Goal: Task Accomplishment & Management: Complete application form

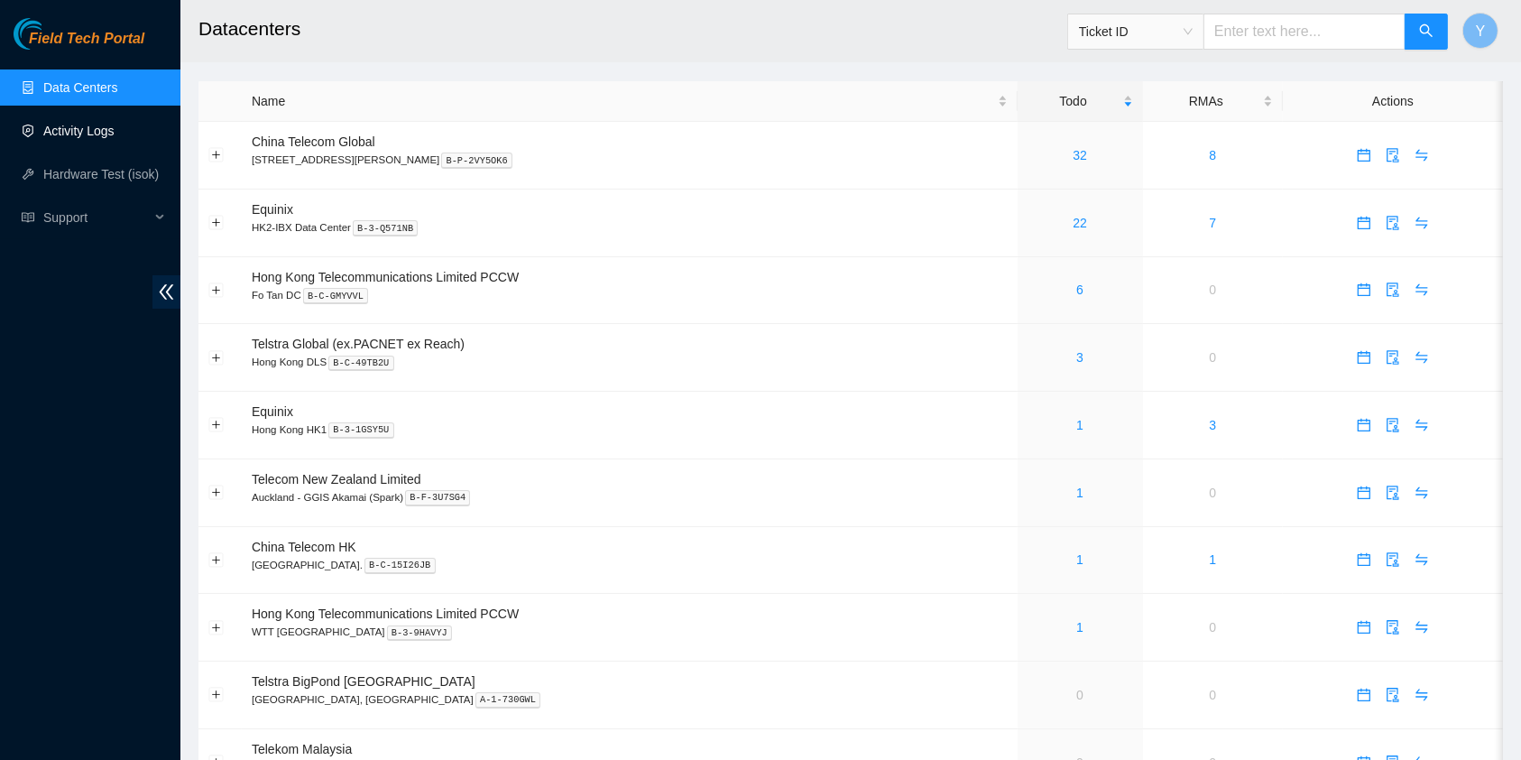
click at [86, 124] on link "Activity Logs" at bounding box center [78, 131] width 71 height 14
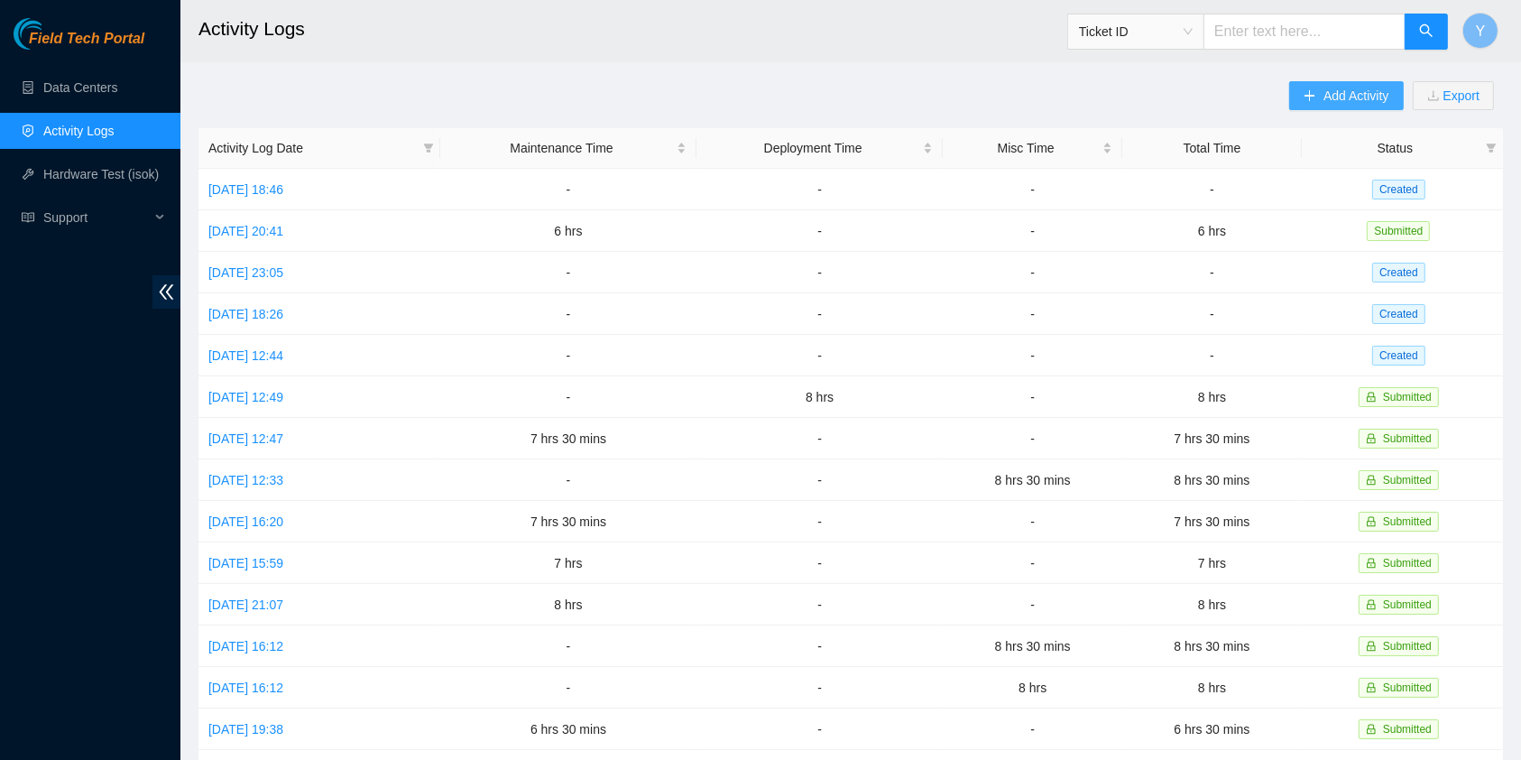
click at [1324, 96] on span "Add Activity" at bounding box center [1356, 96] width 65 height 20
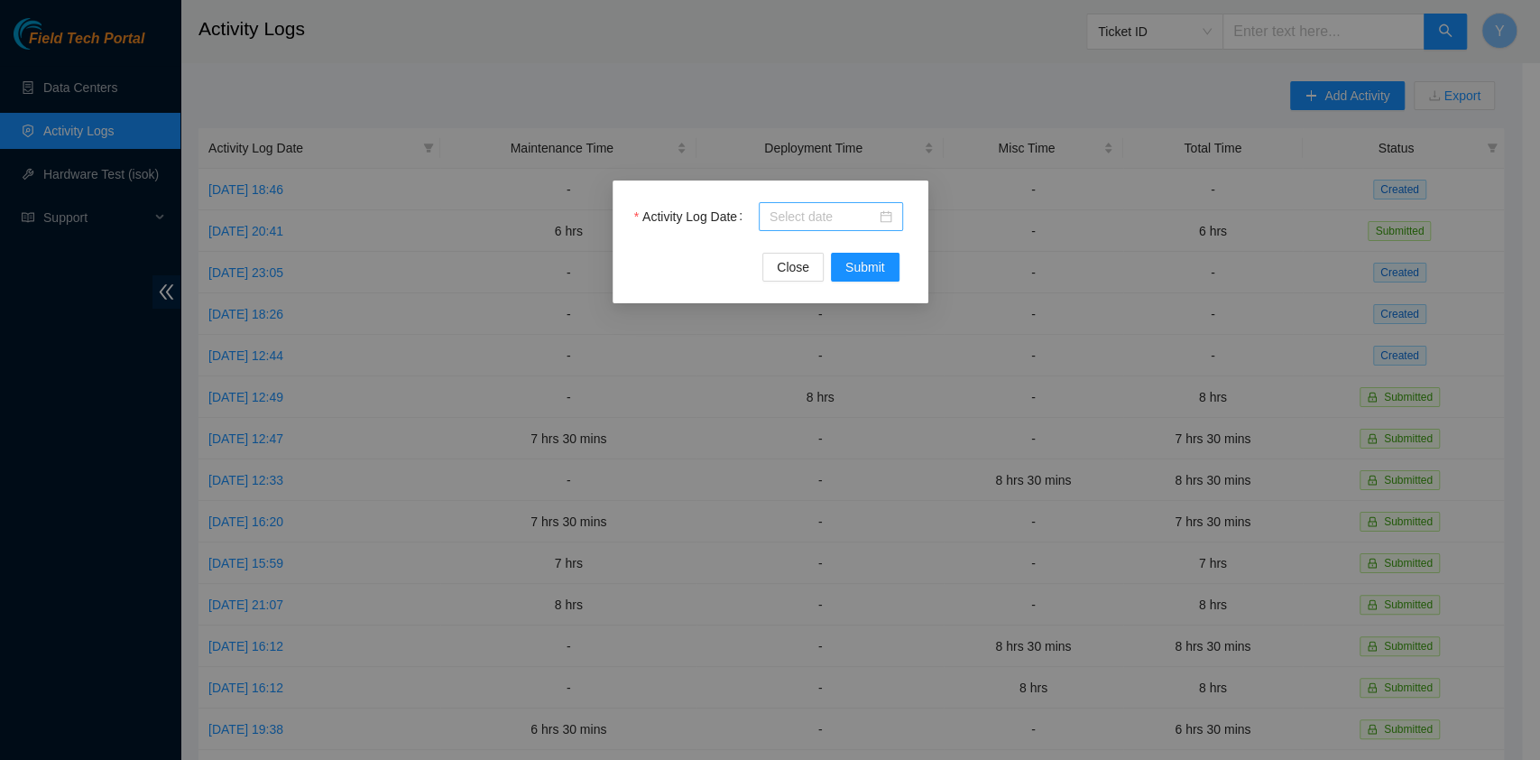
click at [843, 207] on input "Activity Log Date" at bounding box center [823, 217] width 106 height 20
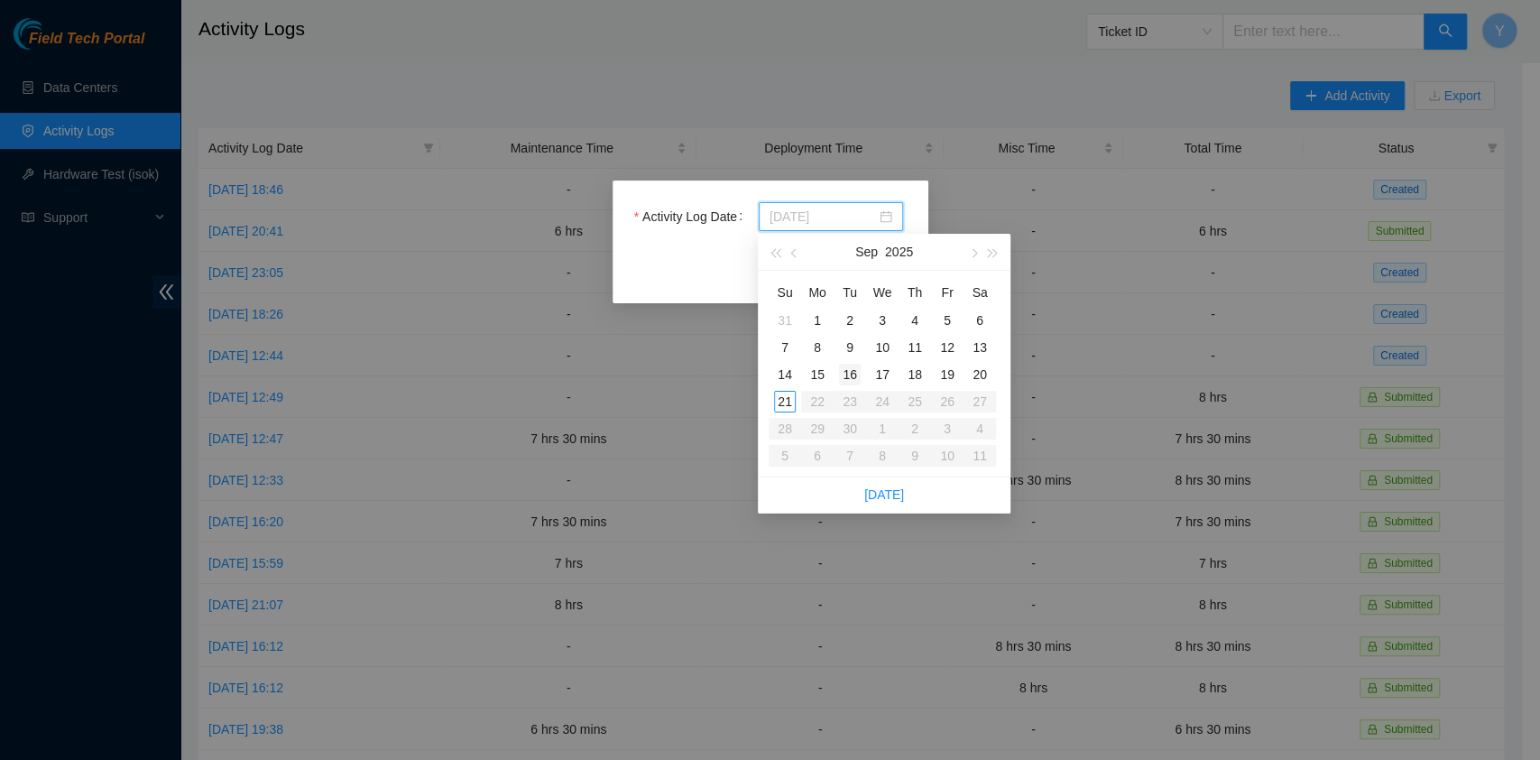
type input "[DATE]"
click at [847, 367] on div "16" at bounding box center [850, 375] width 22 height 22
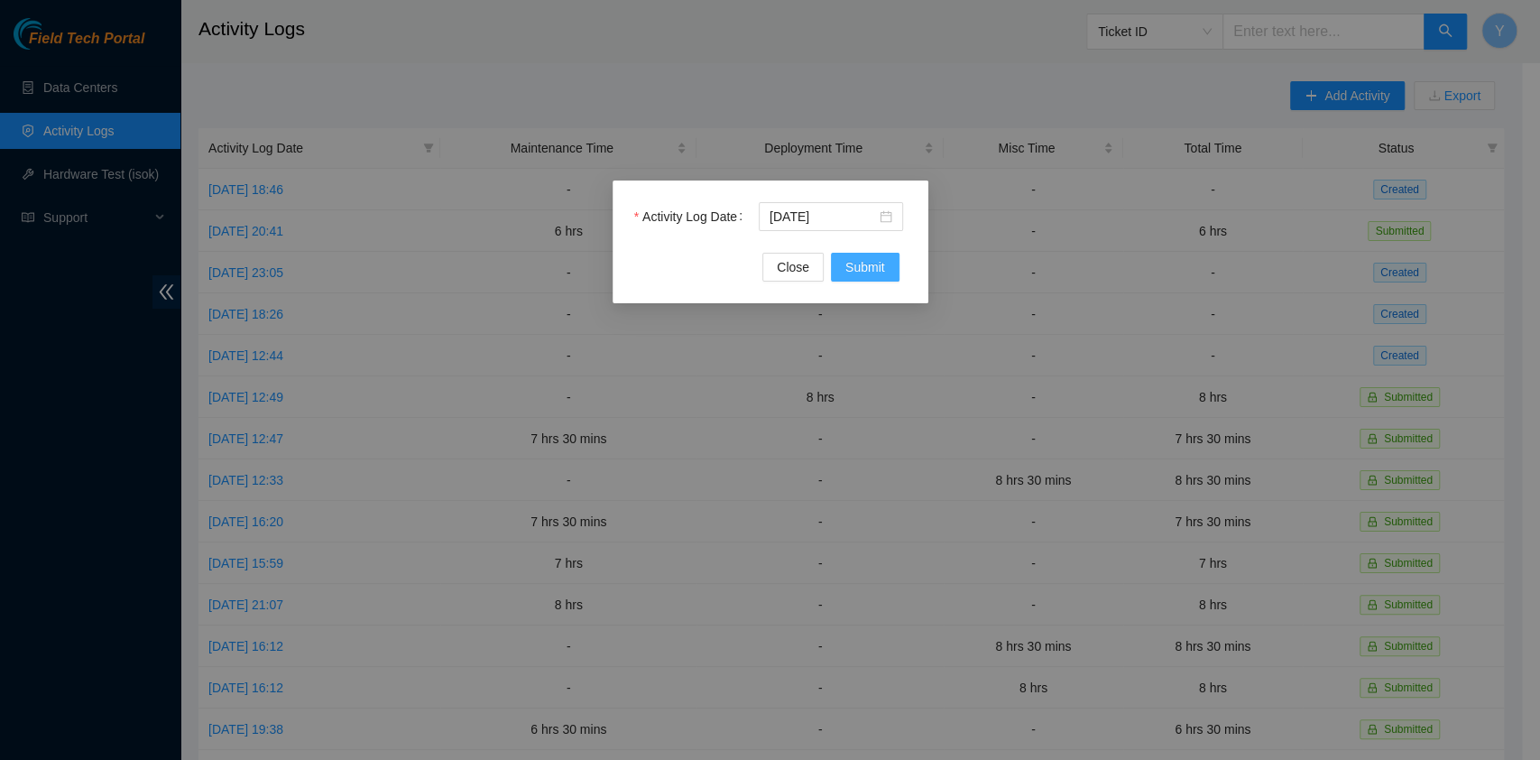
click at [864, 259] on span "Submit" at bounding box center [866, 267] width 40 height 20
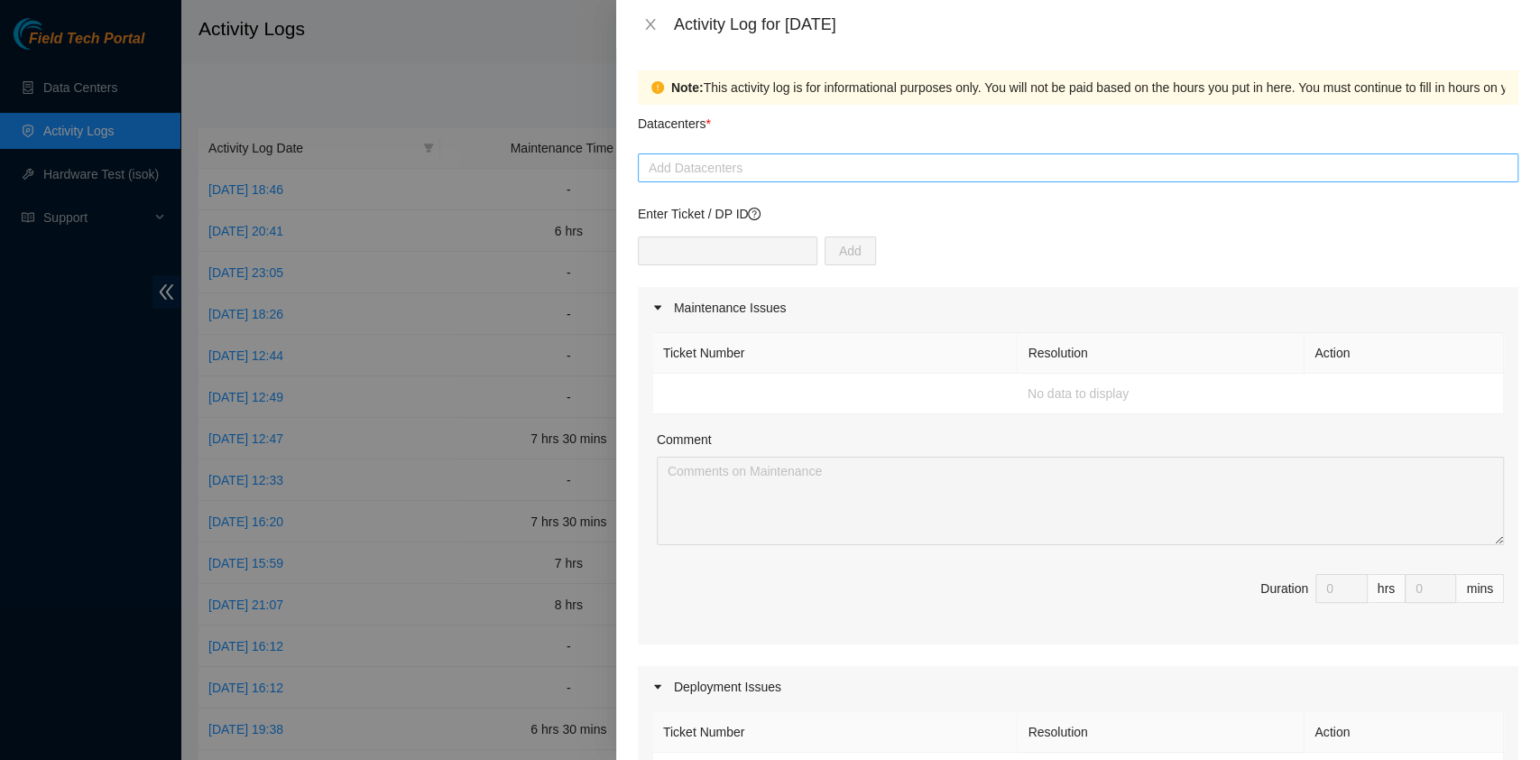
click at [729, 159] on div at bounding box center [1078, 168] width 872 height 22
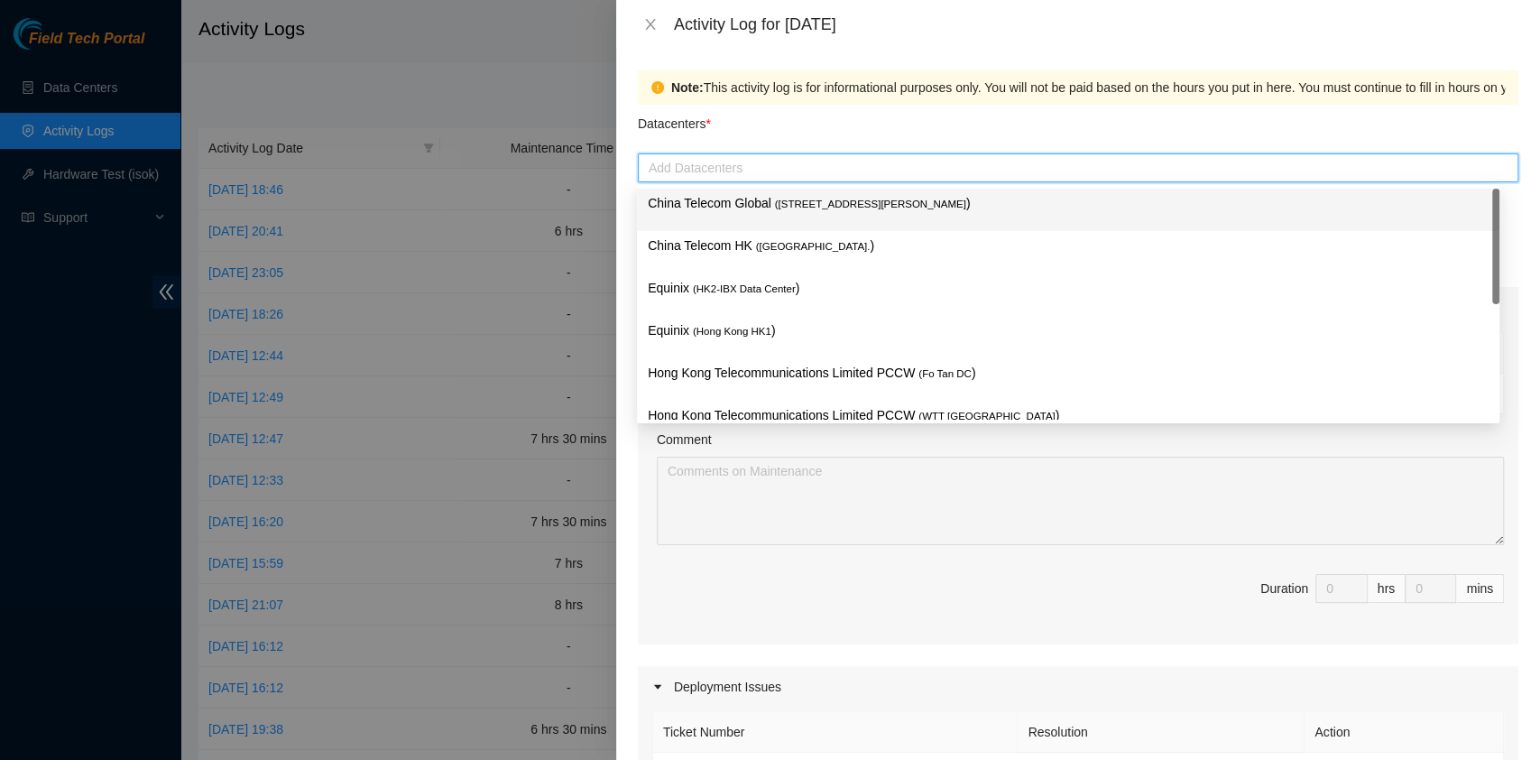
click at [732, 193] on p "China Telecom Global ( [STREET_ADDRESS][PERSON_NAME] )" at bounding box center [1068, 203] width 841 height 21
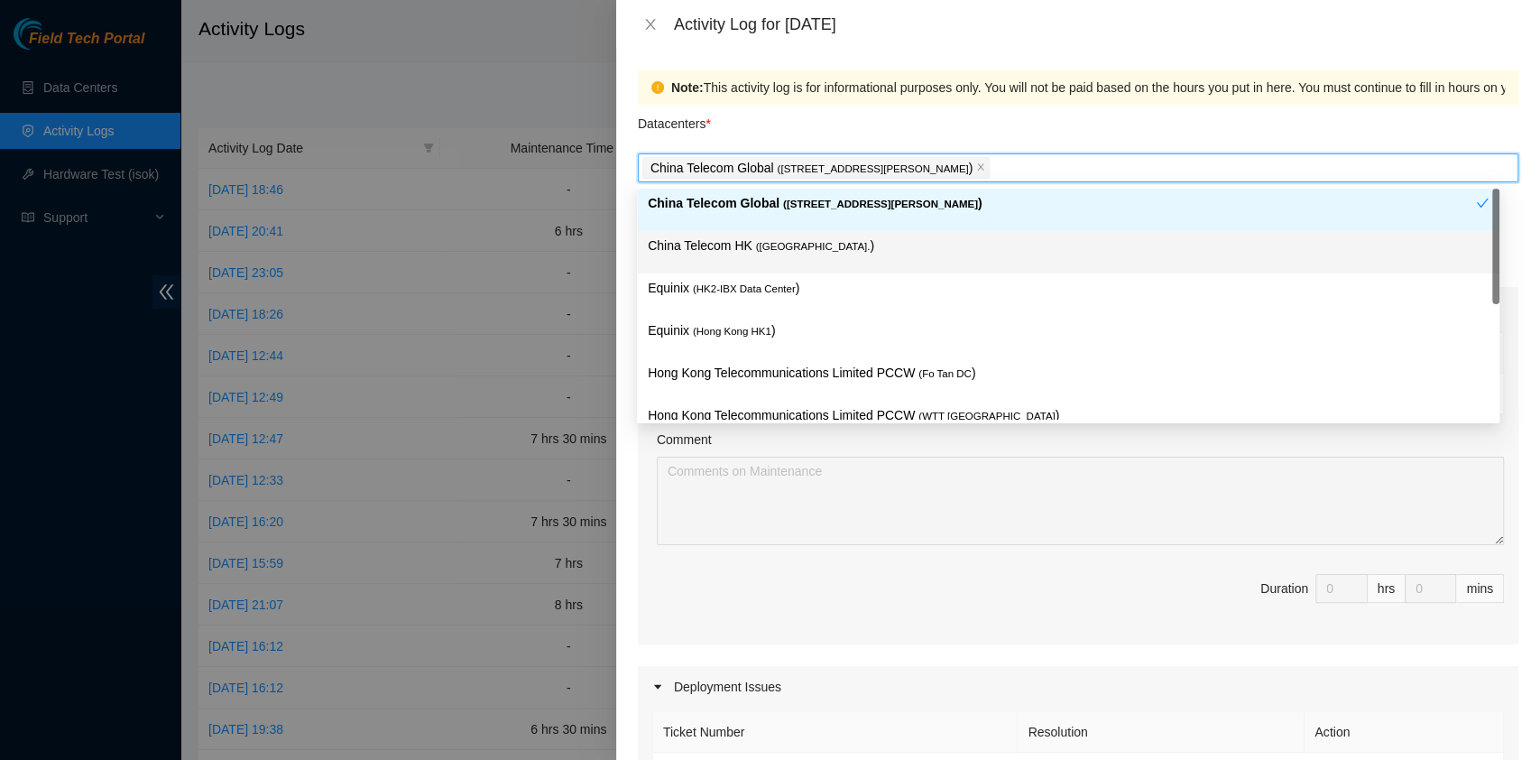
click at [722, 238] on p "China Telecom HK ( [GEOGRAPHIC_DATA] )" at bounding box center [1068, 246] width 841 height 21
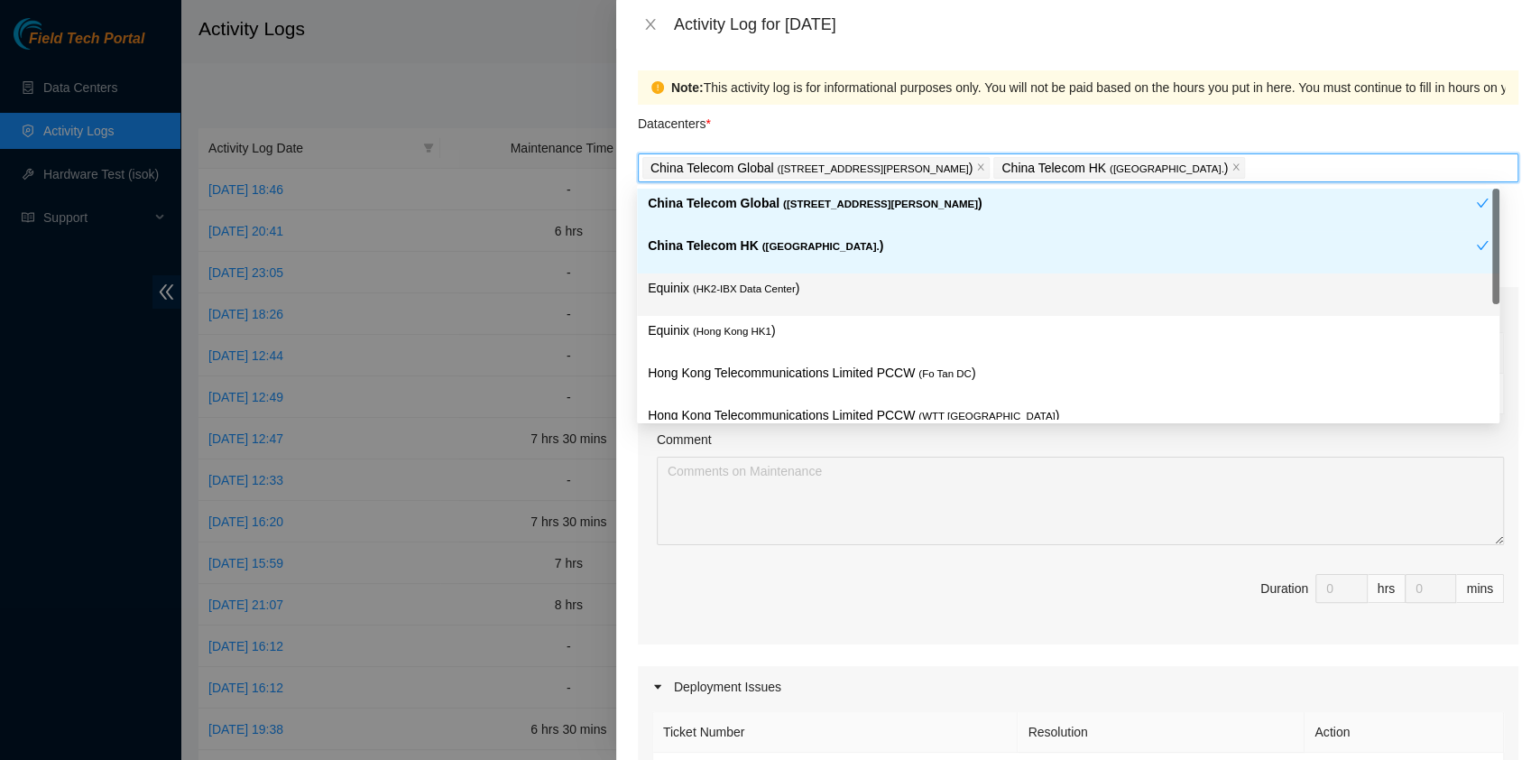
click at [715, 285] on span "( HK2-IBX Data Center" at bounding box center [744, 288] width 103 height 11
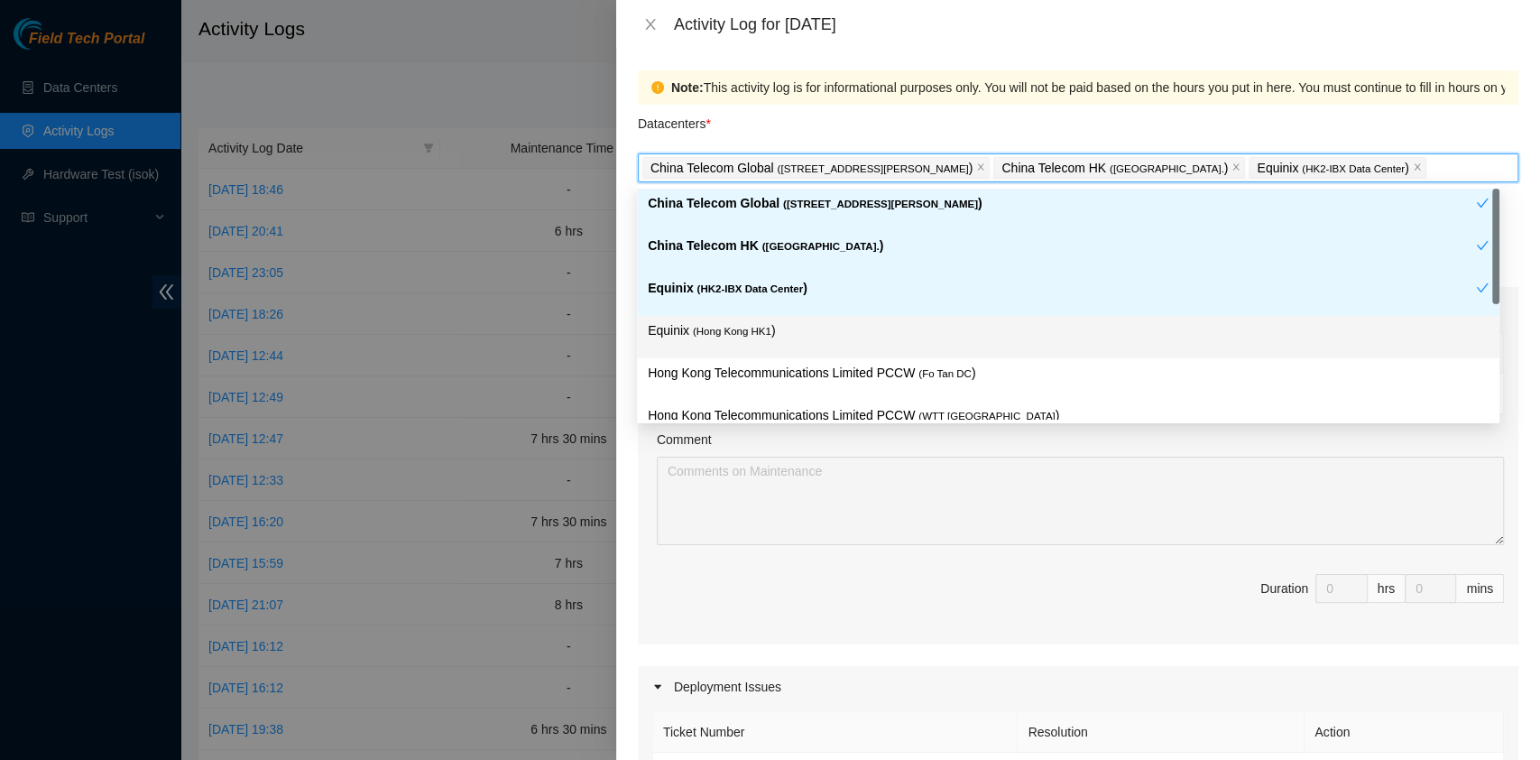
click at [710, 347] on div "Equinix ( [GEOGRAPHIC_DATA] HK1 )" at bounding box center [1068, 336] width 841 height 33
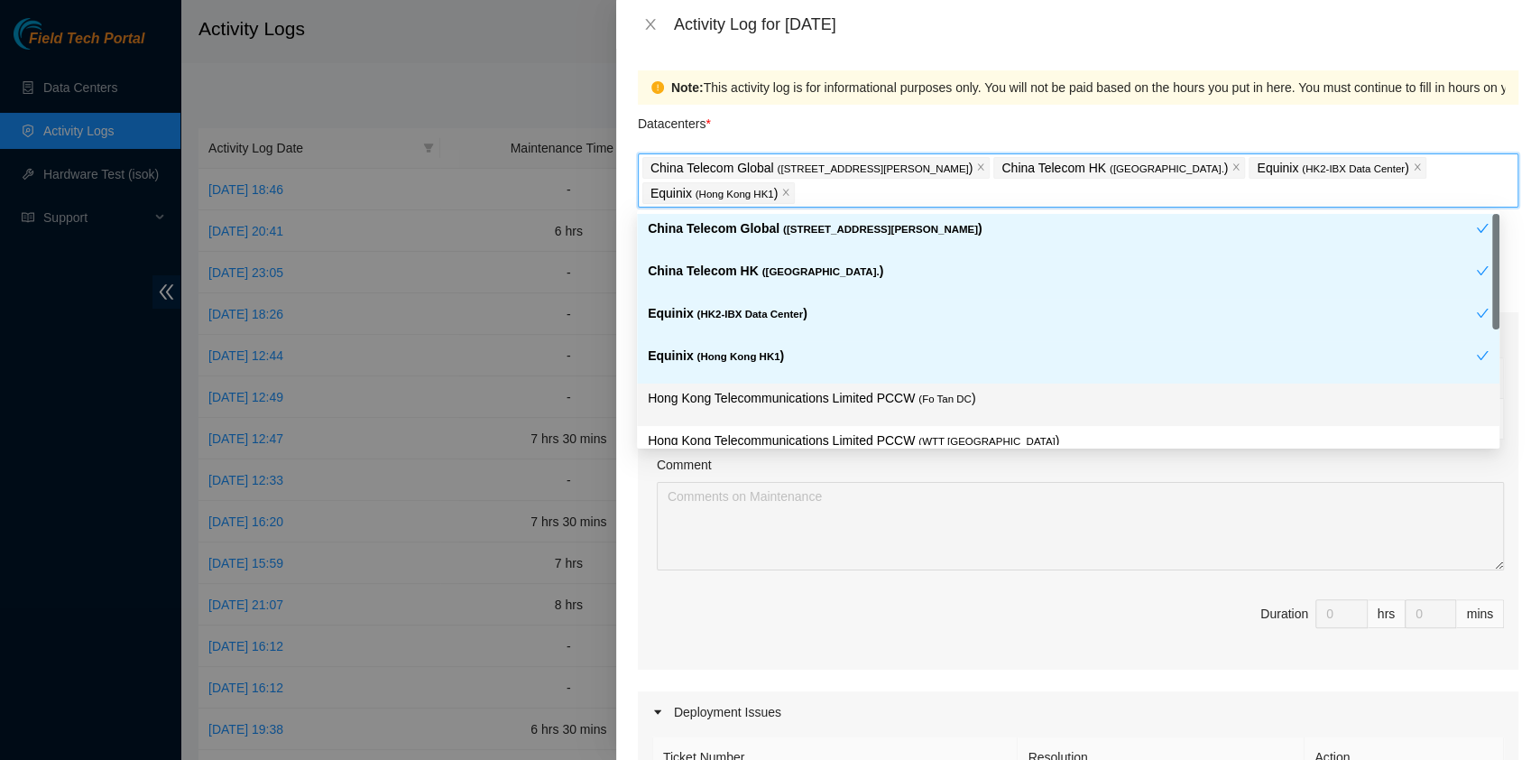
click at [746, 402] on p "Hong Kong Telecommunications Limited PCCW ( Fo Tan DC )" at bounding box center [1068, 398] width 841 height 21
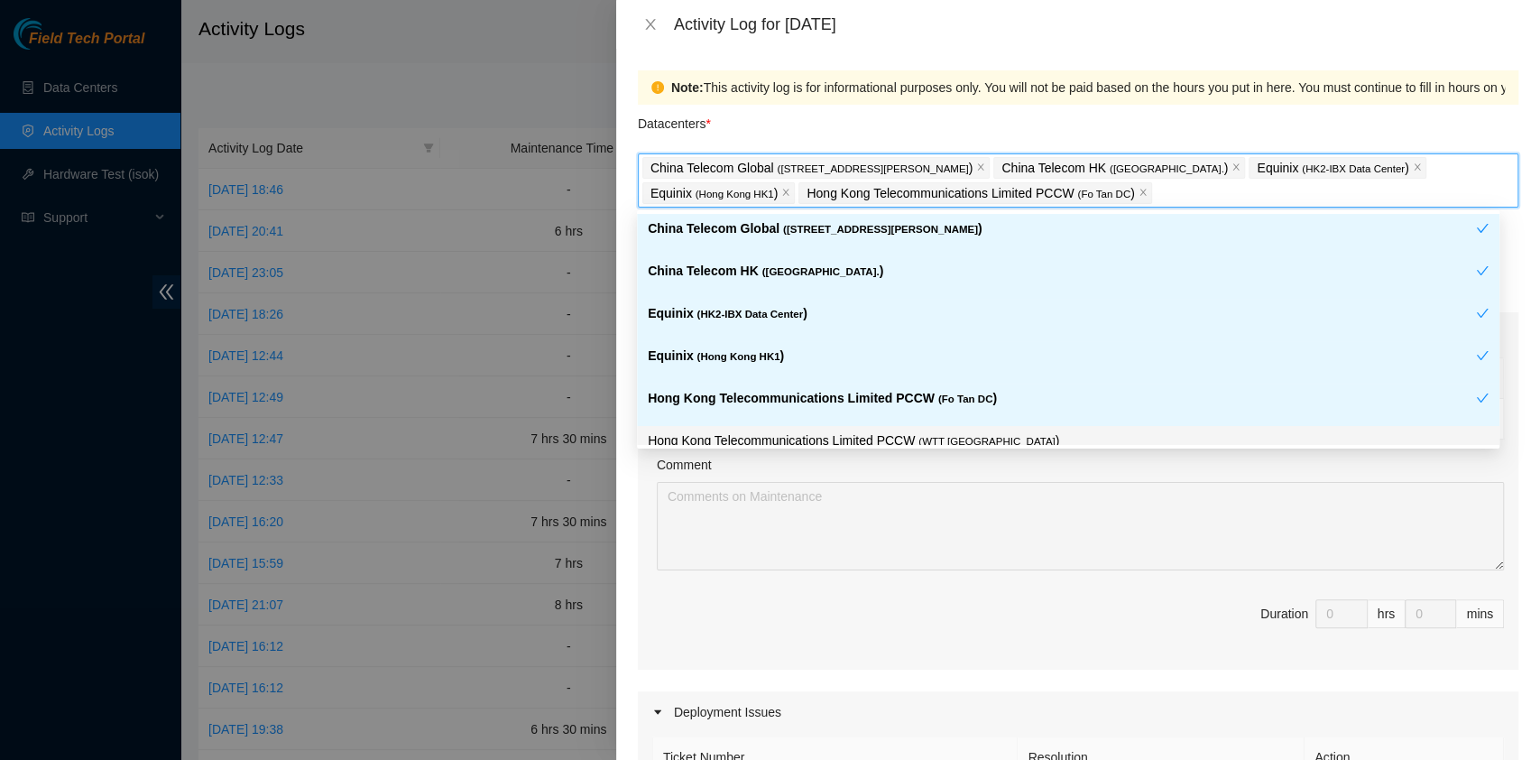
click at [770, 430] on p "Hong Kong Telecommunications Limited PCCW ( WTT [GEOGRAPHIC_DATA] )" at bounding box center [1068, 440] width 841 height 21
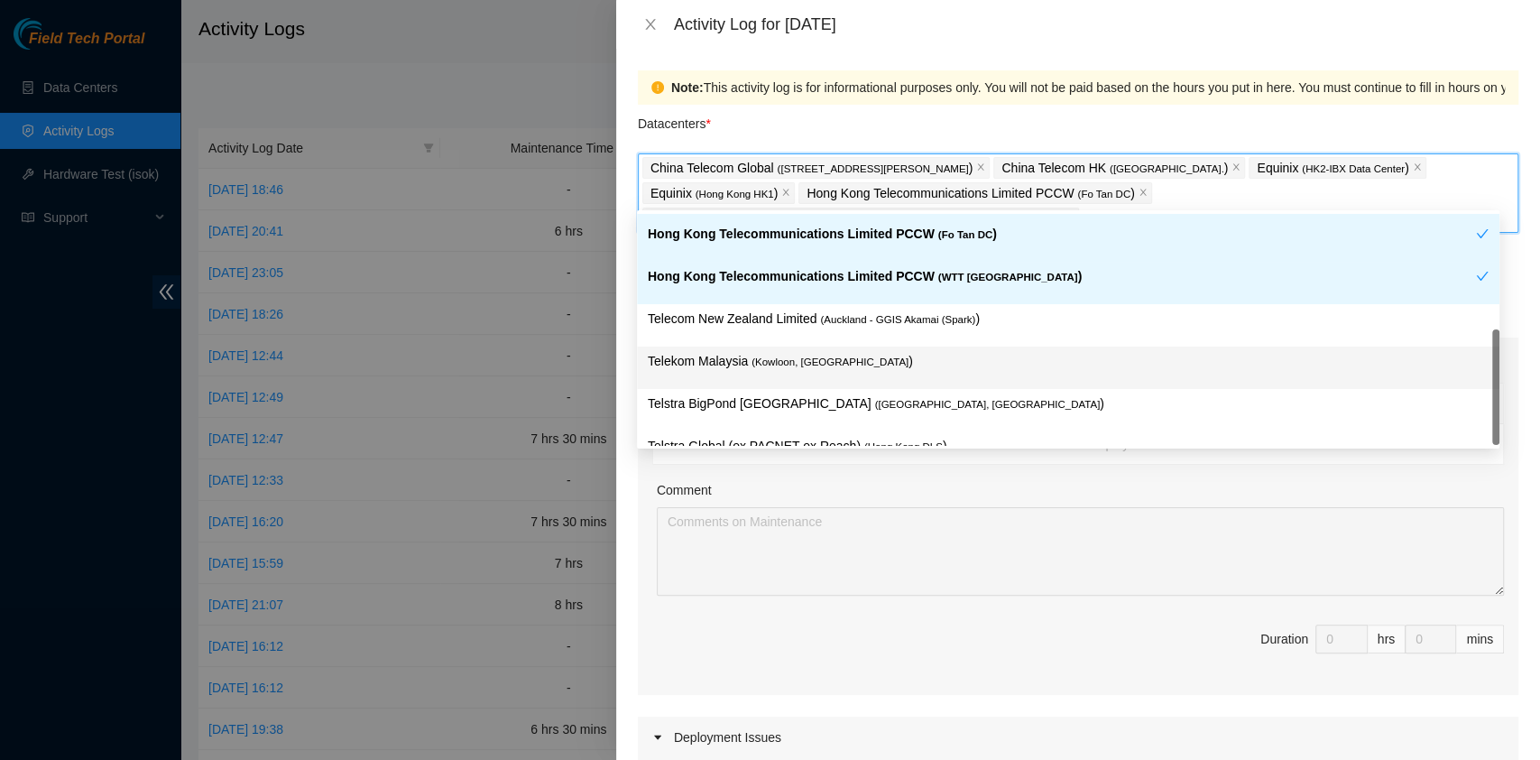
scroll to position [192, 0]
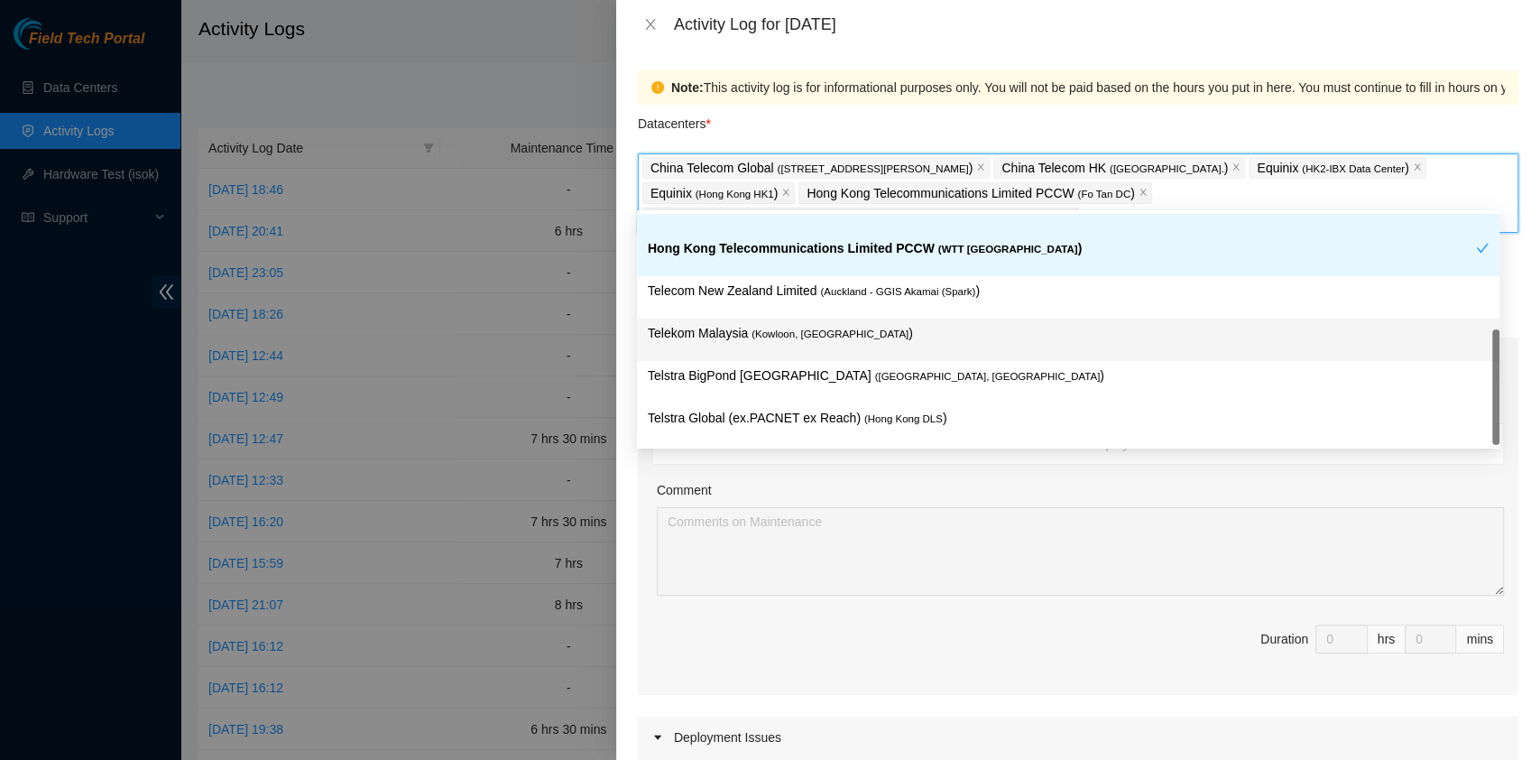
click at [781, 335] on span "( Kowloon, [GEOGRAPHIC_DATA]" at bounding box center [830, 333] width 157 height 11
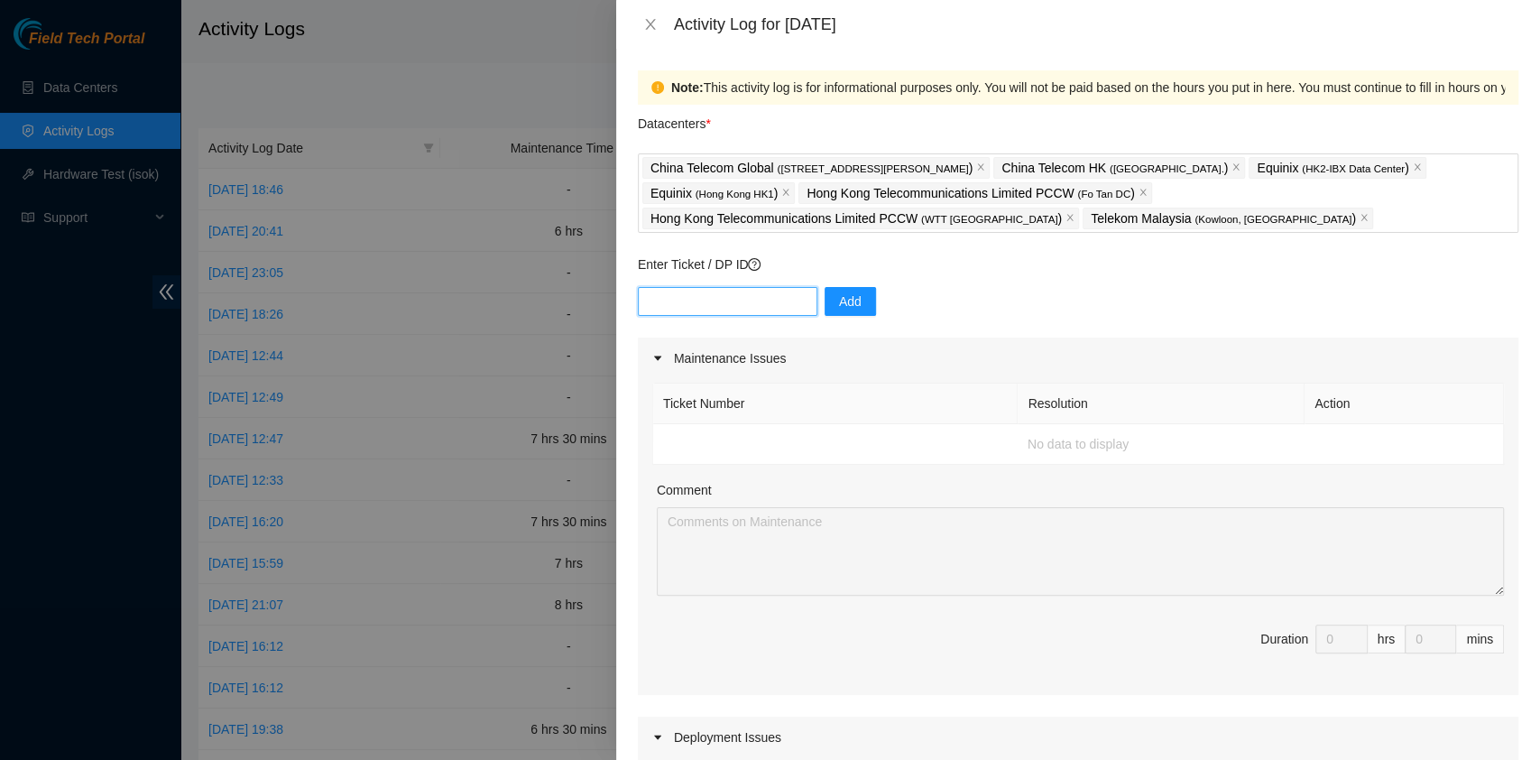
click at [717, 295] on input "text" at bounding box center [728, 301] width 180 height 29
paste input "B-V-5UW3TQX"
type input "B-V-5UW3TQX"
click at [856, 308] on button "Add" at bounding box center [850, 301] width 51 height 29
click at [698, 292] on input "text" at bounding box center [728, 301] width 180 height 29
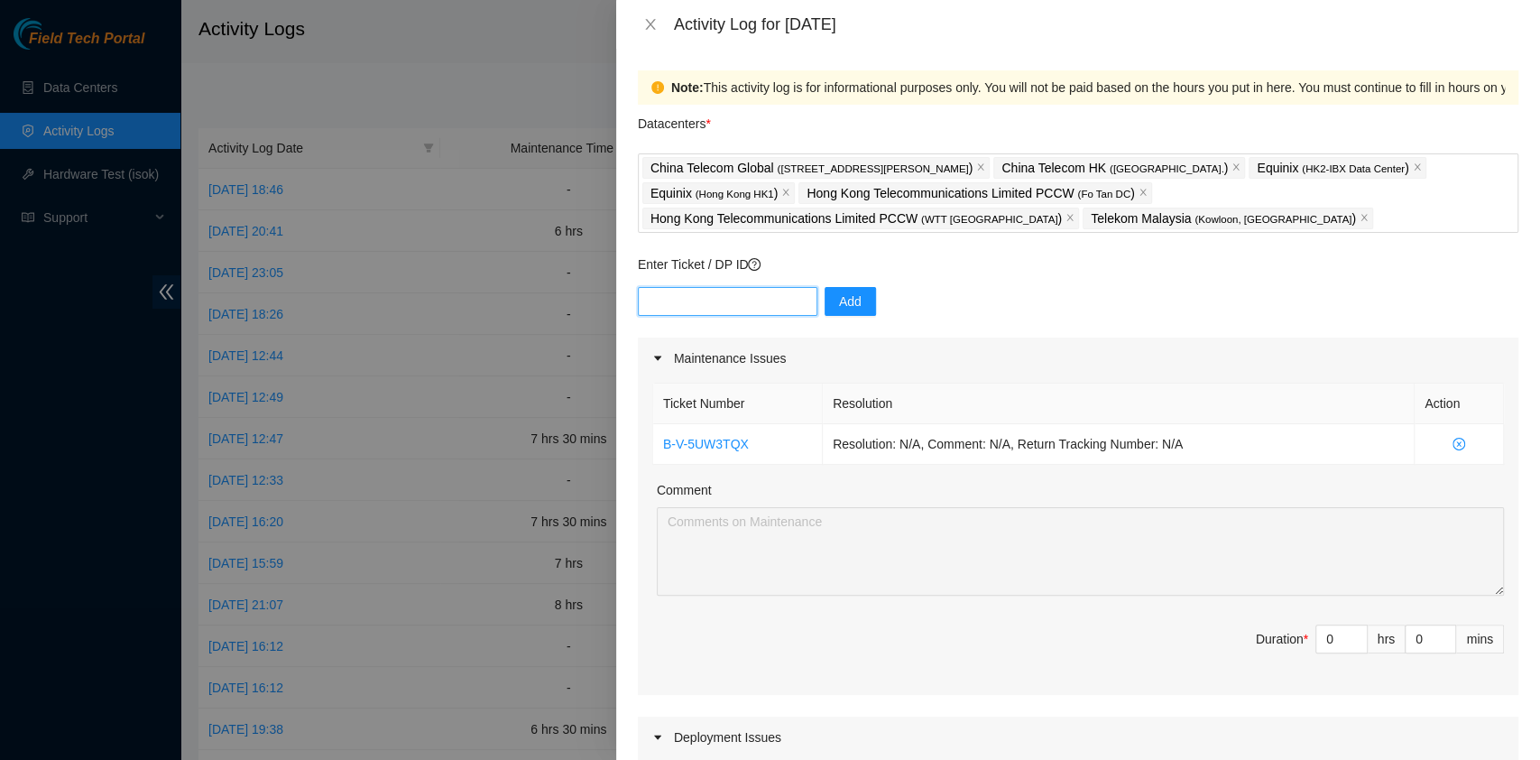
paste input "B-W-13DY93R"
type input "B-W-13DY93R"
click at [839, 301] on span "Add" at bounding box center [850, 301] width 23 height 20
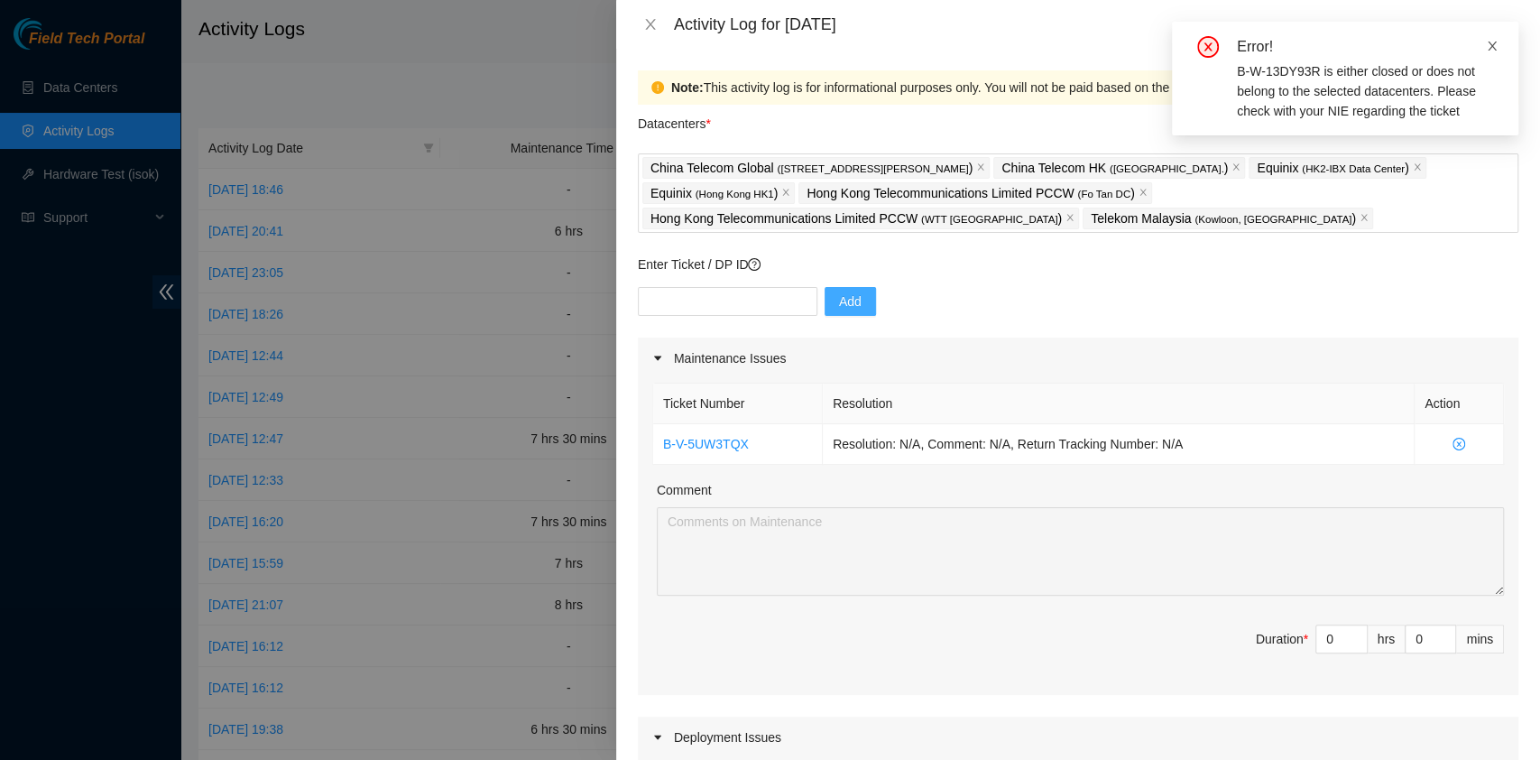
click at [1491, 39] on span at bounding box center [1492, 46] width 13 height 14
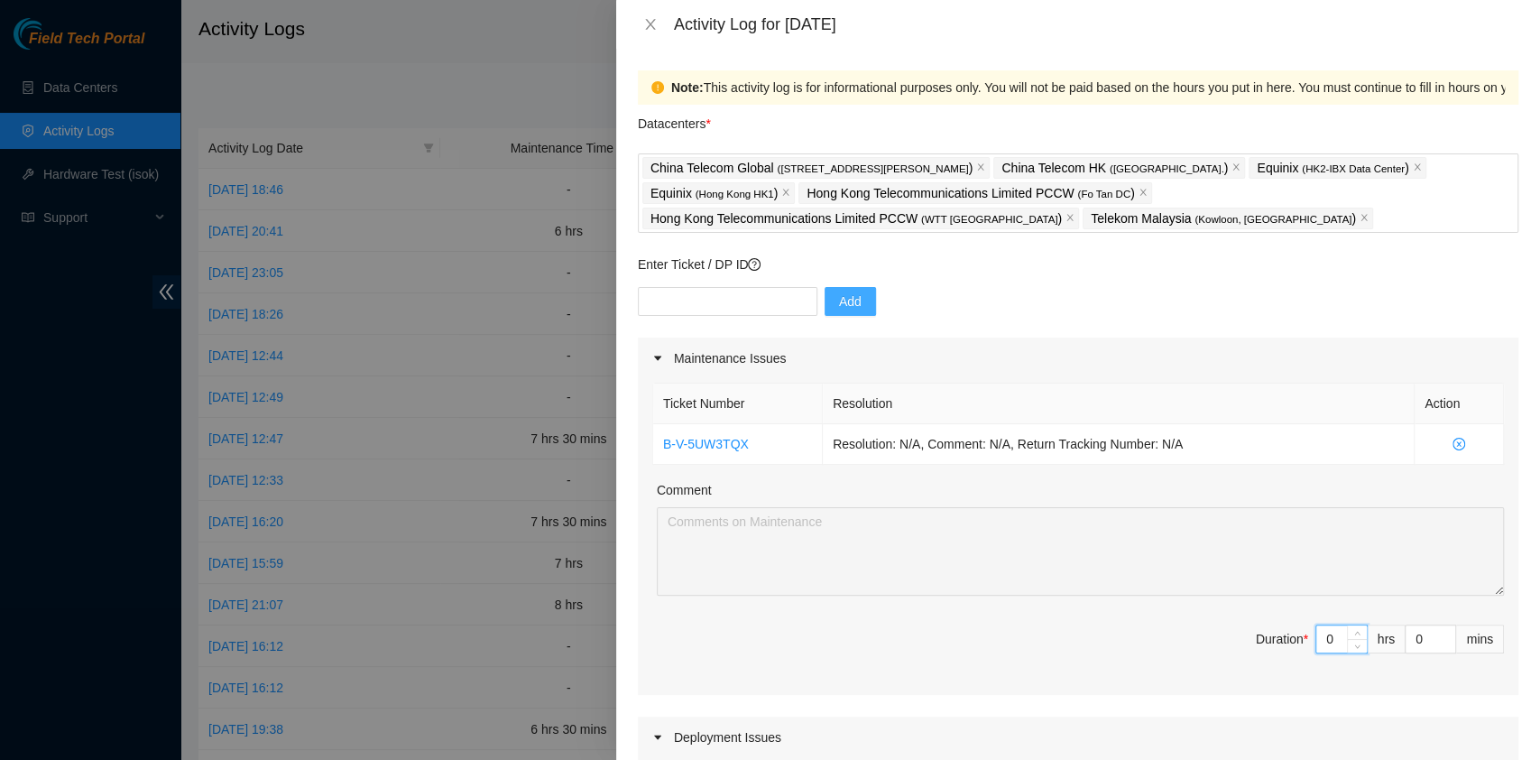
drag, startPoint x: 1319, startPoint y: 631, endPoint x: 1256, endPoint y: 624, distance: 63.6
click at [1256, 624] on span "Duration * 0 hrs 0 mins" at bounding box center [1078, 649] width 852 height 51
type input "7"
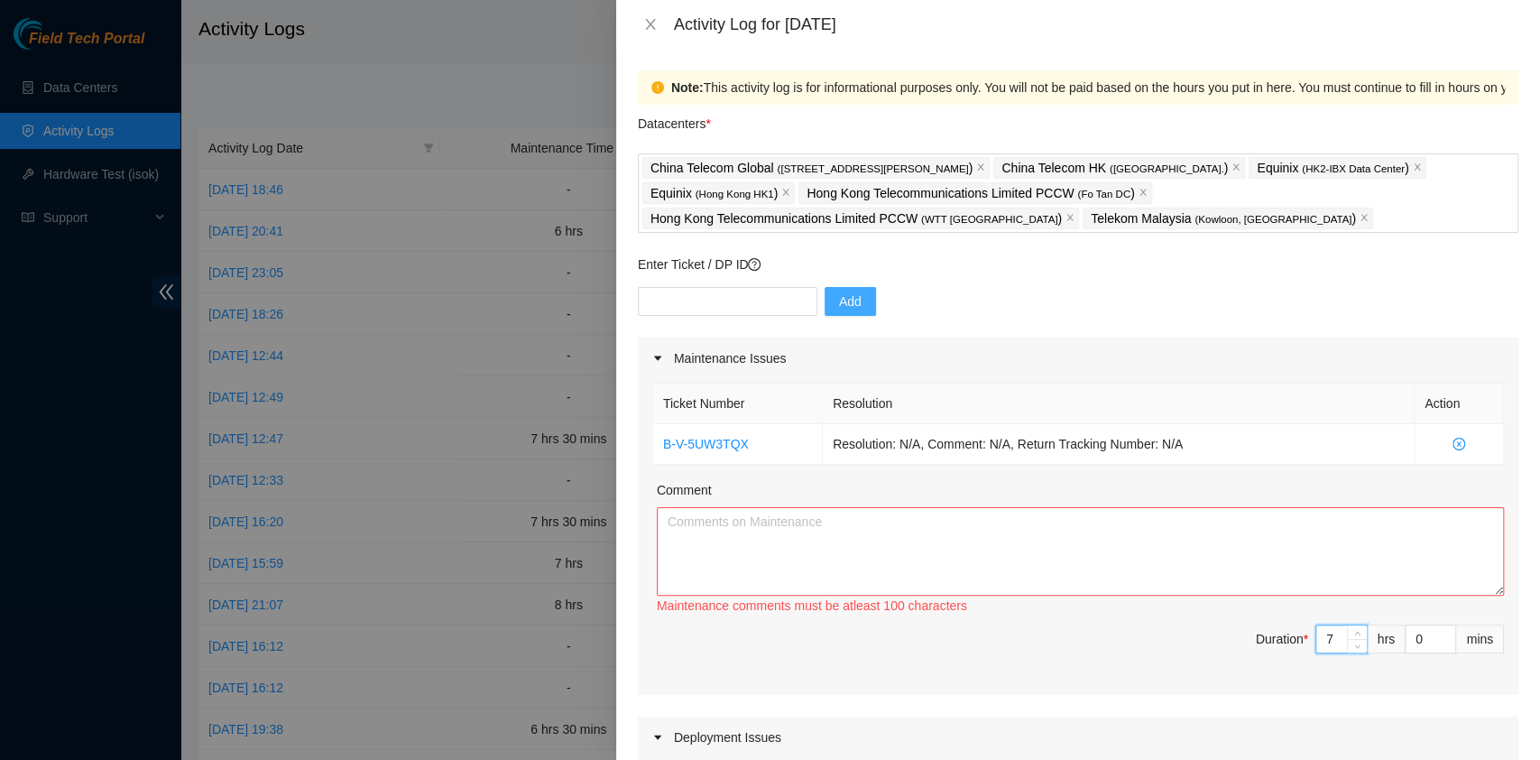
type input "7"
type input "3"
type input "30"
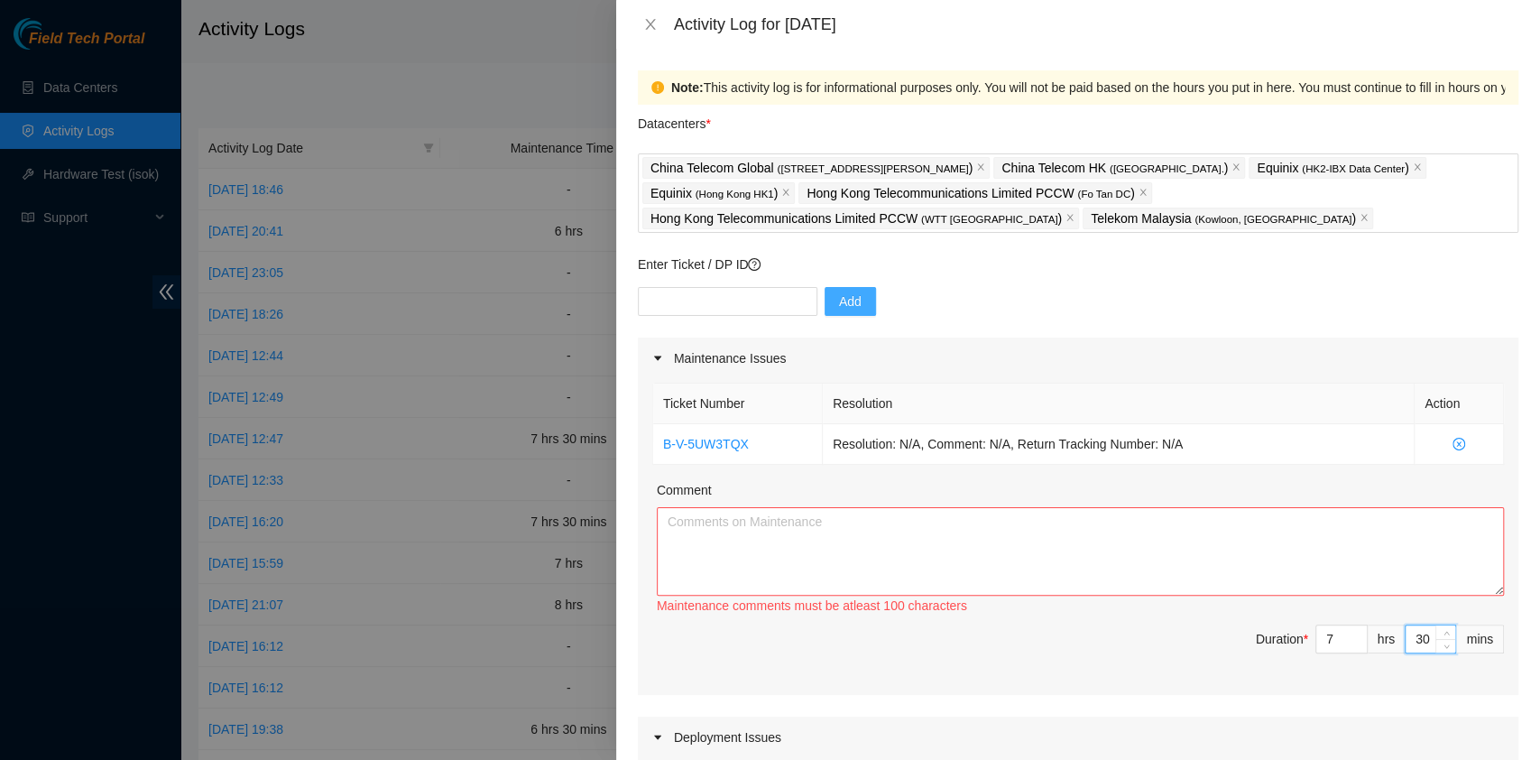
type input "30"
click at [962, 502] on div "Comment" at bounding box center [1080, 493] width 847 height 27
click at [965, 550] on textarea "Comment" at bounding box center [1080, 551] width 847 height 88
paste textarea "B-W-13DY93R Resolution: Replaced Machine, Rescued, Reseated components, Reboote…"
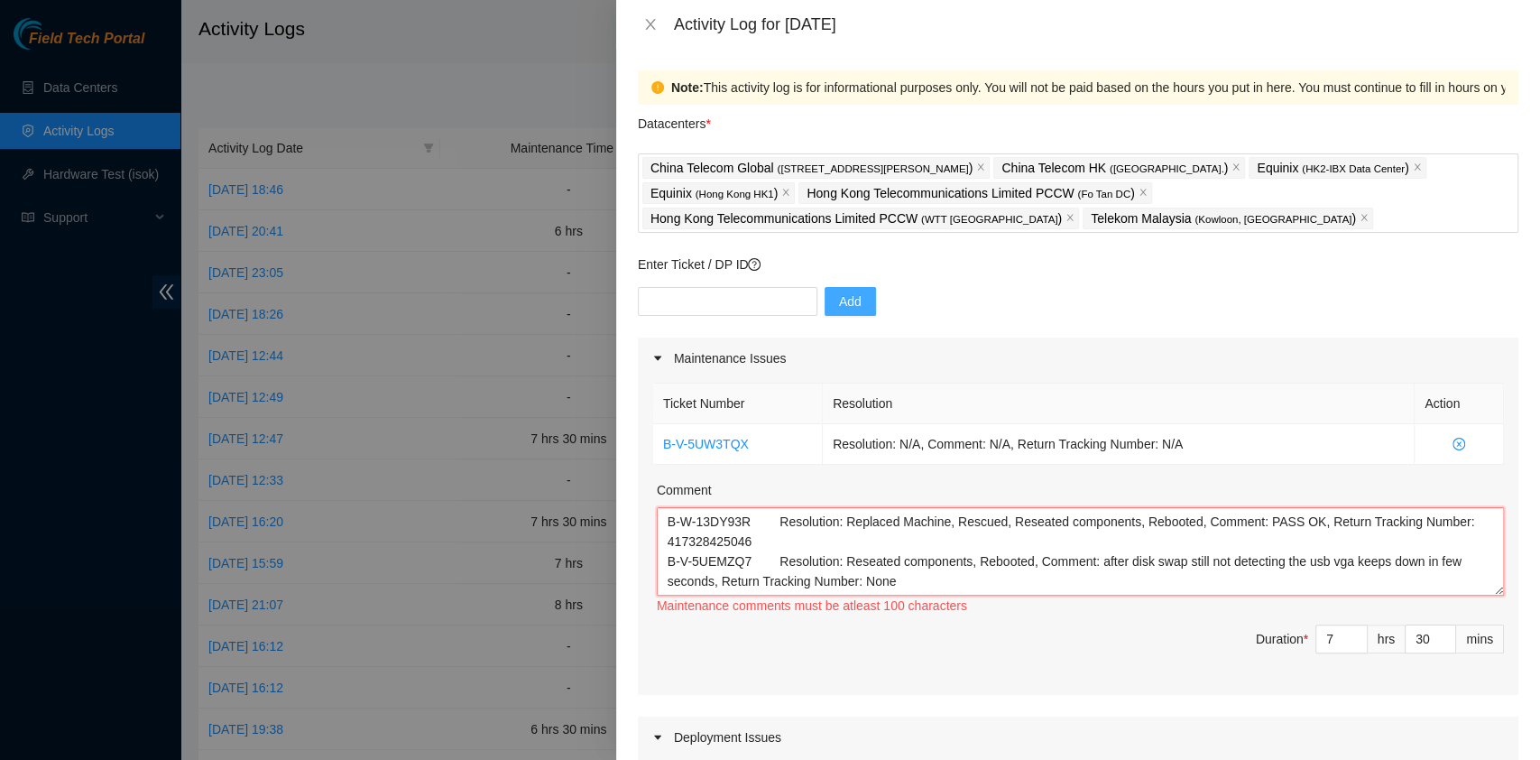
scroll to position [94, 0]
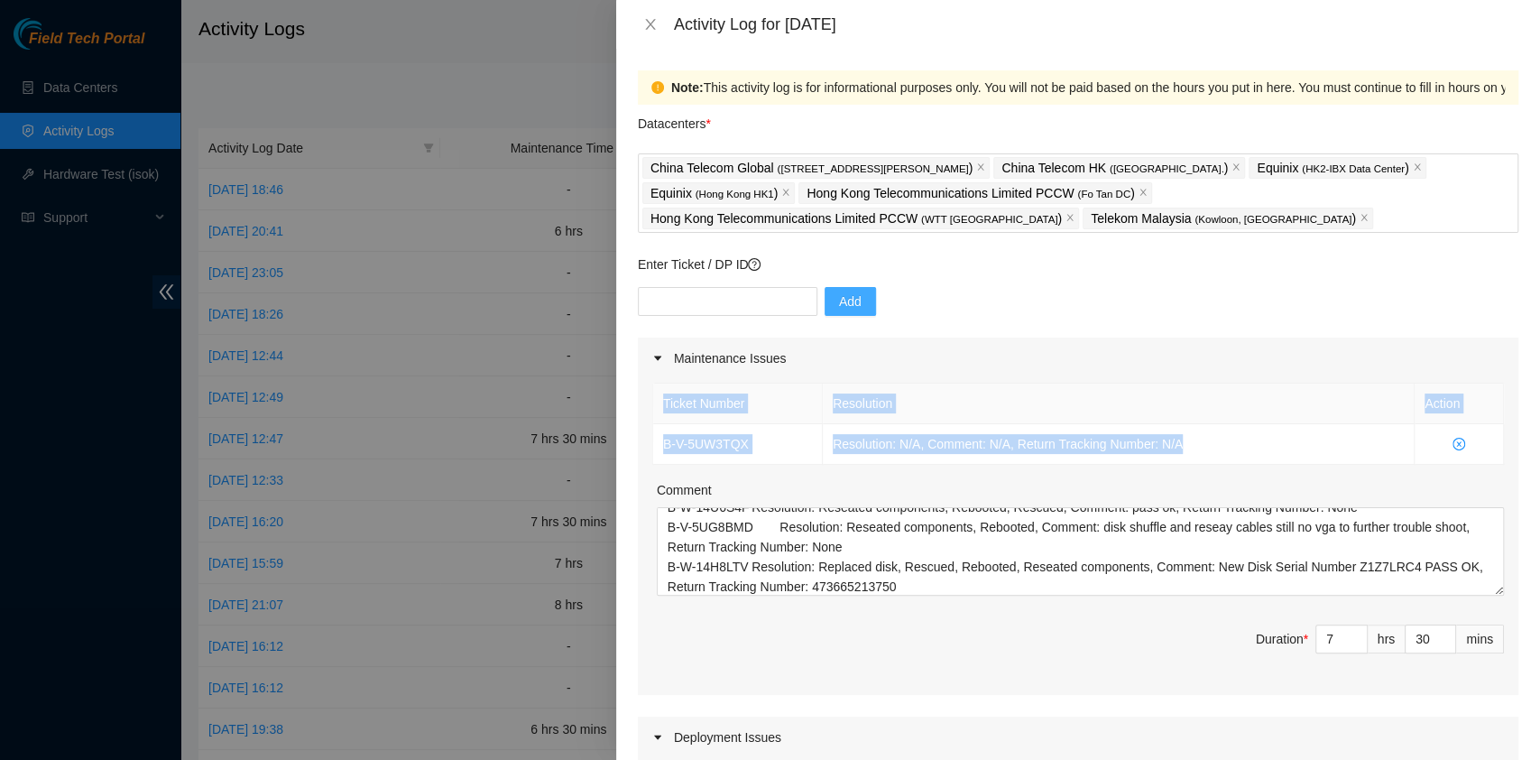
drag, startPoint x: 1226, startPoint y: 436, endPoint x: 648, endPoint y: 442, distance: 578.5
click at [648, 442] on div "Ticket Number Resolution Action B-V-5UW3TQX Resolution: N/A, Comment: N/A, Retu…" at bounding box center [1078, 537] width 881 height 316
copy table "Ticket Number Resolution Action B-V-5UW3TQX Resolution: N/A, Comment: N/A, Retu…"
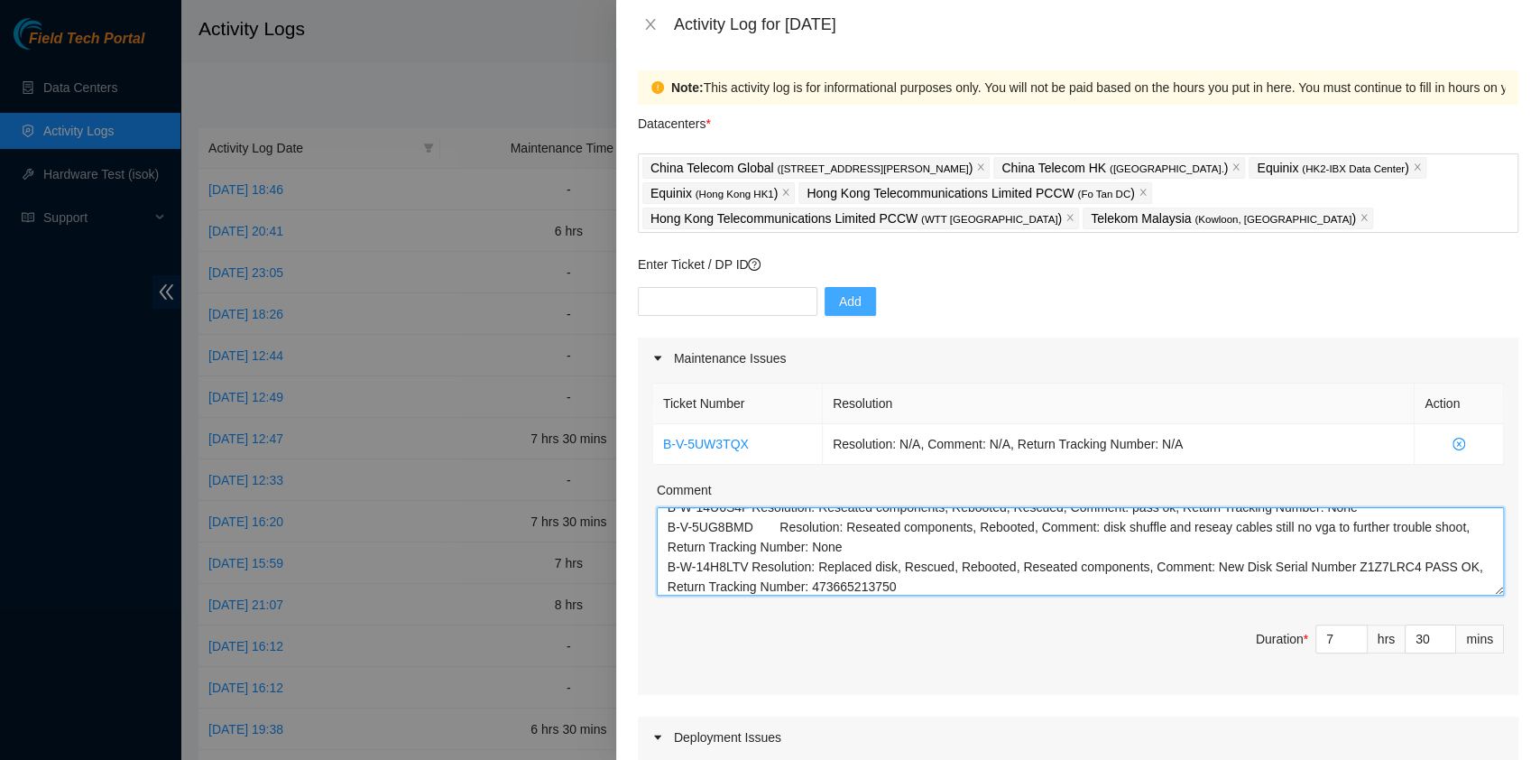
click at [1003, 580] on textarea "B-W-13DY93R Resolution: Replaced Machine, Rescued, Reseated components, Reboote…" at bounding box center [1080, 551] width 847 height 88
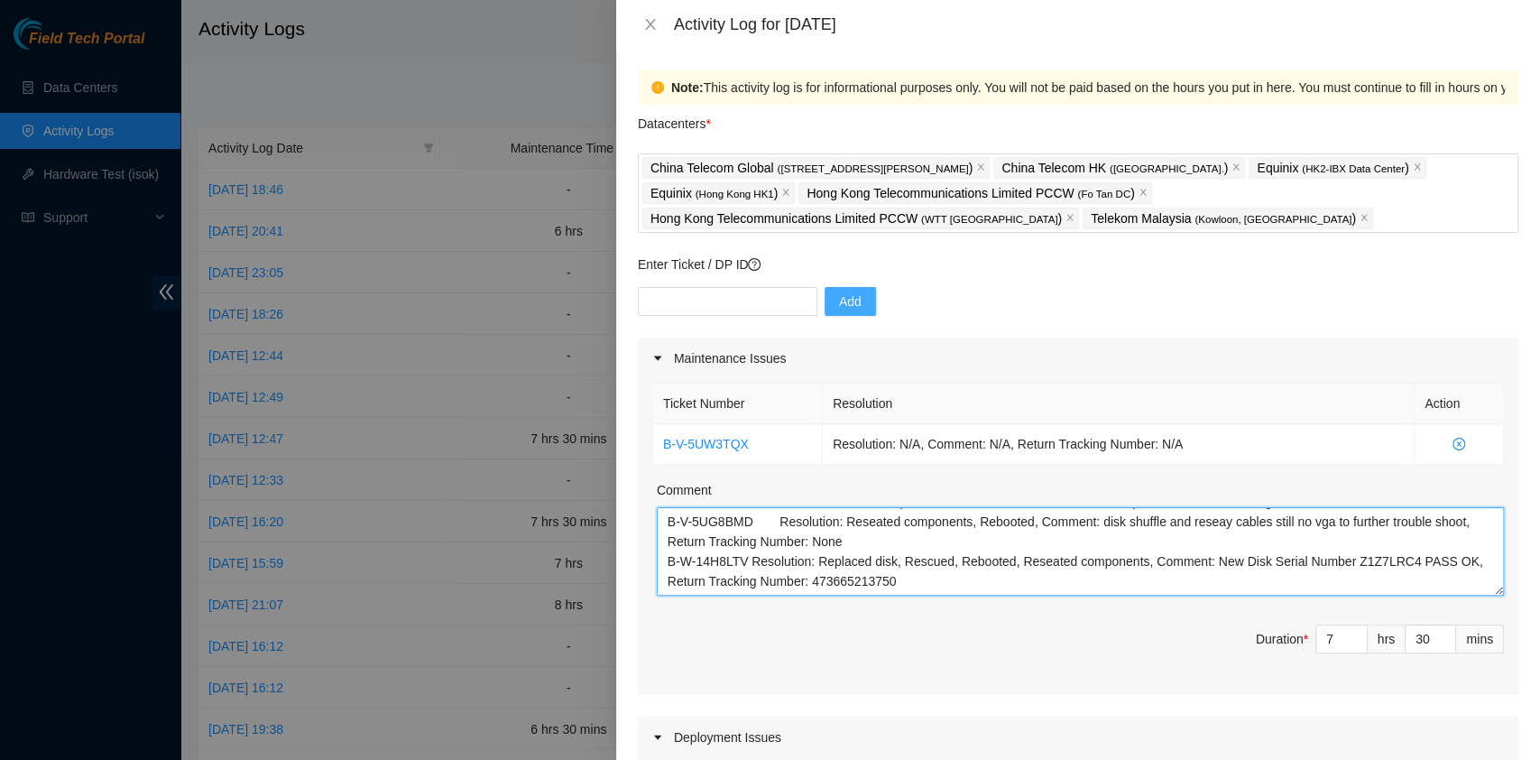
paste textarea "Ticket Number Resolution Action B-V-5UW3TQX Resolution: N/A, Comment: N/A, Retu…"
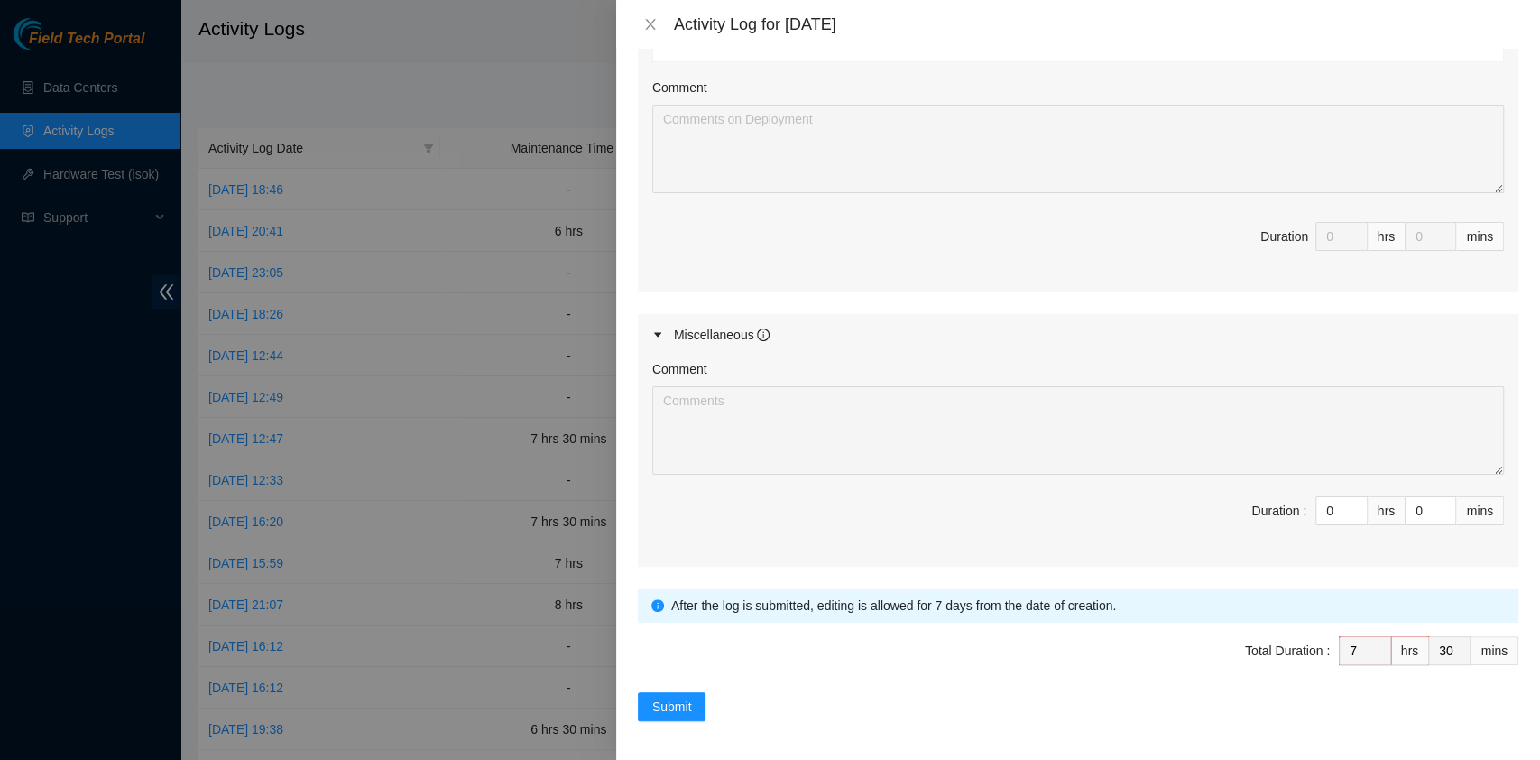
scroll to position [785, 0]
type textarea "B-W-13DY93R Resolution: Replaced Machine, Rescued, Reseated components, Reboote…"
click at [679, 699] on span "Submit" at bounding box center [672, 703] width 40 height 20
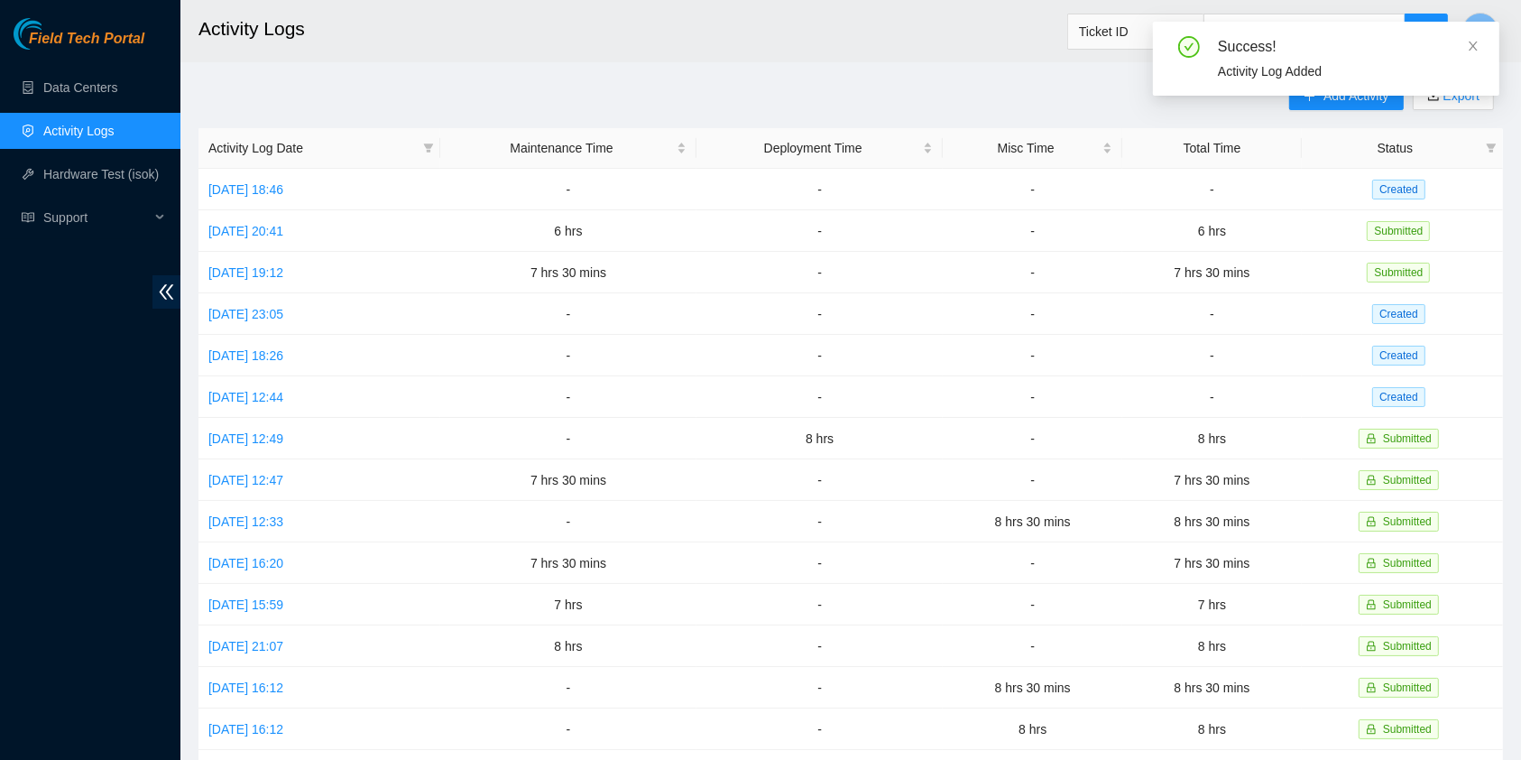
click at [1474, 32] on div "Success! Activity Log Added" at bounding box center [1326, 59] width 347 height 74
click at [1482, 46] on div "Success! Activity Log Added" at bounding box center [1326, 59] width 347 height 74
click at [247, 307] on link "[DATE] 23:05" at bounding box center [245, 314] width 75 height 14
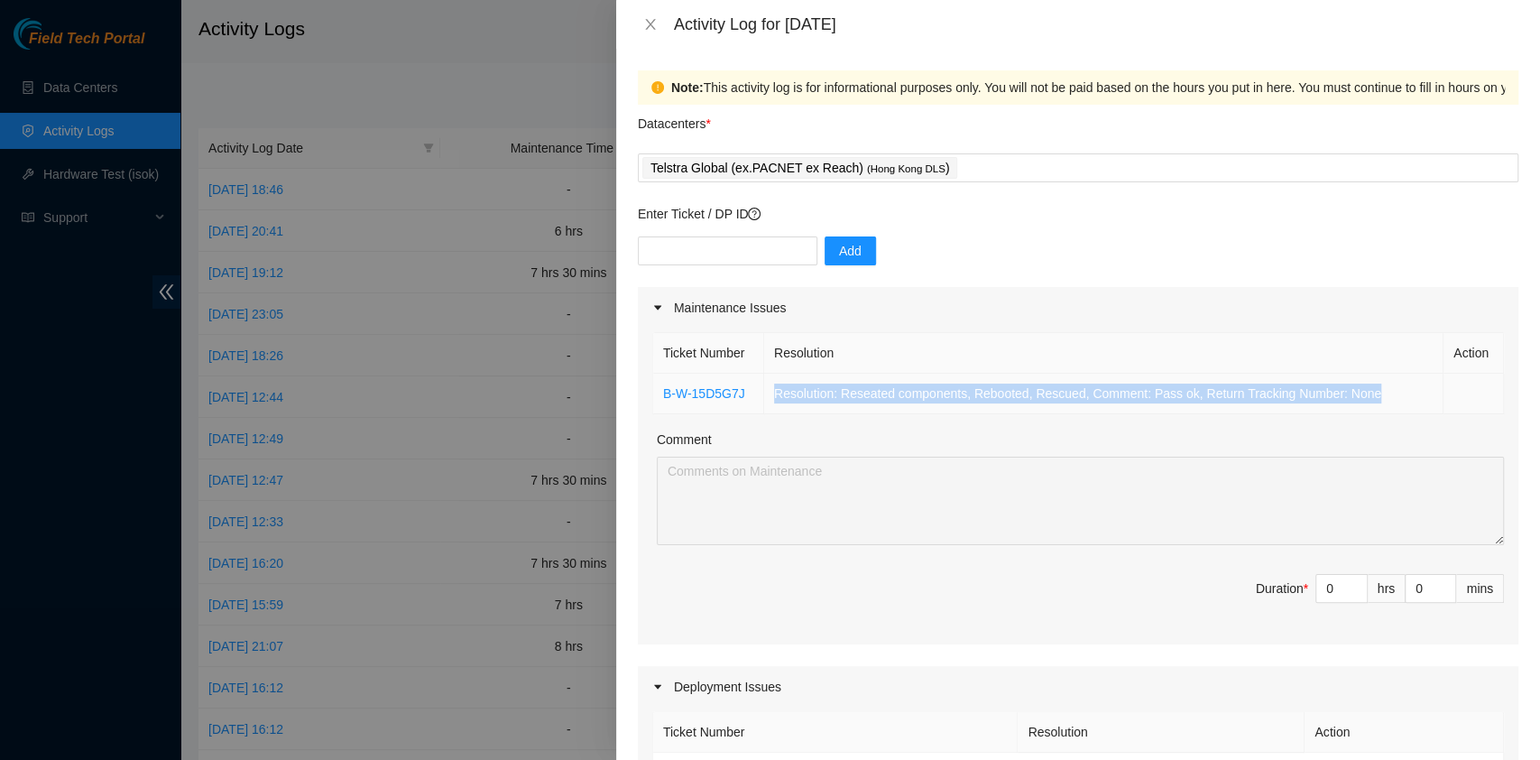
drag, startPoint x: 1367, startPoint y: 393, endPoint x: 643, endPoint y: 380, distance: 723.8
click at [719, 402] on tr "B-W-15D5G7J Resolution: Reseated components, Rebooted, Rescued, Comment: Pass o…" at bounding box center [1078, 394] width 851 height 41
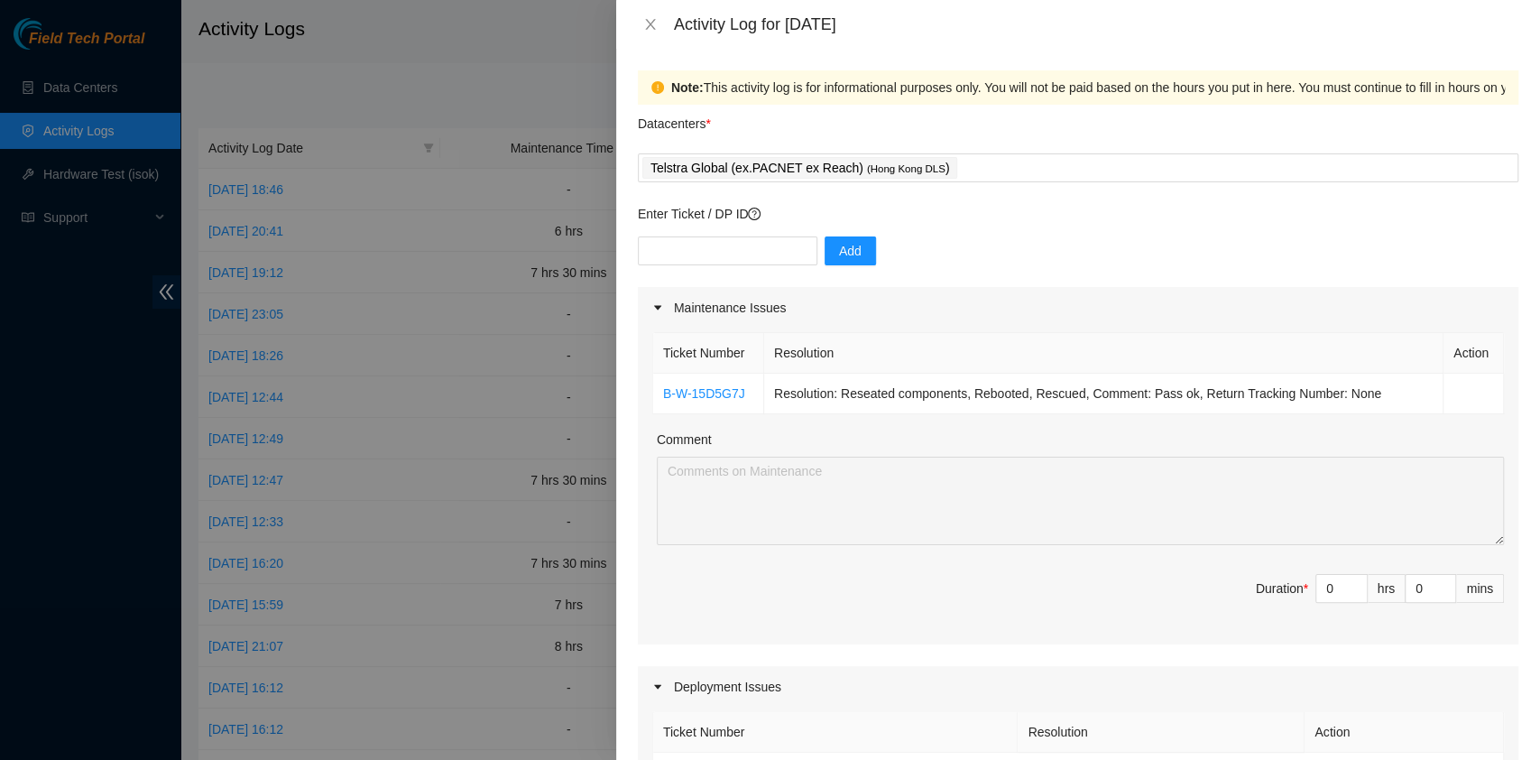
drag, startPoint x: 624, startPoint y: 374, endPoint x: 661, endPoint y: 348, distance: 44.6
click at [661, 348] on div "Note: This activity log is for informational purposes only. You will not be pai…" at bounding box center [1078, 404] width 924 height 711
drag, startPoint x: 1394, startPoint y: 391, endPoint x: 1298, endPoint y: 397, distance: 96.8
click at [1393, 392] on td "Resolution: Reseated components, Rebooted, Rescued, Comment: Pass ok, Return Tr…" at bounding box center [1103, 394] width 679 height 41
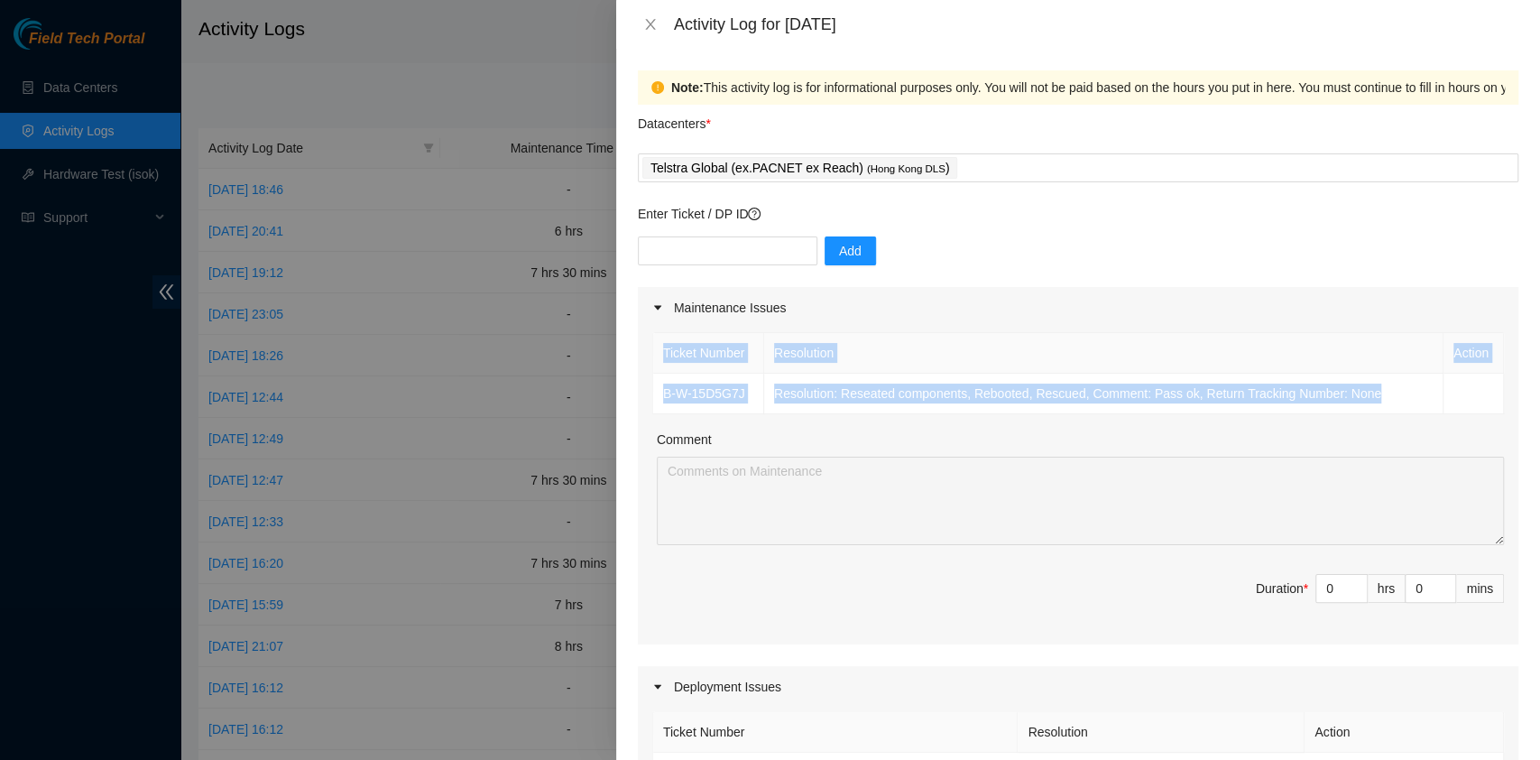
drag, startPoint x: 1298, startPoint y: 397, endPoint x: 642, endPoint y: 359, distance: 656.2
click at [642, 359] on div "Ticket Number Resolution Action B-W-15D5G7J Resolution: Reseated components, Re…" at bounding box center [1078, 486] width 881 height 316
copy table "Ticket Number Resolution Action B-W-15D5G7J Resolution: Reseated components, Re…"
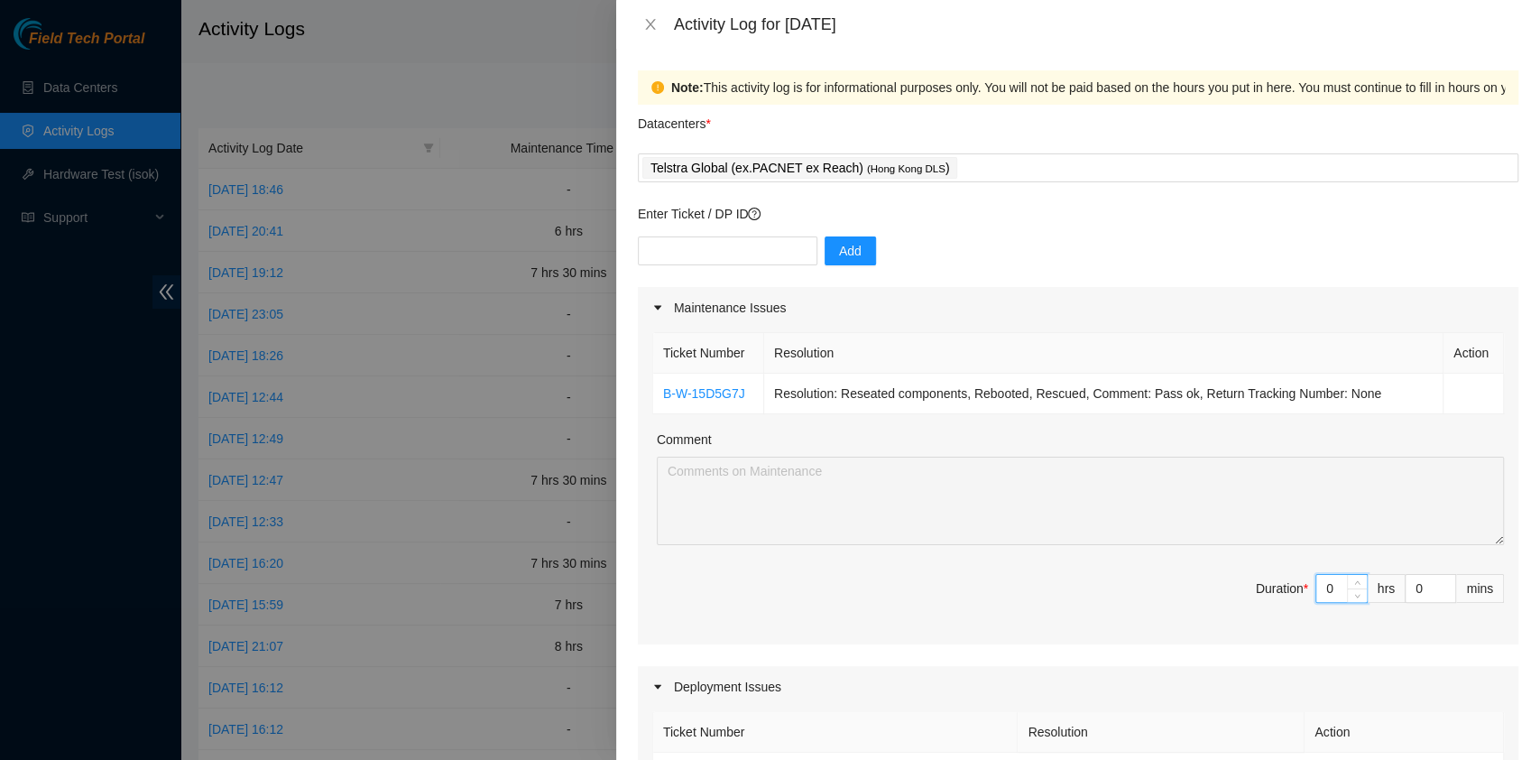
drag, startPoint x: 1313, startPoint y: 576, endPoint x: 1287, endPoint y: 576, distance: 26.2
click at [1287, 576] on span "Duration * 0 hrs 0 mins" at bounding box center [1078, 599] width 852 height 51
type input "8"
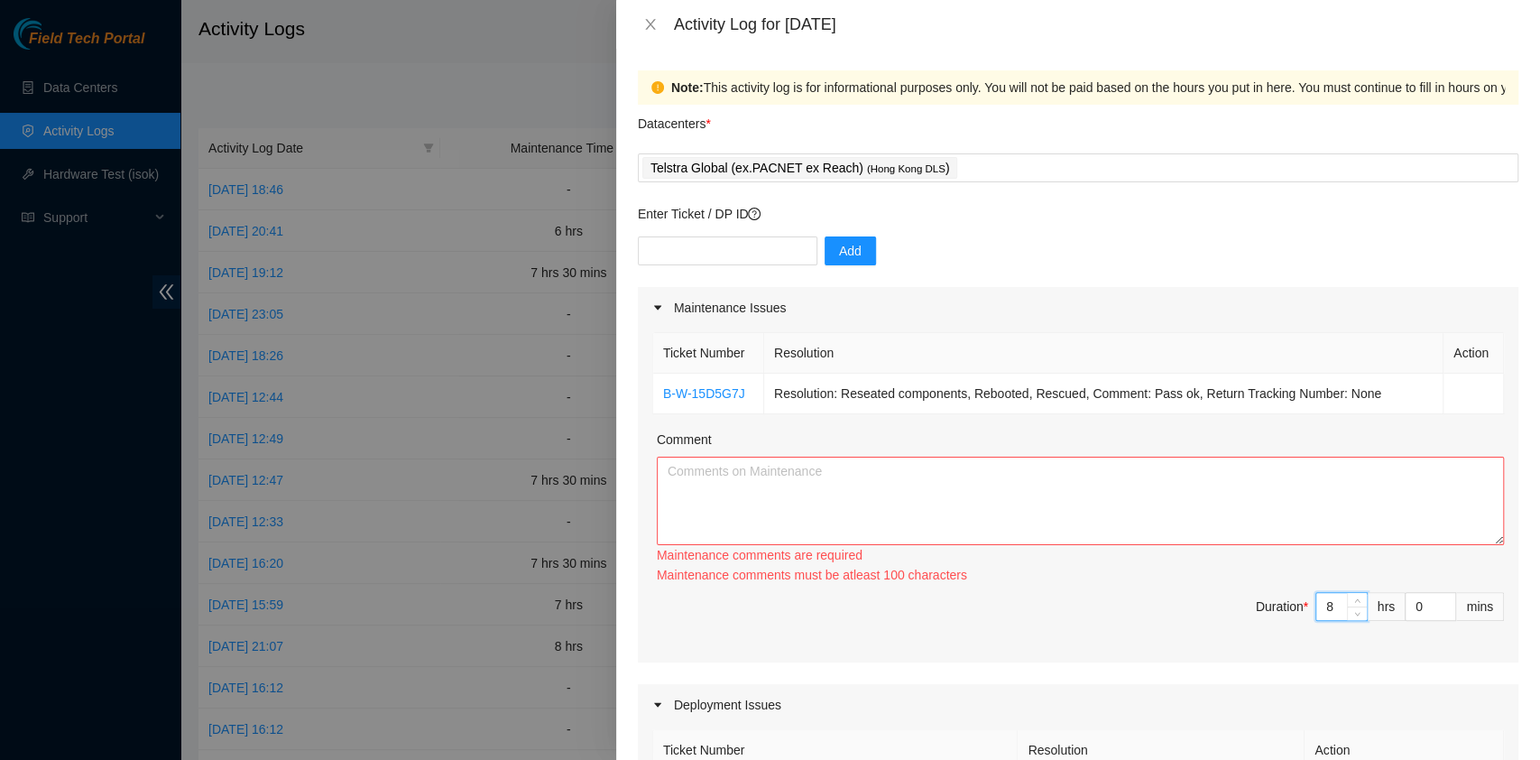
type input "8"
click at [742, 483] on textarea "Comment" at bounding box center [1080, 501] width 847 height 88
paste textarea "Ticket Number Resolution Action B-W-15D5G7J Resolution: Reseated components, Re…"
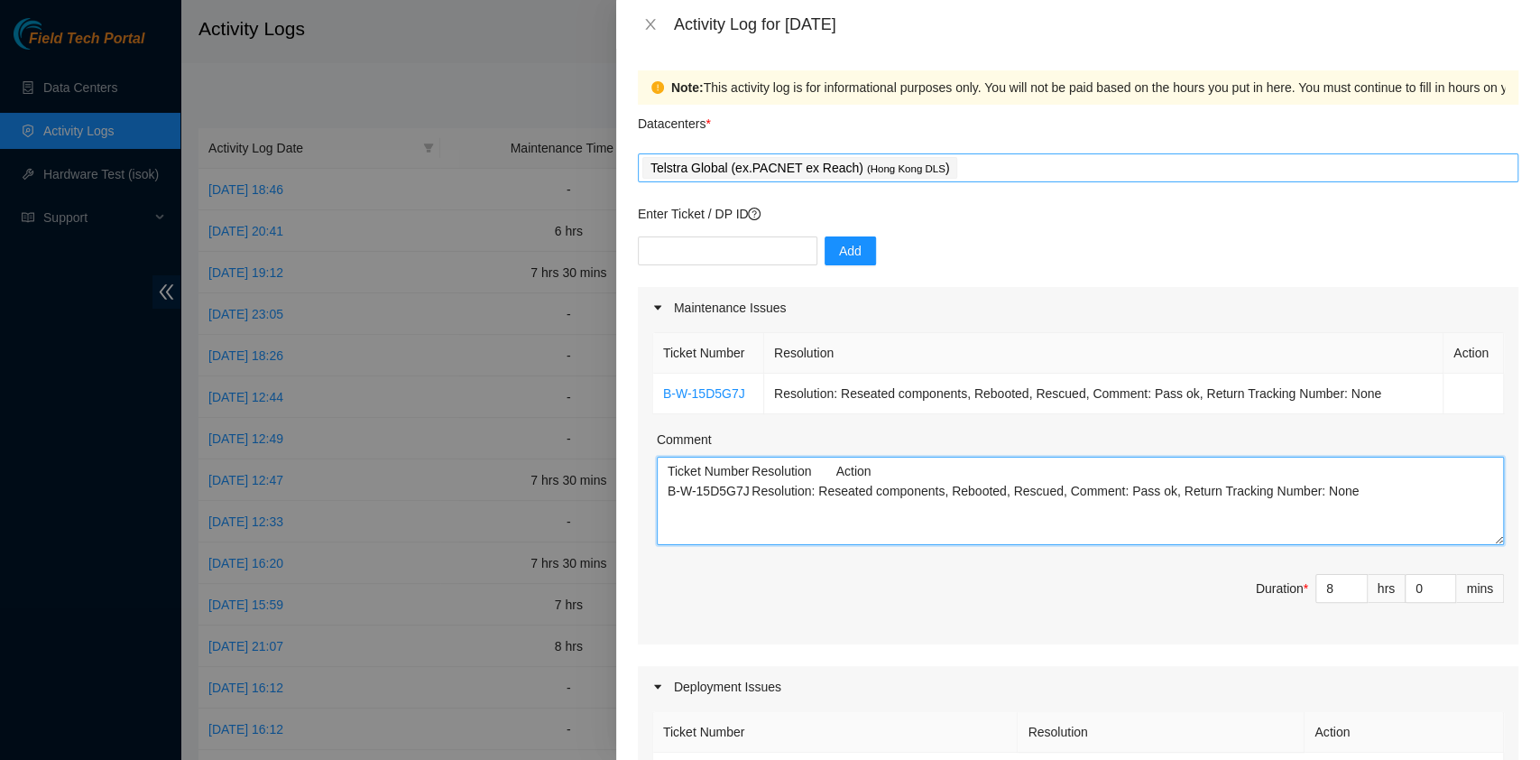
click at [984, 167] on div "Telstra Global (ex.PACNET ex Reach) ( [GEOGRAPHIC_DATA] DLS )" at bounding box center [1078, 167] width 872 height 25
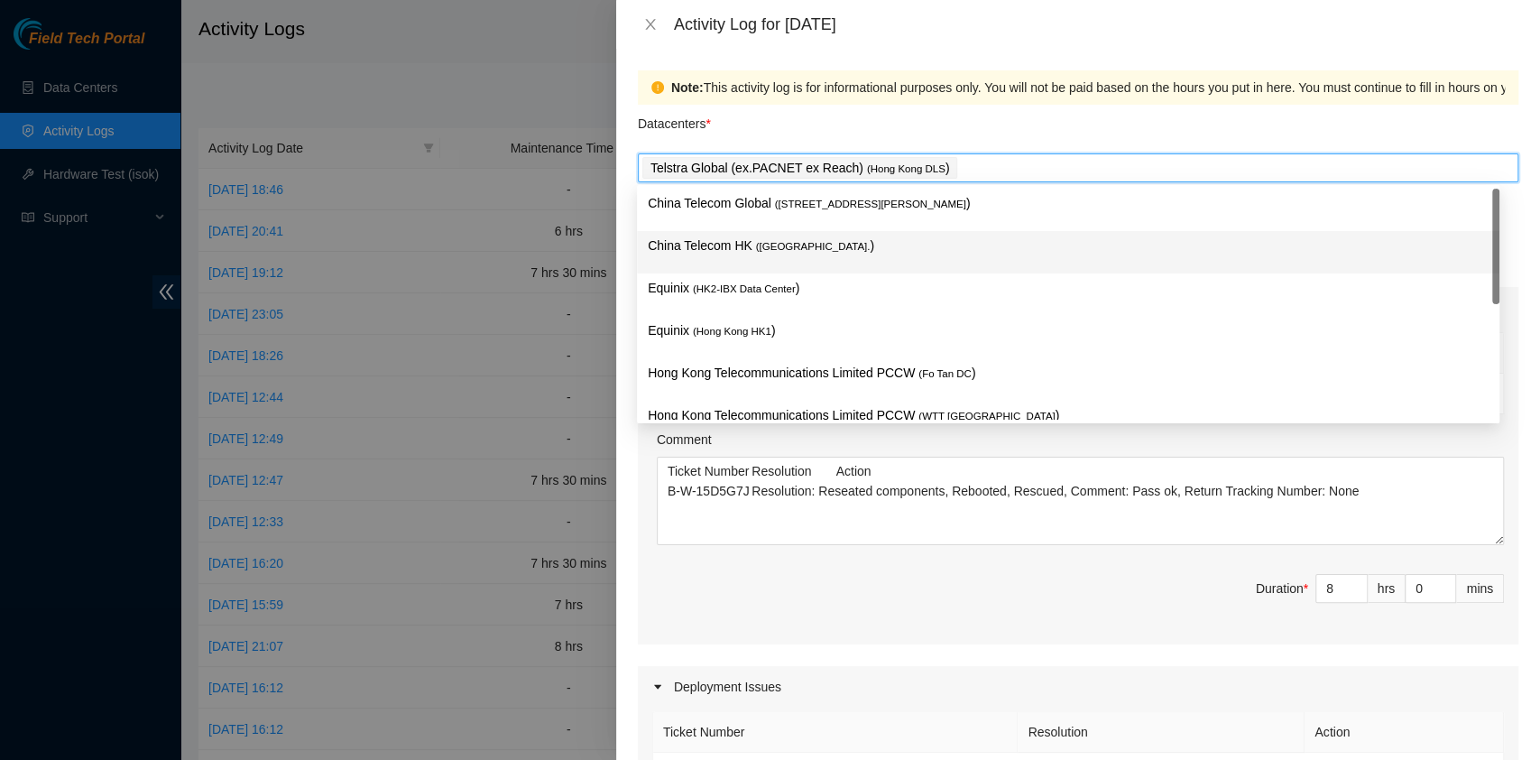
click at [846, 236] on p "China Telecom HK ( [GEOGRAPHIC_DATA] )" at bounding box center [1068, 246] width 841 height 21
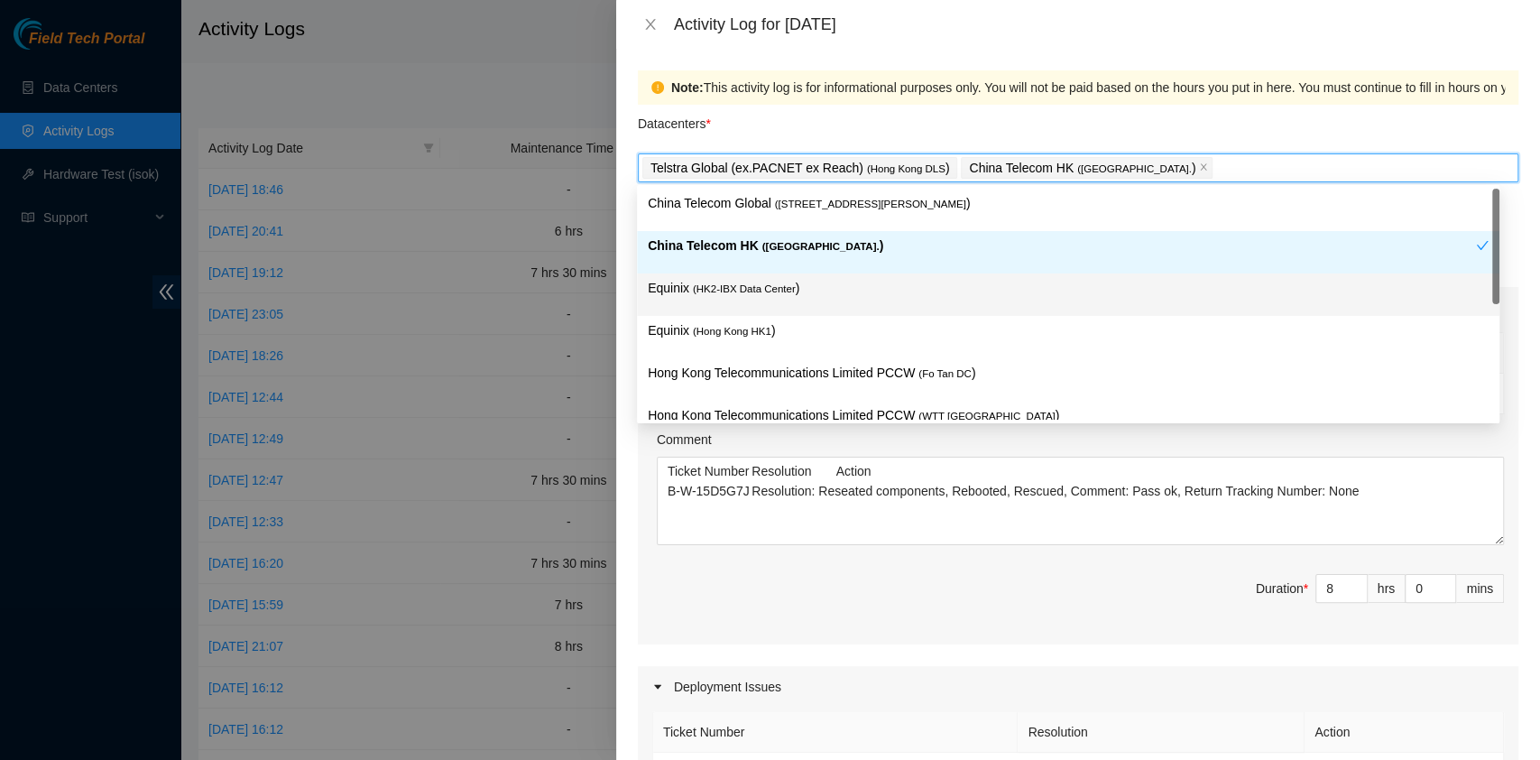
click at [816, 291] on p "Equinix ( HK2-IBX Data Center )" at bounding box center [1068, 288] width 841 height 21
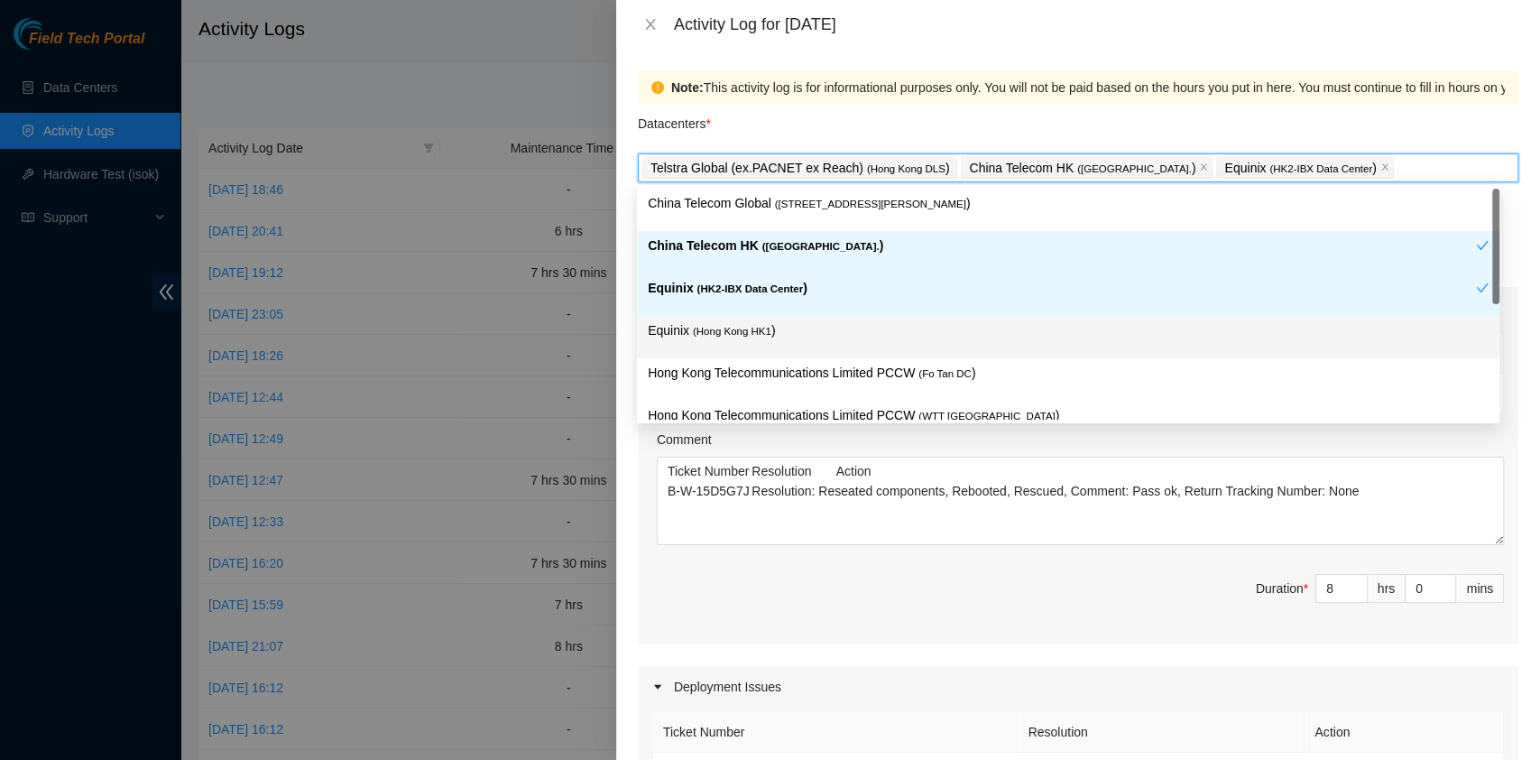
click at [803, 325] on p "Equinix ( [GEOGRAPHIC_DATA] HK1 )" at bounding box center [1068, 330] width 841 height 21
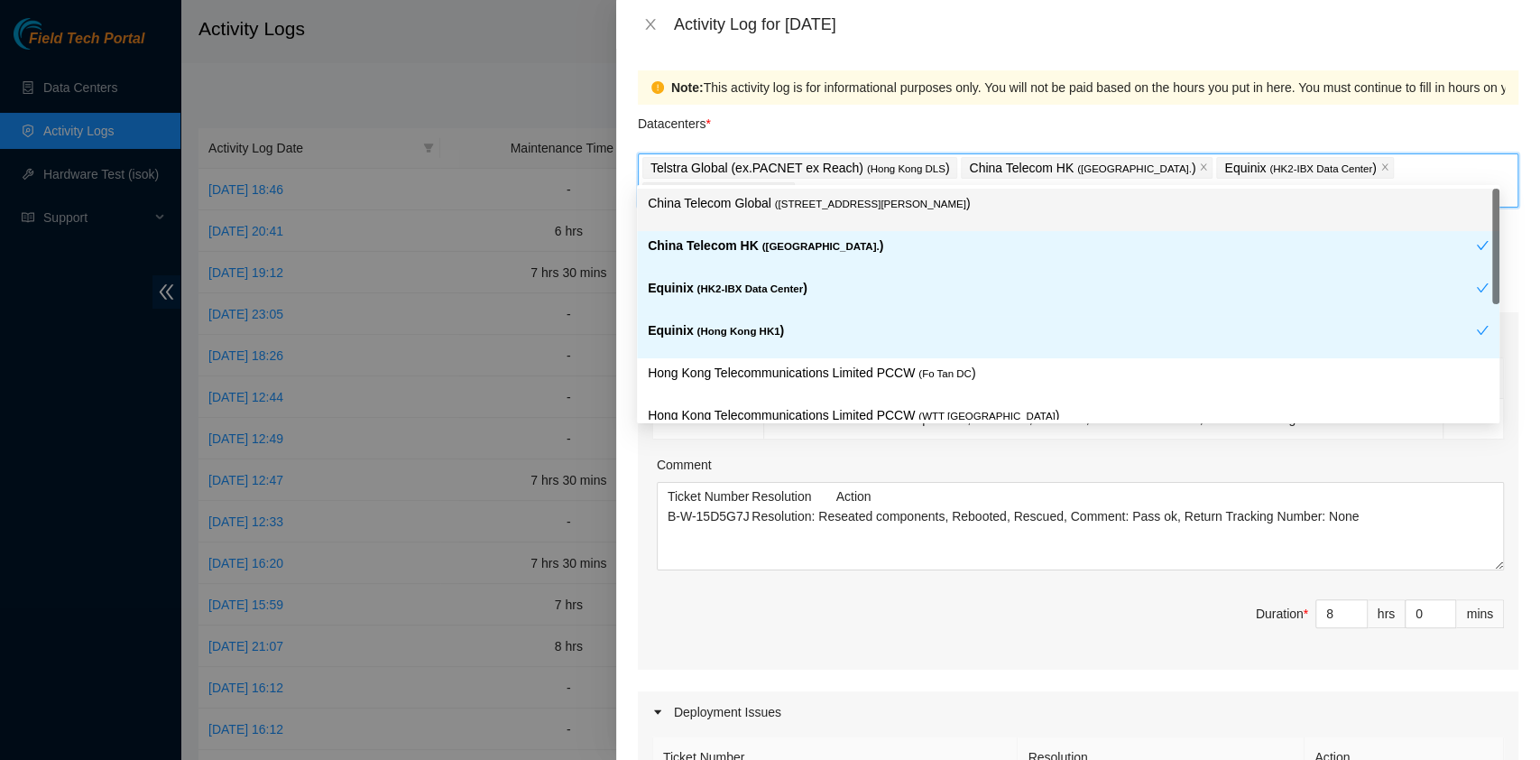
click at [888, 202] on span "( [STREET_ADDRESS][PERSON_NAME]" at bounding box center [870, 204] width 191 height 11
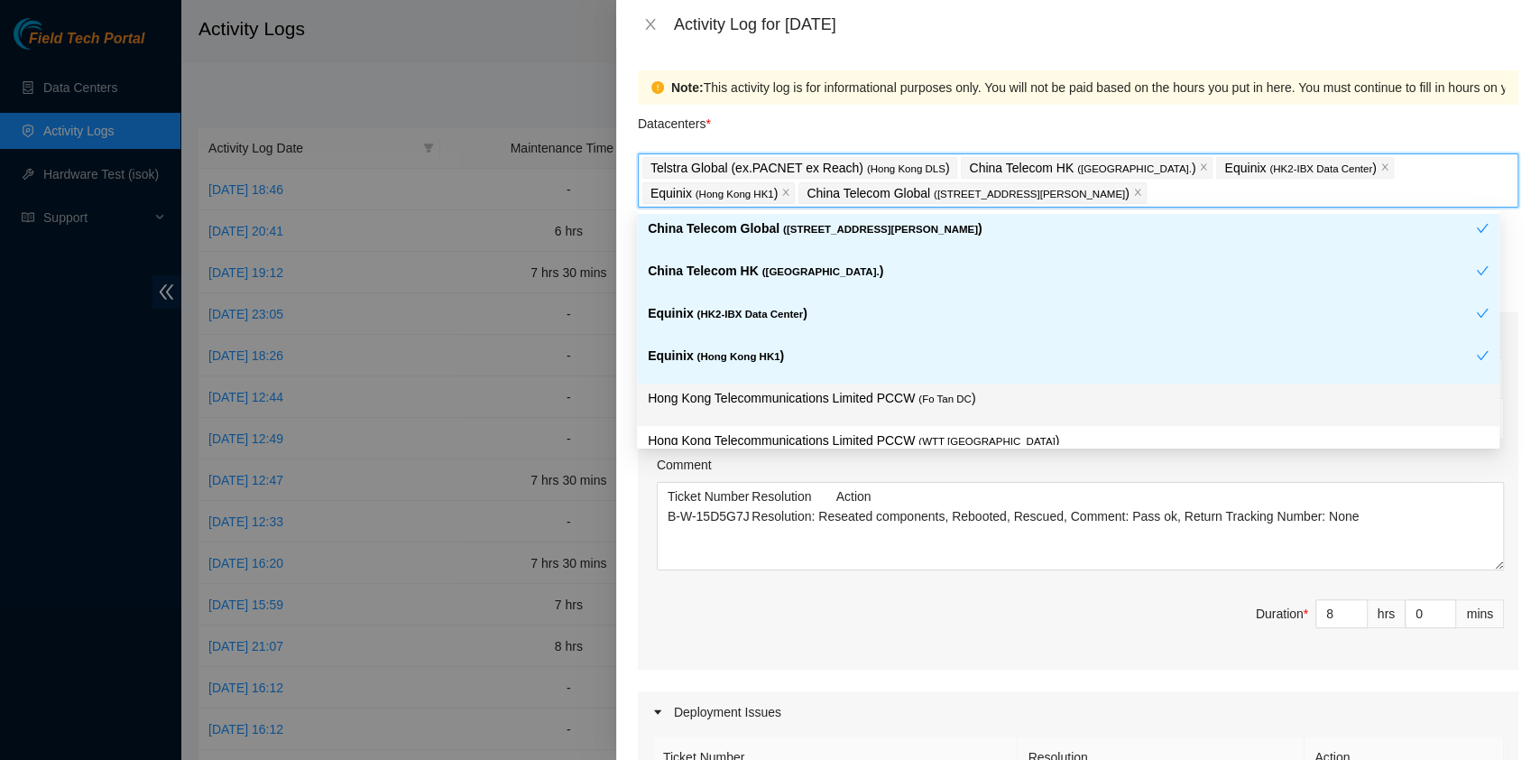
click at [901, 392] on p "Hong Kong Telecommunications Limited PCCW ( Fo Tan DC )" at bounding box center [1068, 398] width 841 height 21
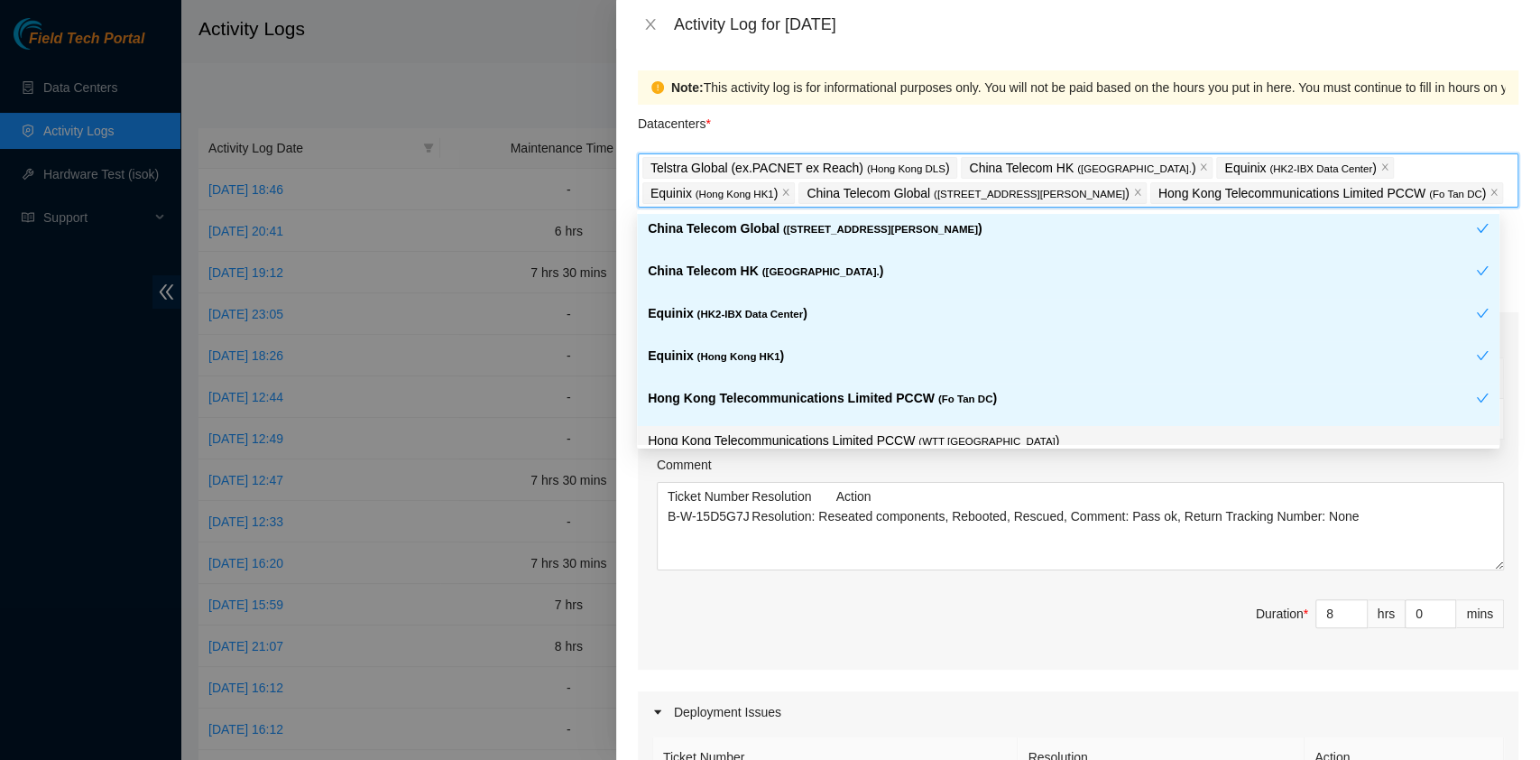
click at [976, 430] on p "Hong Kong Telecommunications Limited PCCW ( WTT [GEOGRAPHIC_DATA] )" at bounding box center [1068, 440] width 841 height 21
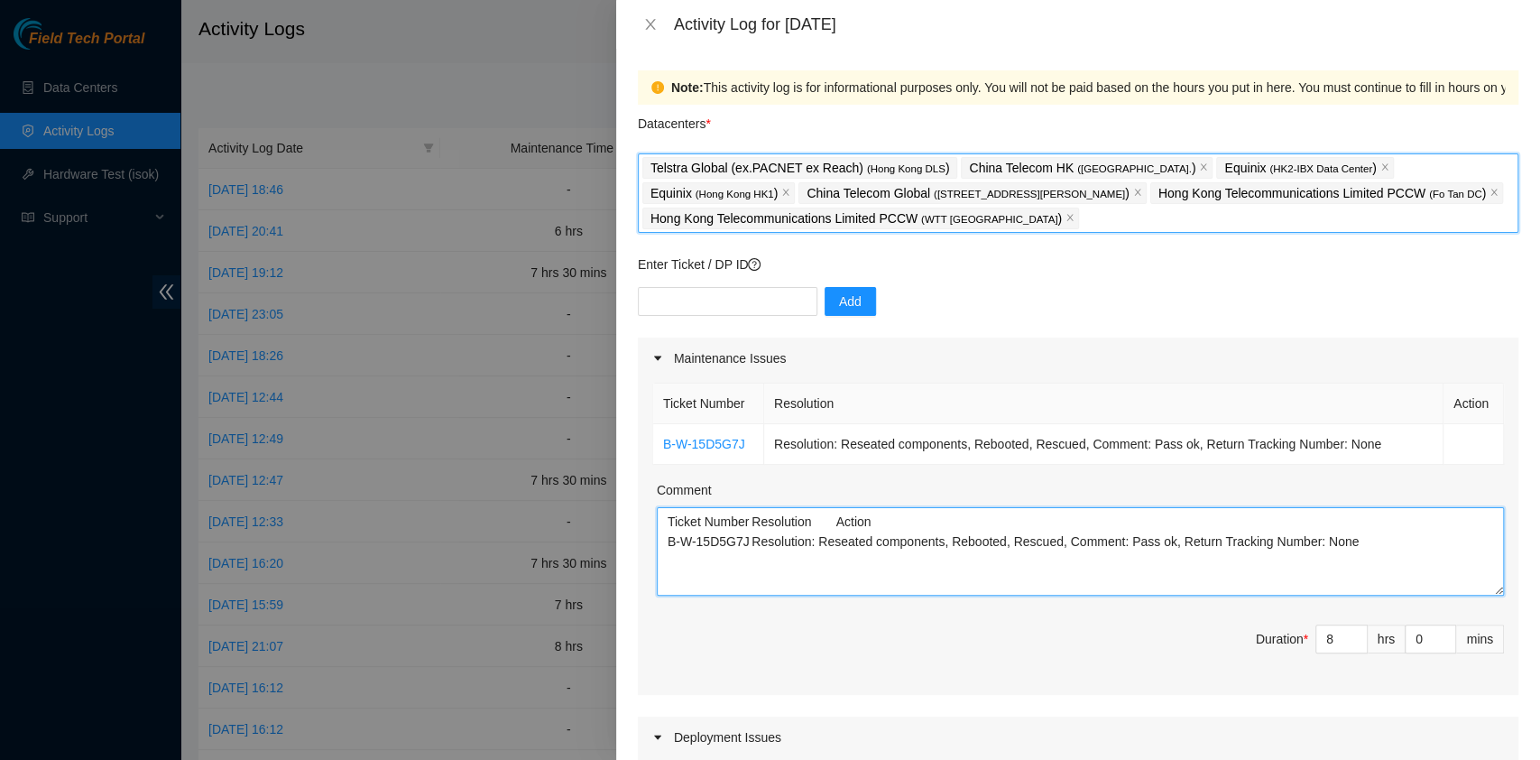
click at [1348, 550] on textarea "Ticket Number Resolution Action B-W-15D5G7J Resolution: Reseated components, Re…" at bounding box center [1080, 551] width 847 height 88
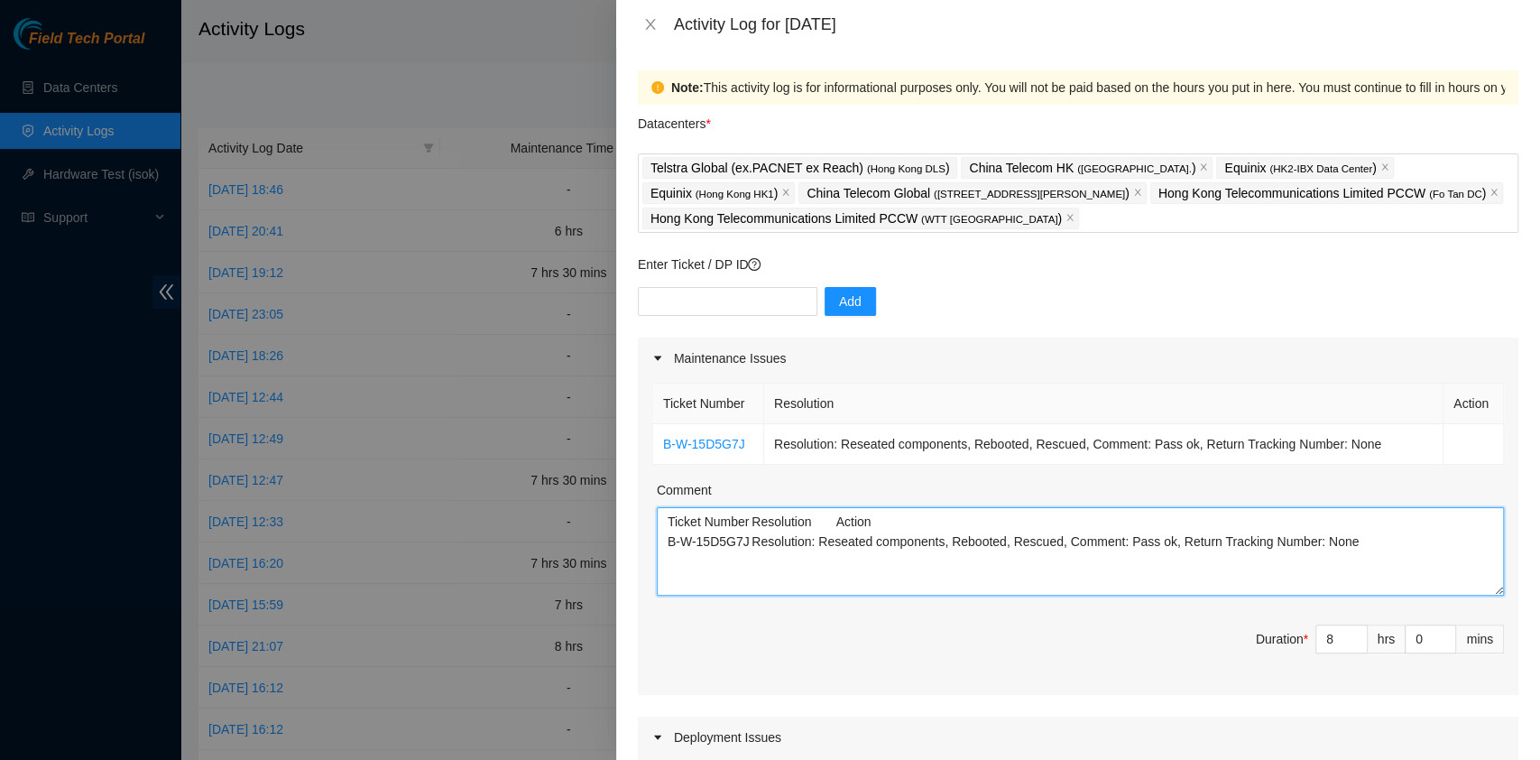
paste textarea "B-V-5NHX5VZ Tracking - 417328422908 B-V-5QXWK6Z B-V-5OUNLE7 Tracking - 41732842…"
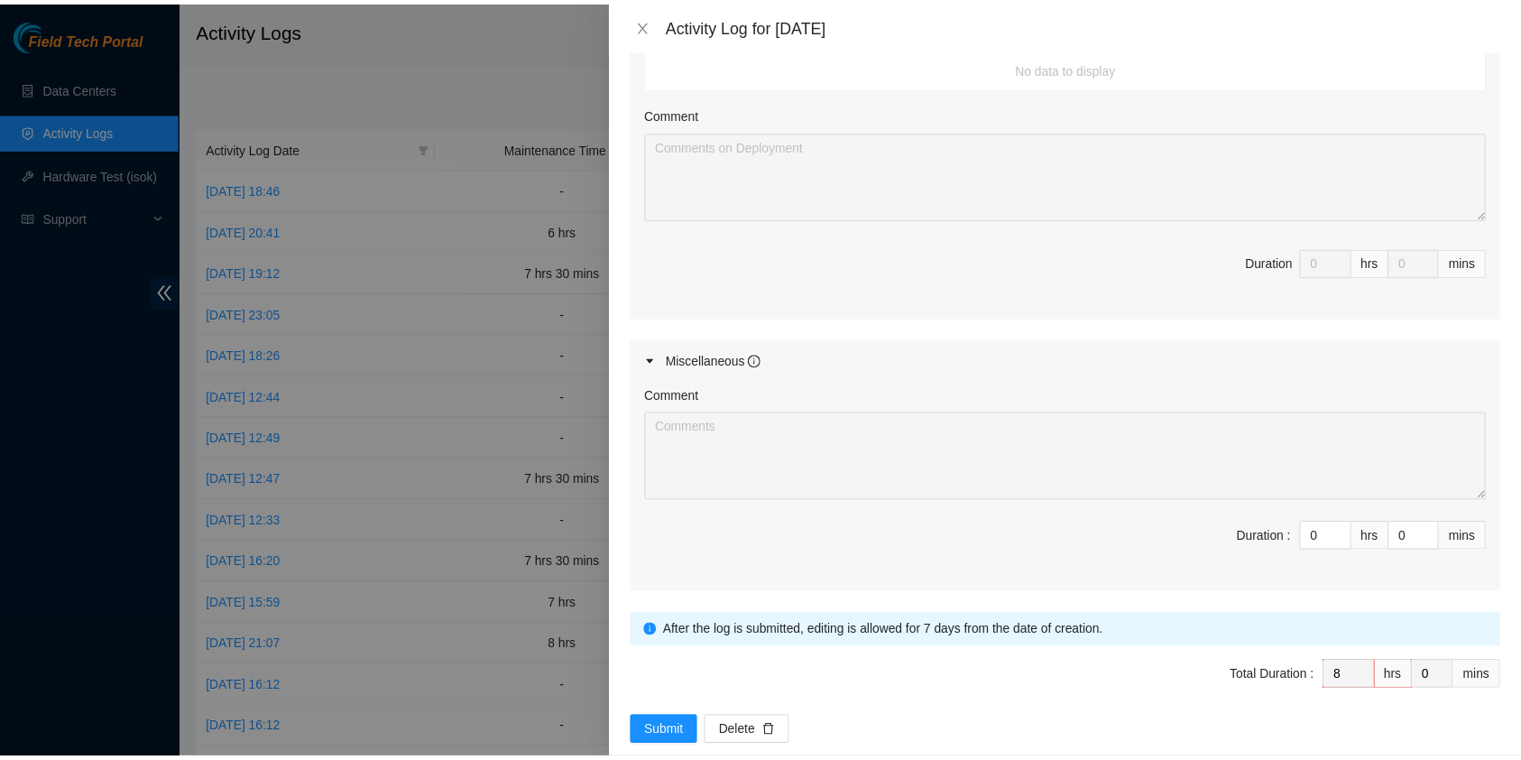
scroll to position [785, 0]
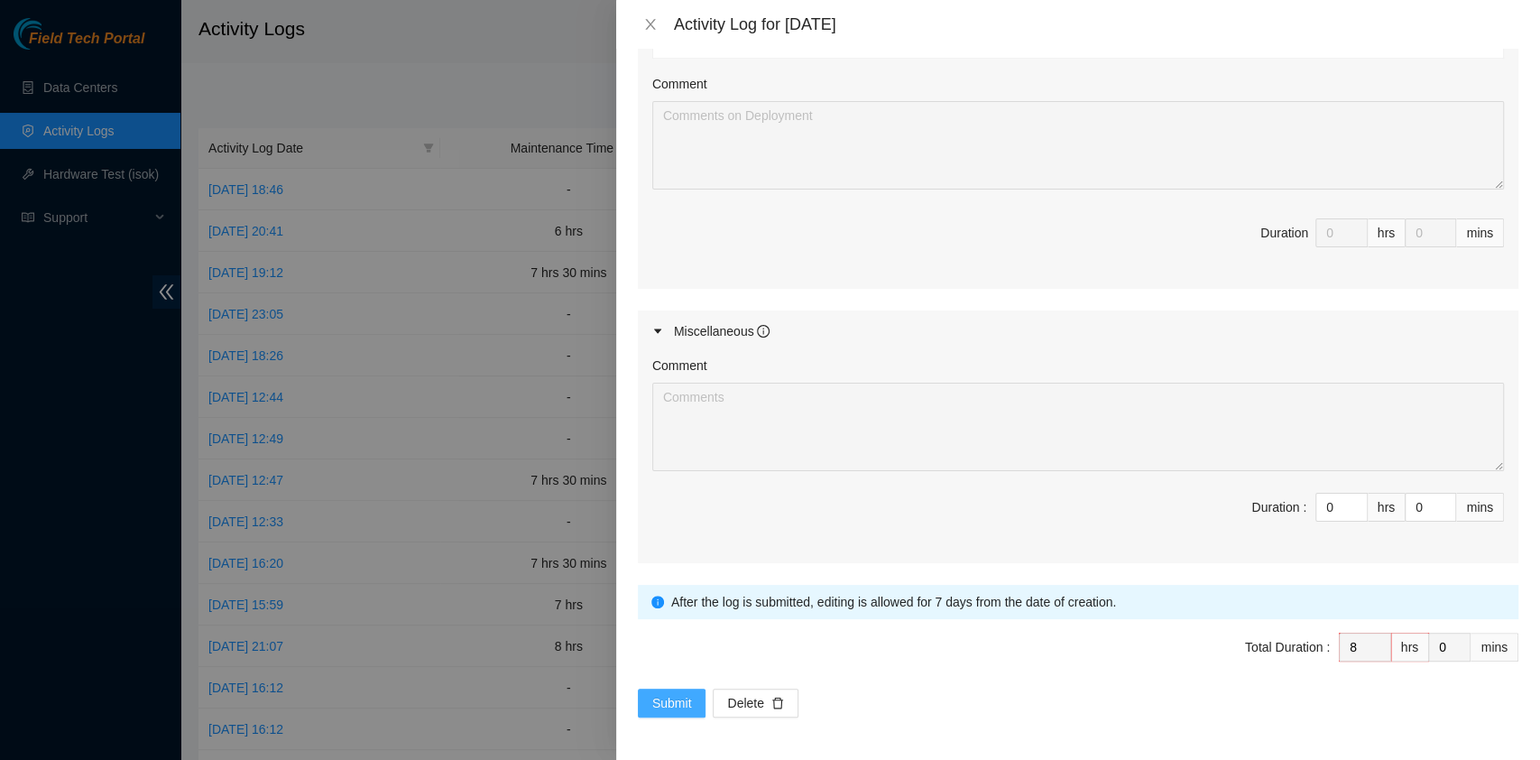
type textarea "Ticket Number Resolution Action B-W-15D5G7J Resolution: Reseated components, Re…"
click at [673, 696] on span "Submit" at bounding box center [672, 703] width 40 height 20
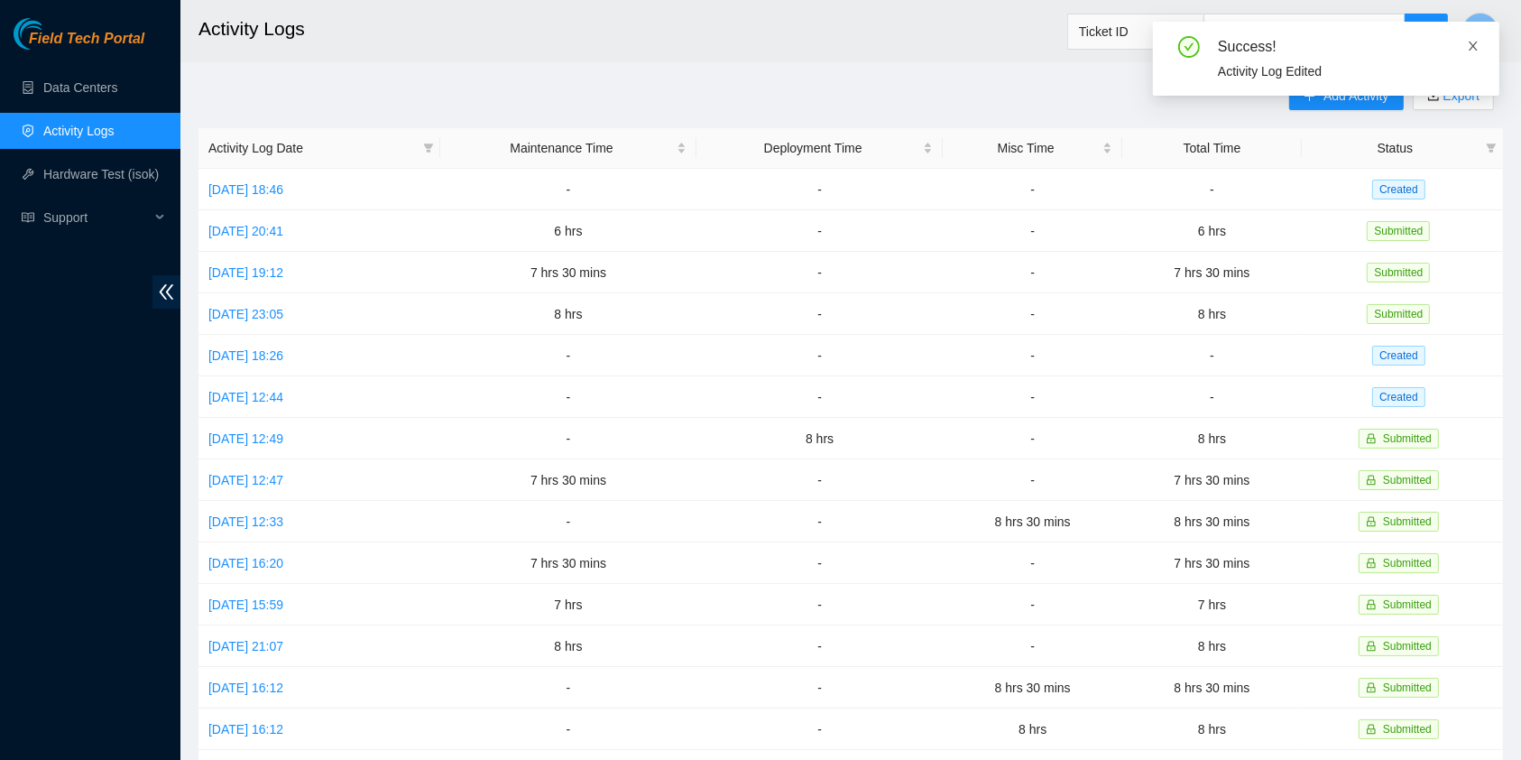
click at [1473, 46] on icon "close" at bounding box center [1473, 46] width 9 height 9
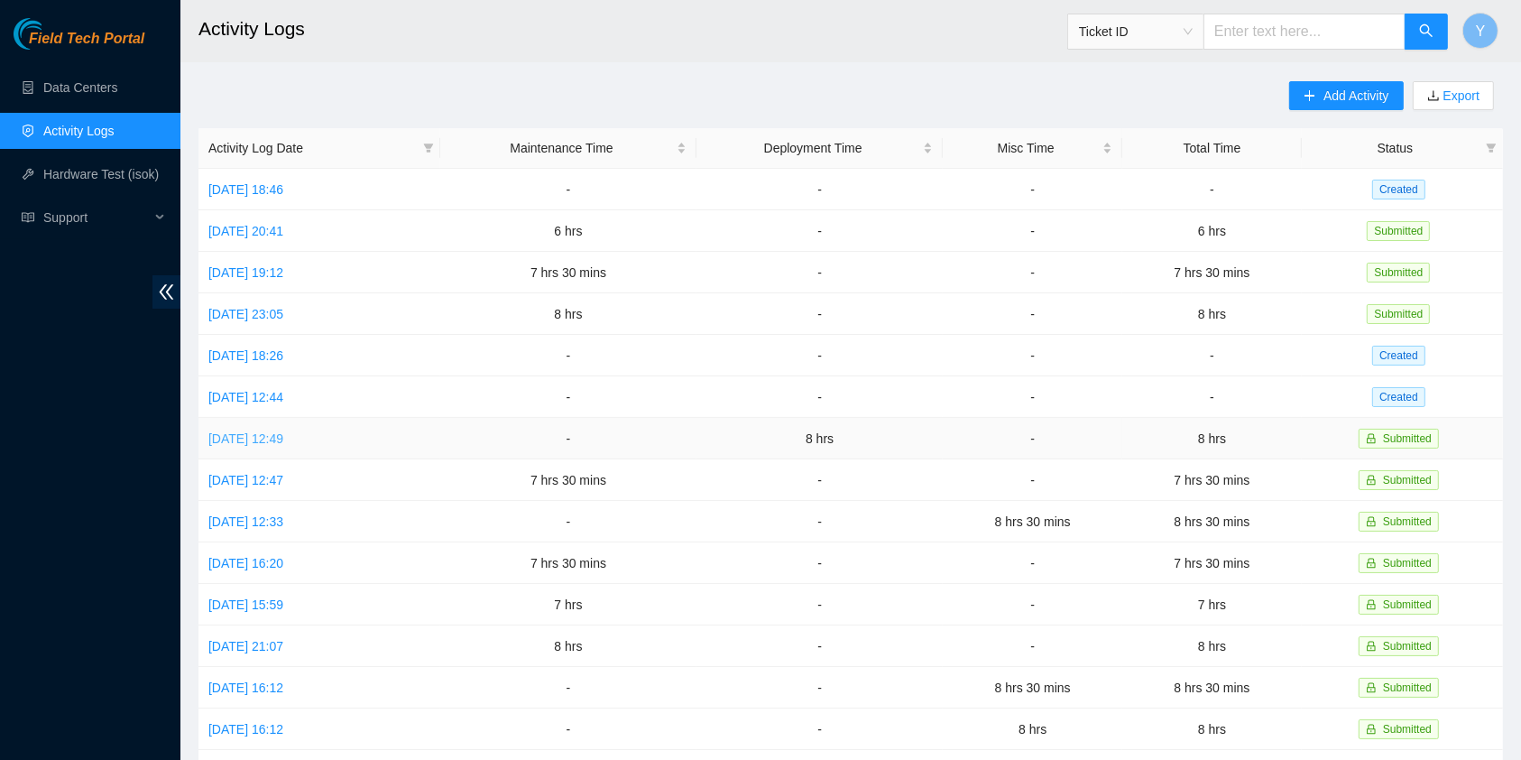
click at [260, 431] on link "[DATE] 12:49" at bounding box center [245, 438] width 75 height 14
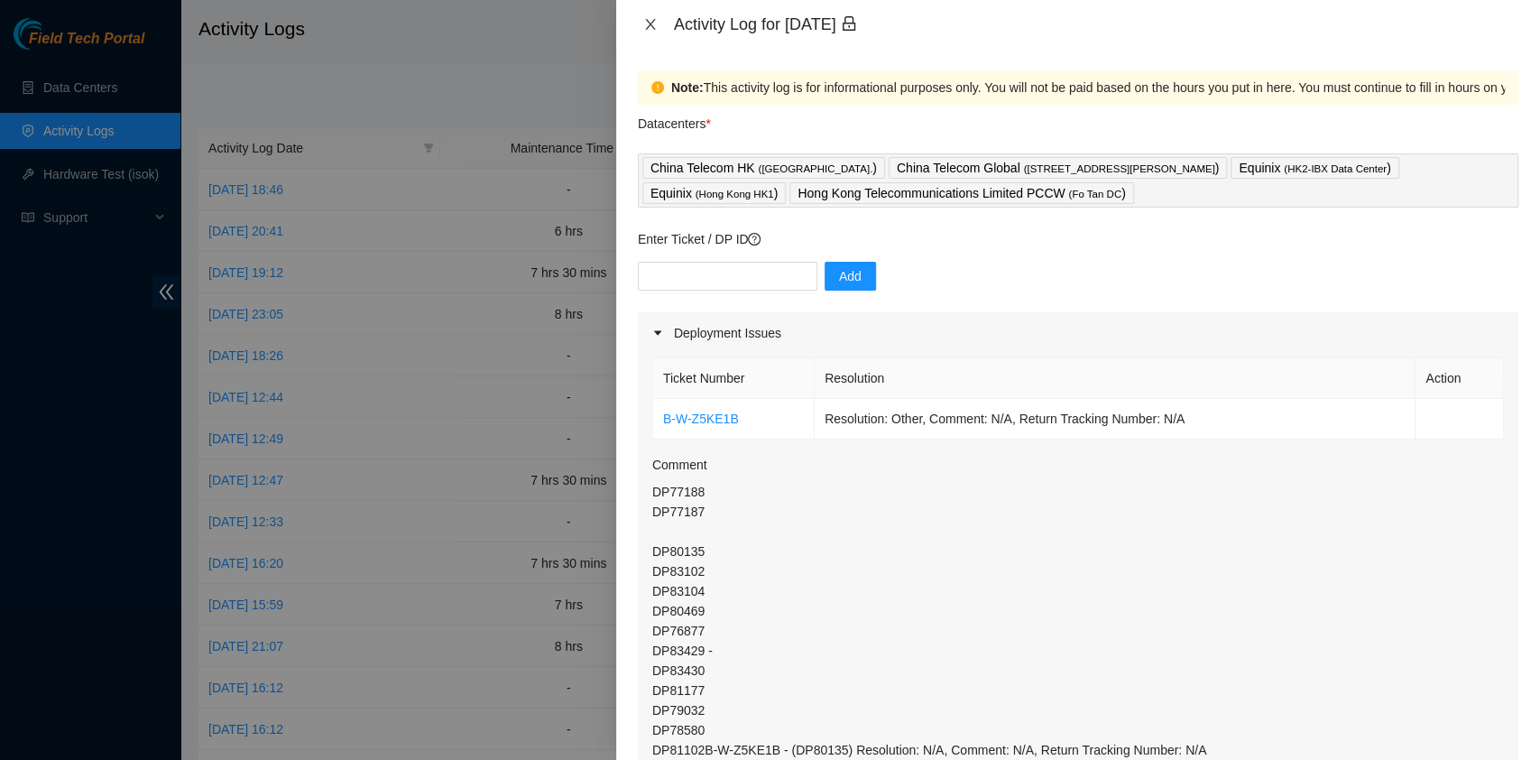
click at [649, 26] on icon "close" at bounding box center [650, 24] width 10 height 11
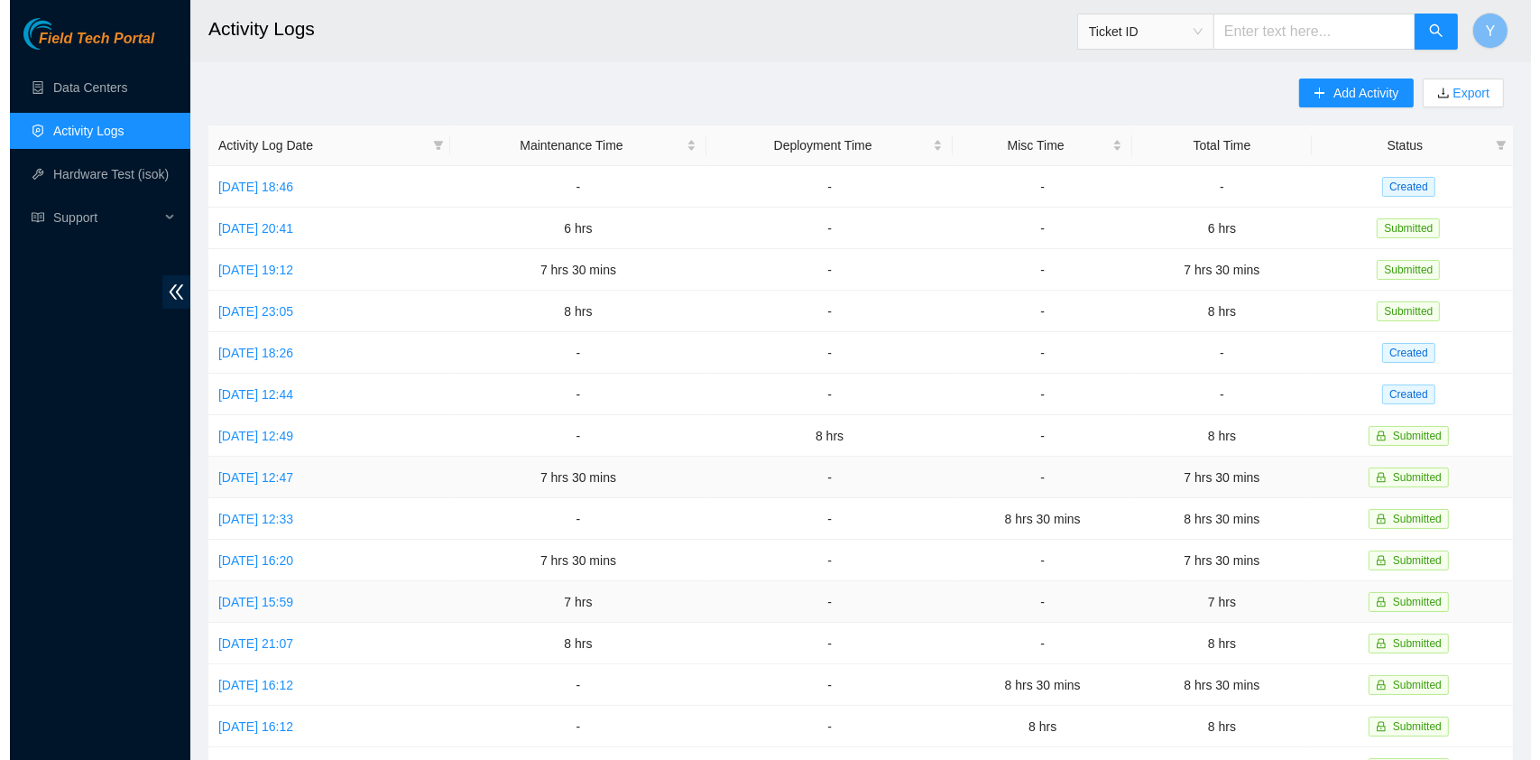
scroll to position [0, 0]
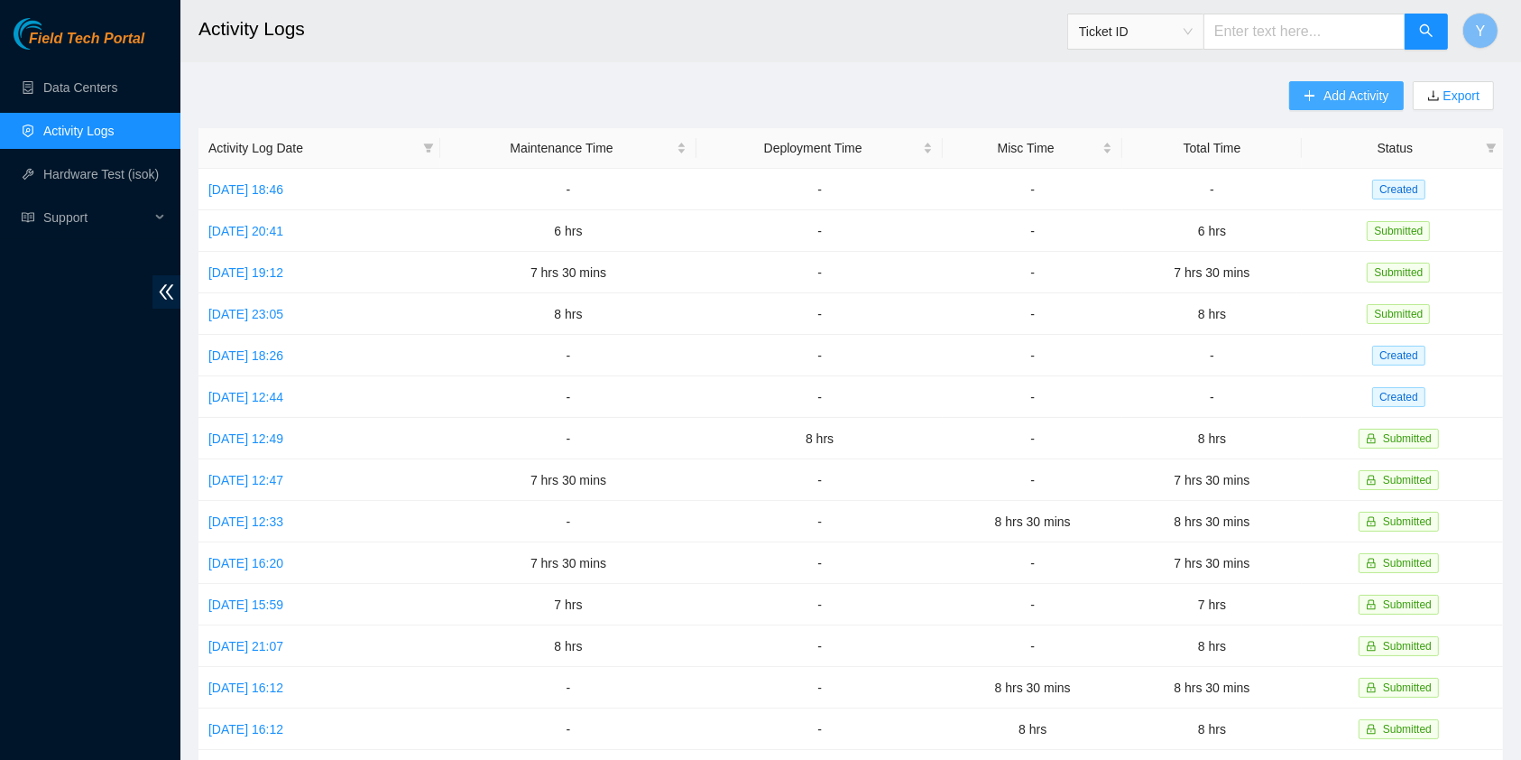
click at [1364, 86] on span "Add Activity" at bounding box center [1356, 96] width 65 height 20
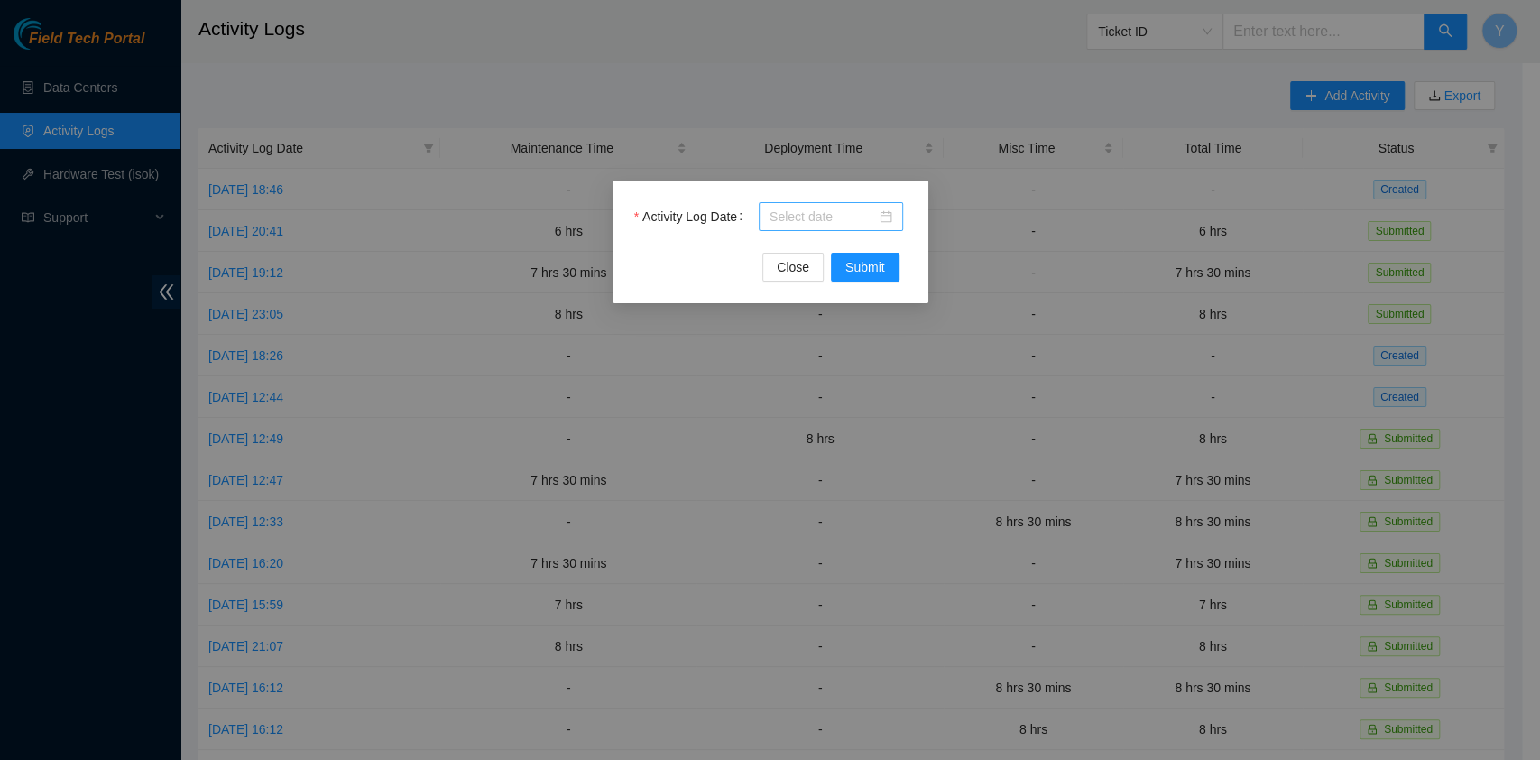
click at [769, 218] on div at bounding box center [831, 216] width 144 height 29
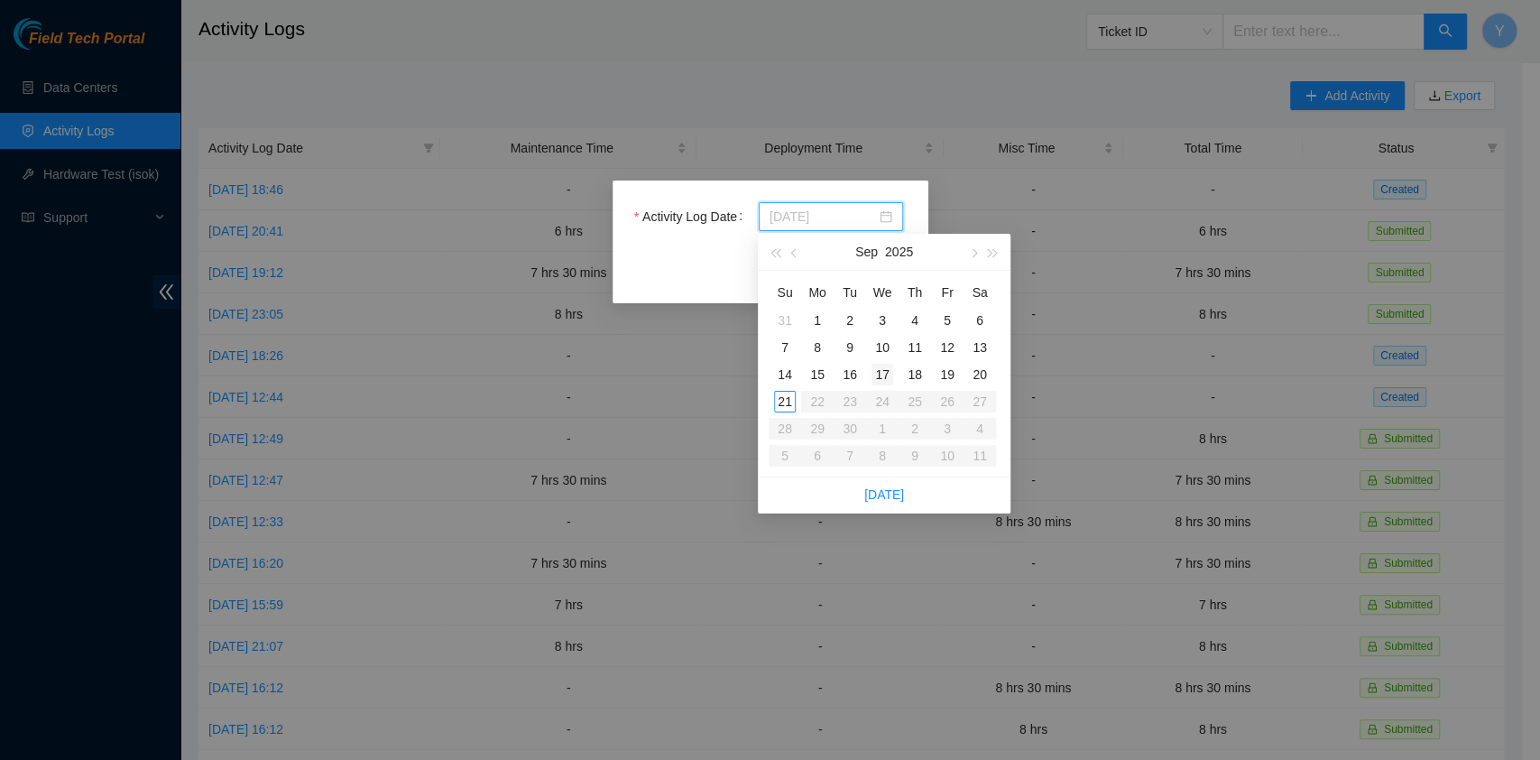
type input "[DATE]"
click at [877, 379] on div "17" at bounding box center [883, 375] width 22 height 22
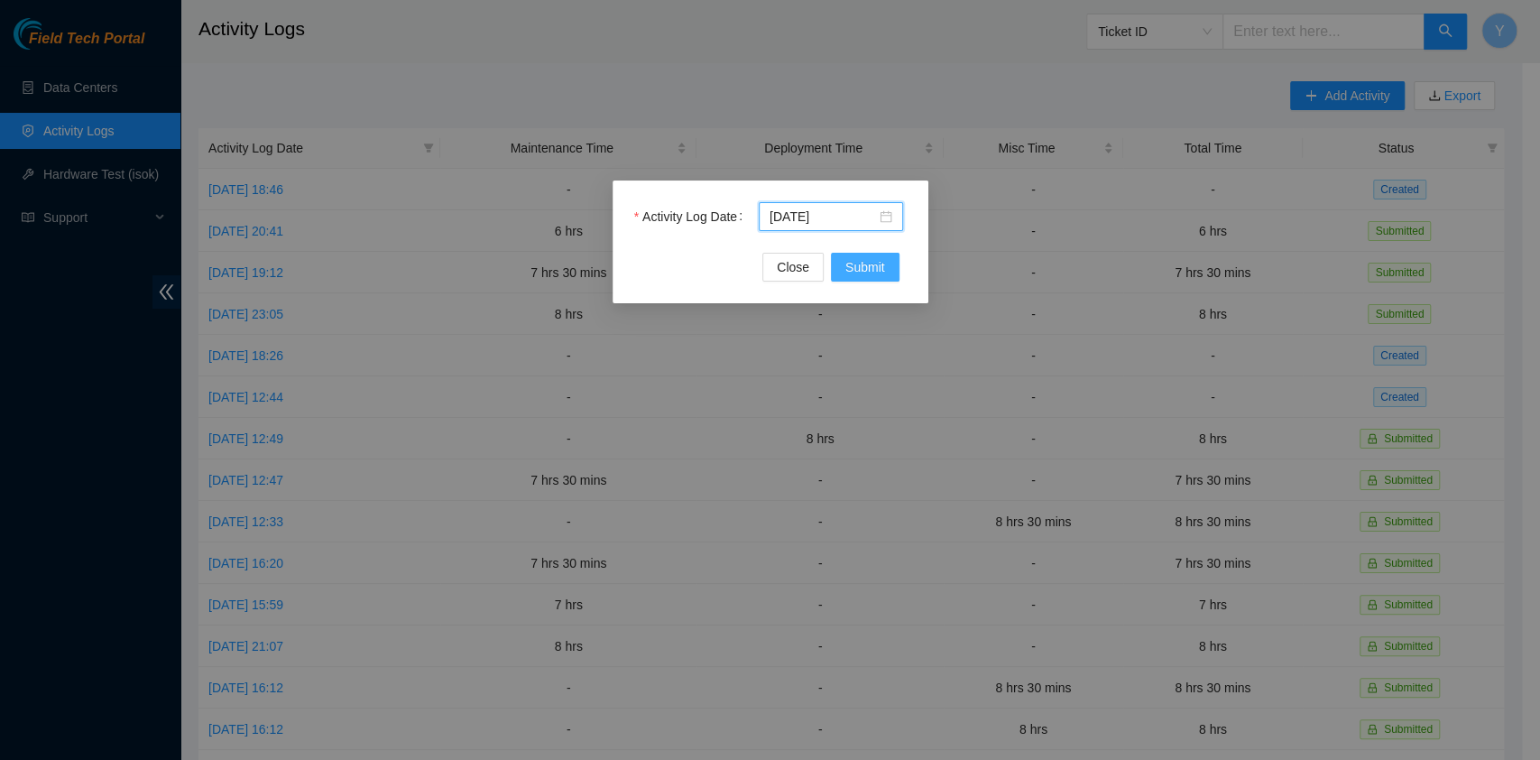
click at [861, 263] on span "Submit" at bounding box center [866, 267] width 40 height 20
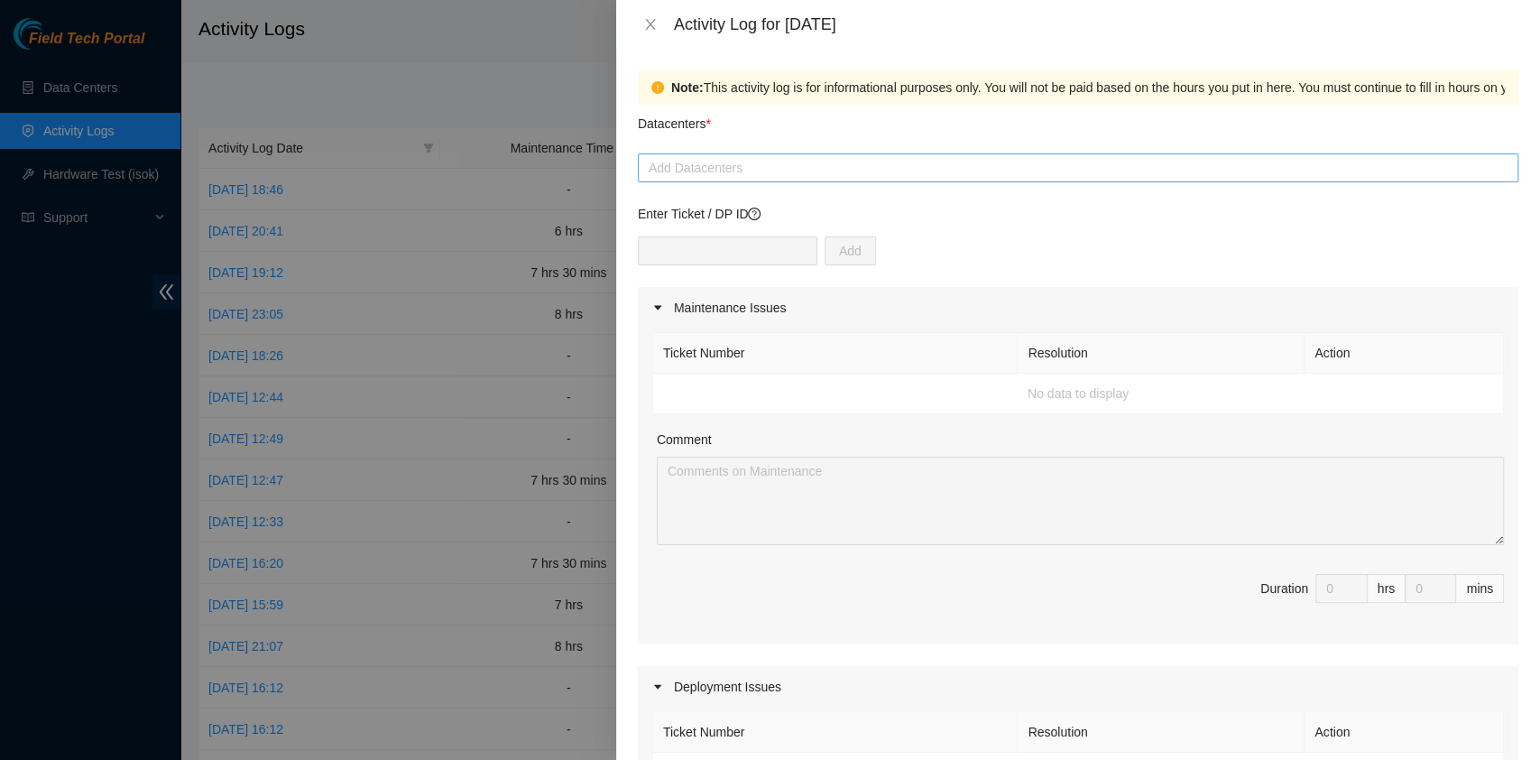
click at [765, 167] on div at bounding box center [1078, 168] width 872 height 22
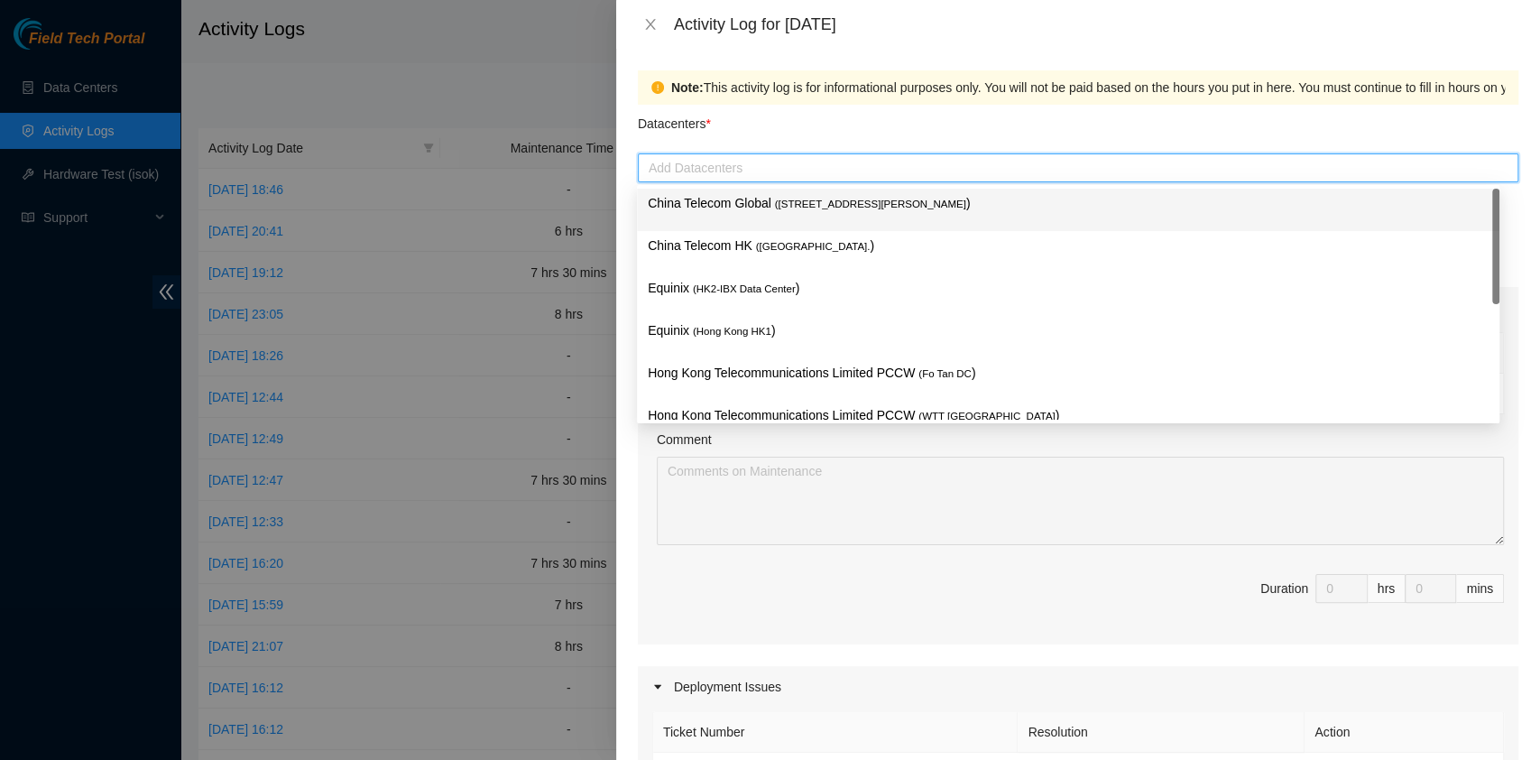
click at [767, 200] on p "China Telecom Global ( [STREET_ADDRESS][PERSON_NAME] )" at bounding box center [1068, 203] width 841 height 21
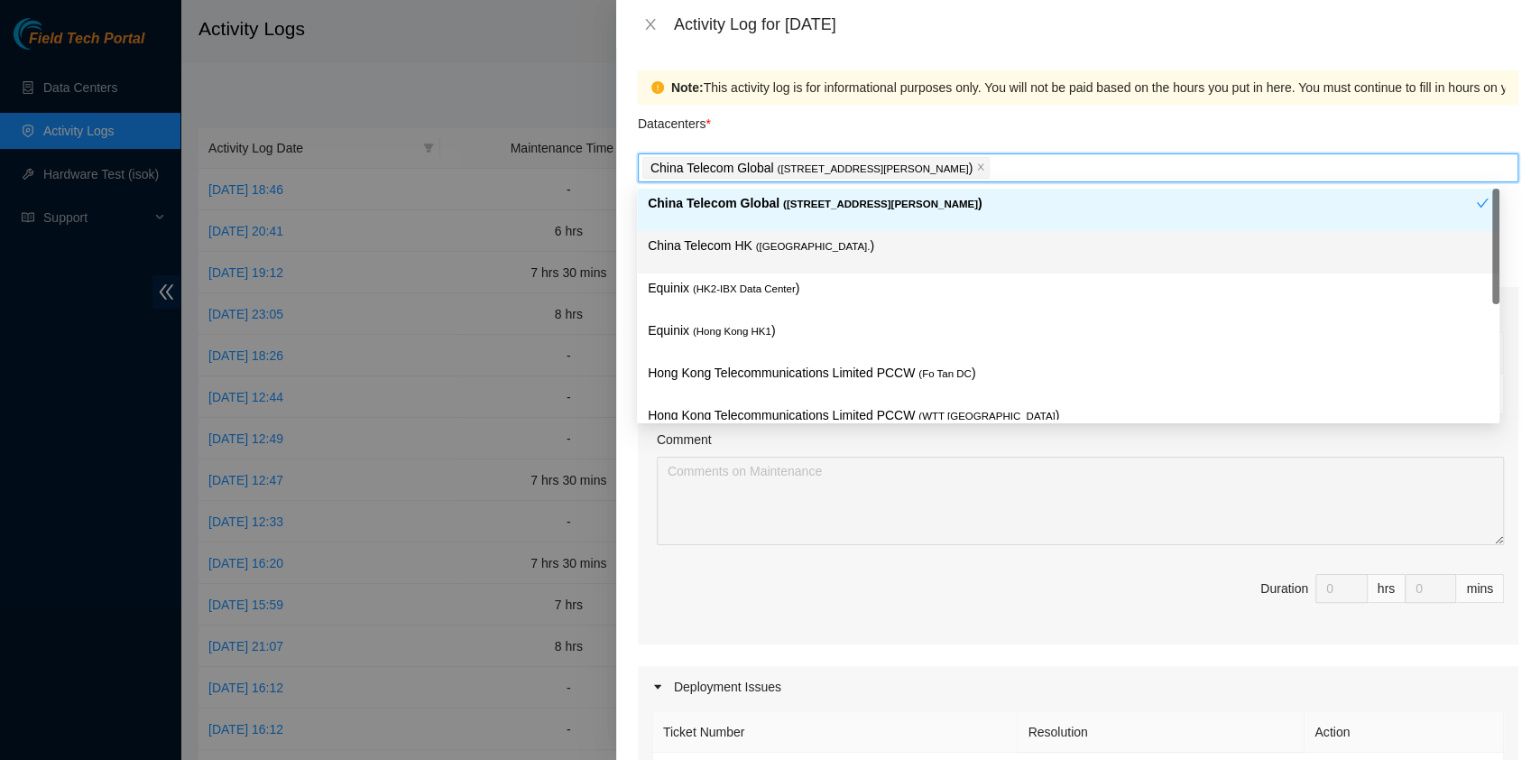
click at [746, 249] on p "China Telecom HK ( [GEOGRAPHIC_DATA] )" at bounding box center [1068, 246] width 841 height 21
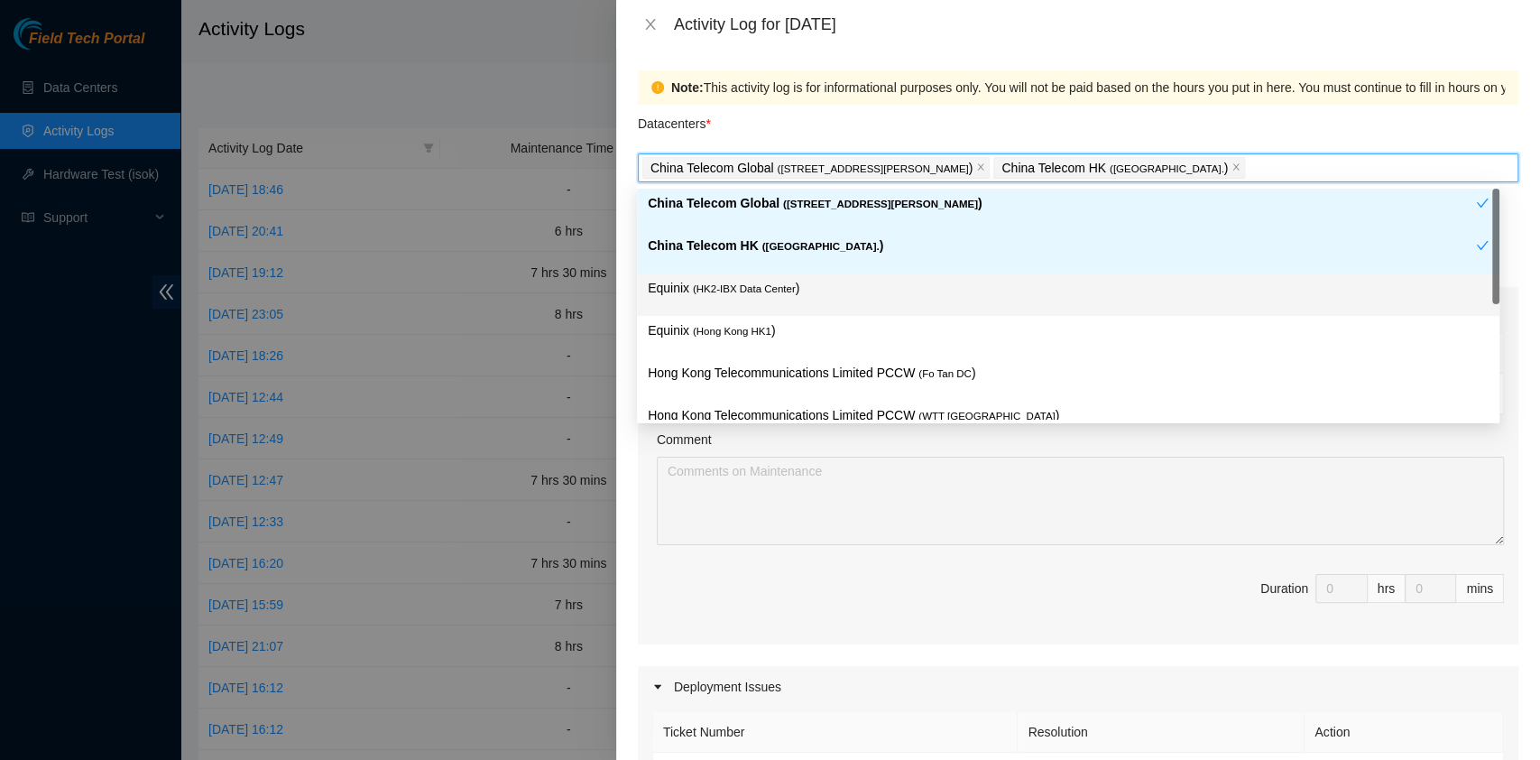
click at [743, 291] on span "( HK2-IBX Data Center" at bounding box center [744, 288] width 103 height 11
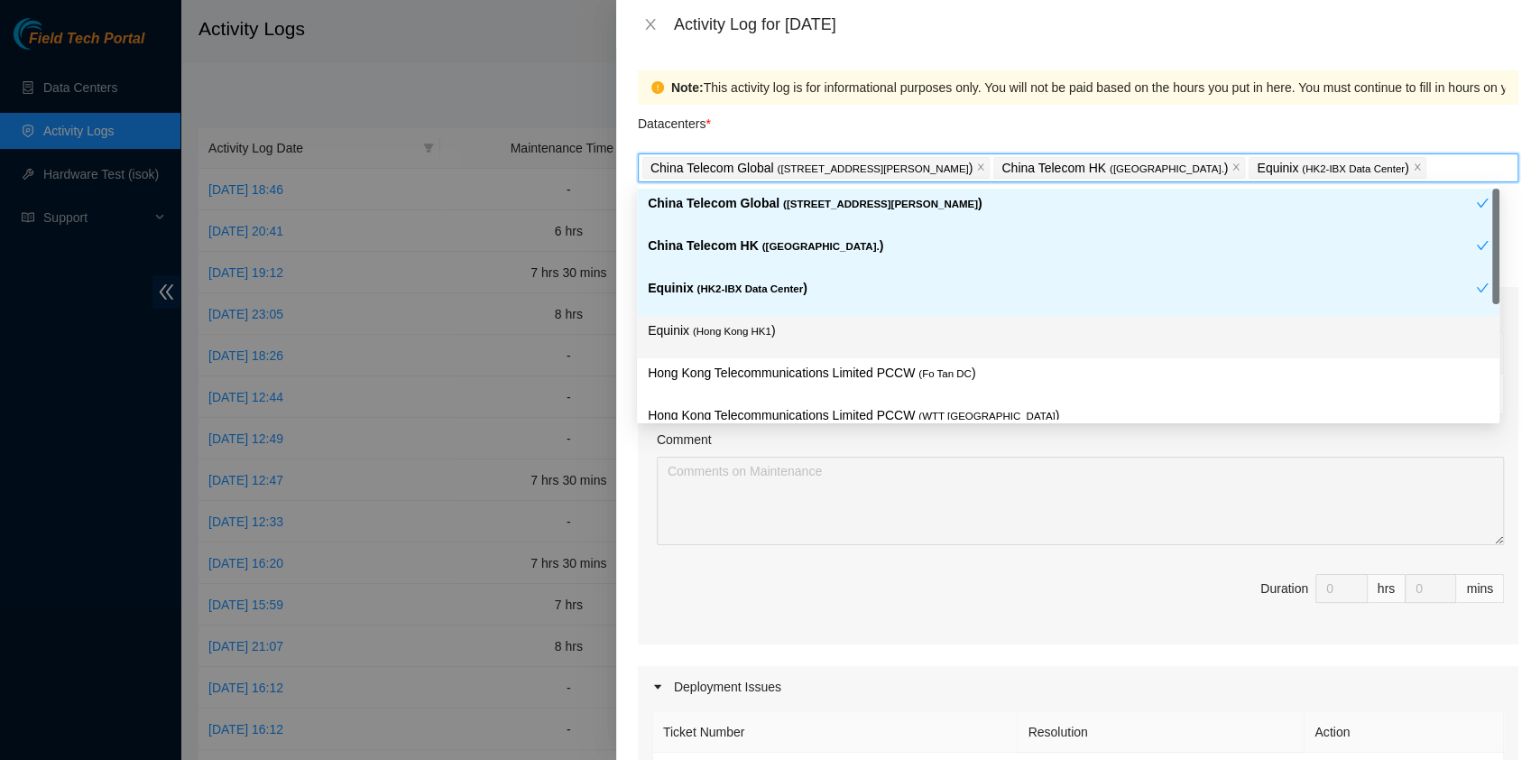
click at [741, 341] on div "Equinix ( [GEOGRAPHIC_DATA] HK1 )" at bounding box center [1068, 336] width 841 height 33
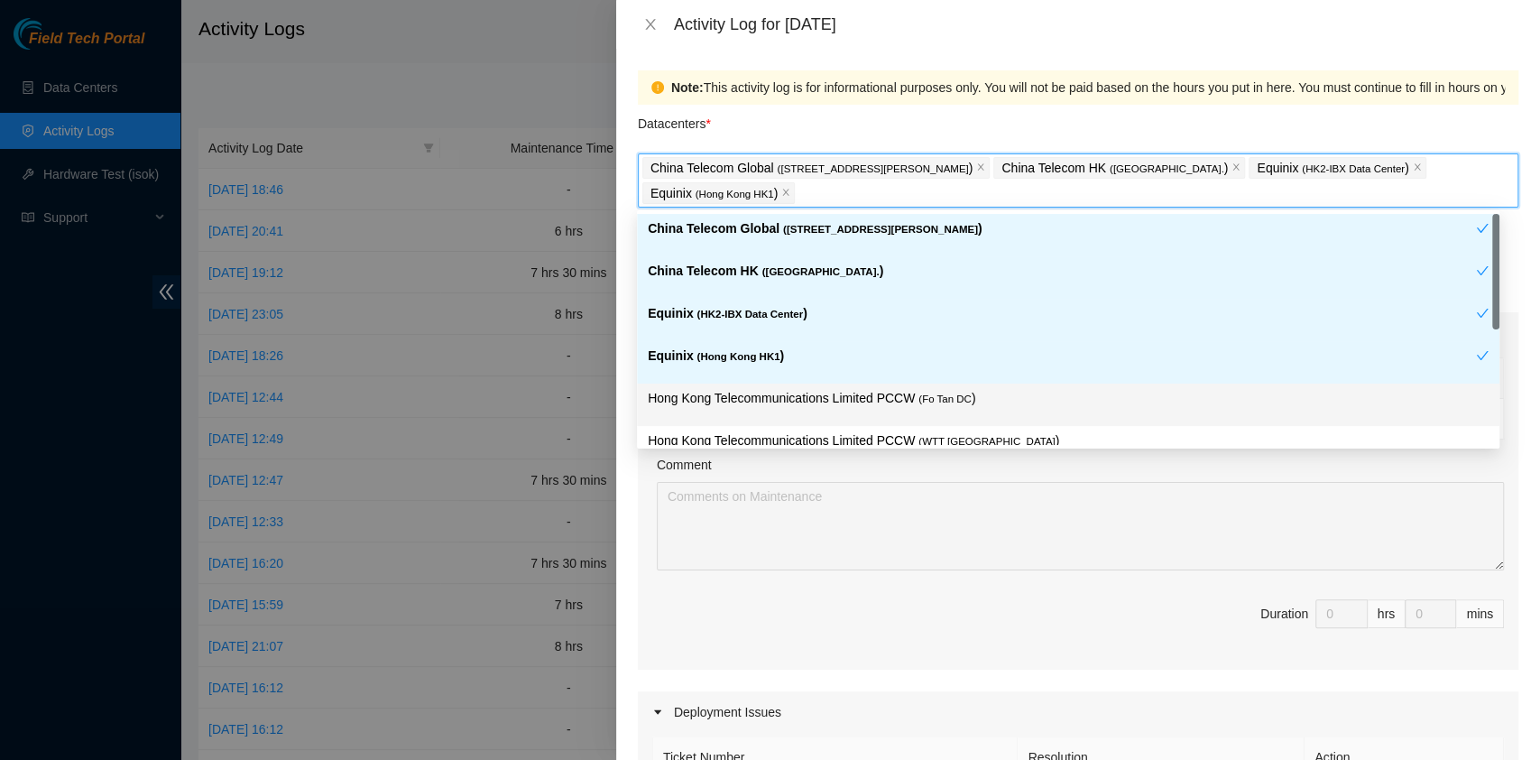
click at [784, 393] on p "Hong Kong Telecommunications Limited PCCW ( Fo Tan DC )" at bounding box center [1068, 398] width 841 height 21
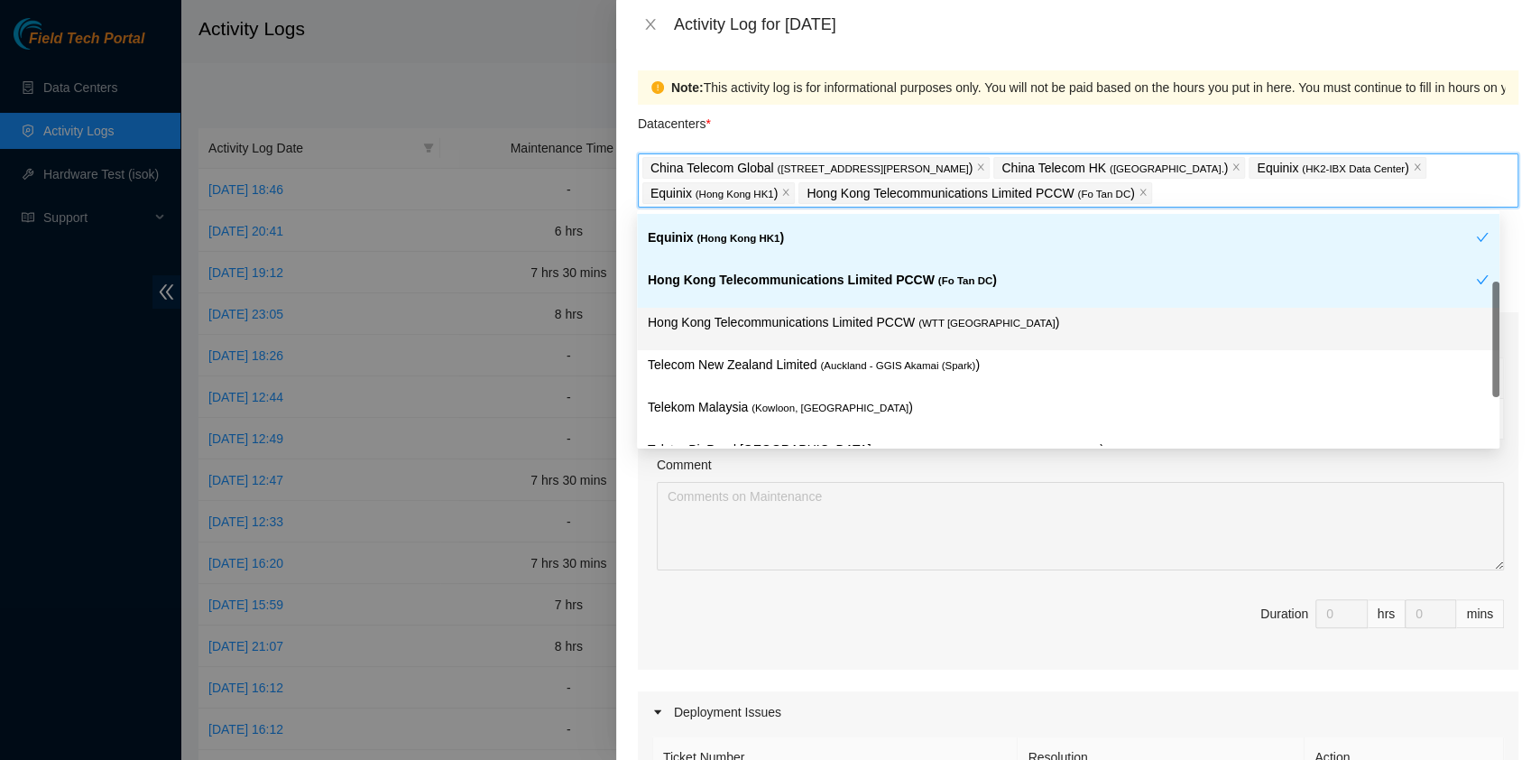
click at [923, 327] on span "( WTT [GEOGRAPHIC_DATA]" at bounding box center [987, 323] width 136 height 11
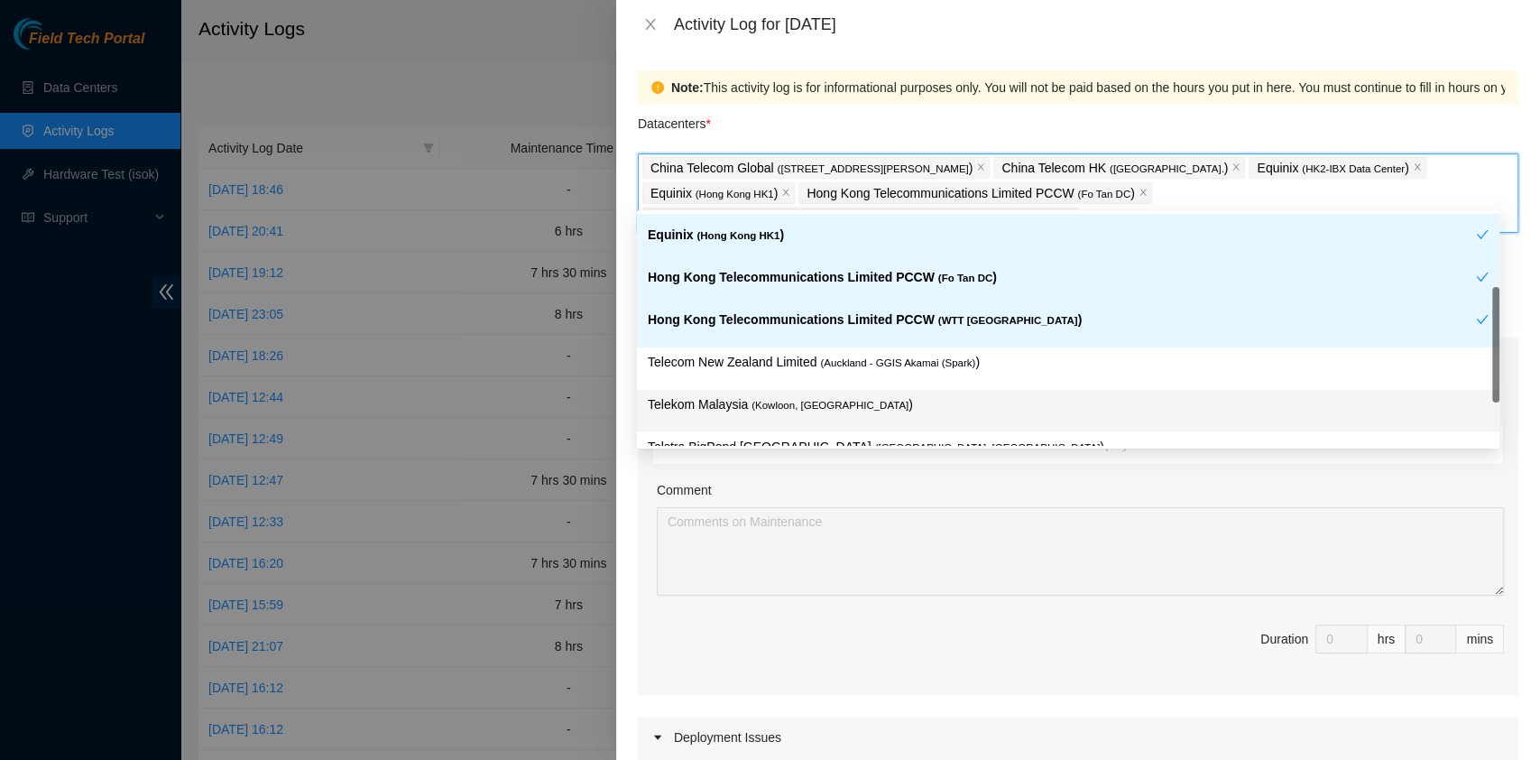
click at [901, 391] on div "Telekom Malaysia ( [GEOGRAPHIC_DATA], [GEOGRAPHIC_DATA] )" at bounding box center [1068, 411] width 863 height 42
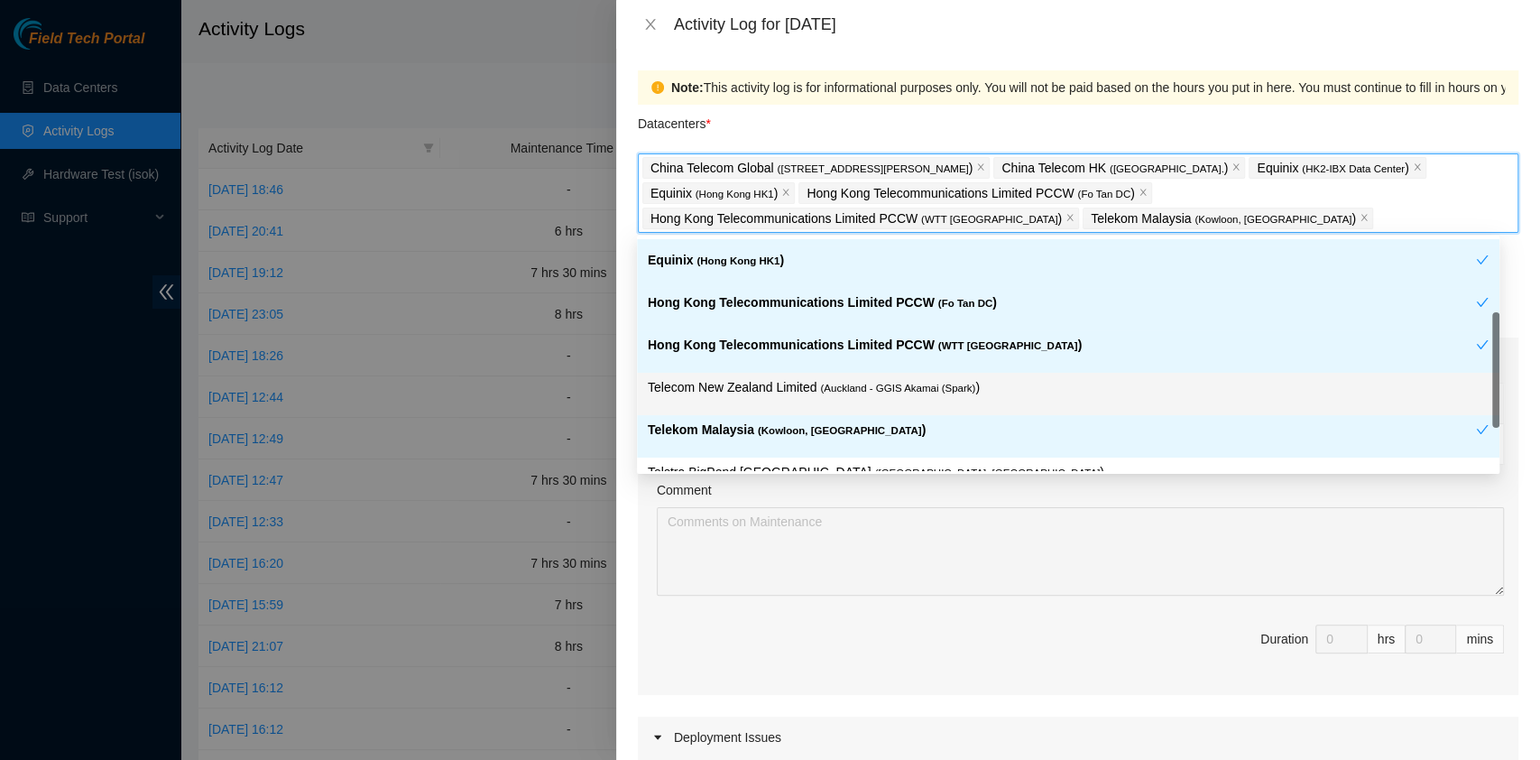
scroll to position [192, 0]
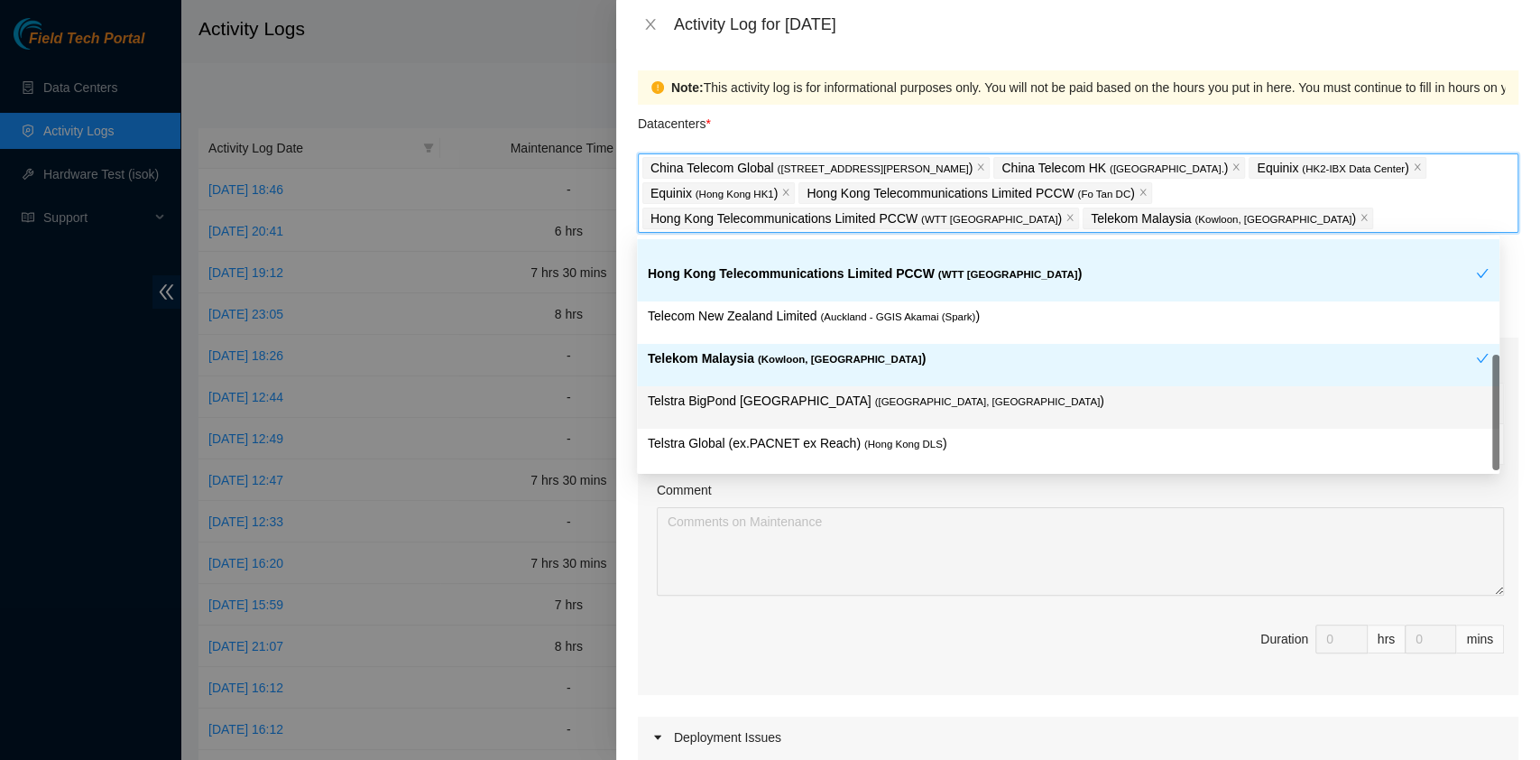
click at [877, 393] on p "Telstra BigPond [GEOGRAPHIC_DATA] ( [GEOGRAPHIC_DATA], [GEOGRAPHIC_DATA] )" at bounding box center [1068, 401] width 841 height 21
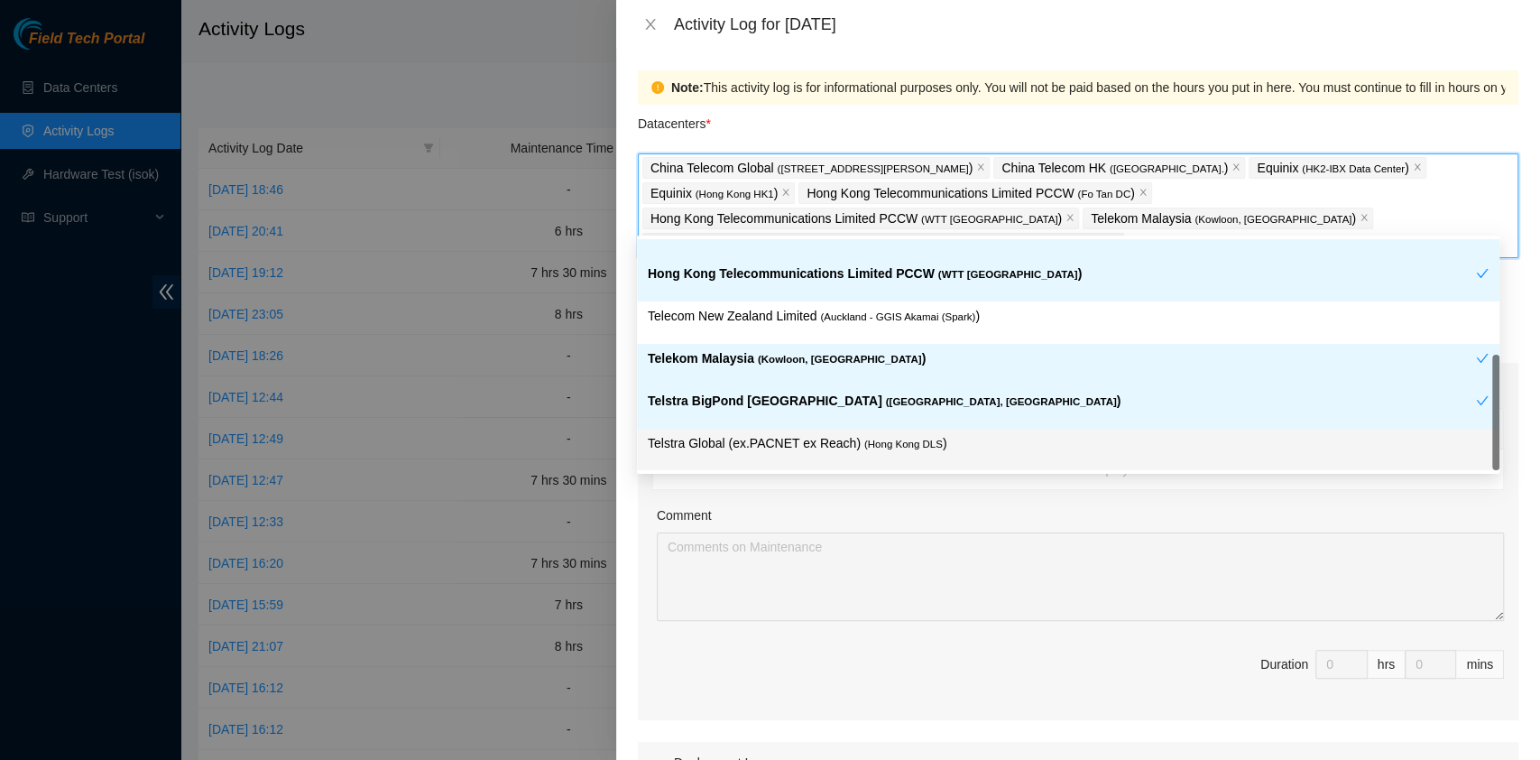
click at [885, 401] on p "Telstra BigPond [GEOGRAPHIC_DATA] ( [GEOGRAPHIC_DATA], [GEOGRAPHIC_DATA] )" at bounding box center [1062, 401] width 828 height 21
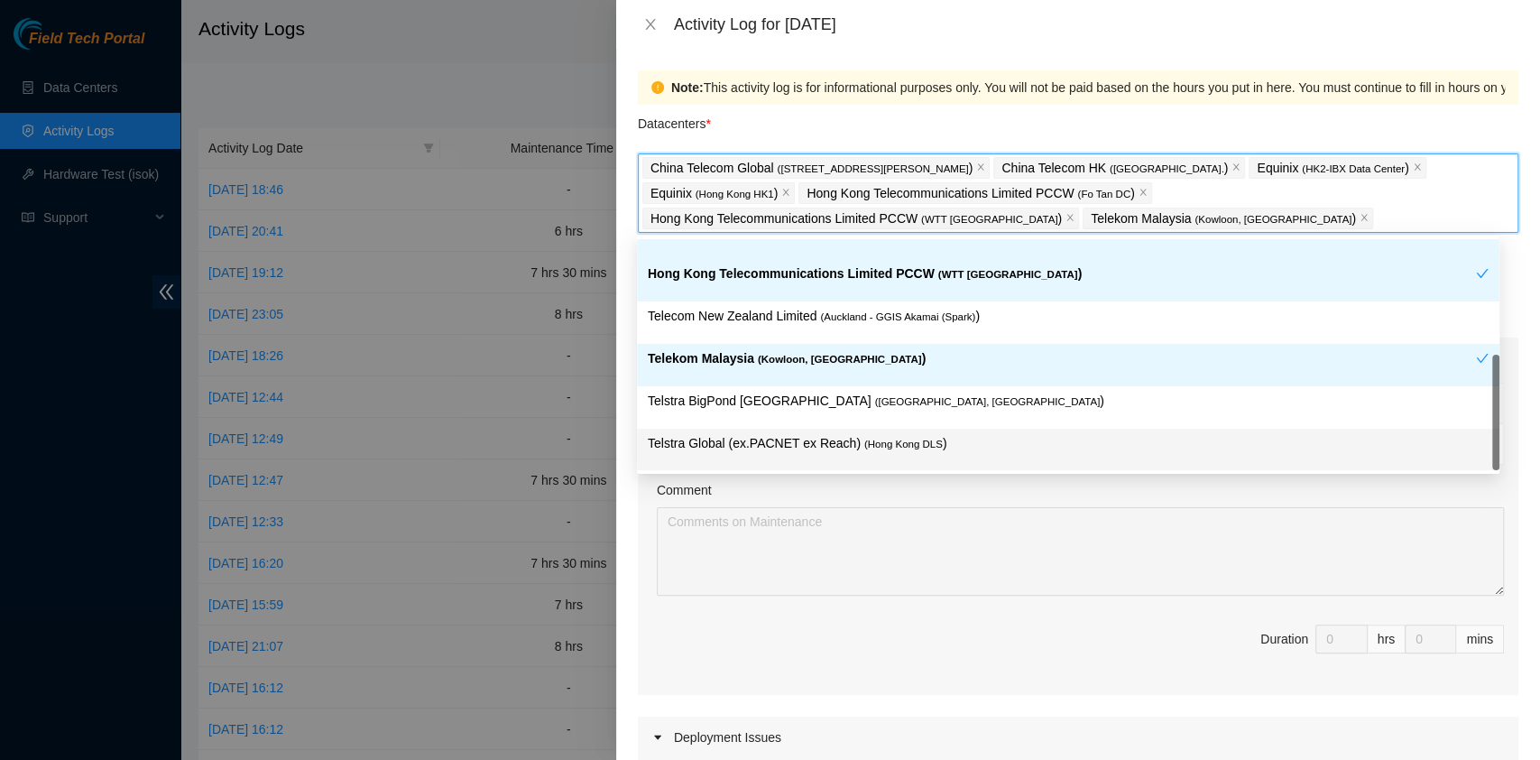
click at [902, 439] on span "( Hong Kong DLS" at bounding box center [903, 444] width 79 height 11
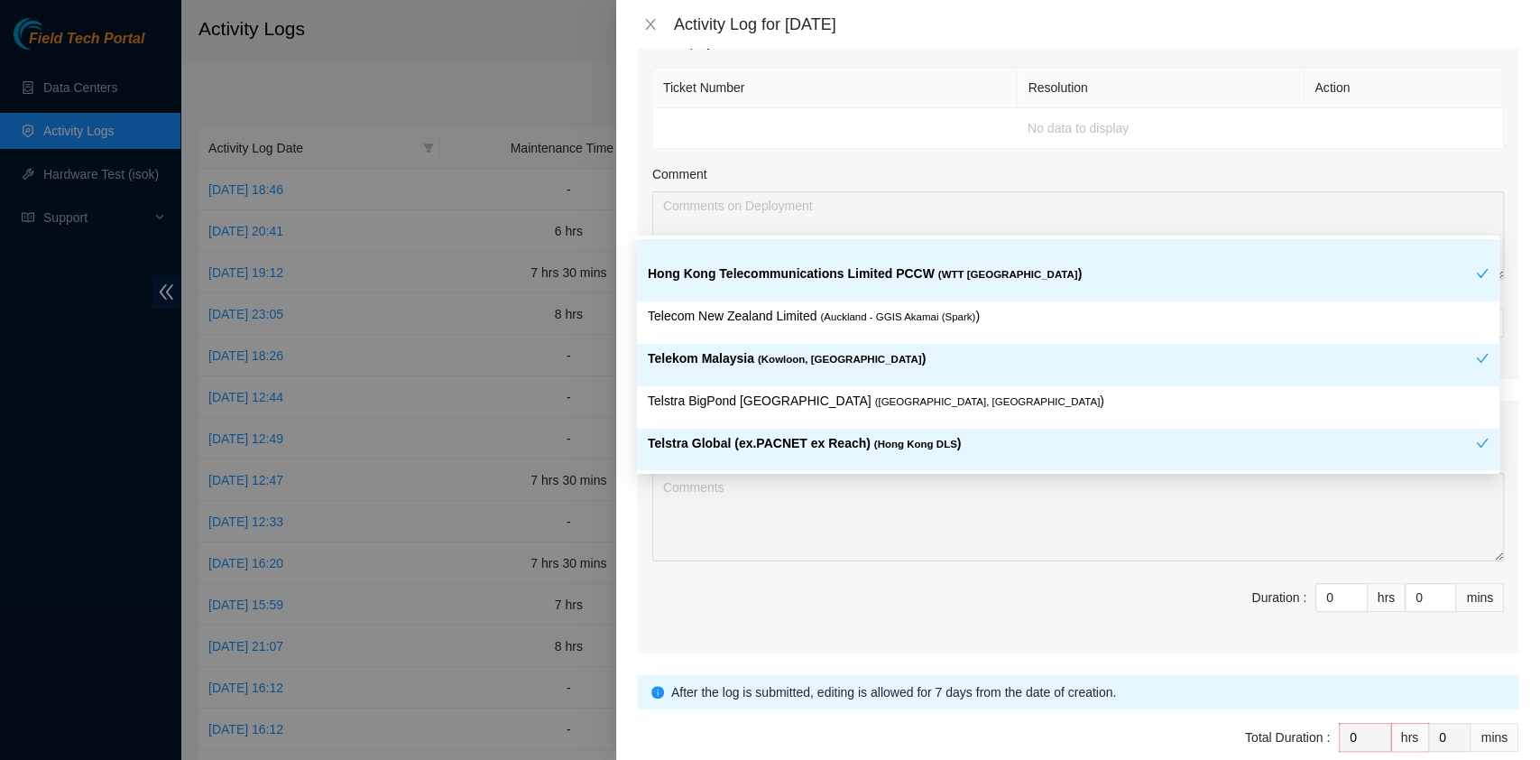
scroll to position [722, 0]
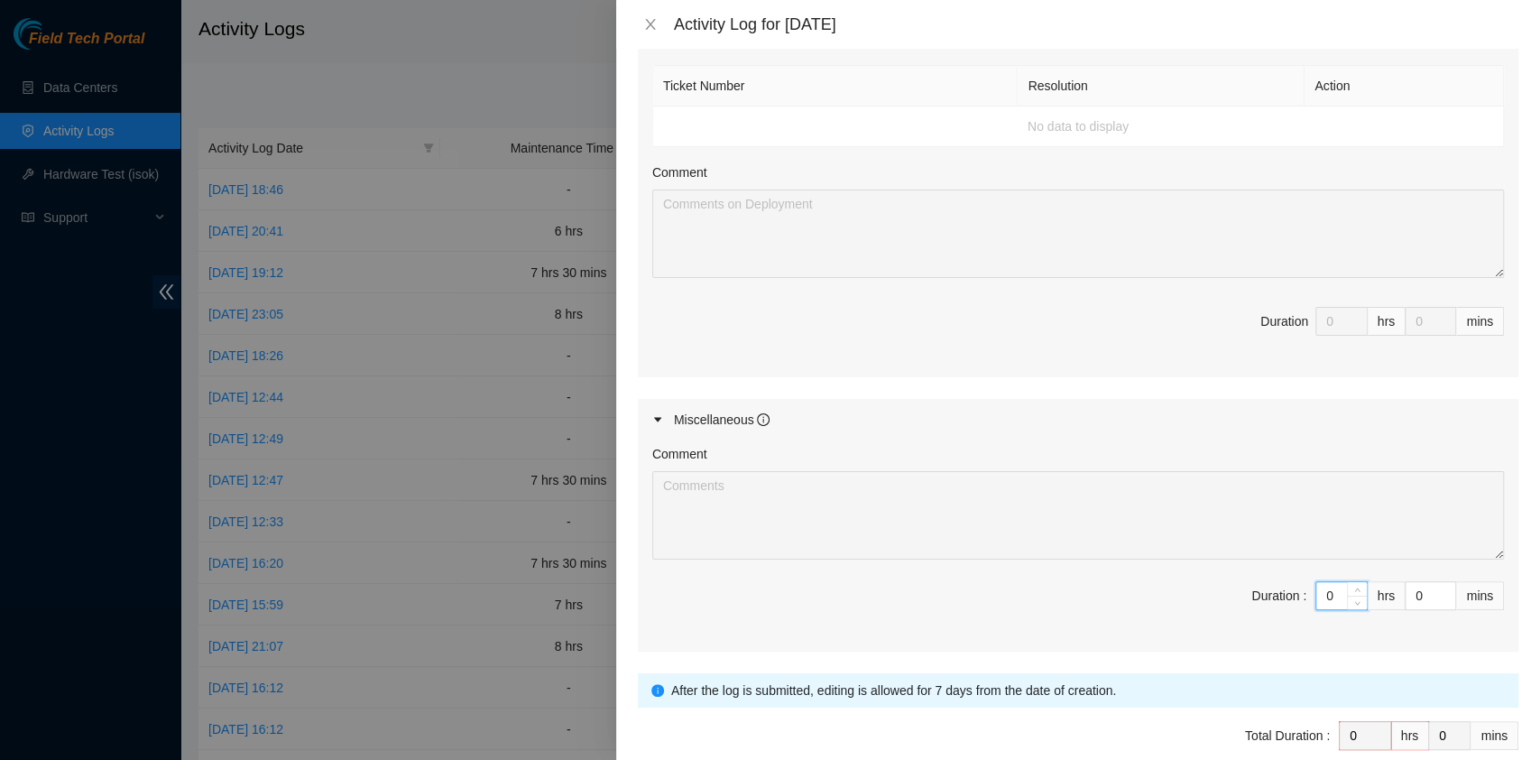
drag, startPoint x: 1322, startPoint y: 578, endPoint x: 1264, endPoint y: 572, distance: 58.0
click at [1264, 581] on span "Duration : 0 hrs 0 mins" at bounding box center [1078, 606] width 852 height 51
type input "8"
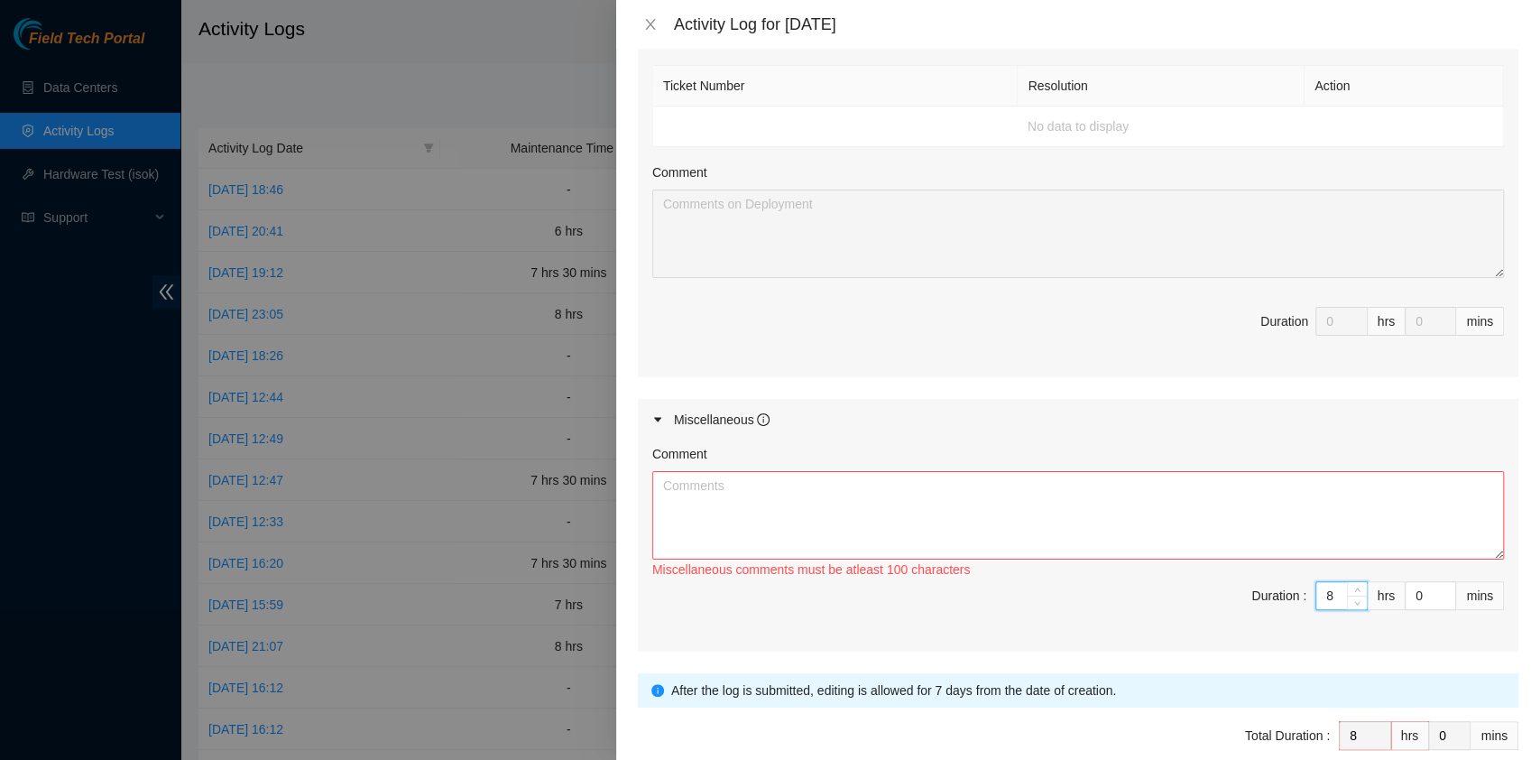
type input "8"
type input "3"
type input "30"
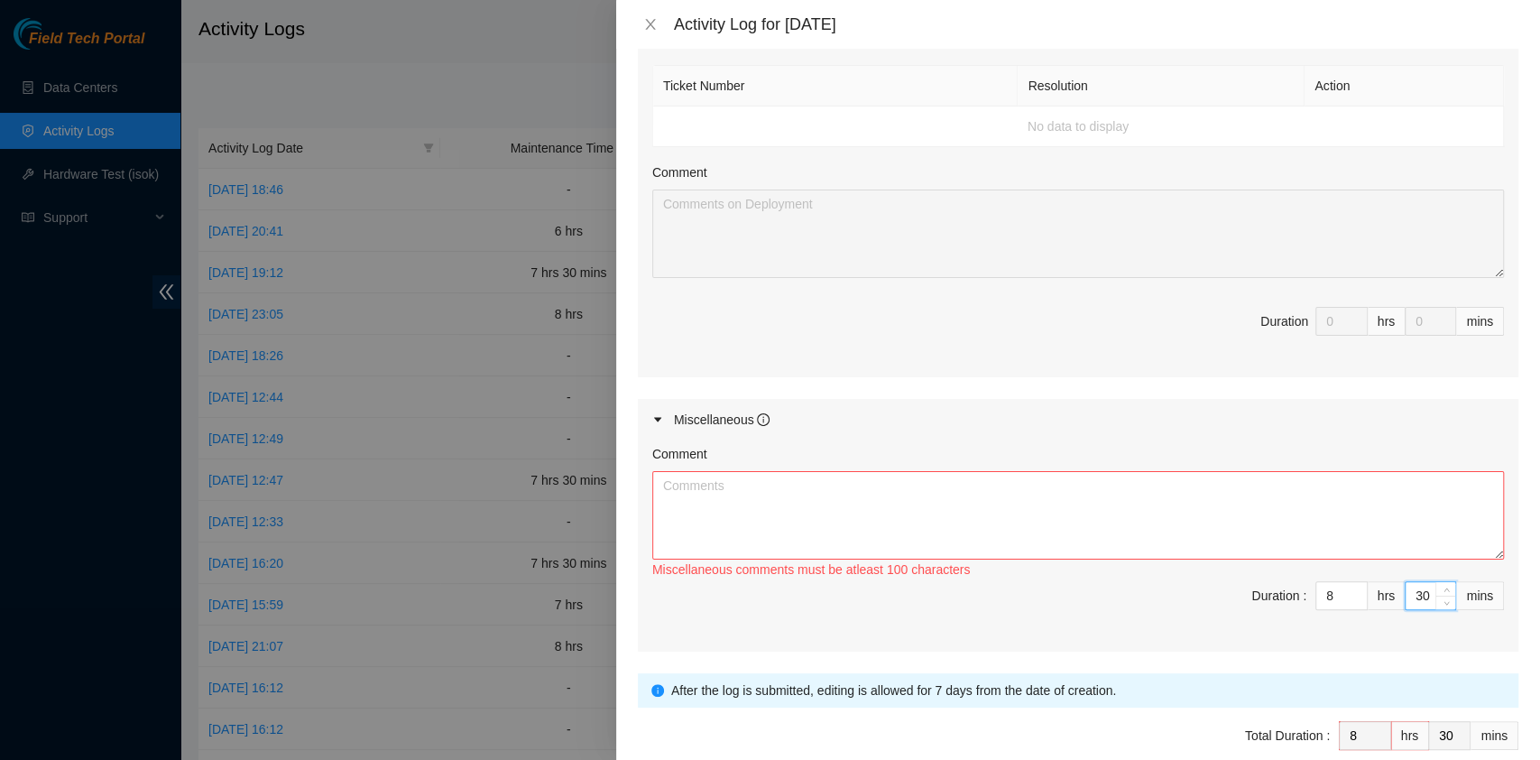
type input "30"
click at [755, 511] on textarea "Comment" at bounding box center [1078, 515] width 852 height 88
paste textarea "Comment Comment Comment ……………………………………………………. Arranging and coordinating statio…"
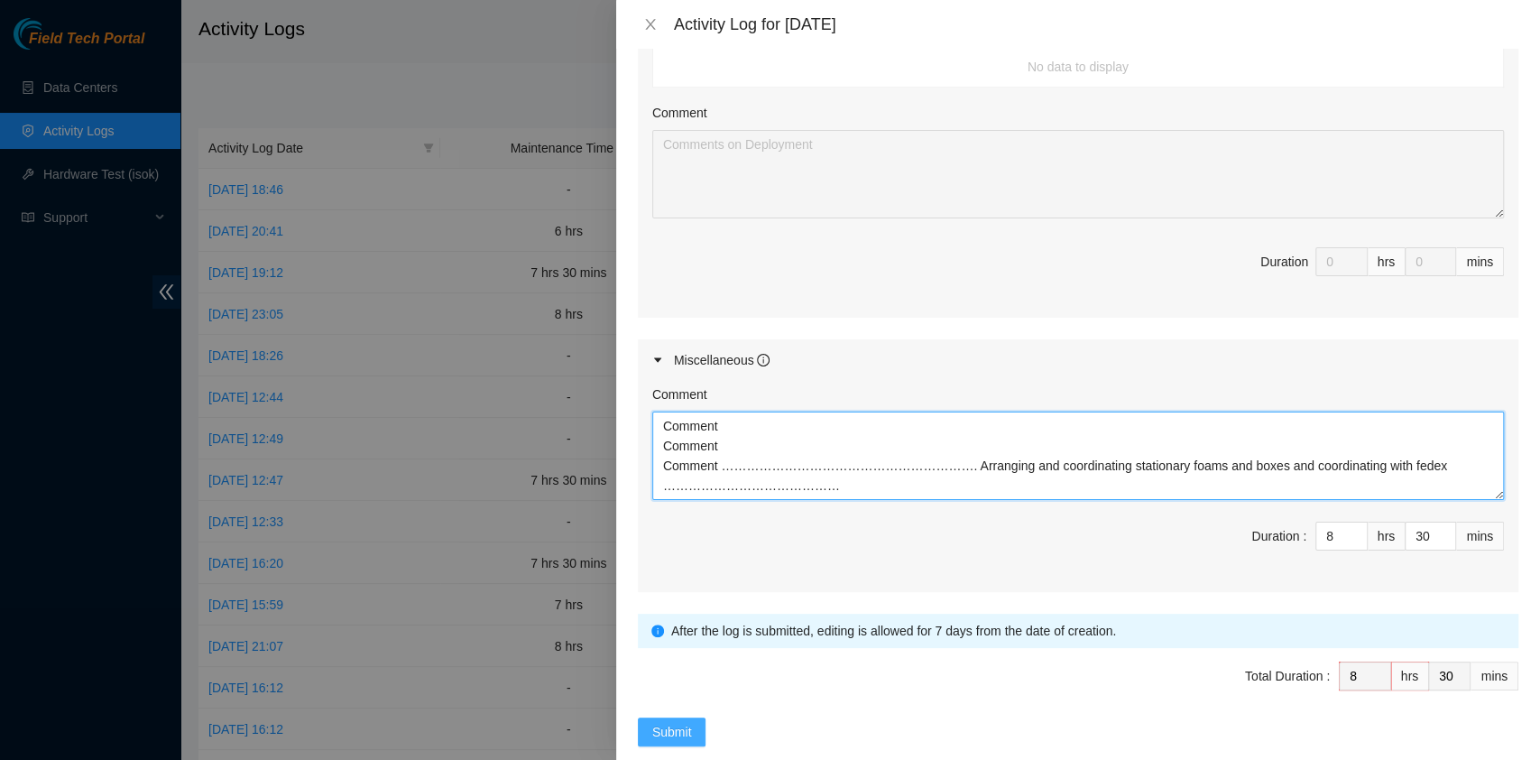
scroll to position [785, 0]
type textarea "Comment Comment Comment ……………………………………………………. Arranging and coordinating statio…"
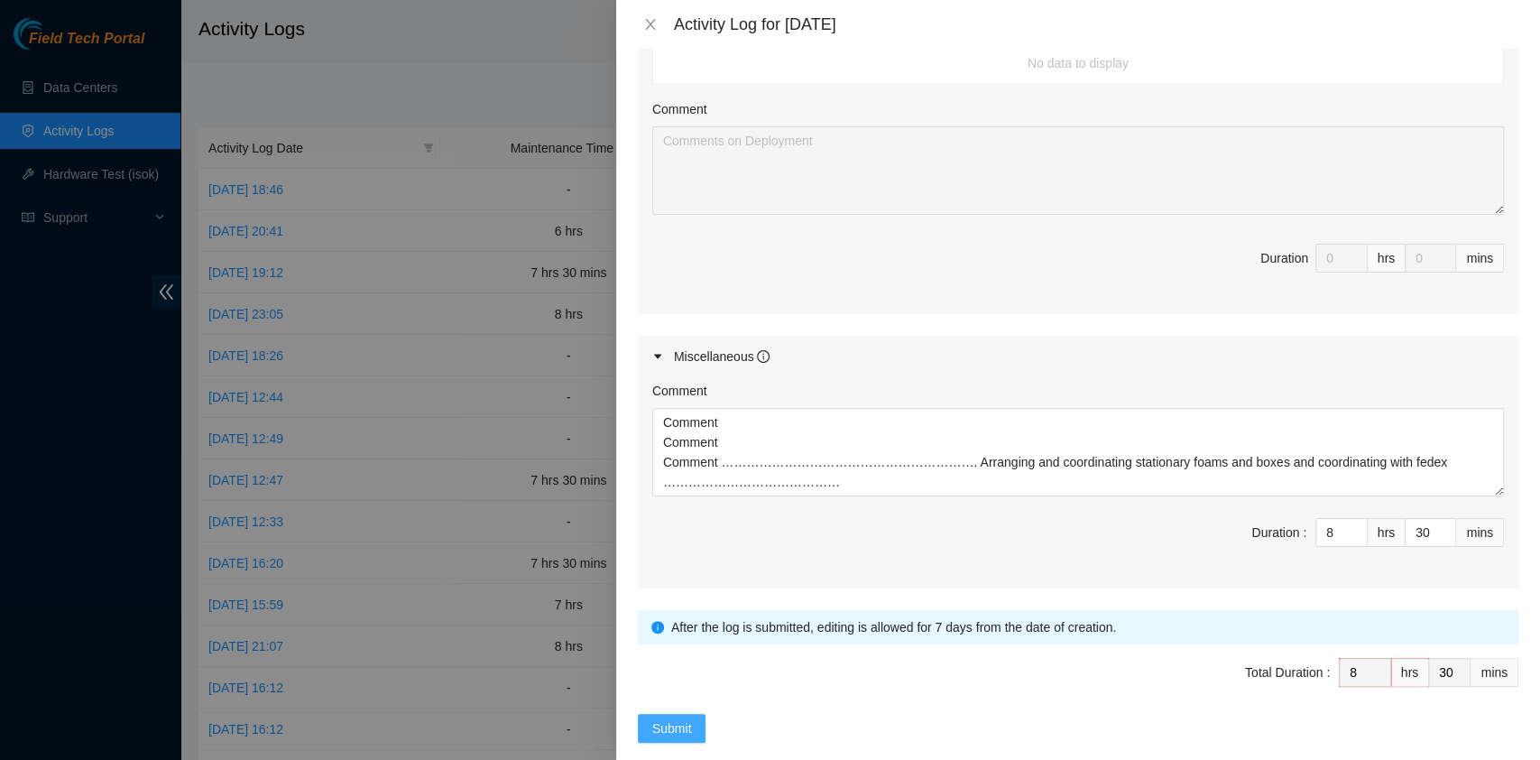
click at [652, 718] on span "Submit" at bounding box center [672, 728] width 40 height 20
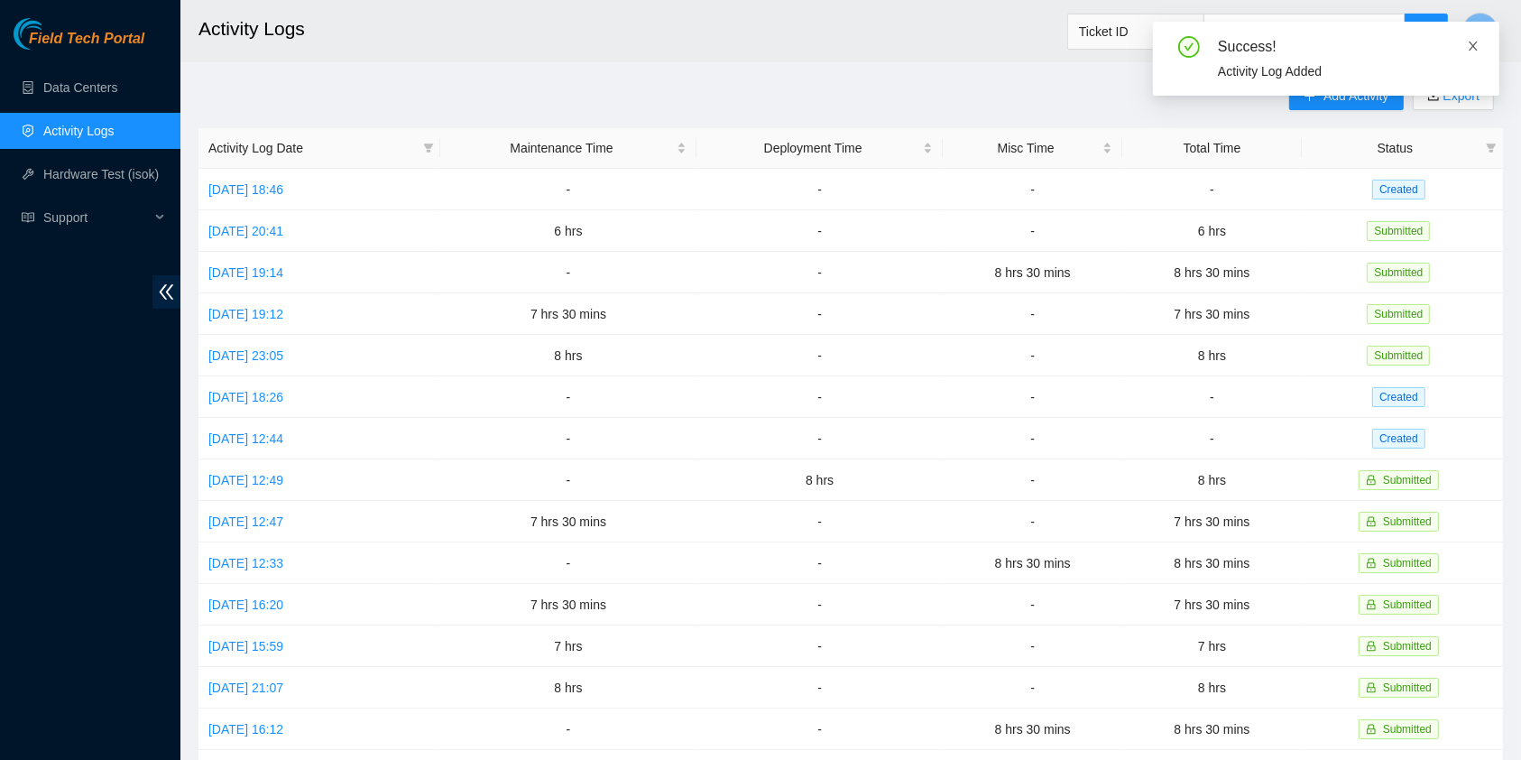
click at [1472, 51] on icon "close" at bounding box center [1473, 46] width 13 height 13
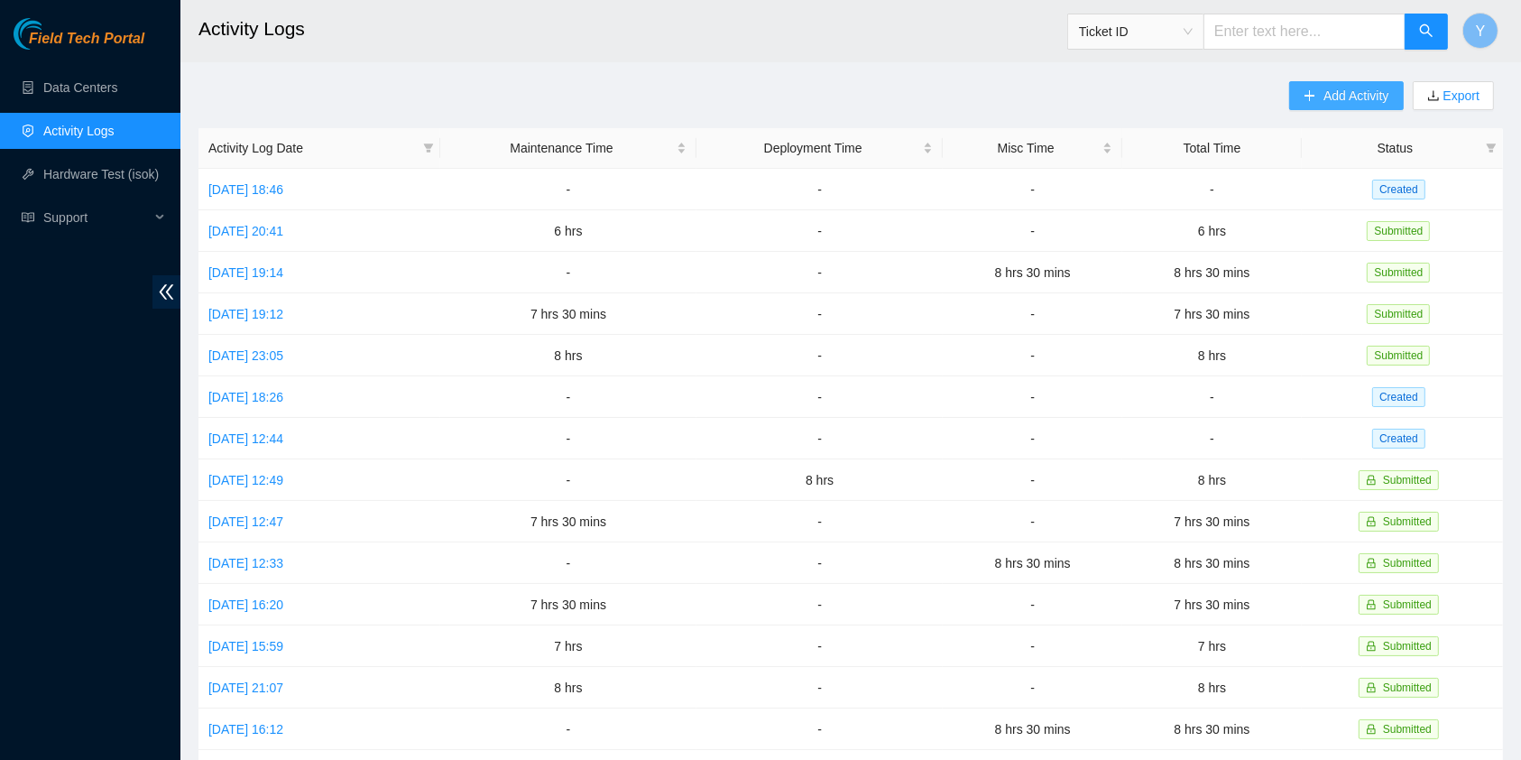
click at [1332, 91] on span "Add Activity" at bounding box center [1356, 96] width 65 height 20
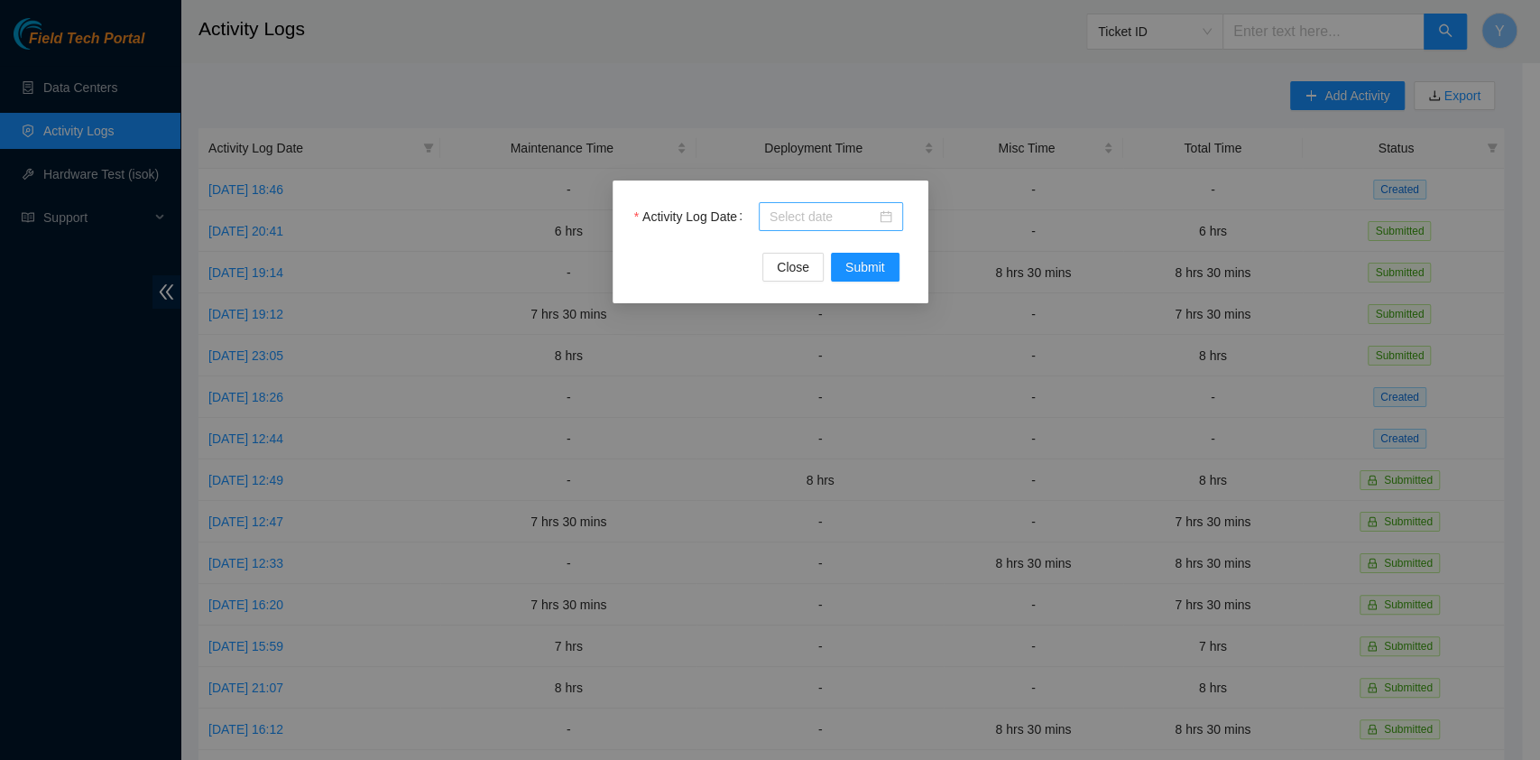
click at [848, 225] on input "Activity Log Date" at bounding box center [823, 217] width 106 height 20
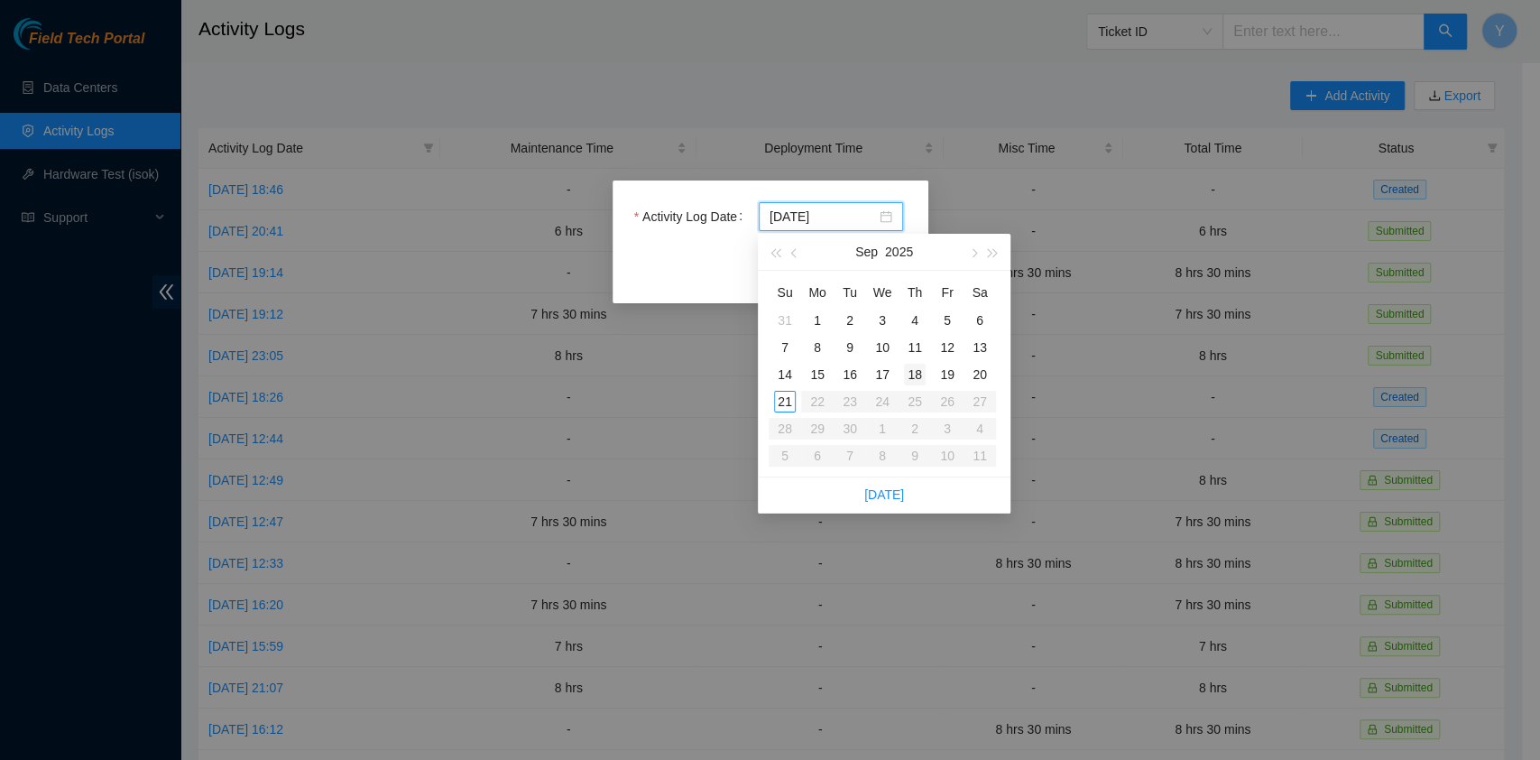
type input "[DATE]"
click at [939, 379] on div "19" at bounding box center [948, 375] width 22 height 22
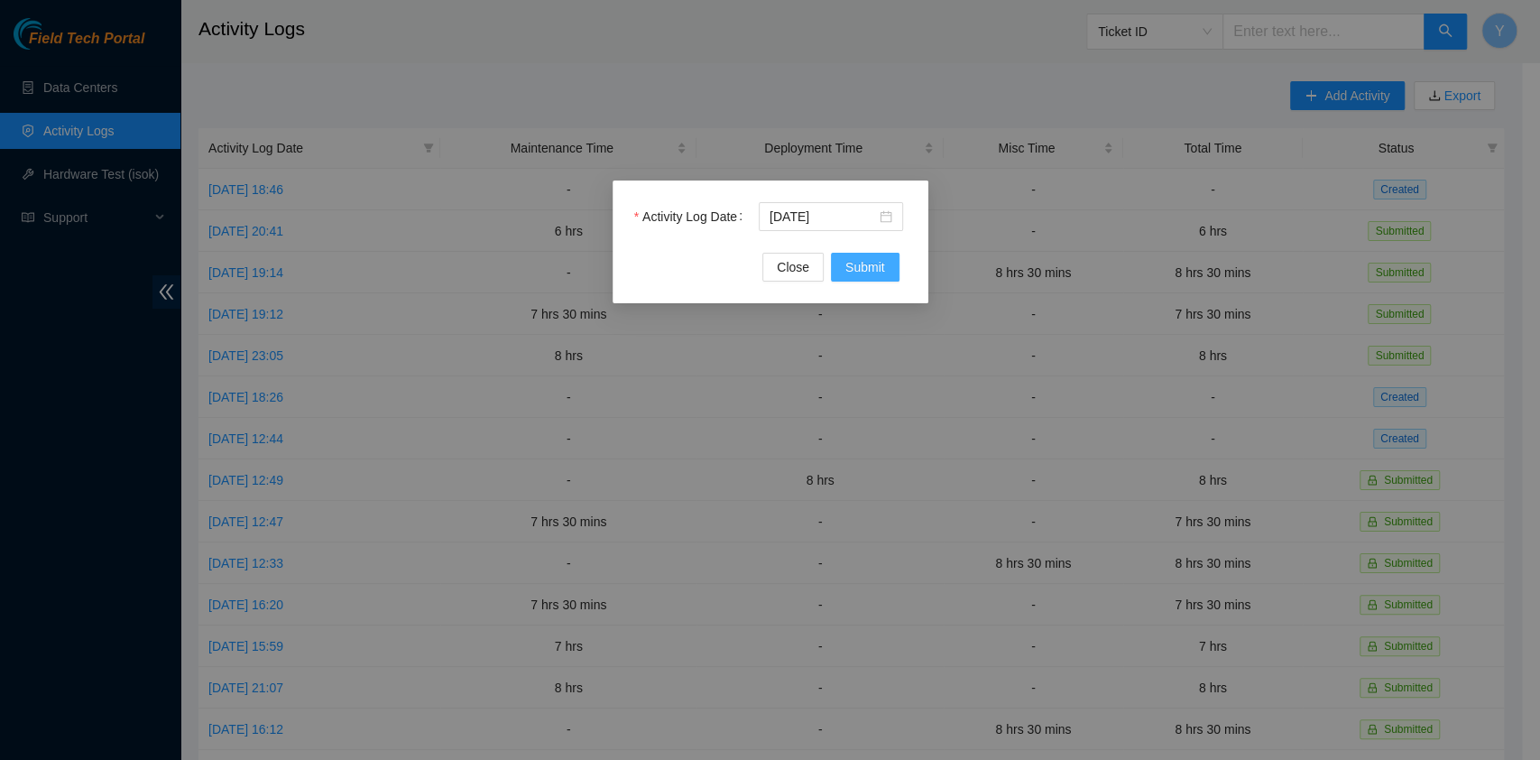
click at [848, 271] on span "Submit" at bounding box center [866, 267] width 40 height 20
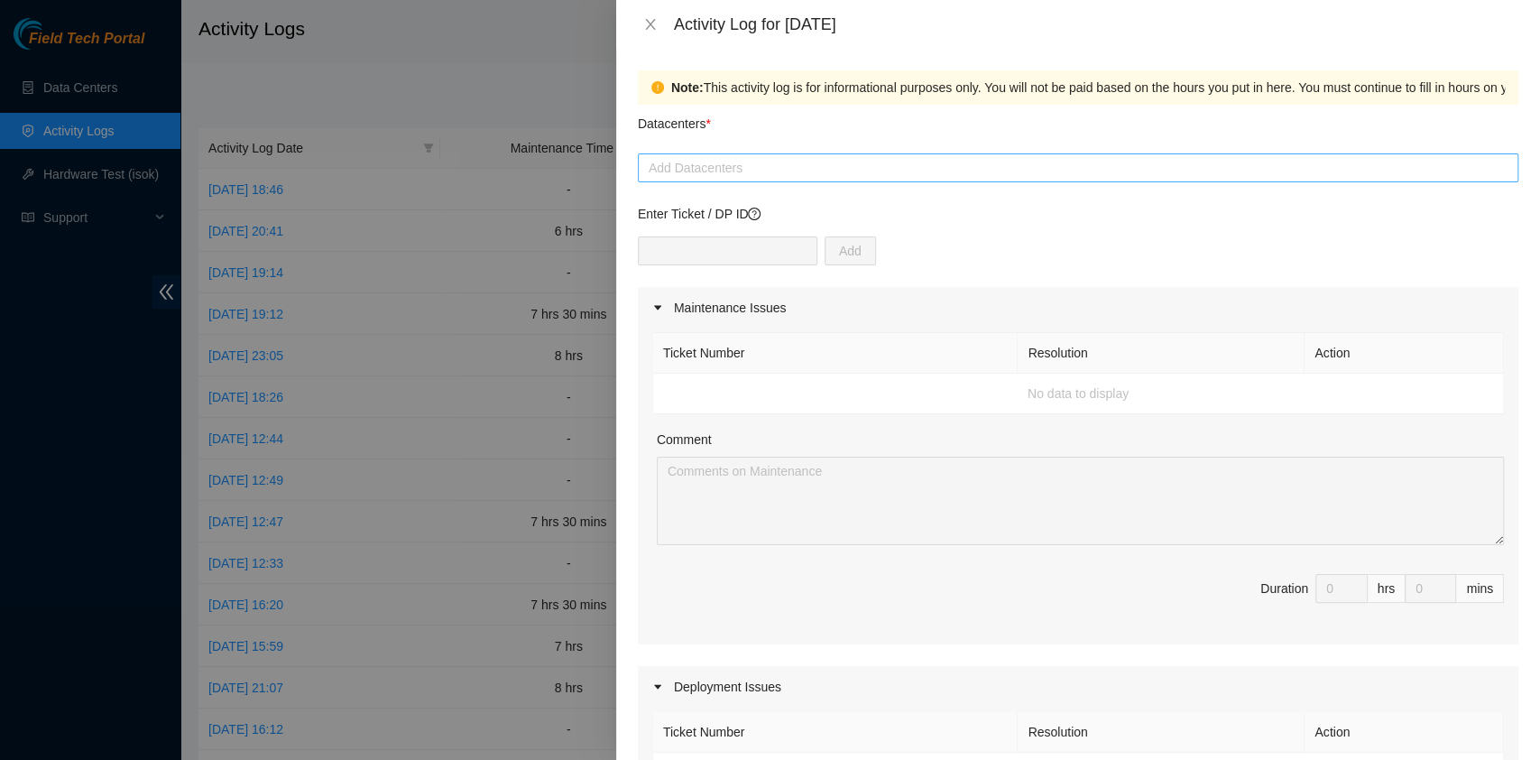
click at [767, 163] on div at bounding box center [1078, 168] width 872 height 22
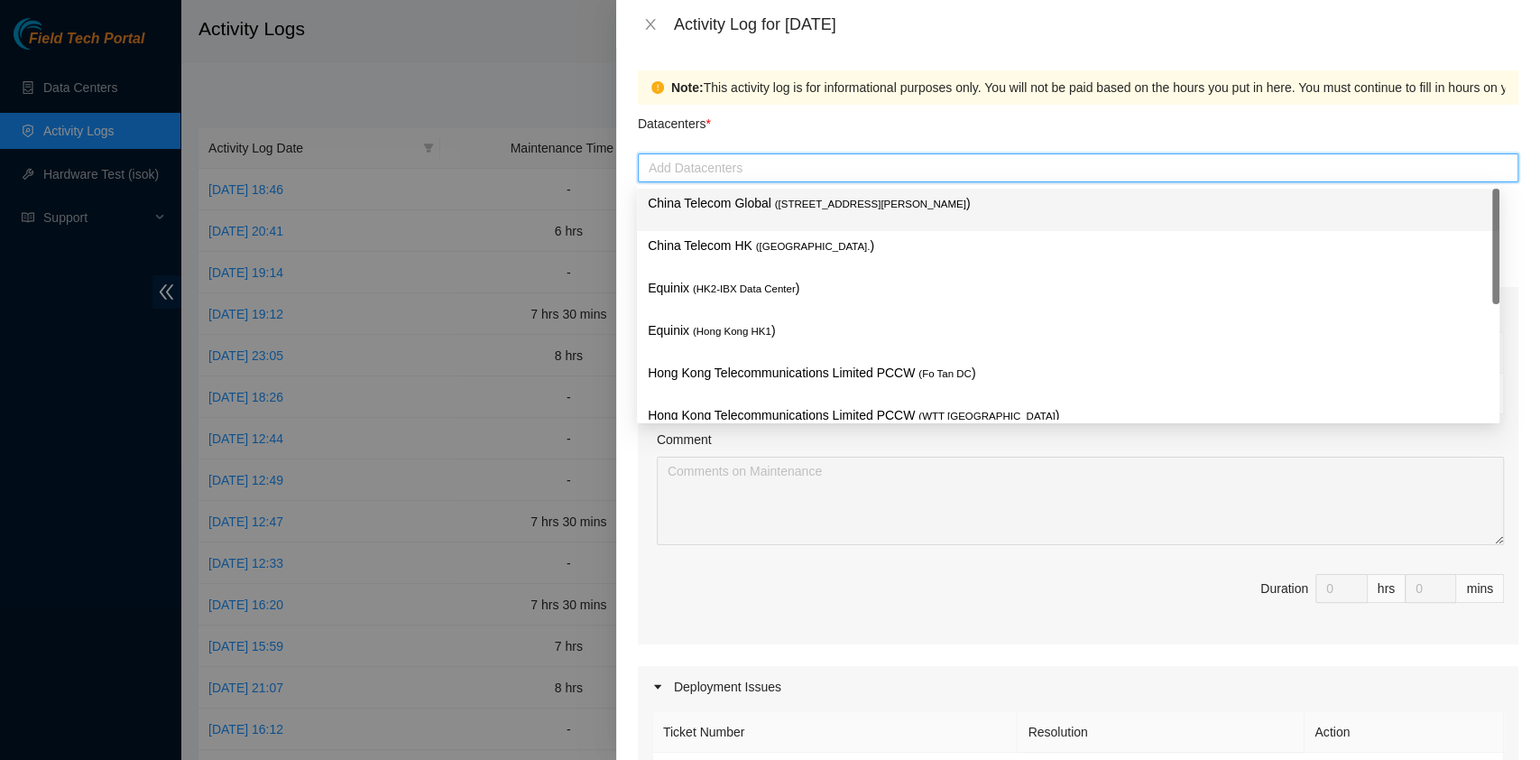
click at [775, 209] on span "( [STREET_ADDRESS][PERSON_NAME]" at bounding box center [870, 204] width 191 height 11
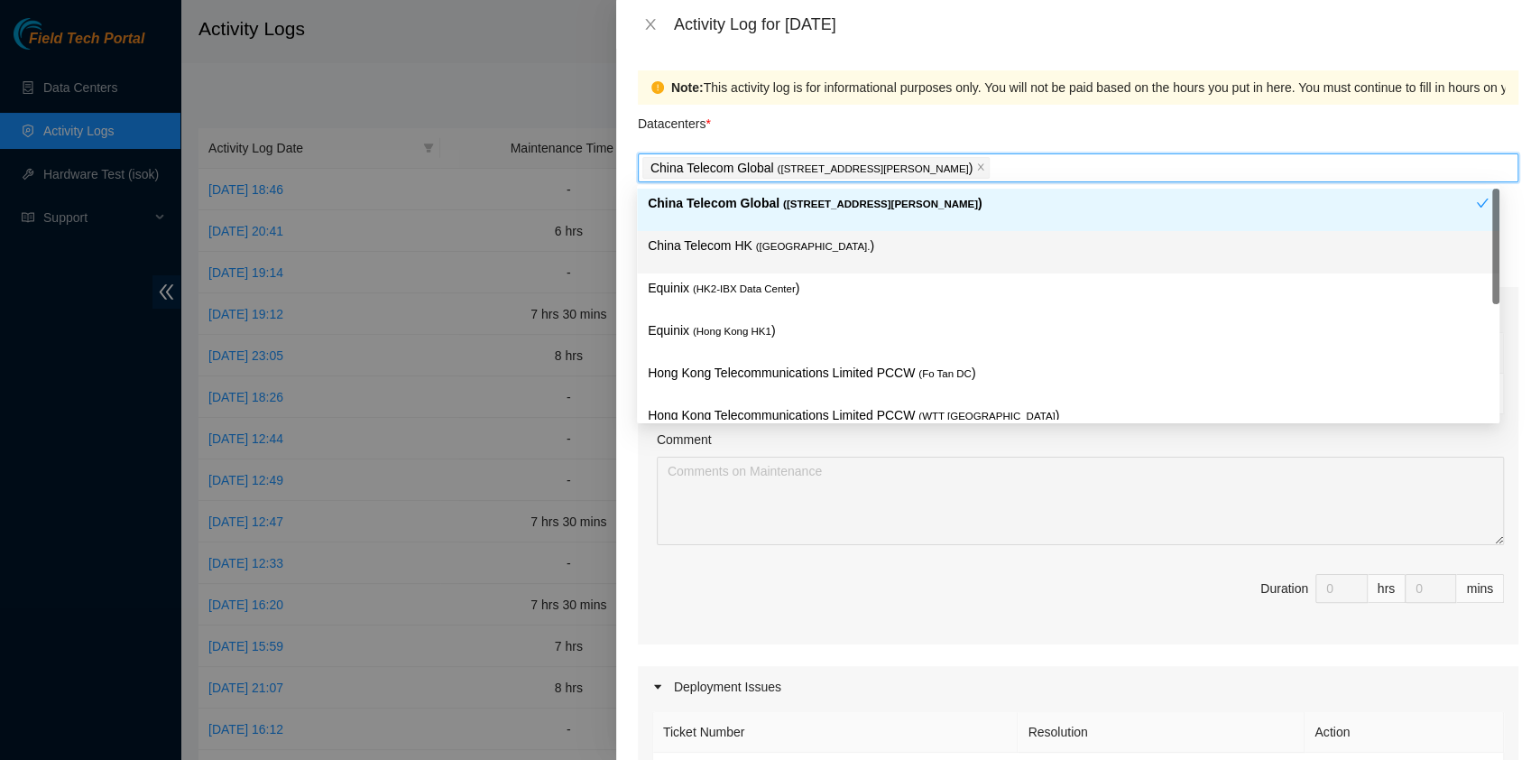
click at [751, 259] on div "China Telecom HK ( [GEOGRAPHIC_DATA] )" at bounding box center [1068, 252] width 841 height 33
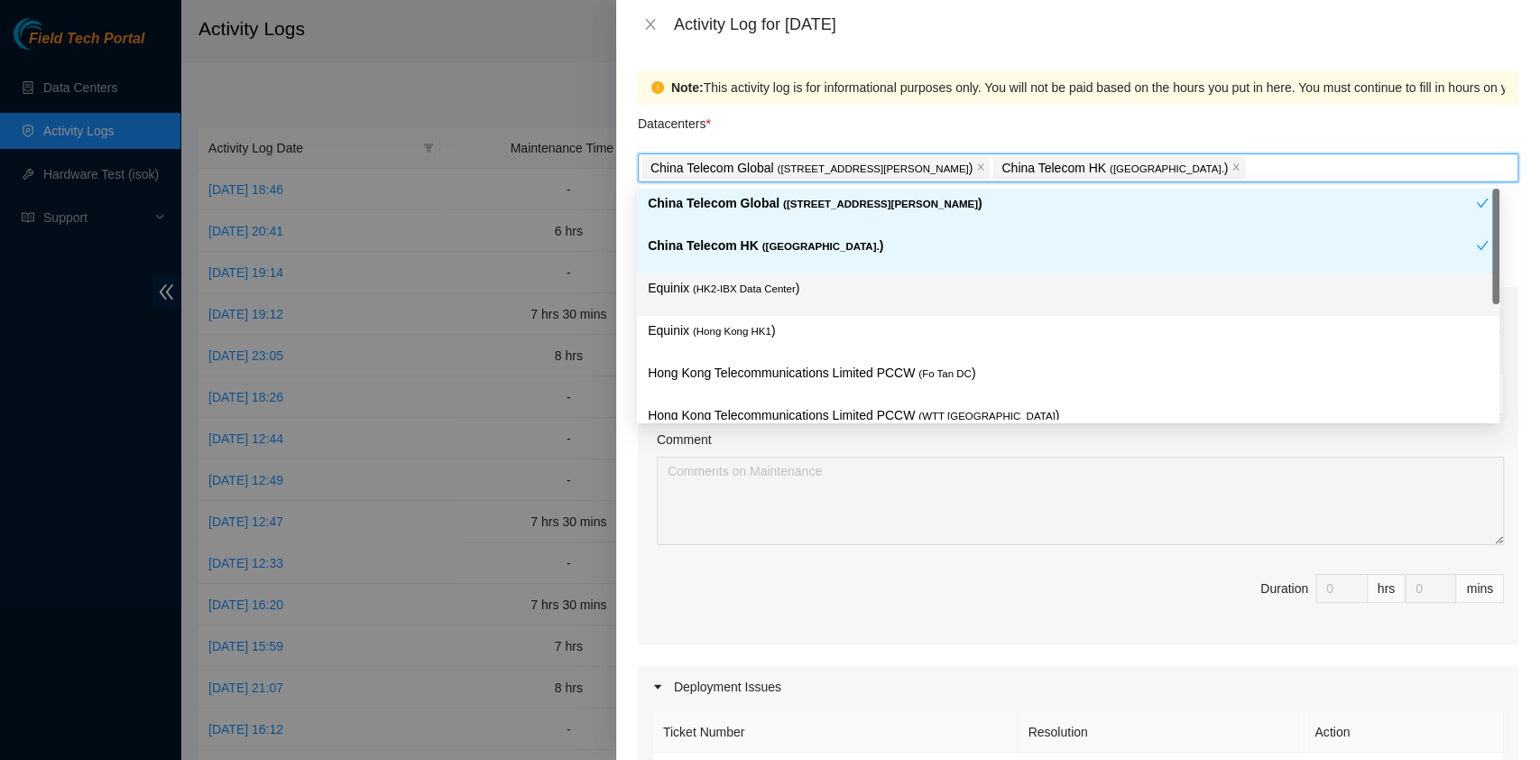
click at [737, 292] on span "( HK2-IBX Data Center" at bounding box center [744, 288] width 103 height 11
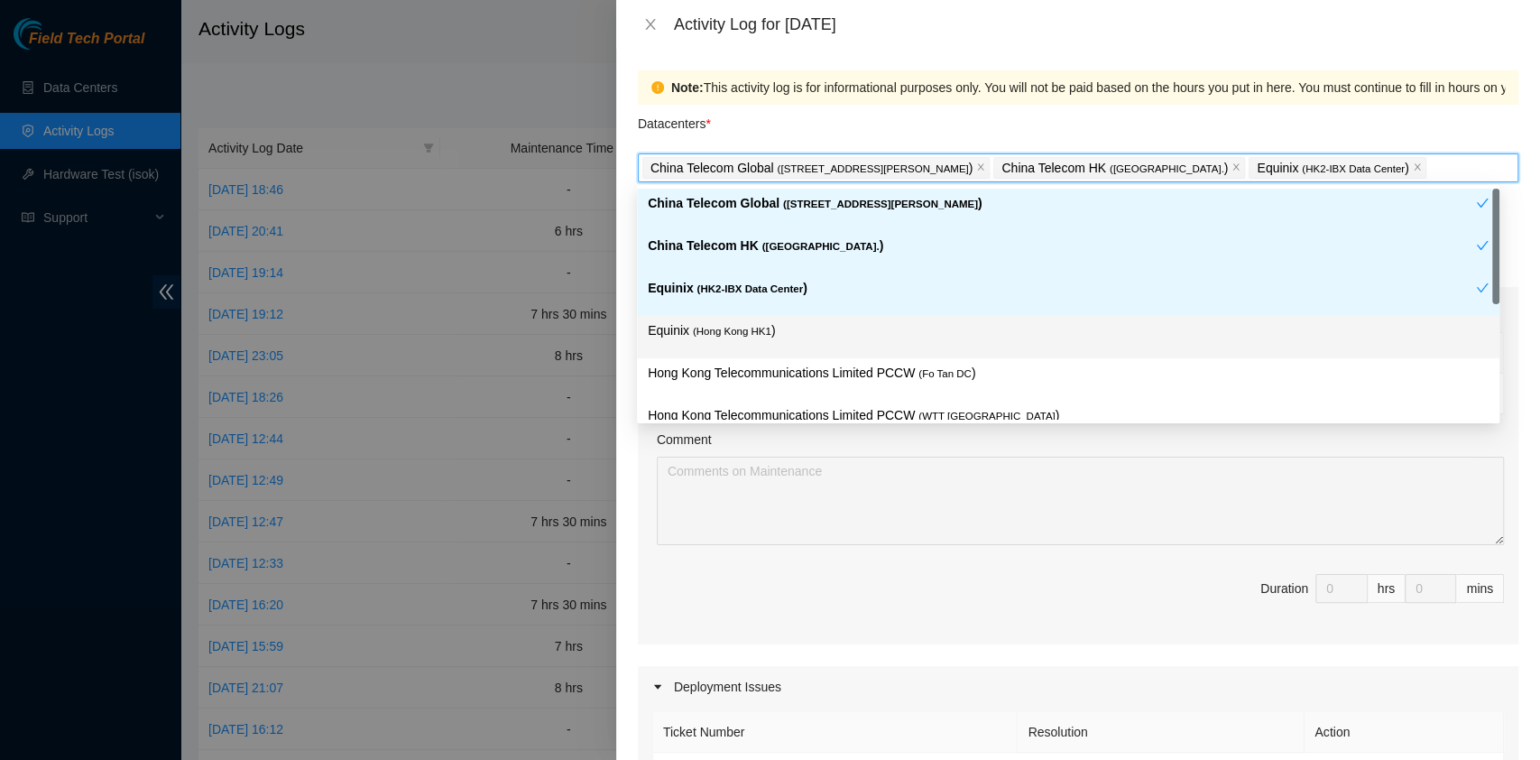
click at [736, 340] on p "Equinix ( [GEOGRAPHIC_DATA] HK1 )" at bounding box center [1068, 330] width 841 height 21
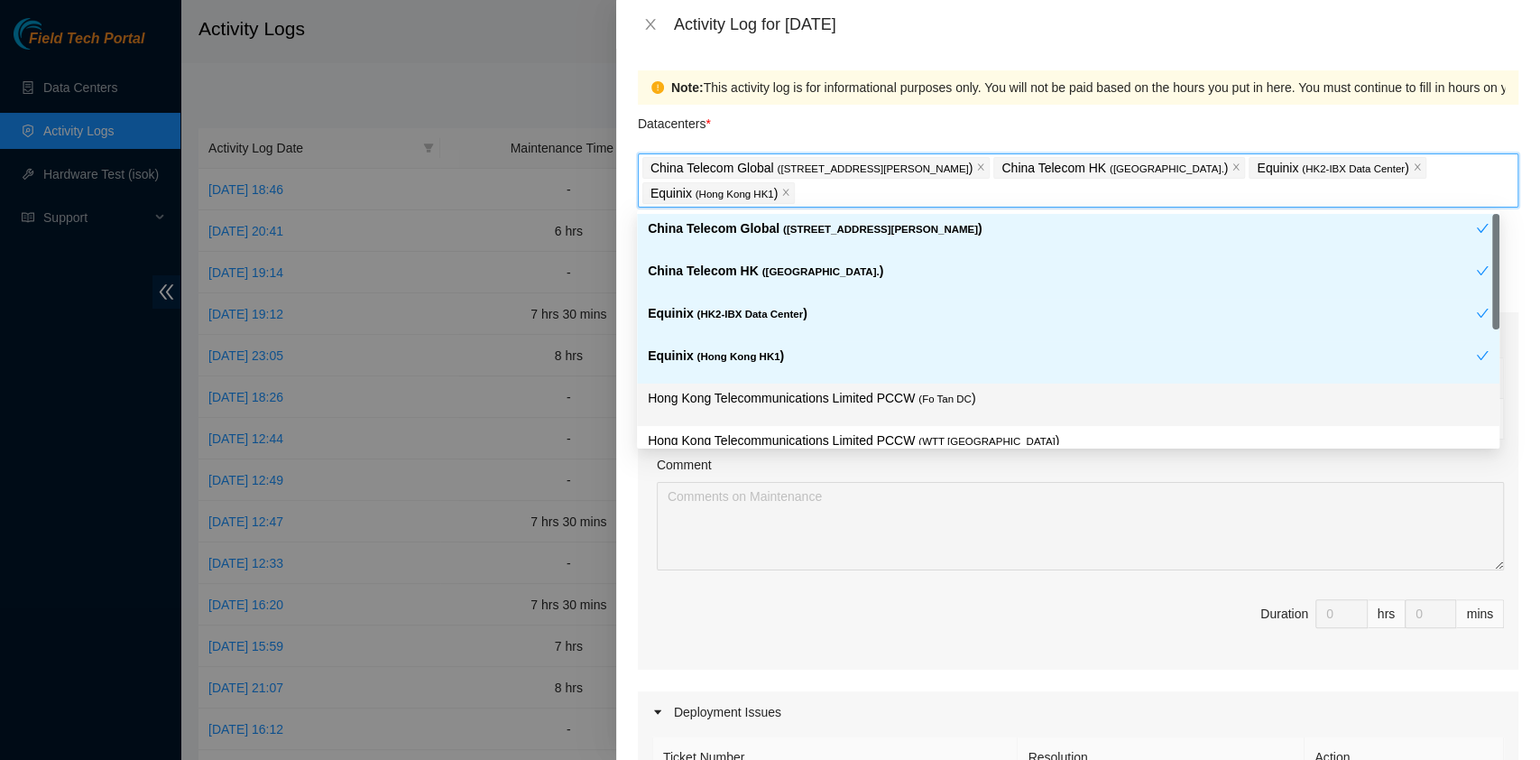
click at [787, 393] on p "Hong Kong Telecommunications Limited PCCW ( Fo Tan DC )" at bounding box center [1068, 398] width 841 height 21
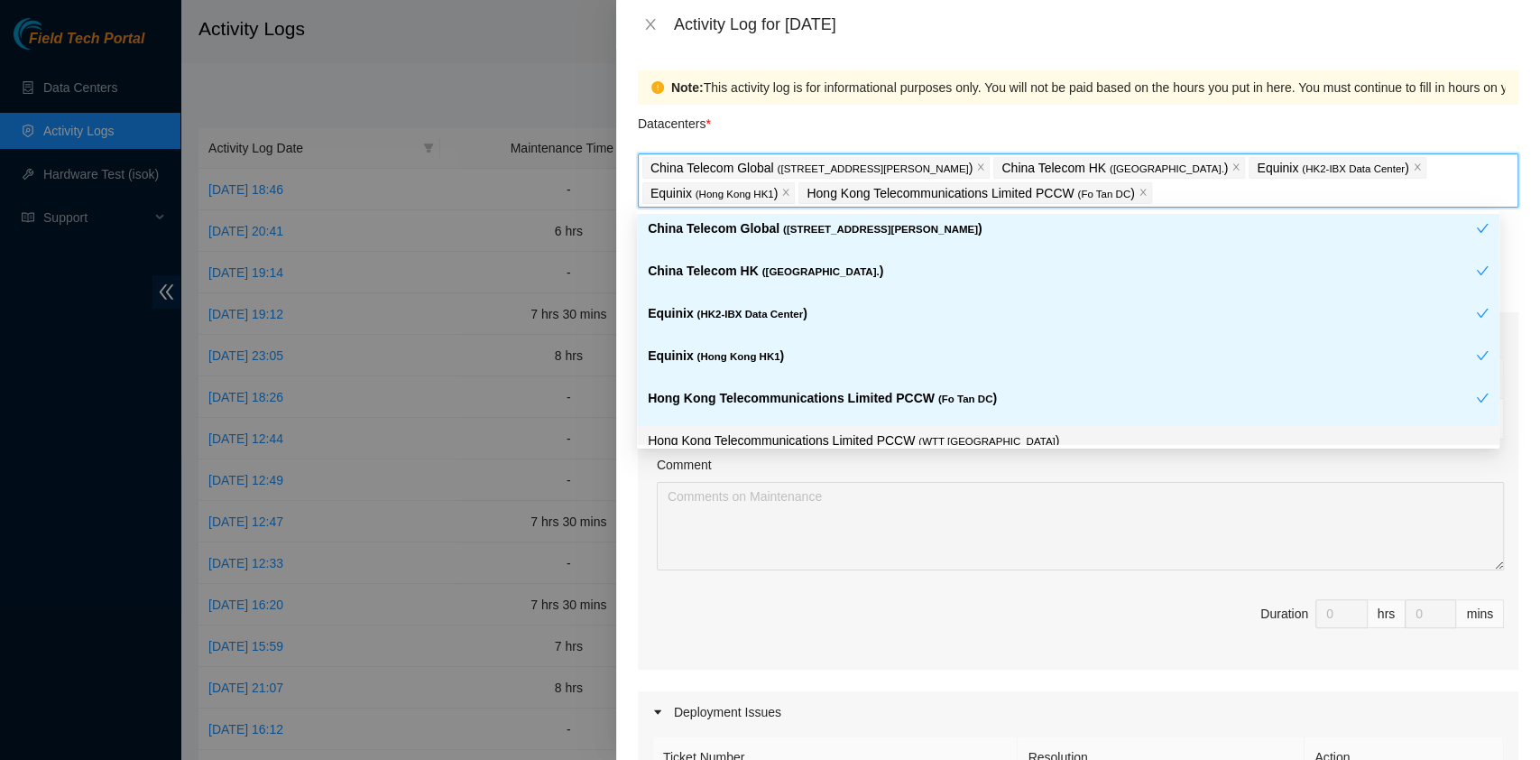
click at [828, 437] on p "Hong Kong Telecommunications Limited PCCW ( WTT [GEOGRAPHIC_DATA] )" at bounding box center [1068, 440] width 841 height 21
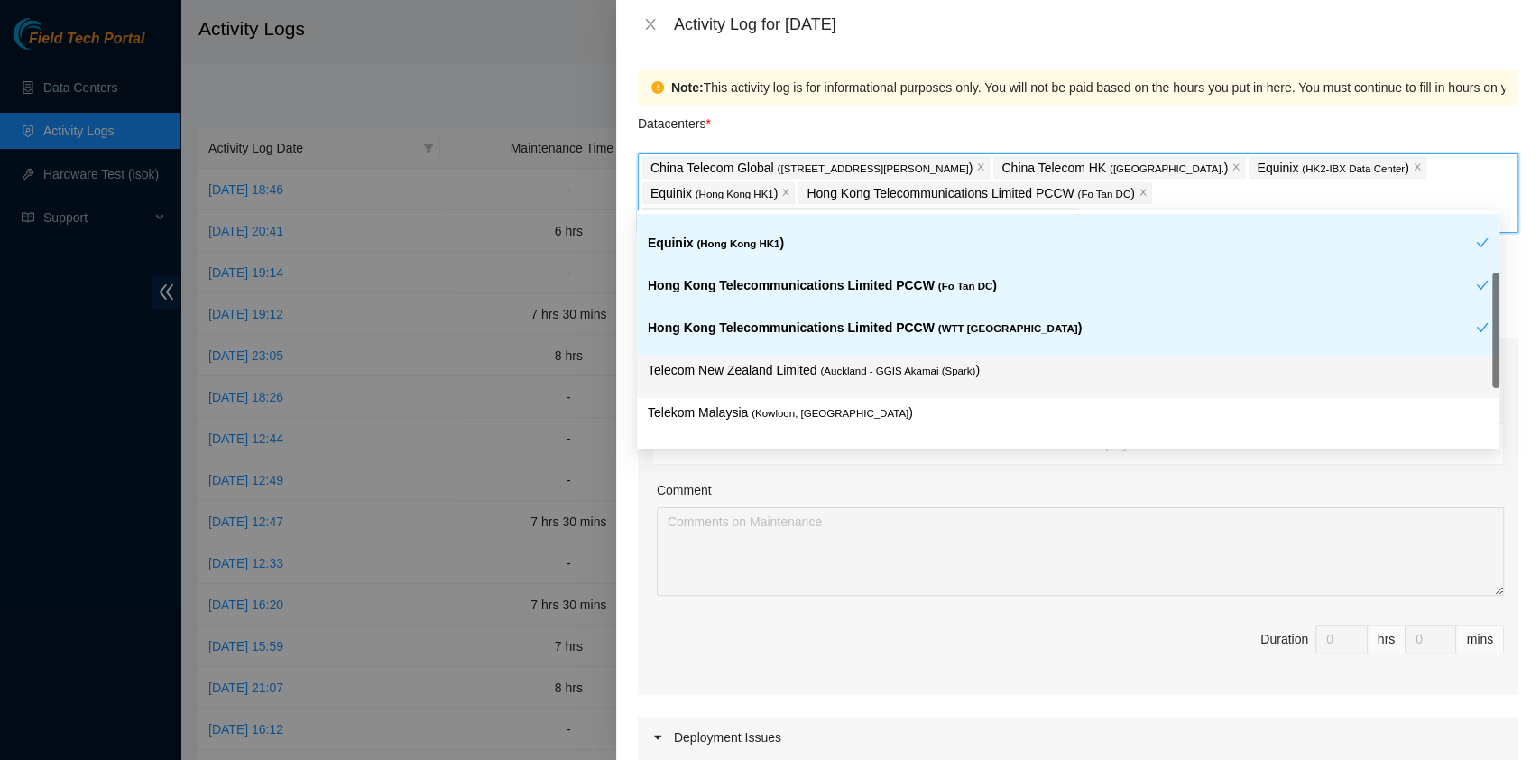
click at [812, 372] on p "Telecom New Zealand Limited ( Auckland - GGIS Akamai (Spark) )" at bounding box center [1068, 370] width 841 height 21
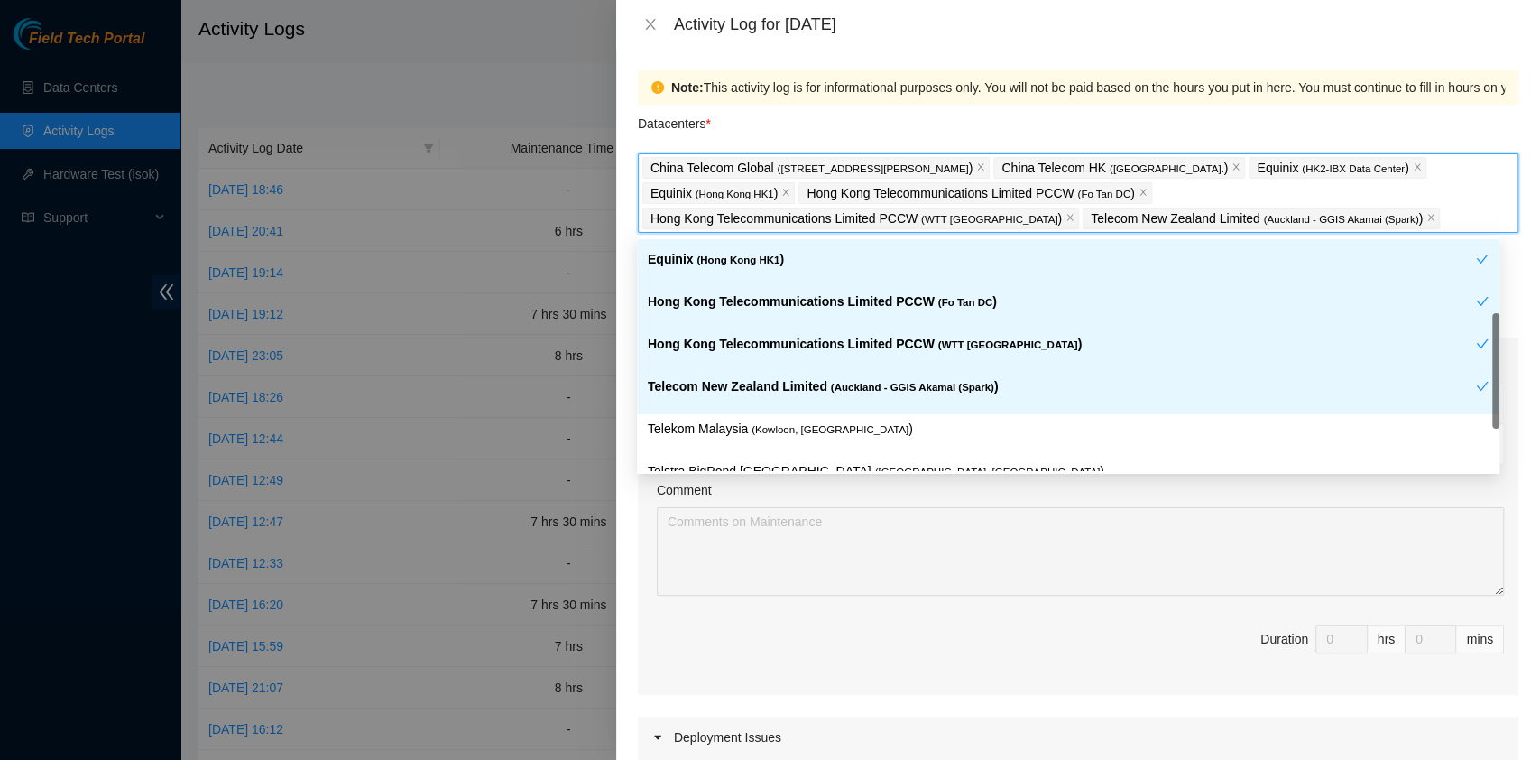
click at [847, 385] on span "( Auckland - GGIS Akamai (Spark)" at bounding box center [912, 387] width 163 height 11
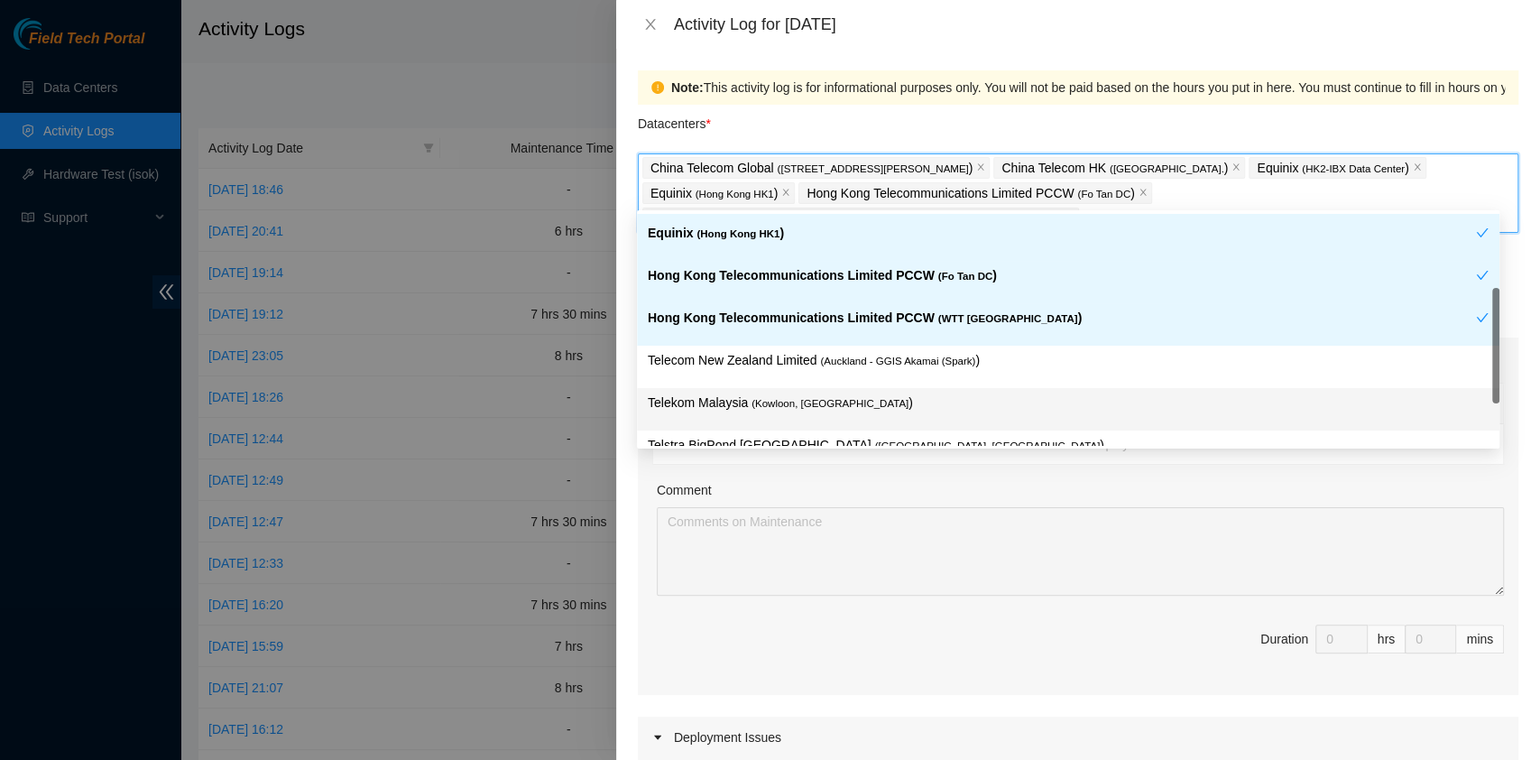
click at [853, 398] on p "Telekom Malaysia ( [GEOGRAPHIC_DATA], [GEOGRAPHIC_DATA] )" at bounding box center [1068, 403] width 841 height 21
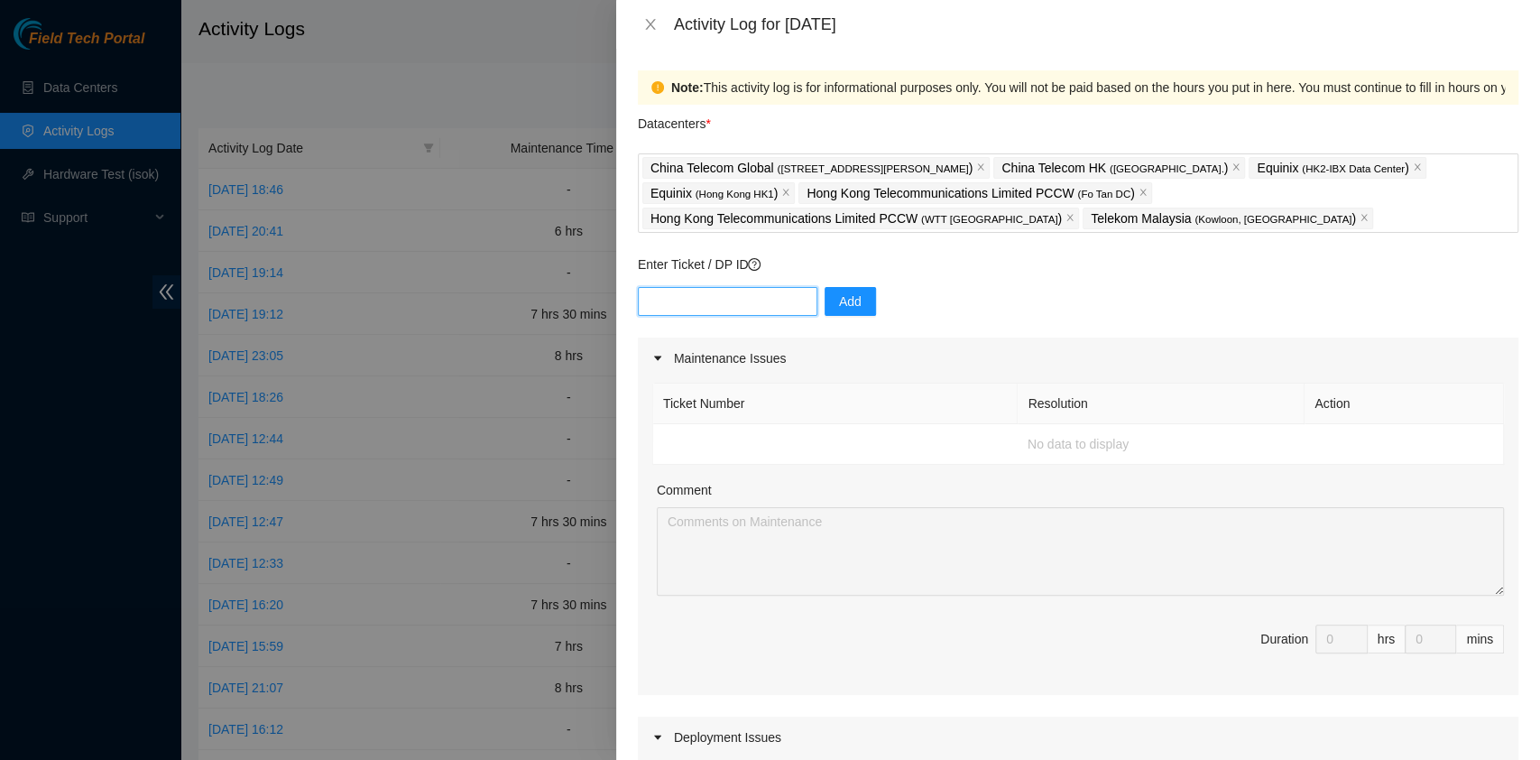
click at [712, 306] on input "text" at bounding box center [728, 301] width 180 height 29
paste input "DP81310"
type input "DP81310"
click at [862, 309] on div "DP81310 Add" at bounding box center [1078, 312] width 881 height 51
click at [855, 304] on button "Add" at bounding box center [850, 301] width 51 height 29
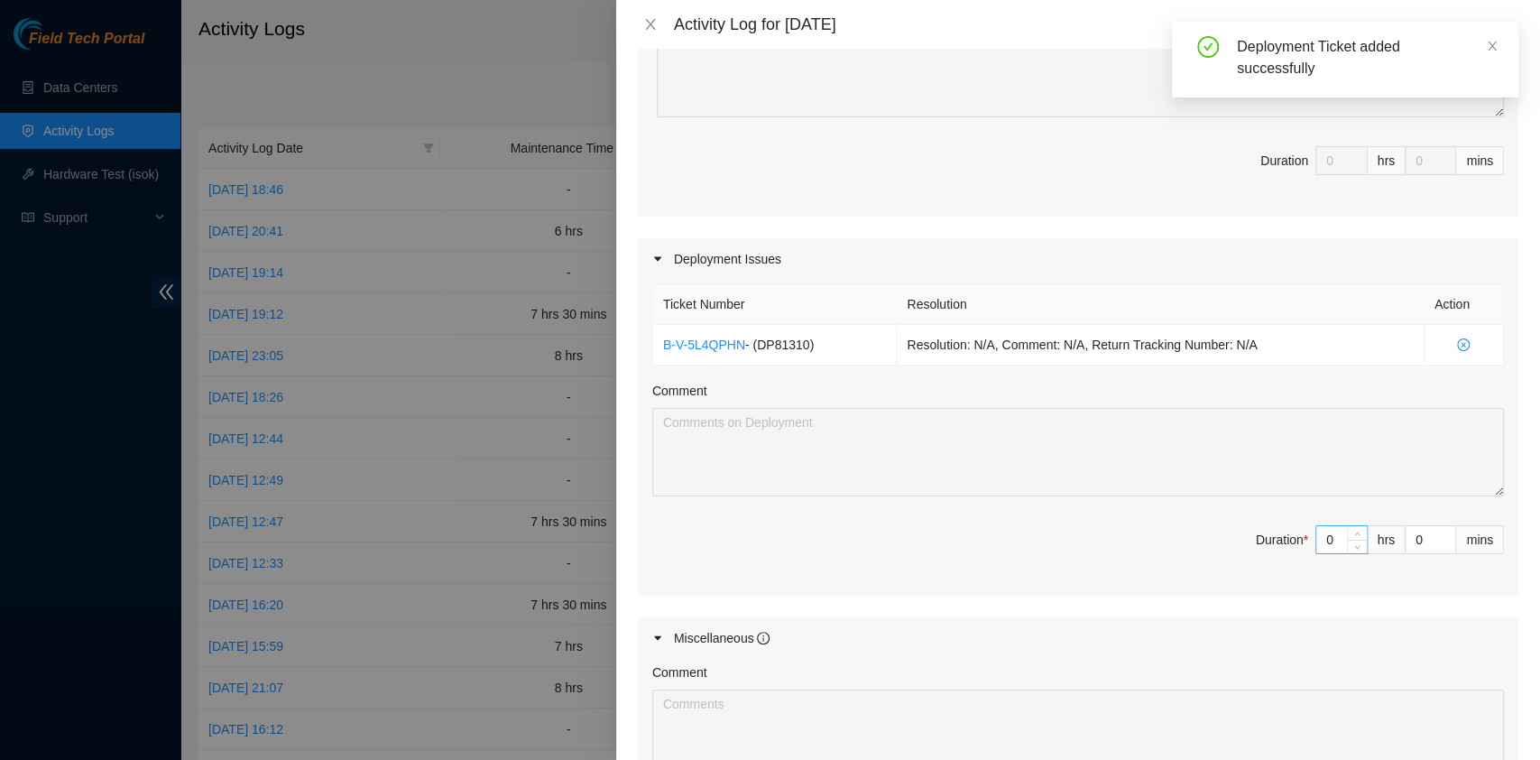
scroll to position [480, 0]
drag, startPoint x: 1314, startPoint y: 541, endPoint x: 1238, endPoint y: 538, distance: 75.8
click at [1238, 538] on span "Duration * 0 hrs 0 mins" at bounding box center [1078, 548] width 852 height 51
type input "8"
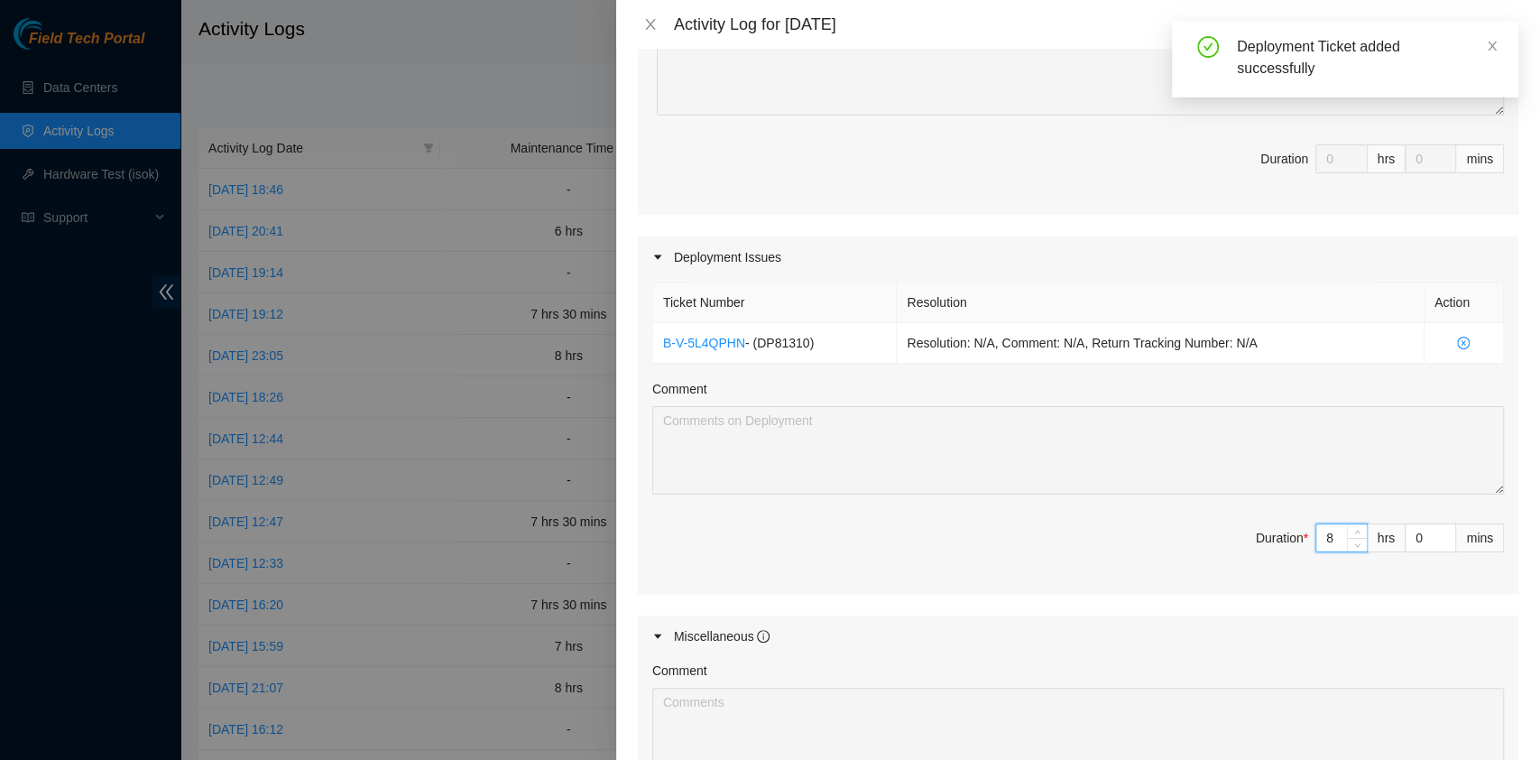
type input "8"
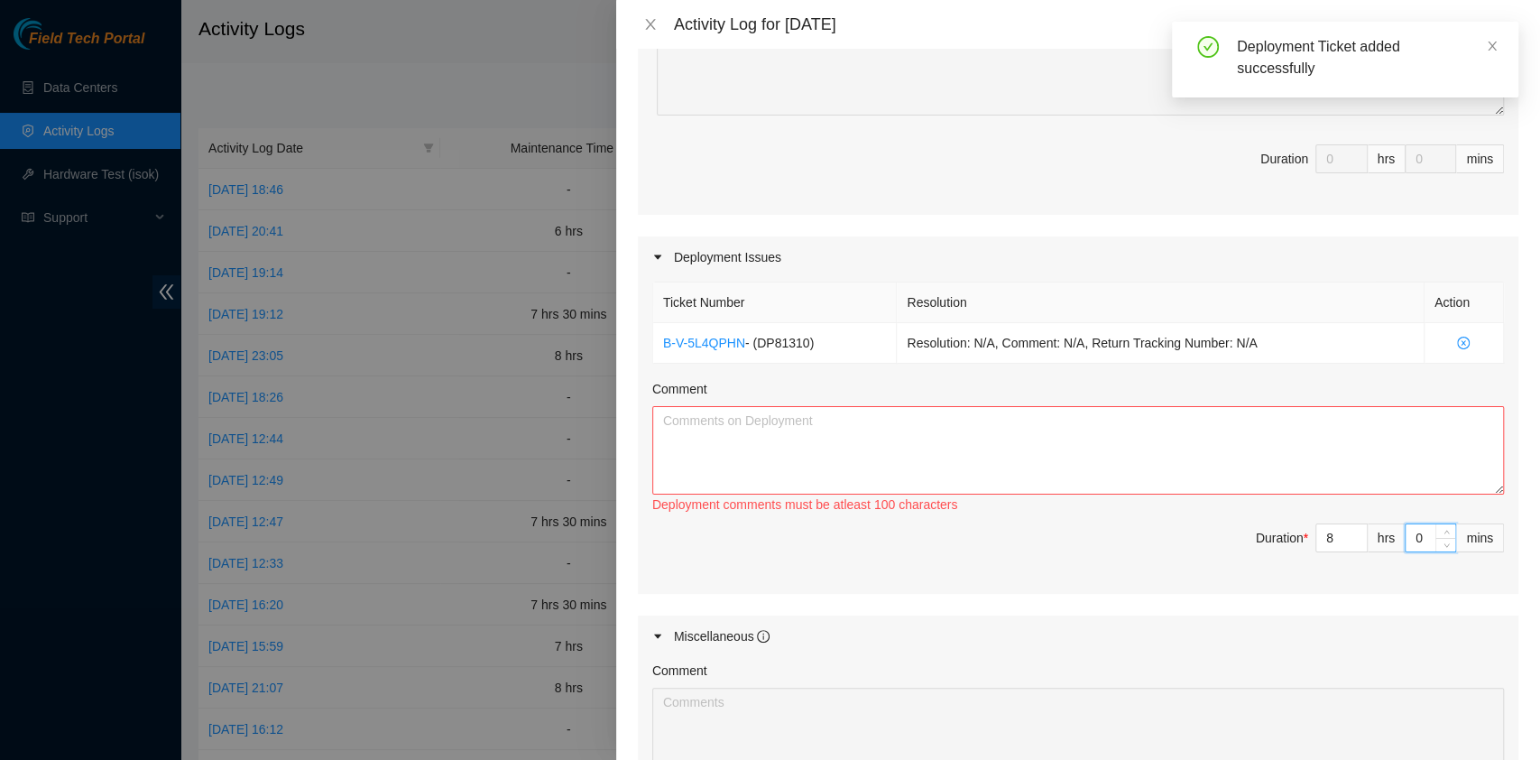
type input "3"
type input "39"
type input "3"
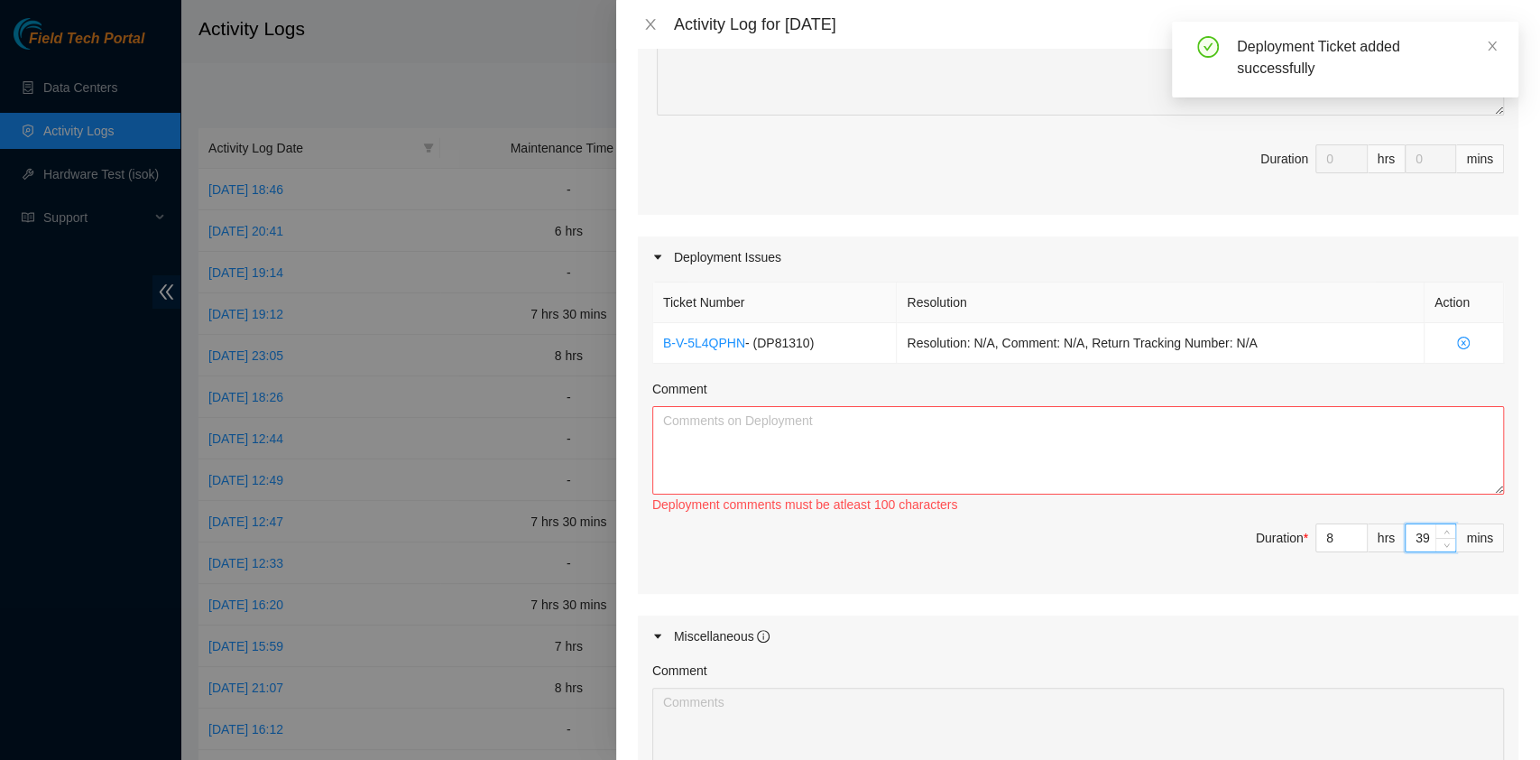
type input "3"
type input "0"
click at [817, 483] on textarea "Comment" at bounding box center [1078, 450] width 852 height 88
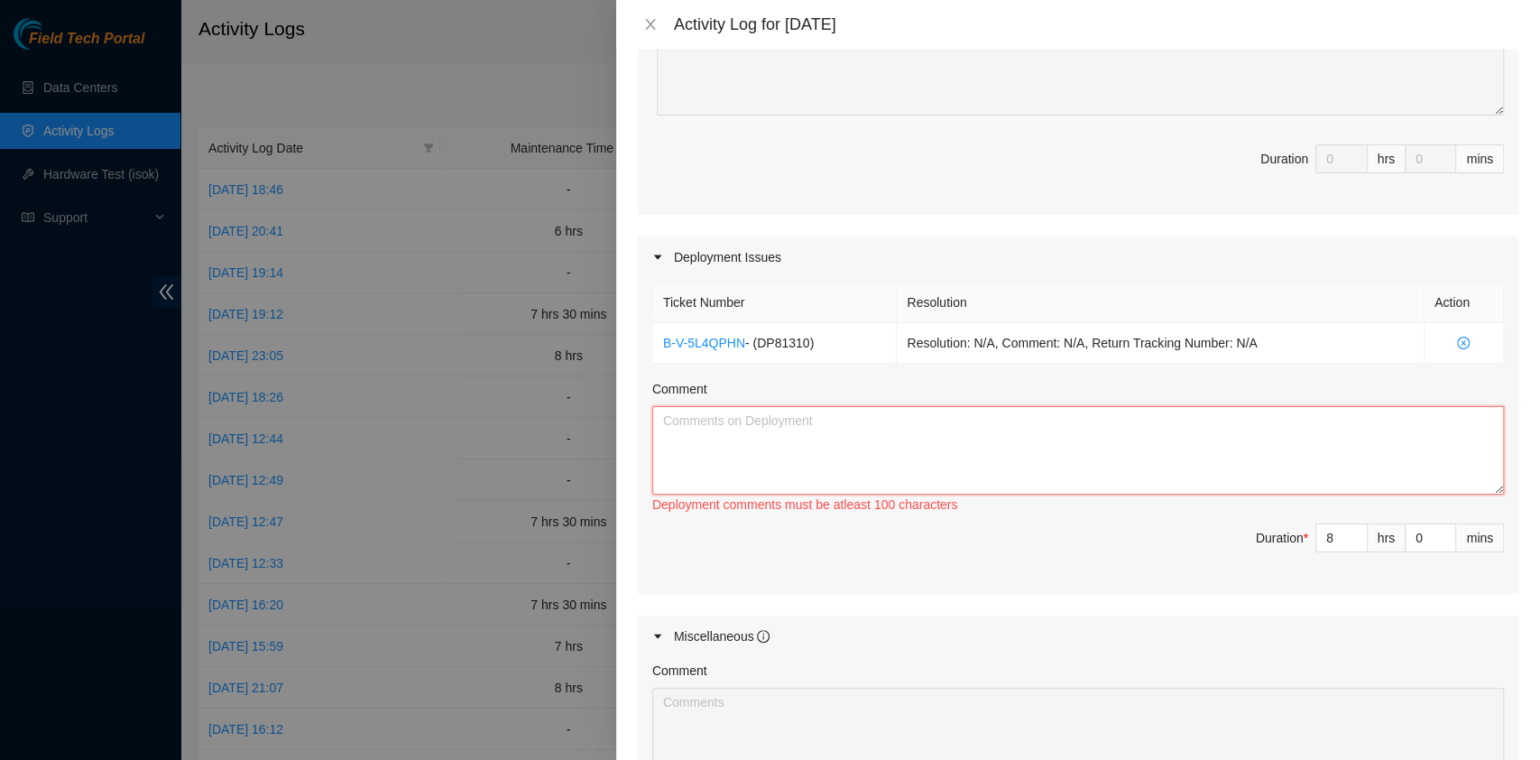
paste textarea "DP77188 DP77187 DP81310 DP79037 DP80135 DP83102 DP83104 DP80469 DP76877 DP83429…"
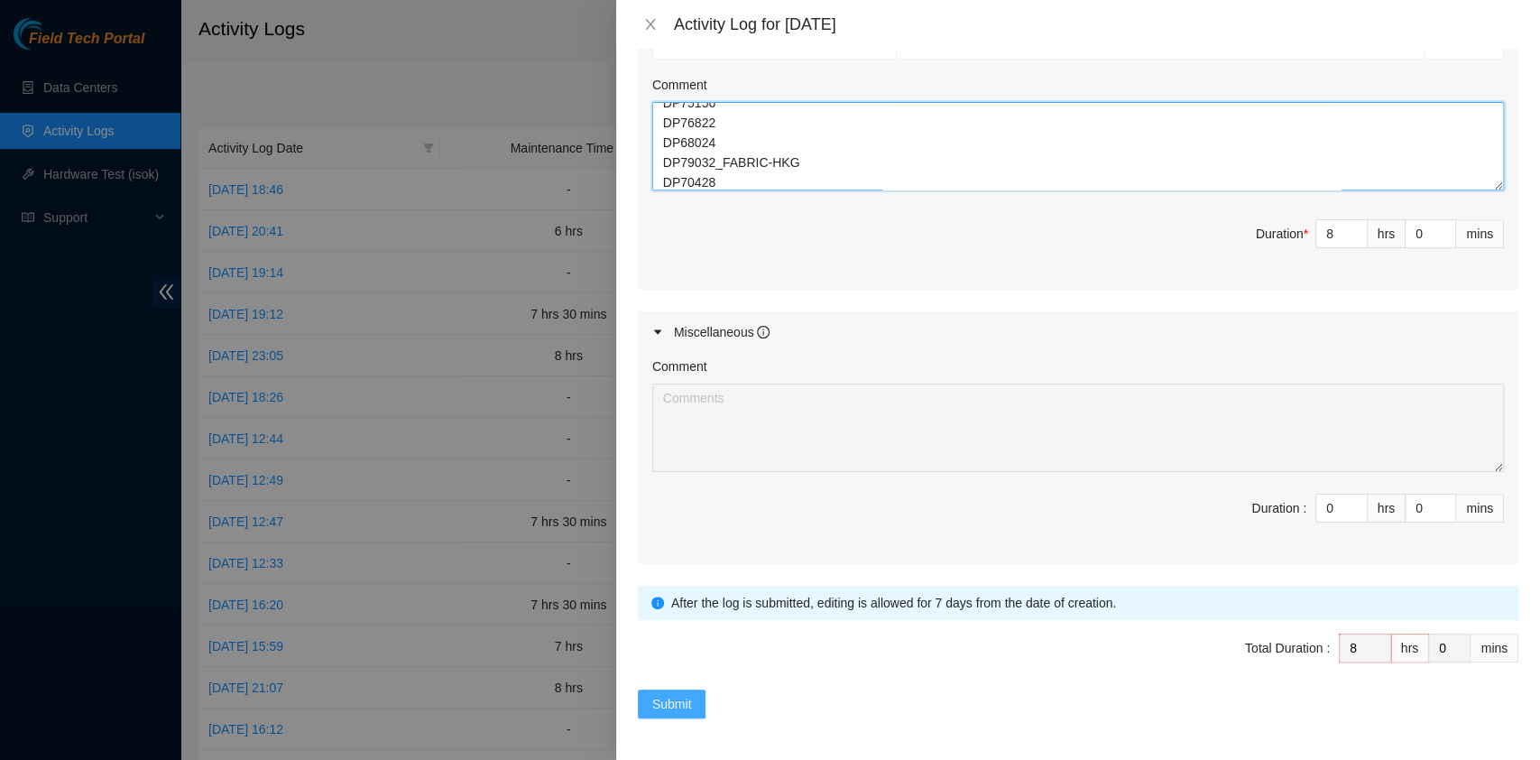
scroll to position [785, 0]
type textarea "DP77188 DP77187 DP81310 DP79037 DP80135 DP83102 DP83104 DP80469 DP76877 DP83429…"
click at [675, 703] on span "Submit" at bounding box center [672, 703] width 40 height 20
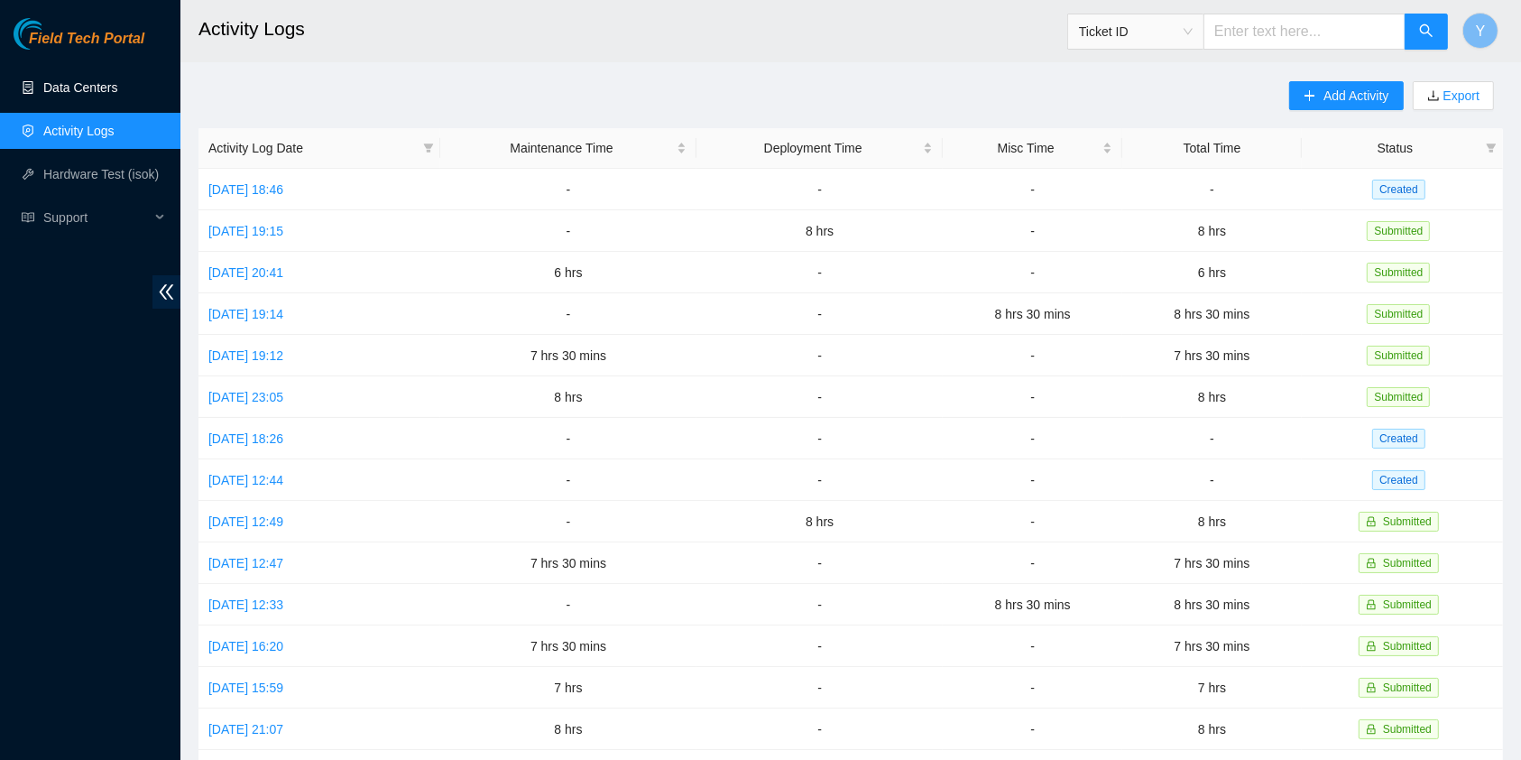
click at [62, 90] on link "Data Centers" at bounding box center [80, 87] width 74 height 14
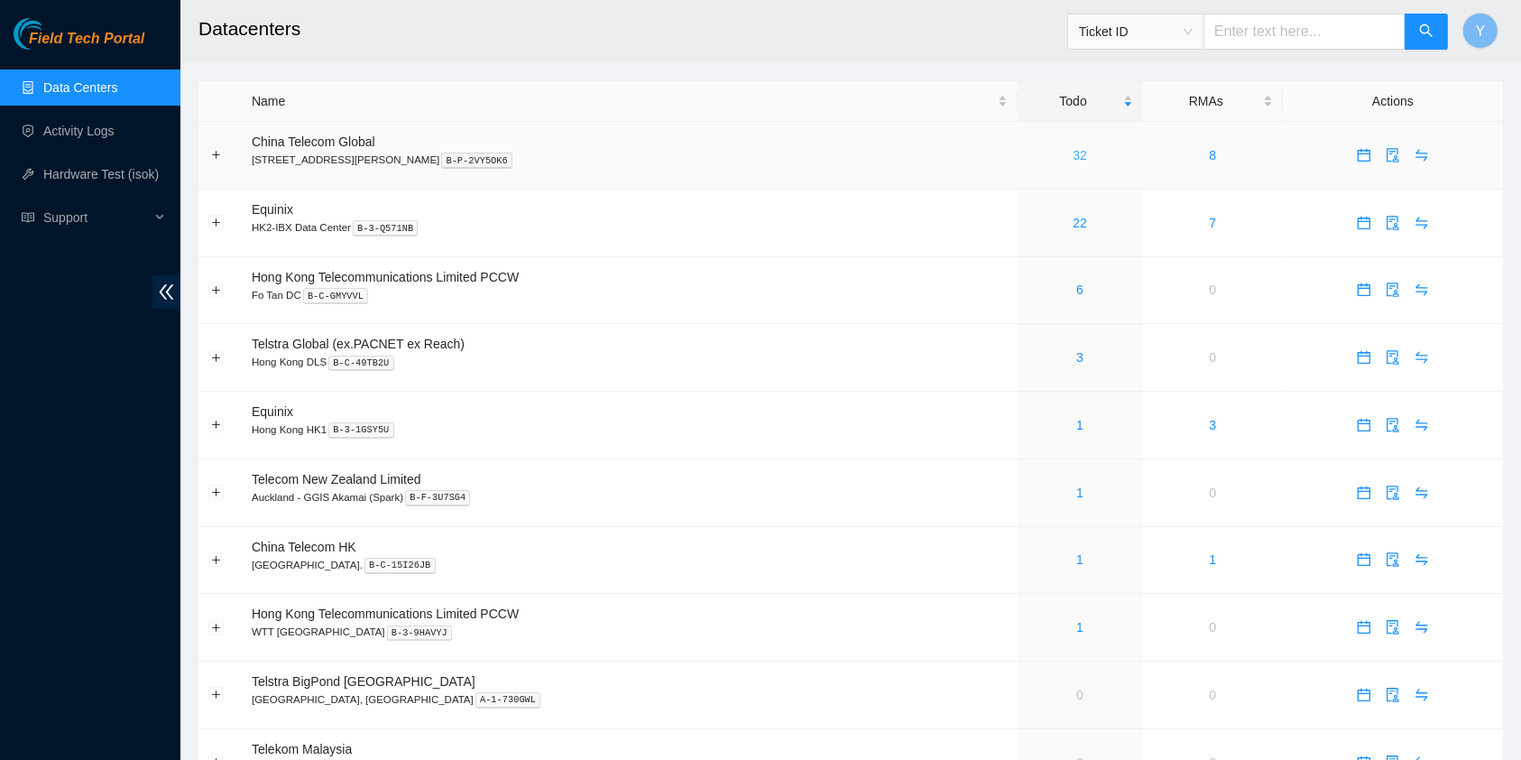
click at [1073, 151] on link "32" at bounding box center [1080, 155] width 14 height 14
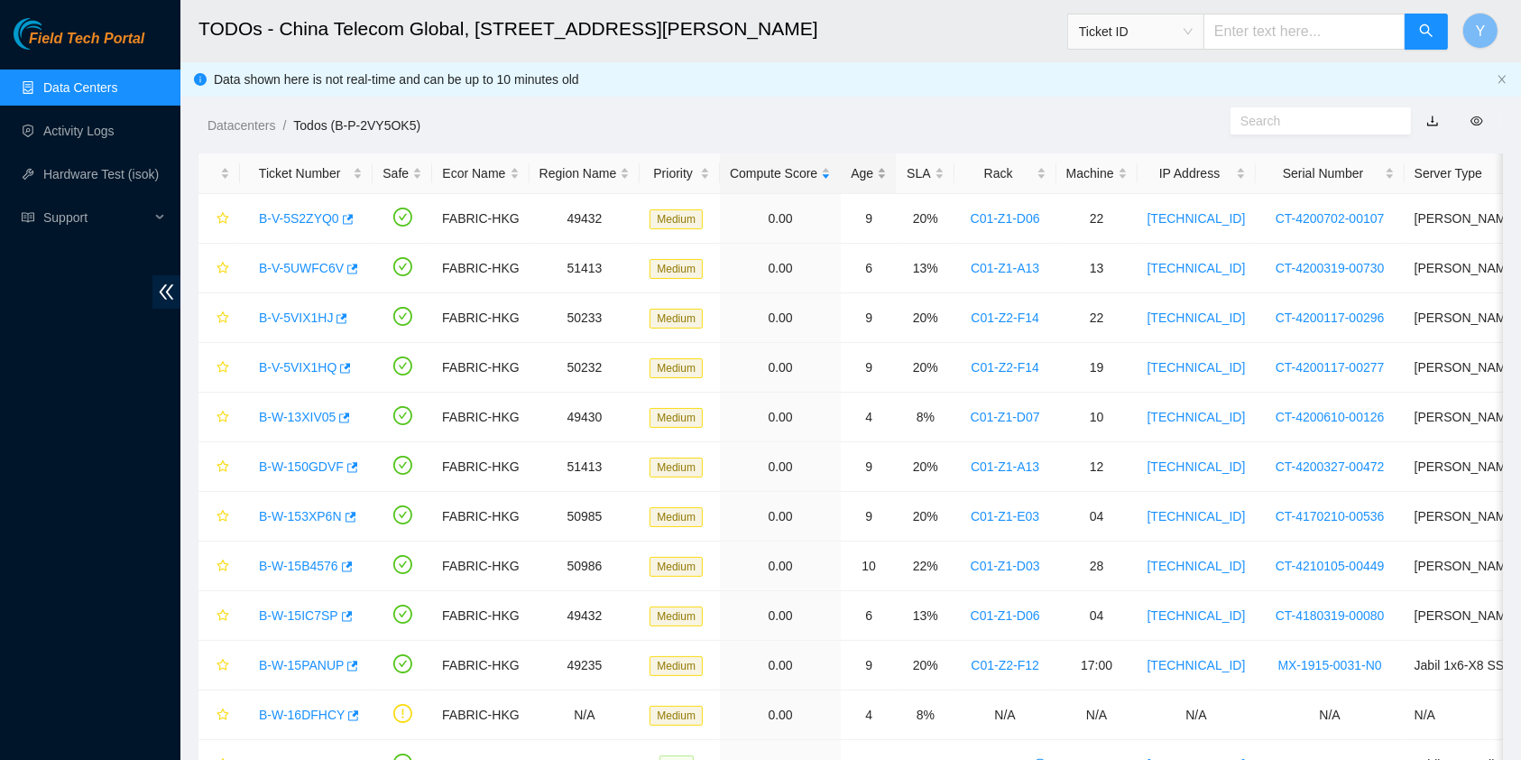
click at [854, 176] on div "Age" at bounding box center [869, 173] width 36 height 20
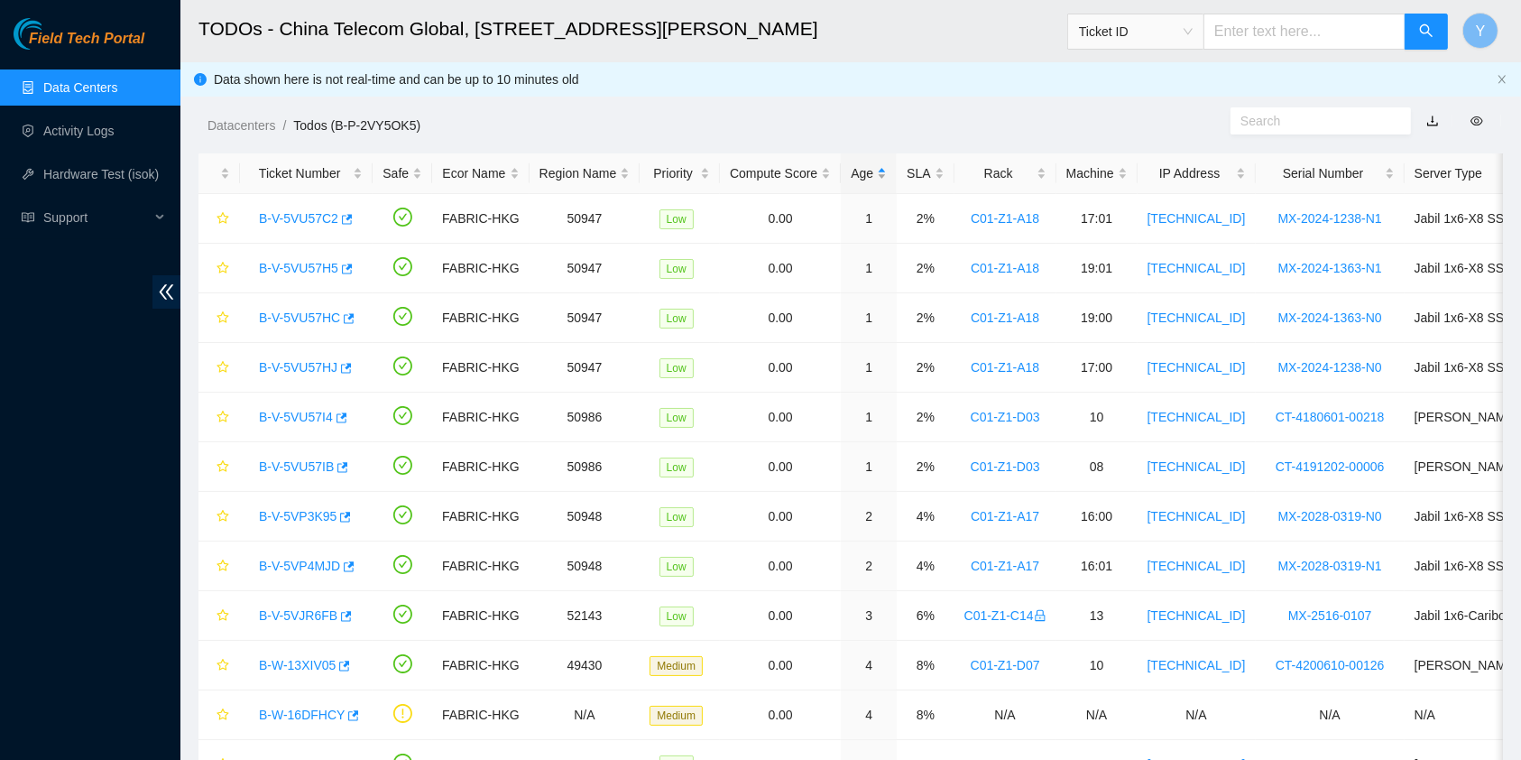
click at [857, 163] on div "Age" at bounding box center [869, 173] width 36 height 20
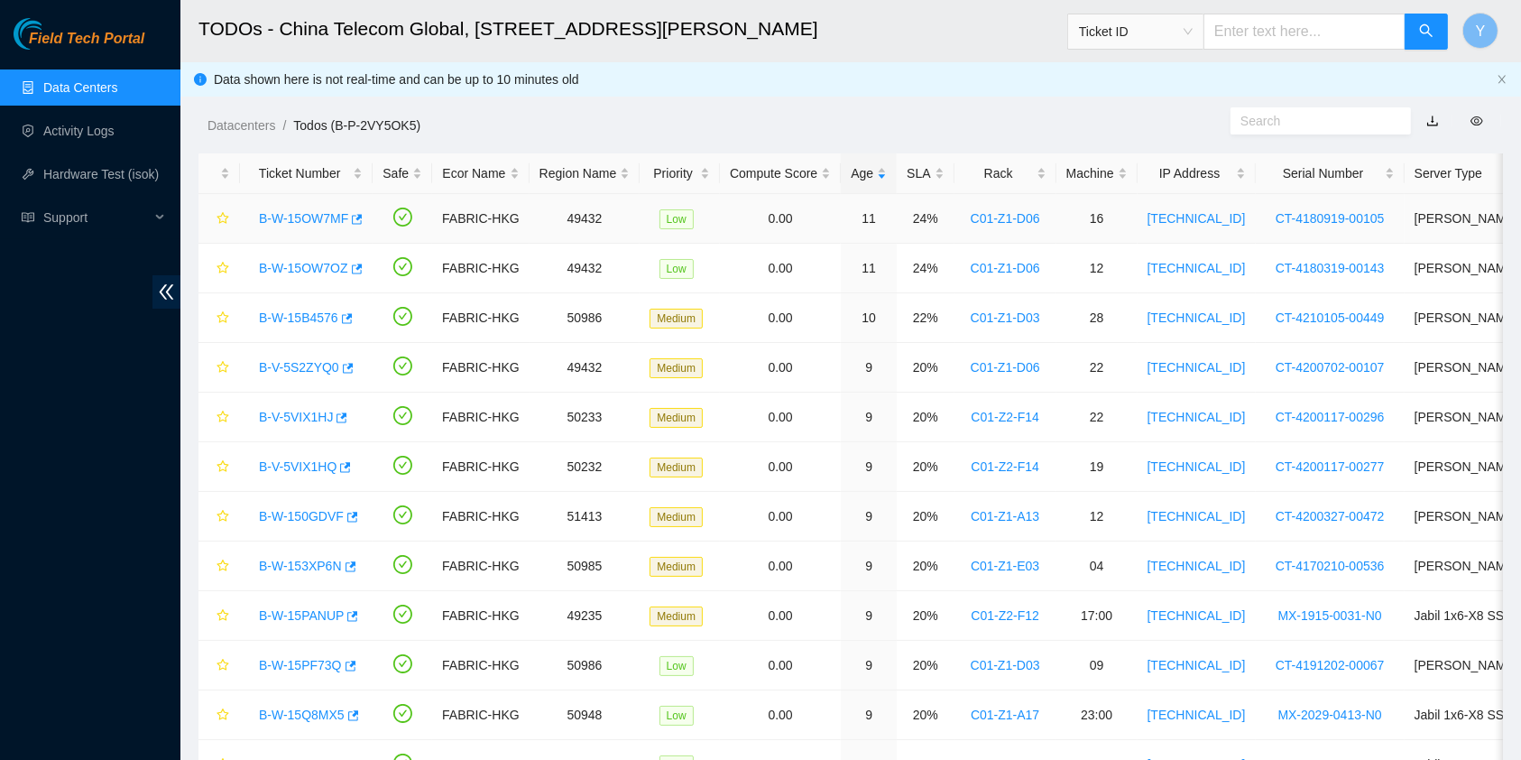
click at [314, 224] on link "B-W-15OW7MF" at bounding box center [303, 218] width 89 height 14
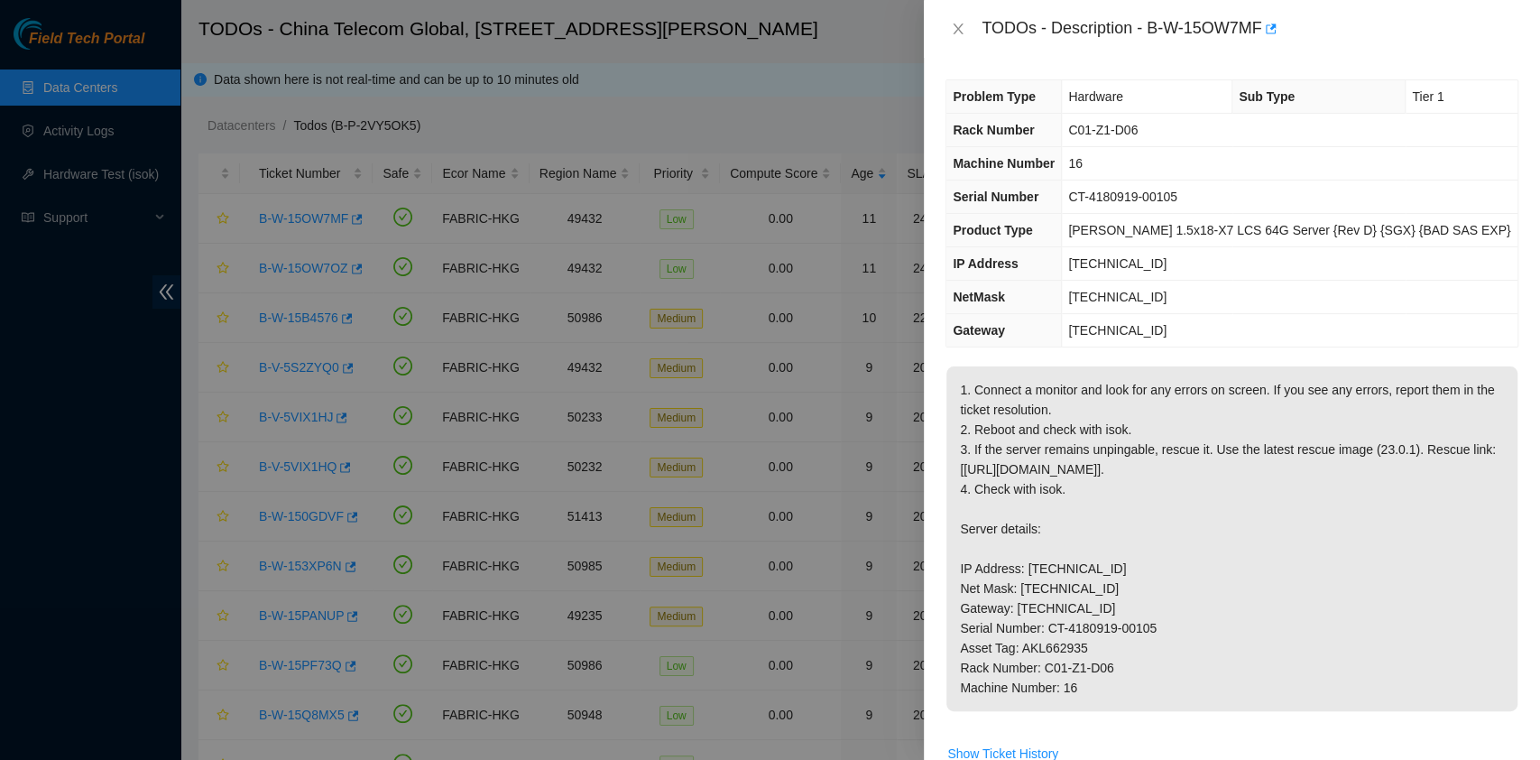
scroll to position [657, 0]
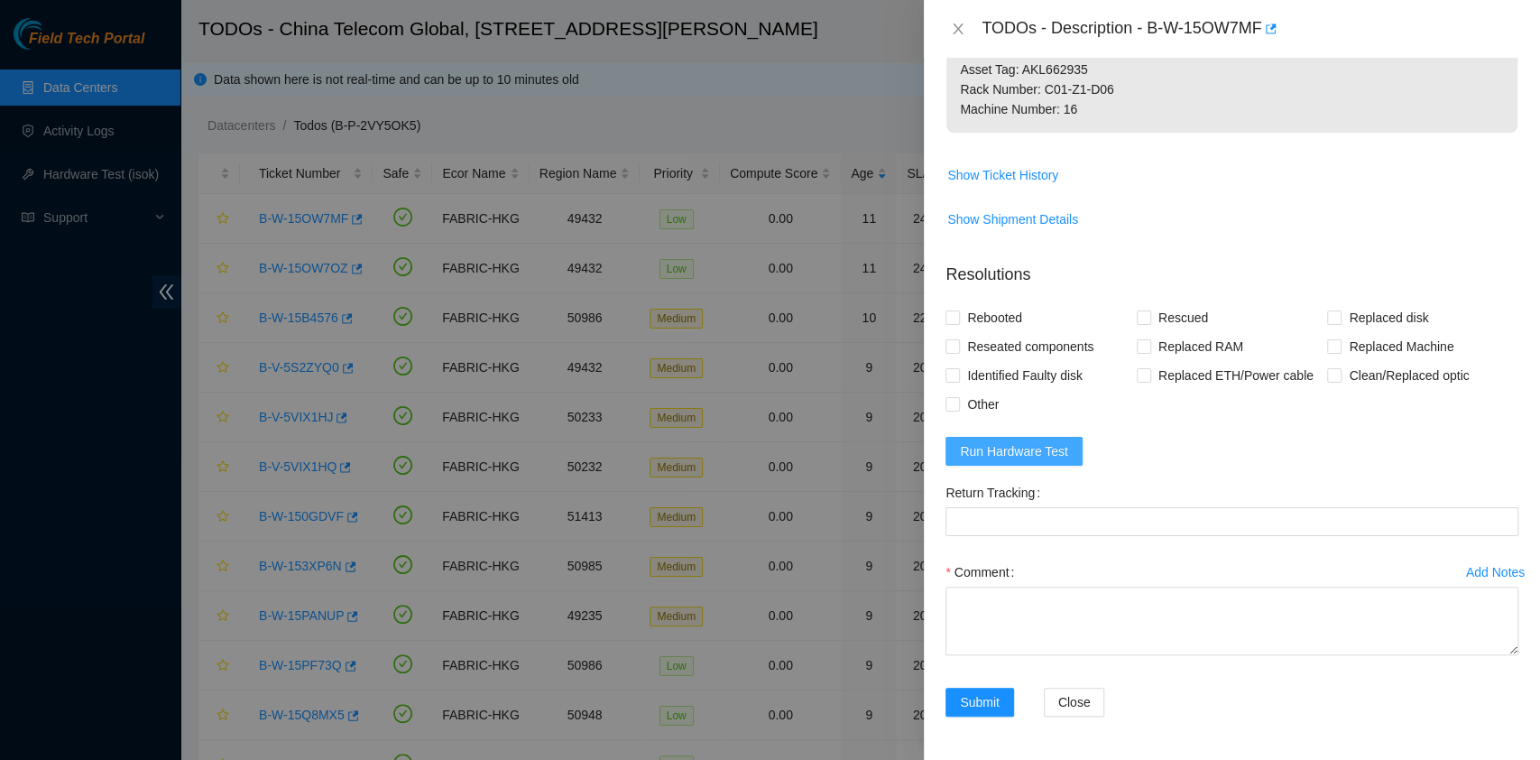
click at [1074, 455] on button "Run Hardware Test" at bounding box center [1014, 451] width 137 height 29
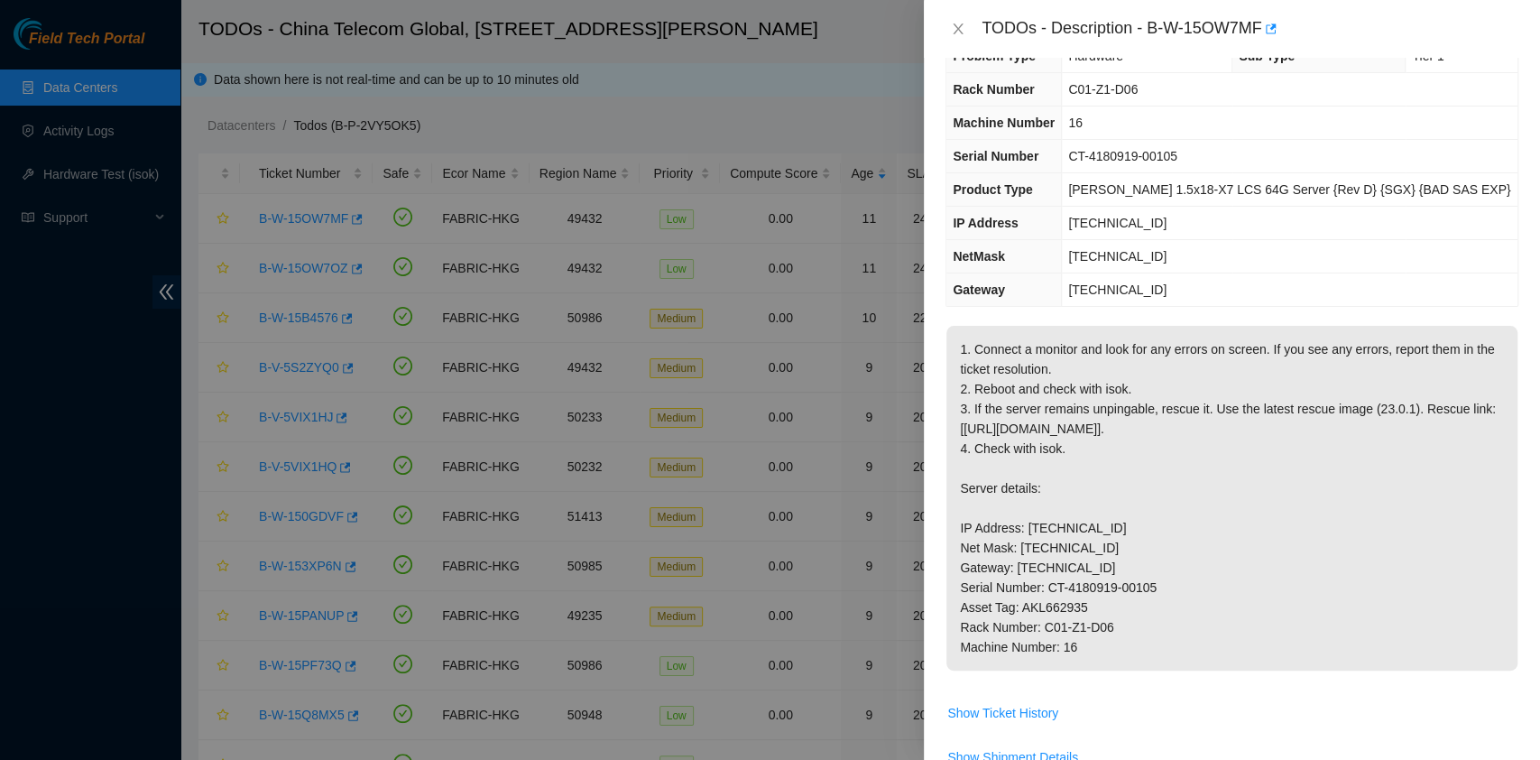
scroll to position [0, 0]
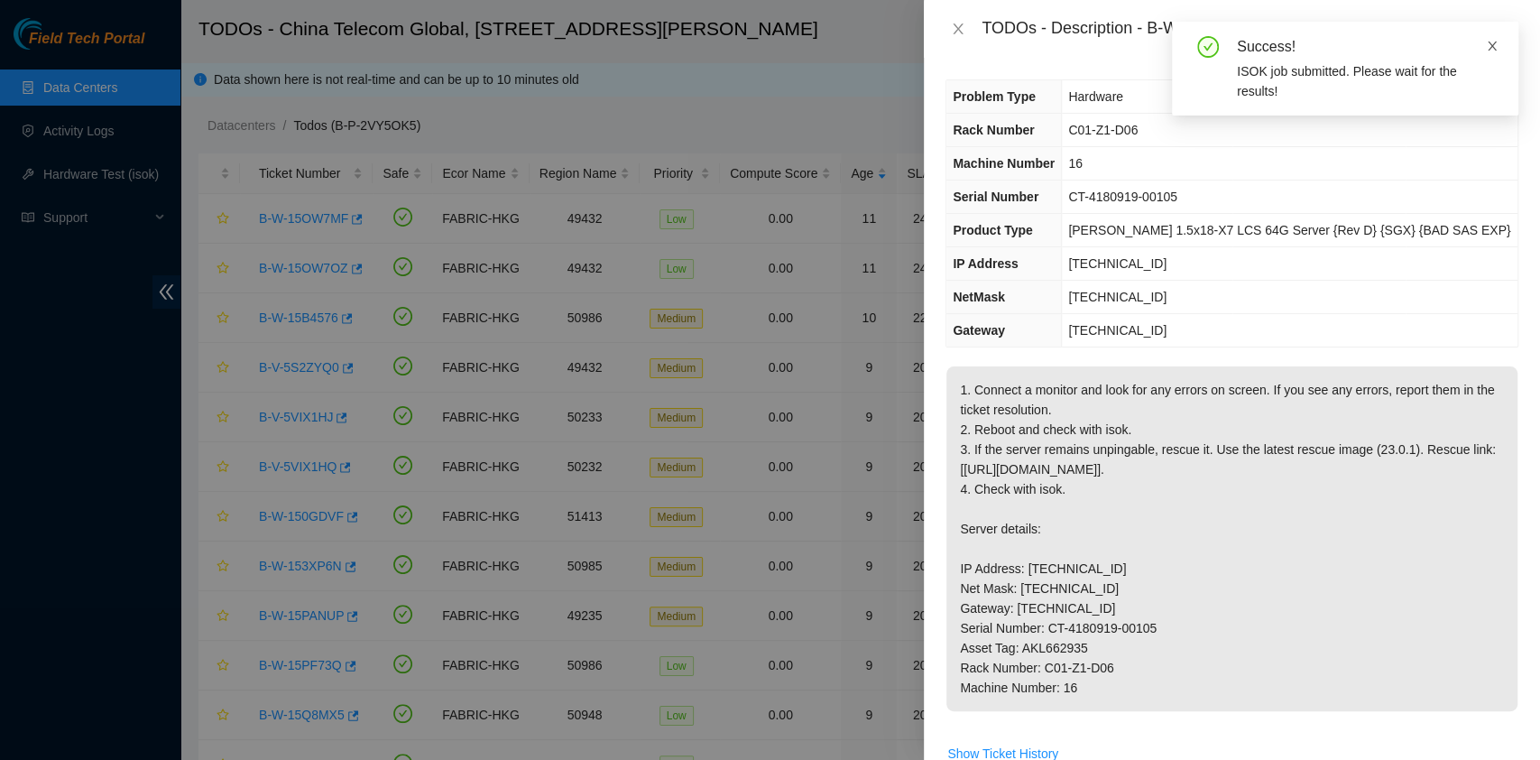
click at [1494, 42] on icon "close" at bounding box center [1492, 46] width 9 height 9
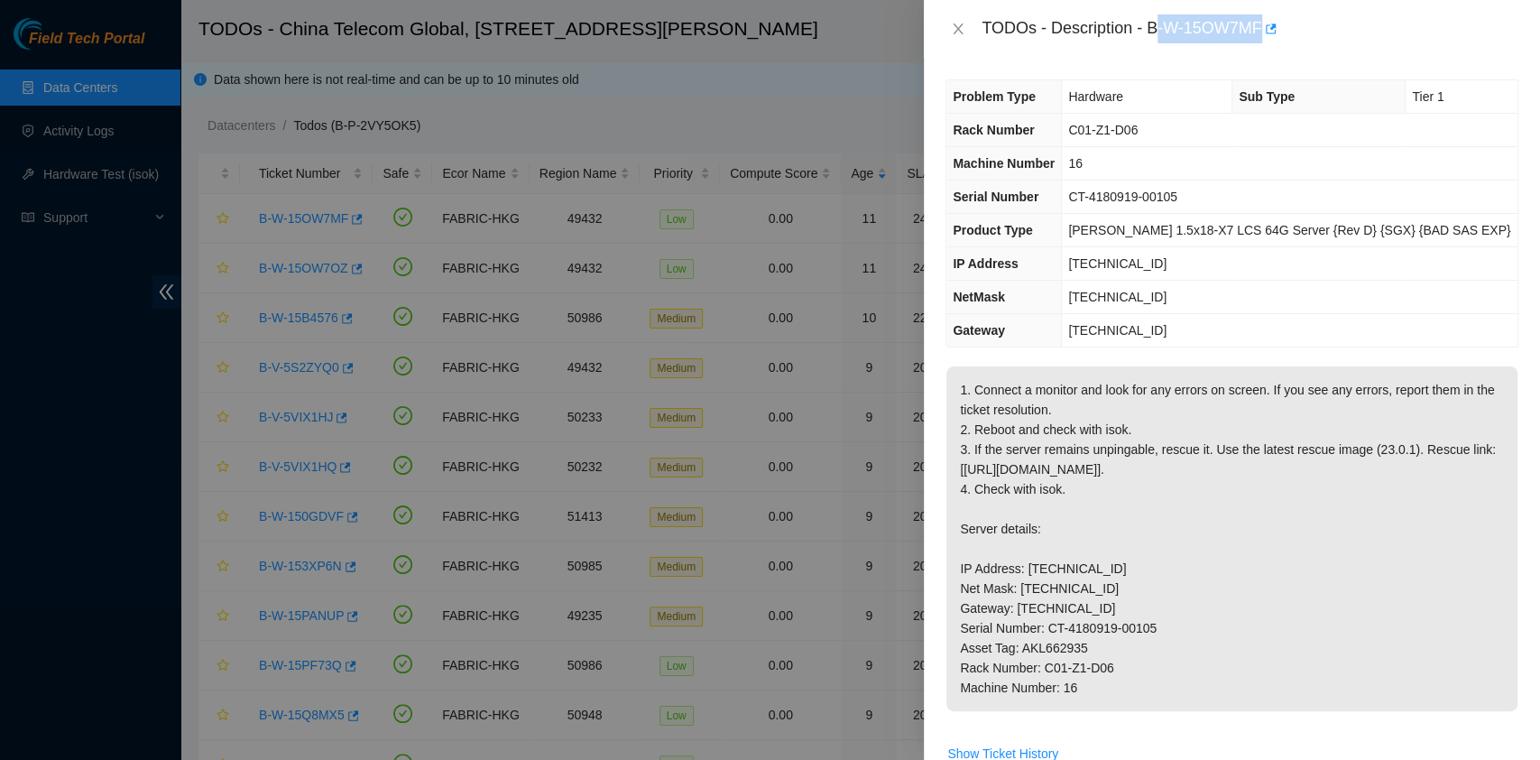
drag, startPoint x: 1154, startPoint y: 27, endPoint x: 1295, endPoint y: 44, distance: 141.8
click at [1295, 44] on div "TODOs - Description - B-W-15OW7MF" at bounding box center [1232, 29] width 616 height 58
click at [1125, 40] on div "TODOs - Description - B-W-15OW7MF" at bounding box center [1250, 28] width 537 height 29
drag, startPoint x: 1149, startPoint y: 26, endPoint x: 1266, endPoint y: 57, distance: 121.3
click at [1266, 57] on div "TODOs - Description - B-W-15OW7MF" at bounding box center [1232, 29] width 616 height 58
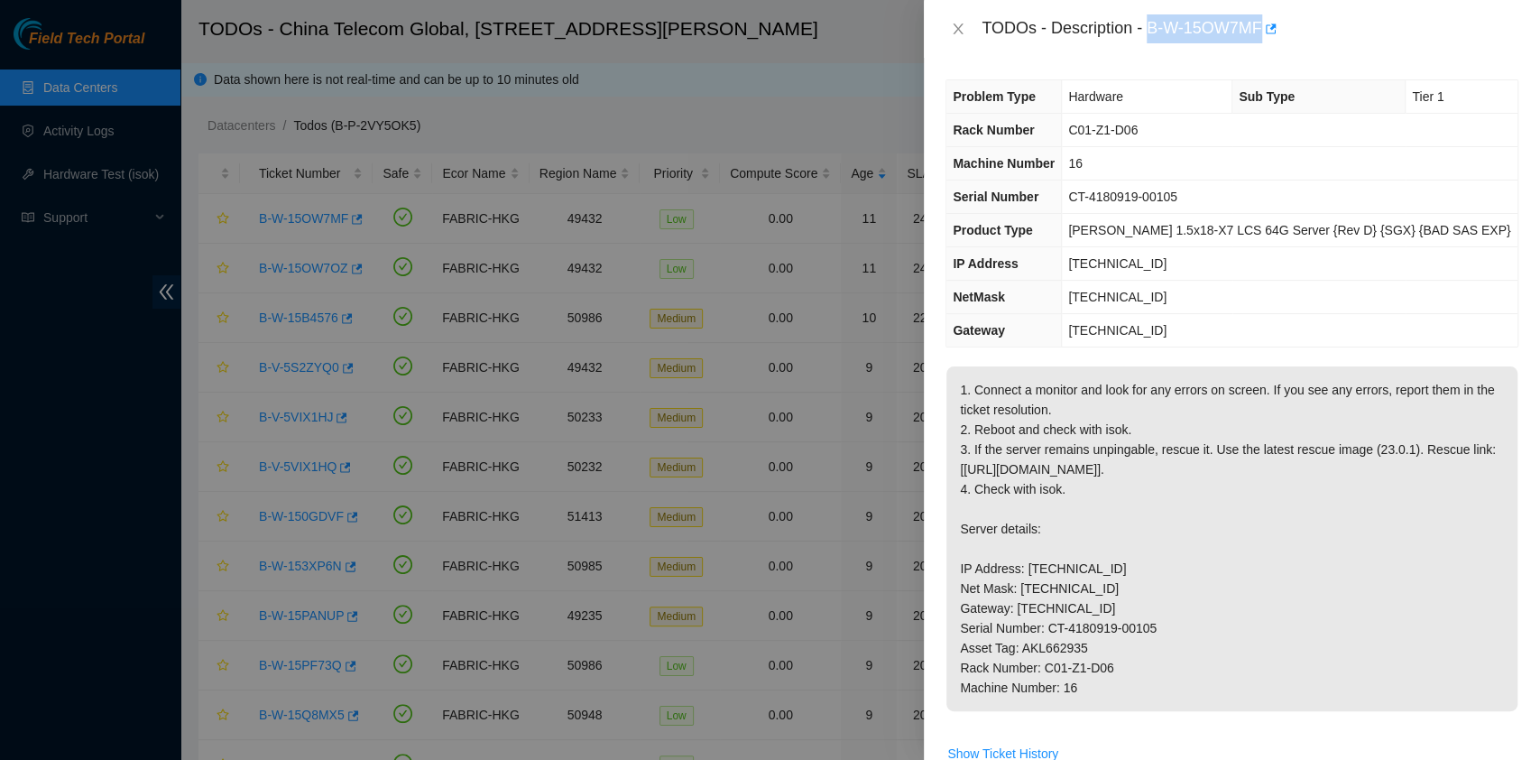
copy div "B-W-15OW7MF"
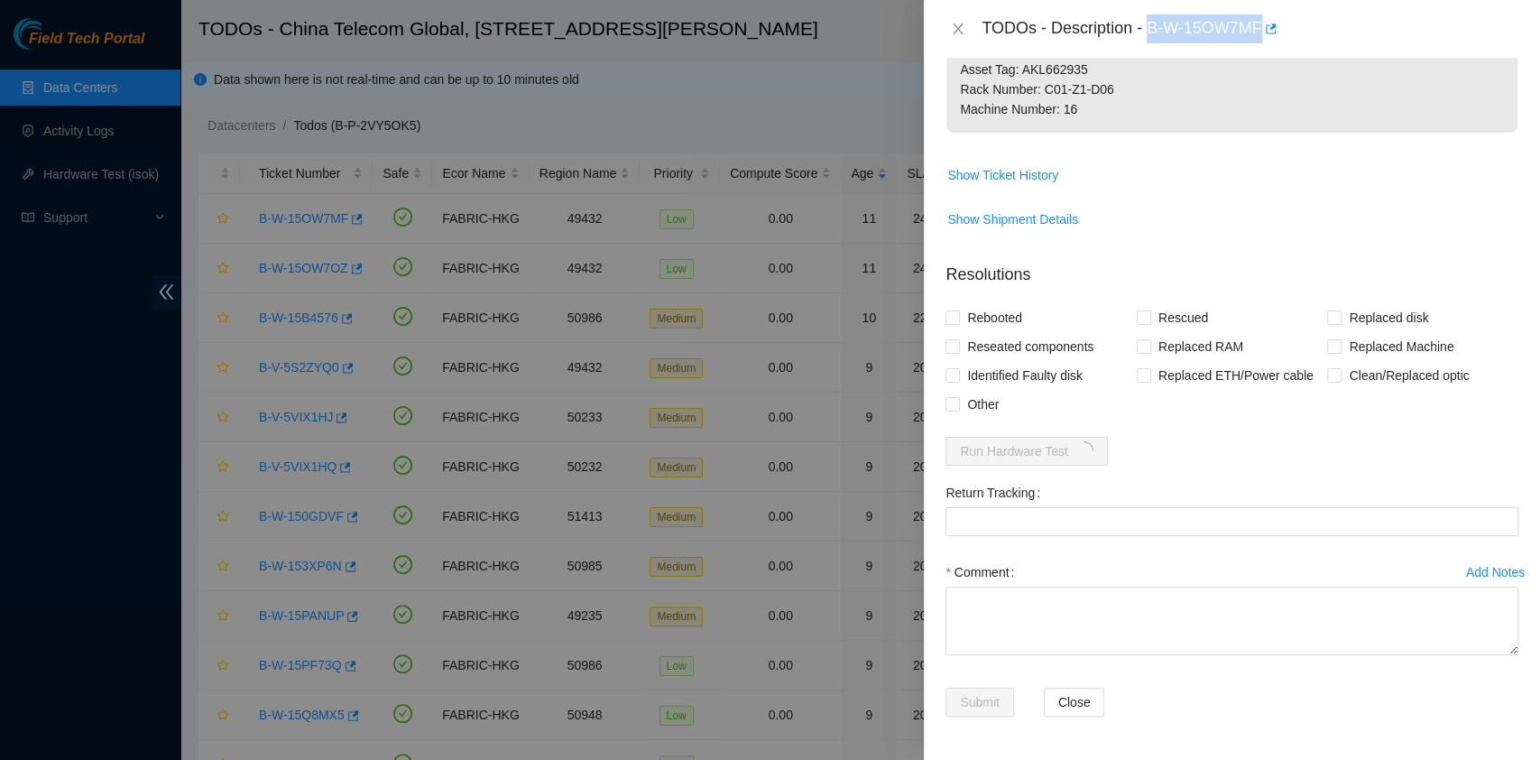
scroll to position [657, 0]
click at [1012, 326] on span "Rebooted" at bounding box center [994, 317] width 69 height 29
click at [958, 323] on input "Rebooted" at bounding box center [952, 316] width 13 height 13
checkbox input "true"
click at [1012, 343] on span "Reseated components" at bounding box center [1030, 346] width 141 height 29
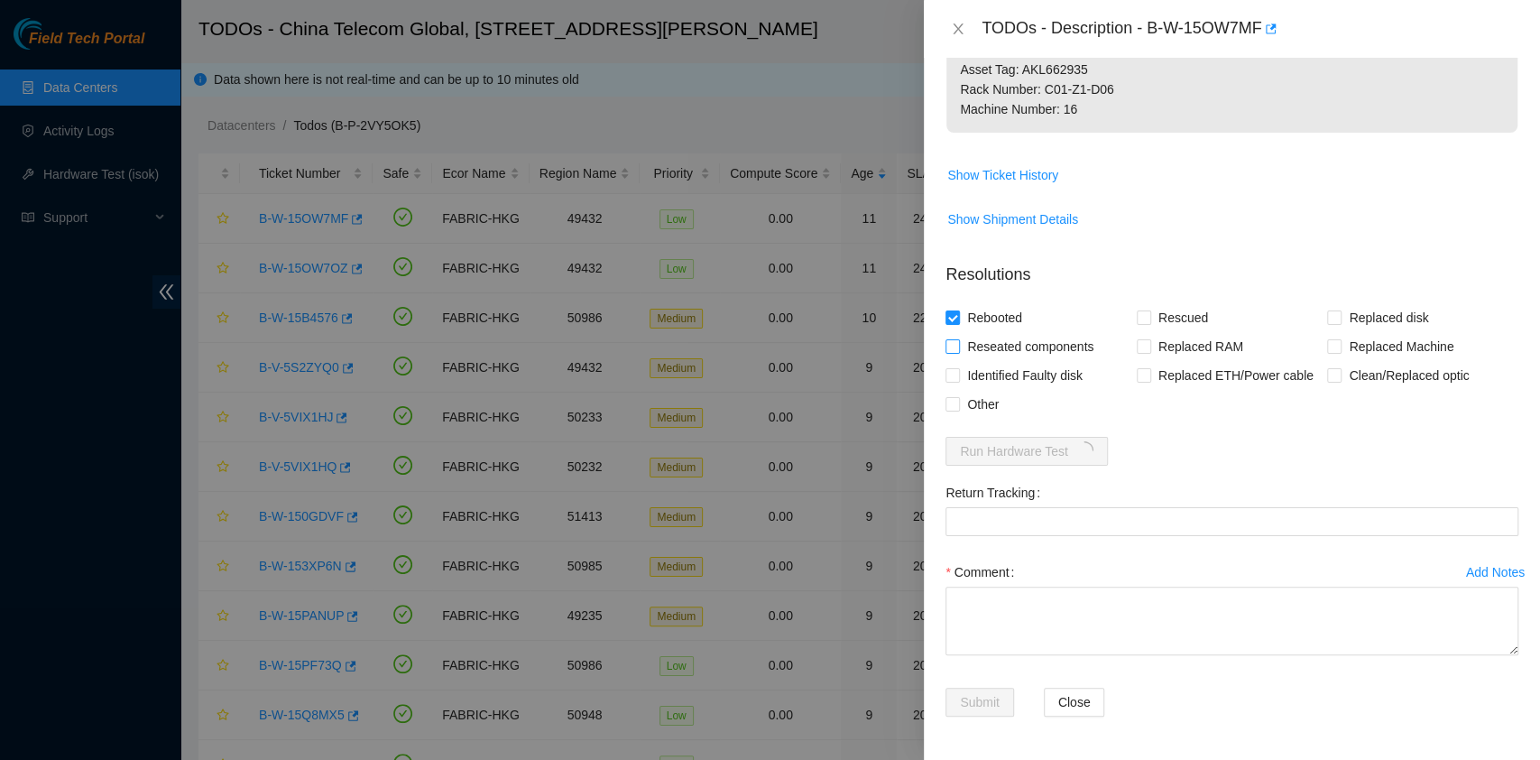
click at [958, 343] on input "Reseated components" at bounding box center [952, 345] width 13 height 13
checkbox input "true"
click at [1228, 314] on div "Rescued" at bounding box center [1232, 317] width 191 height 29
click at [1194, 313] on span "Rescued" at bounding box center [1183, 317] width 64 height 29
click at [1150, 313] on input "Rescued" at bounding box center [1143, 316] width 13 height 13
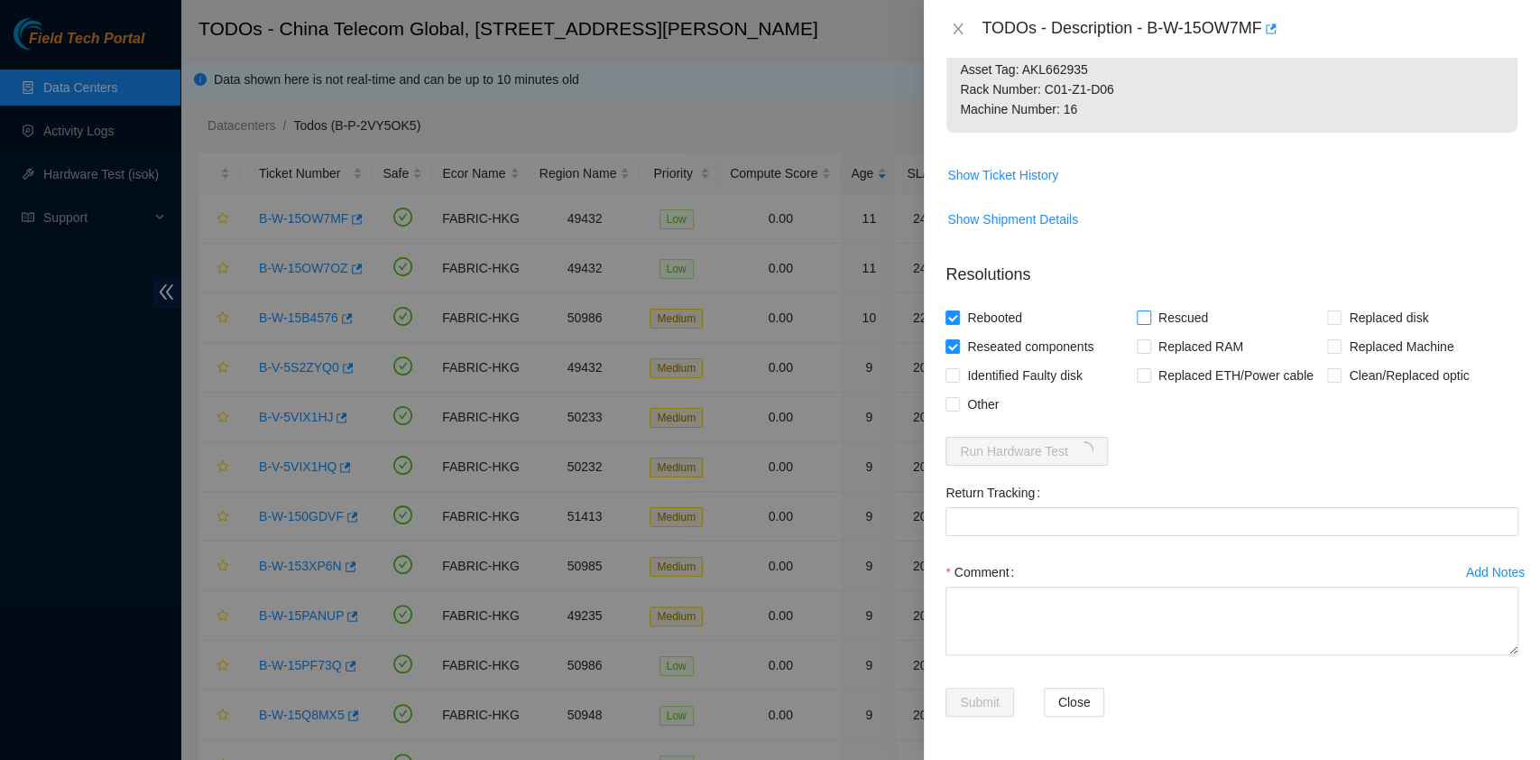
checkbox input "true"
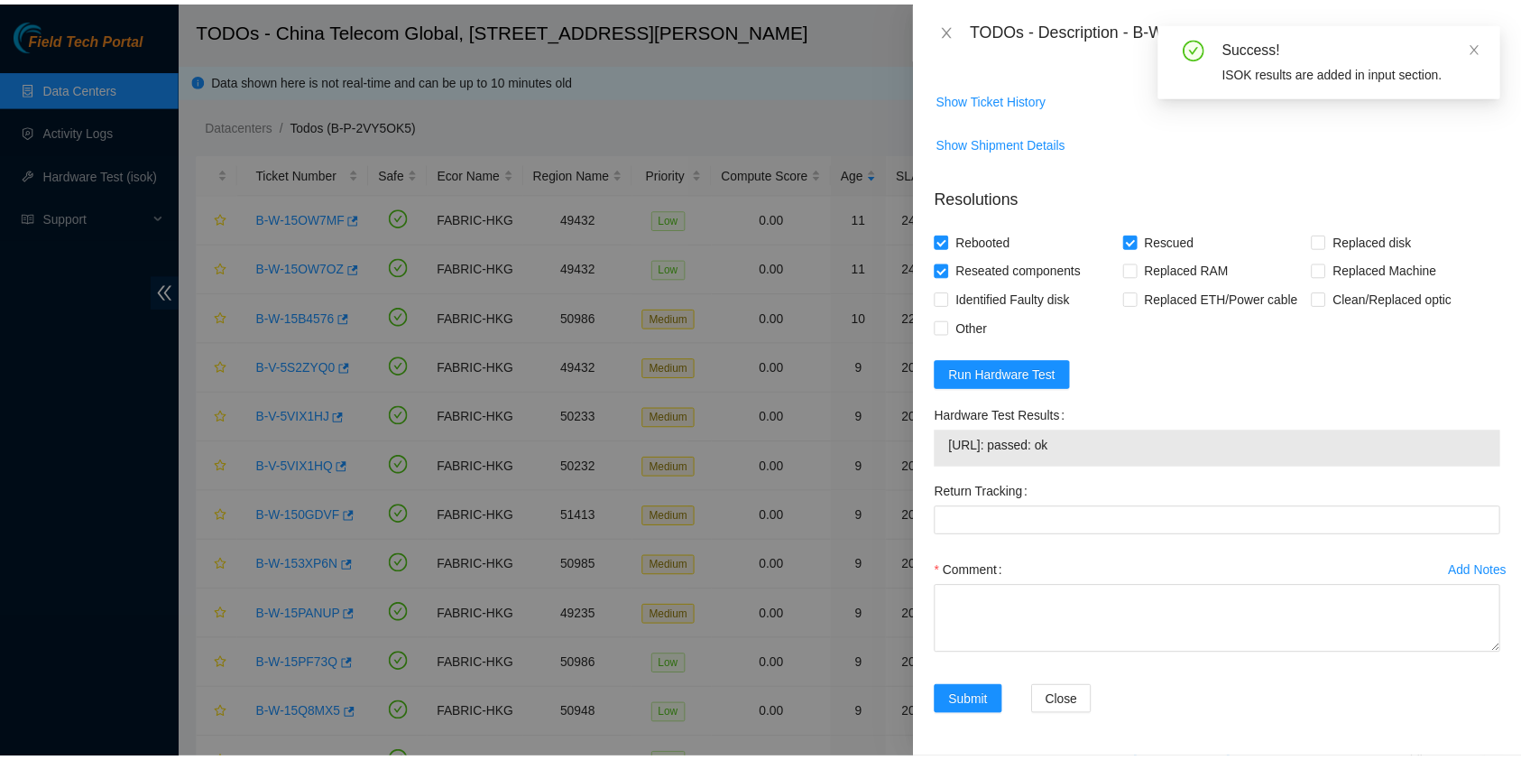
scroll to position [734, 0]
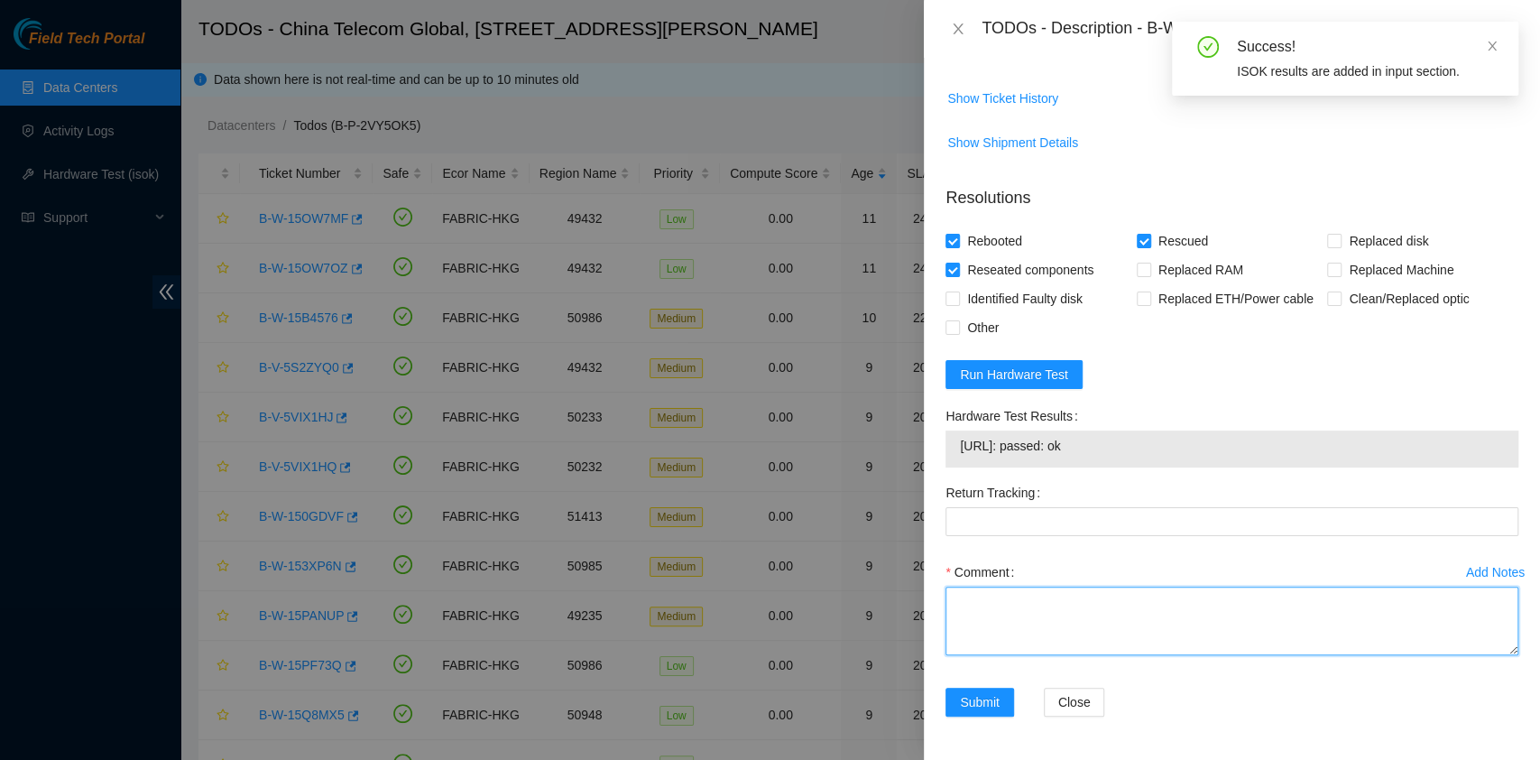
click at [1054, 634] on textarea "Comment" at bounding box center [1232, 621] width 573 height 69
type textarea "pass ok"
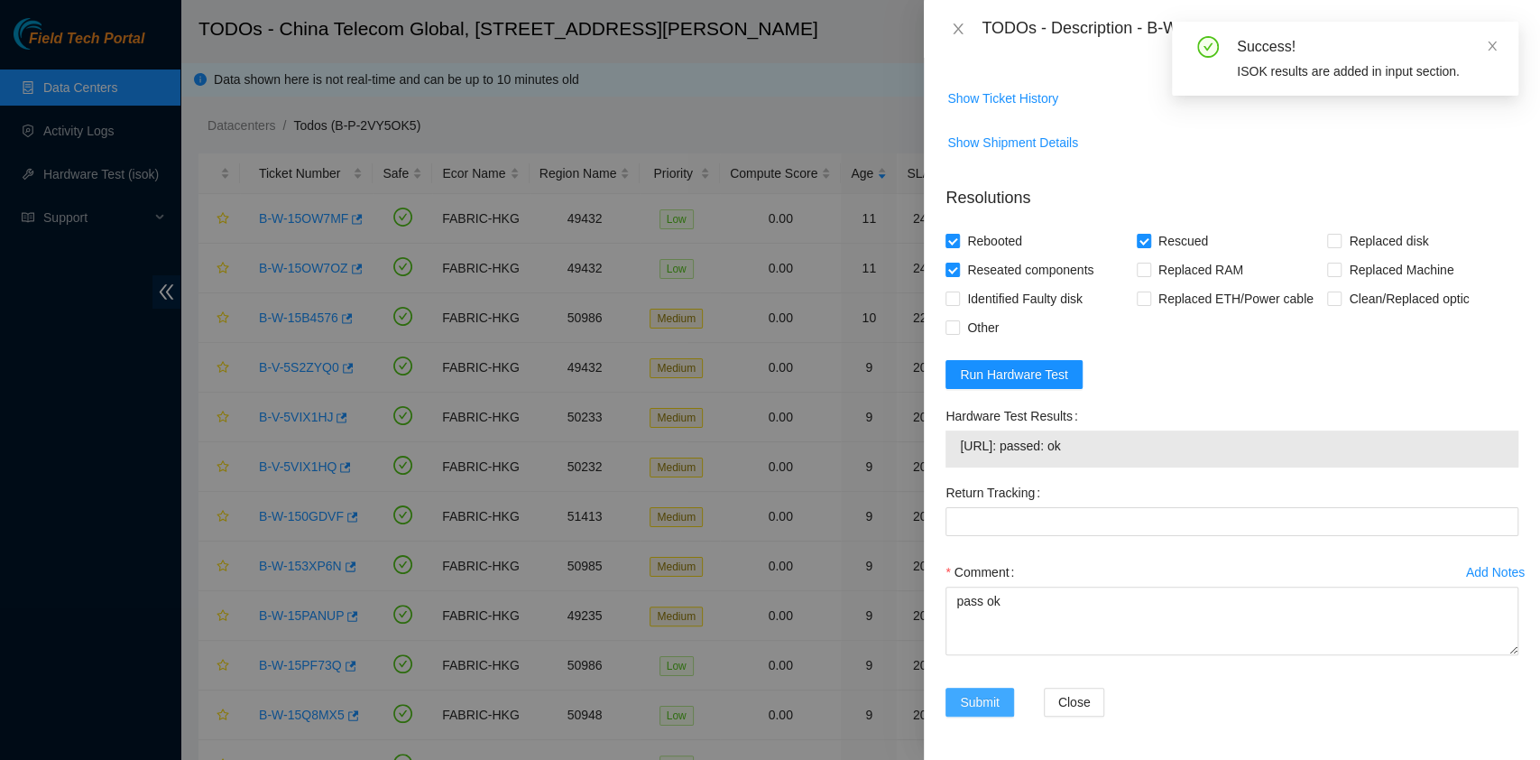
click at [969, 689] on button "Submit" at bounding box center [980, 702] width 69 height 29
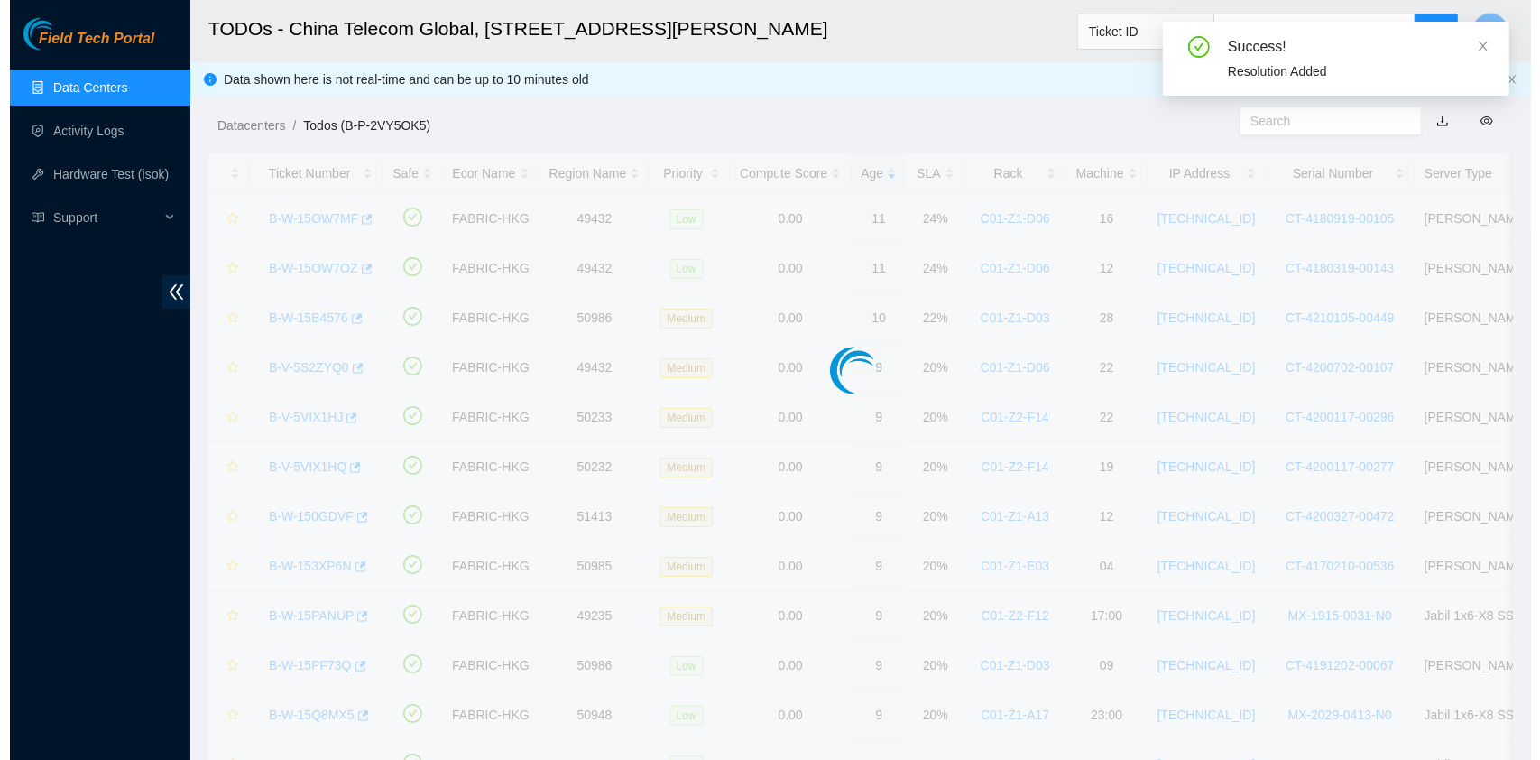
scroll to position [460, 0]
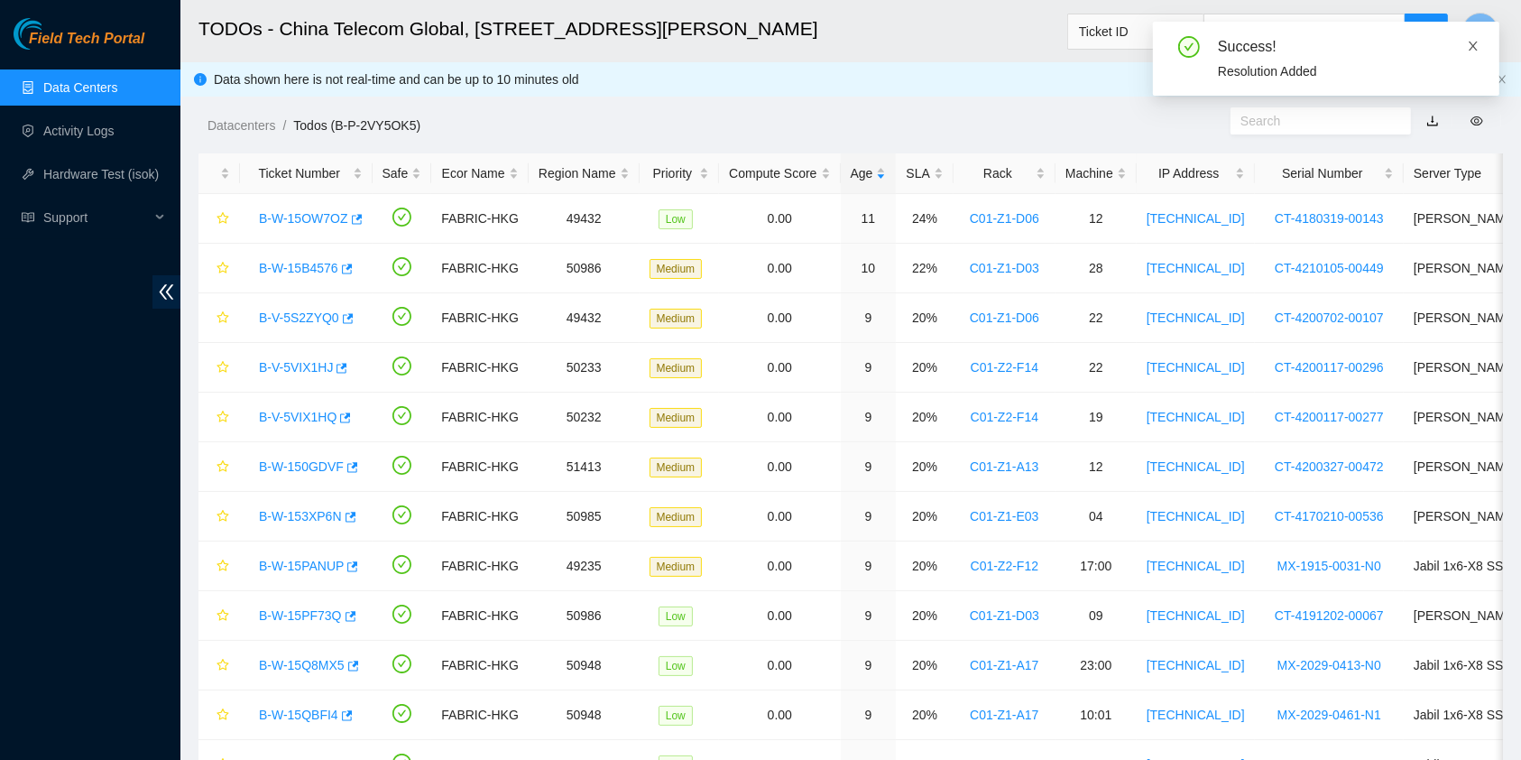
click at [1474, 41] on icon "close" at bounding box center [1473, 46] width 13 height 13
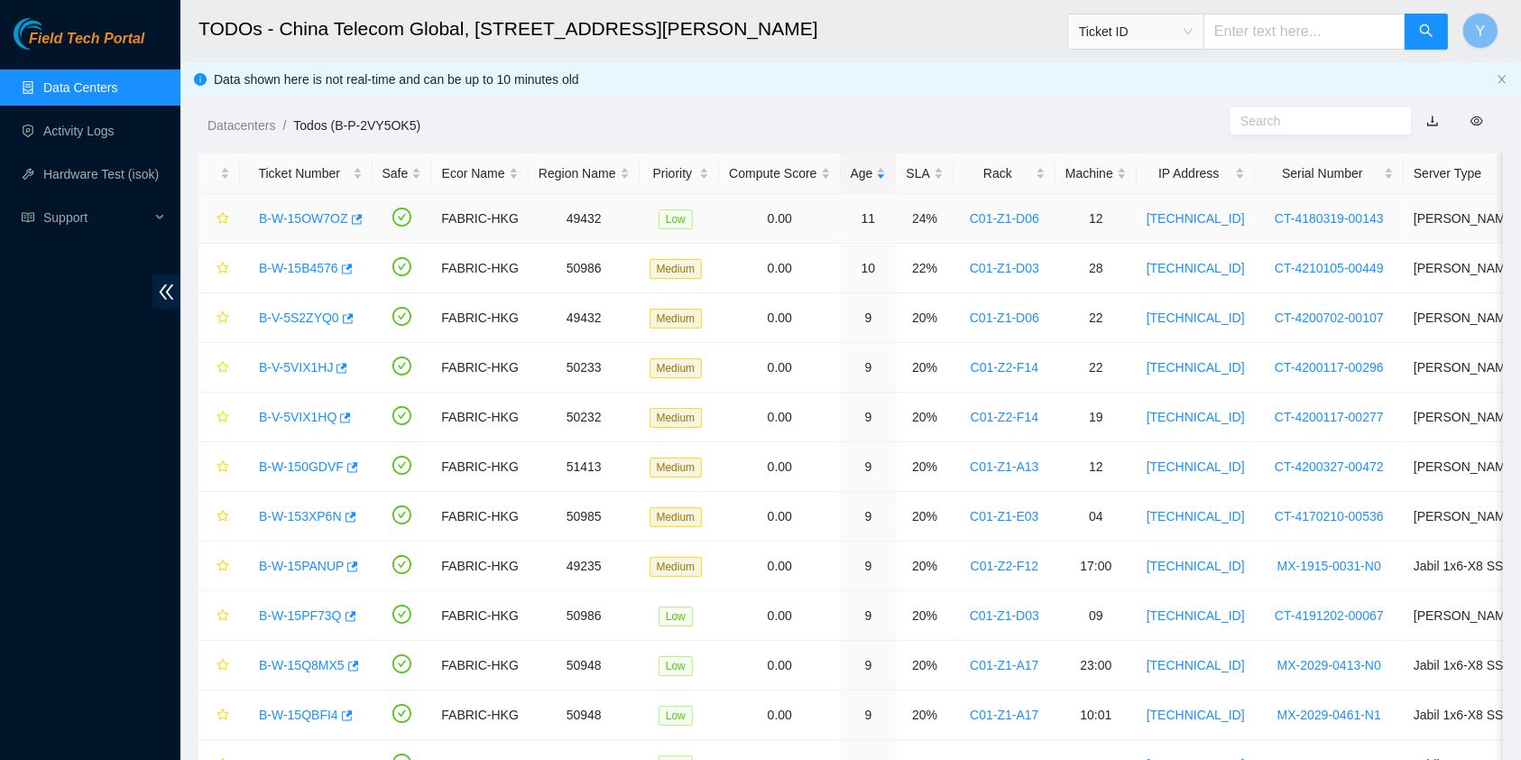
click at [293, 217] on link "B-W-15OW7OZ" at bounding box center [303, 218] width 89 height 14
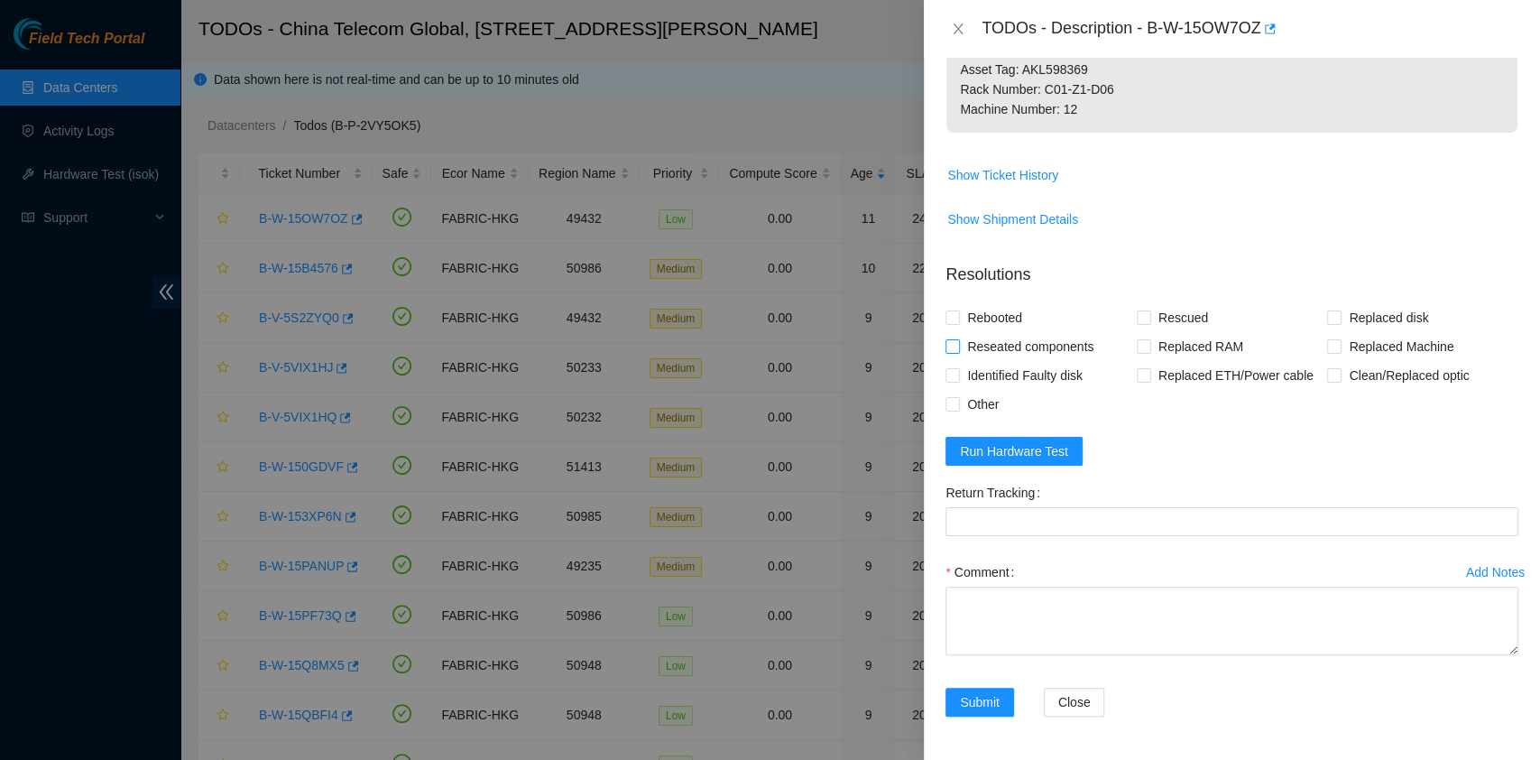
scroll to position [656, 0]
click at [1001, 444] on span "Run Hardware Test" at bounding box center [1014, 451] width 108 height 20
click at [965, 346] on span "Reseated components" at bounding box center [1030, 346] width 141 height 29
click at [958, 346] on input "Reseated components" at bounding box center [952, 345] width 13 height 13
checkbox input "true"
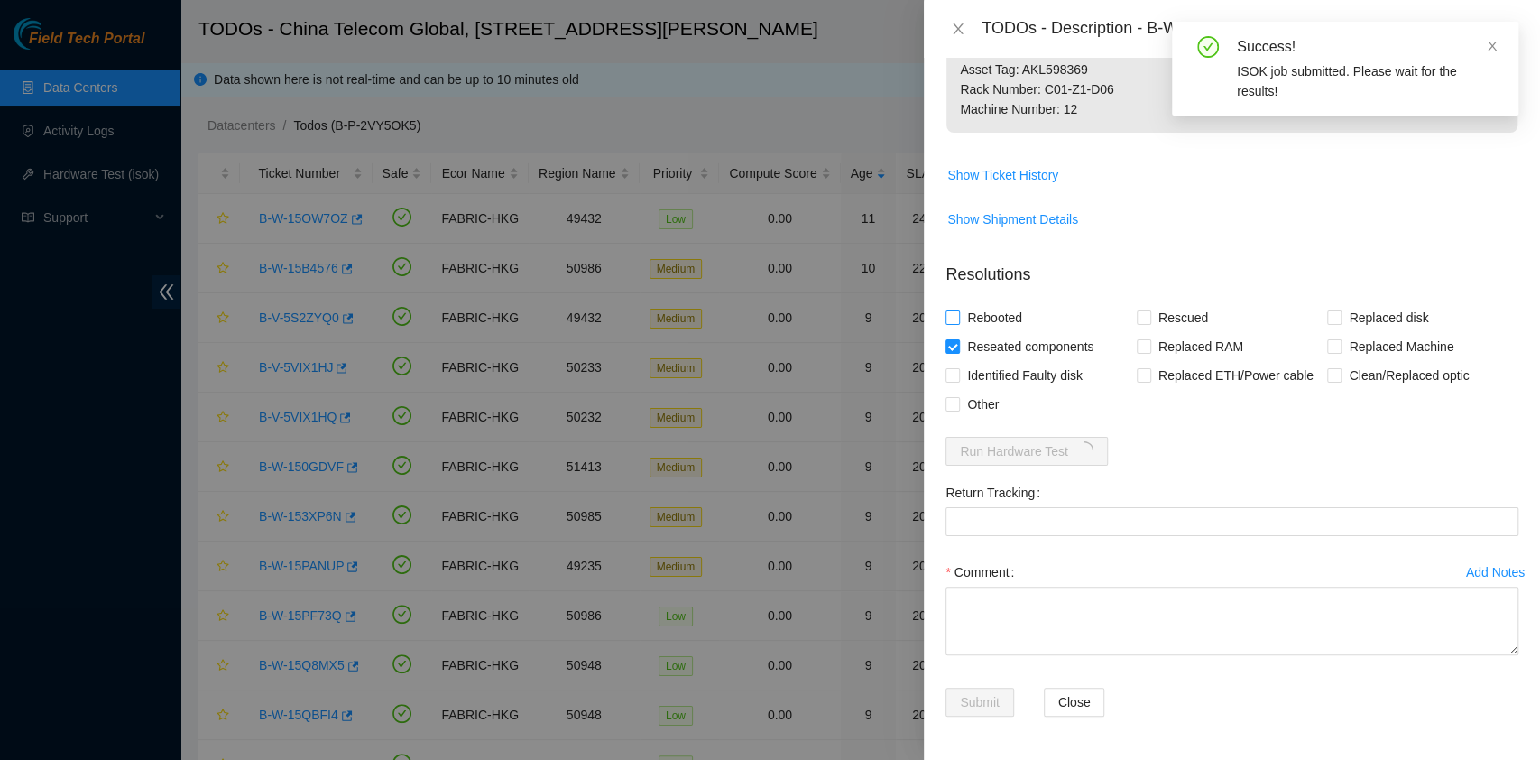
click at [970, 319] on span "Rebooted" at bounding box center [994, 317] width 69 height 29
click at [958, 319] on input "Rebooted" at bounding box center [952, 316] width 13 height 13
checkbox input "true"
click at [1184, 318] on span "Rescued" at bounding box center [1183, 317] width 64 height 29
click at [1150, 318] on input "Rescued" at bounding box center [1143, 316] width 13 height 13
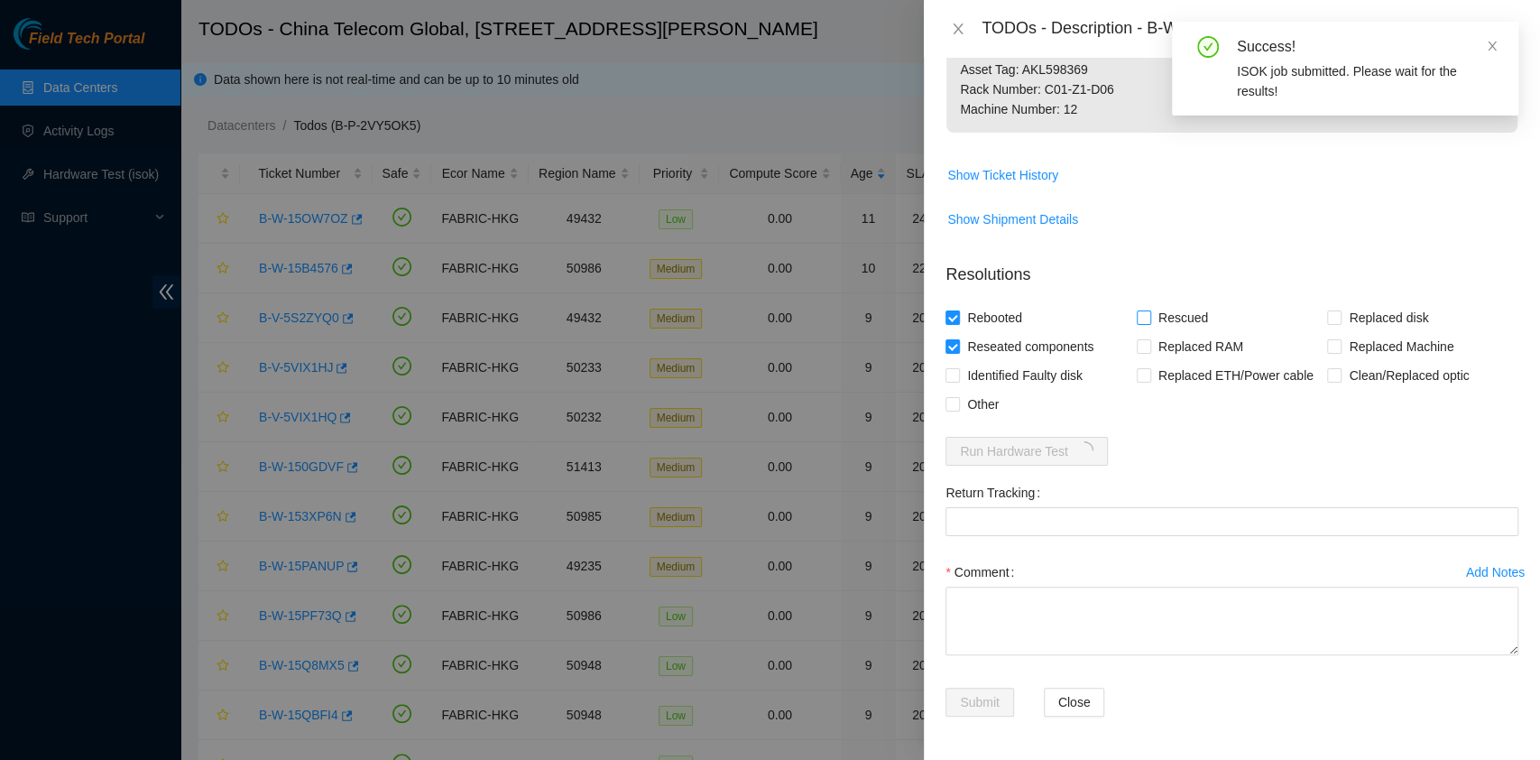
checkbox input "true"
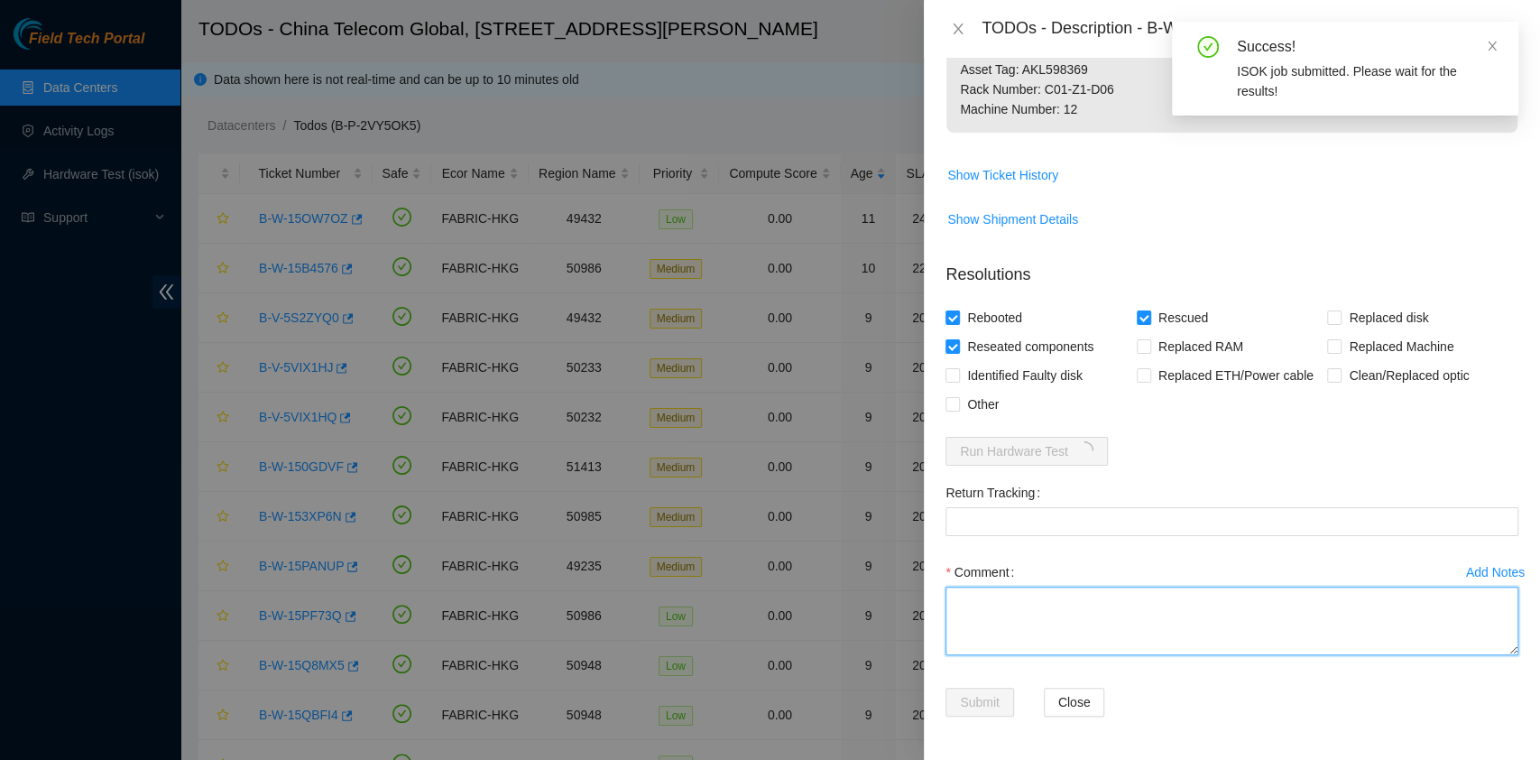
click at [1076, 596] on textarea "Comment" at bounding box center [1232, 621] width 573 height 69
type textarea "pass ok"
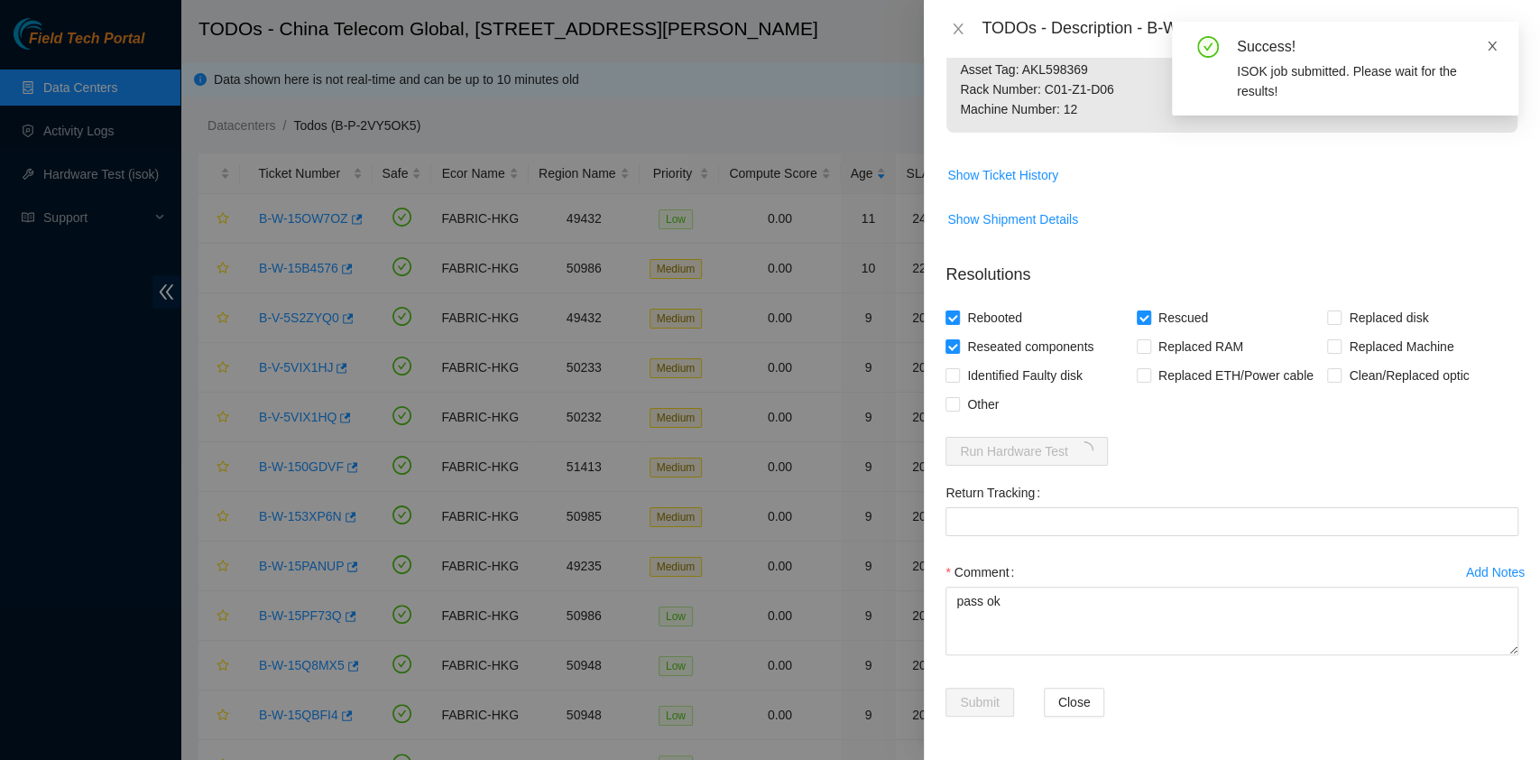
click at [1494, 47] on icon "close" at bounding box center [1492, 46] width 13 height 13
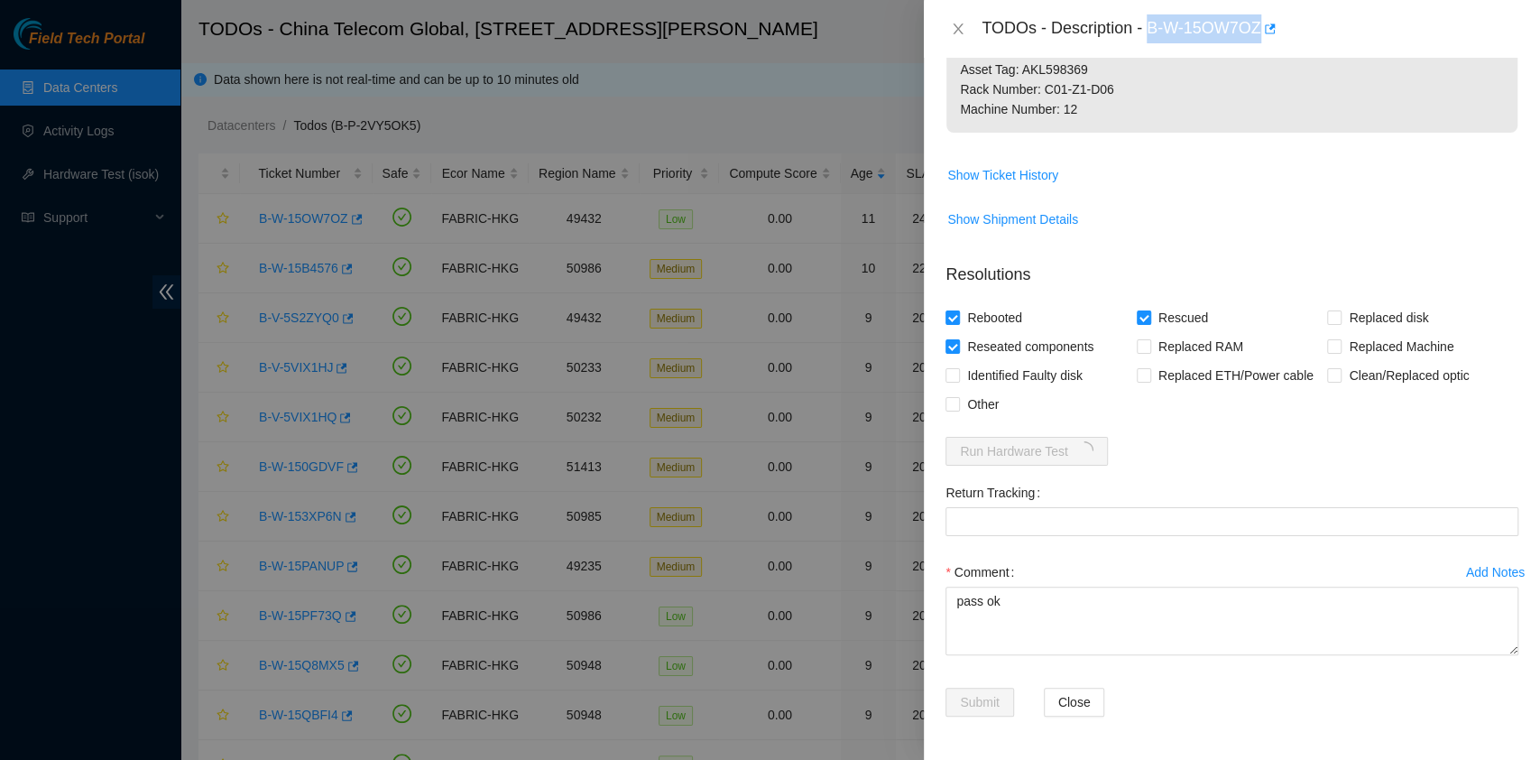
drag, startPoint x: 1147, startPoint y: 33, endPoint x: 1264, endPoint y: 49, distance: 118.3
click at [1264, 49] on div "TODOs - Description - B-W-15OW7OZ" at bounding box center [1232, 29] width 616 height 58
copy div "B-W-15OW7OZ"
click at [1057, 753] on div "Problem Type Hardware Sub Type Tier 1 Rack Number C01-Z1-D06 Machine Number 12 …" at bounding box center [1232, 409] width 616 height 702
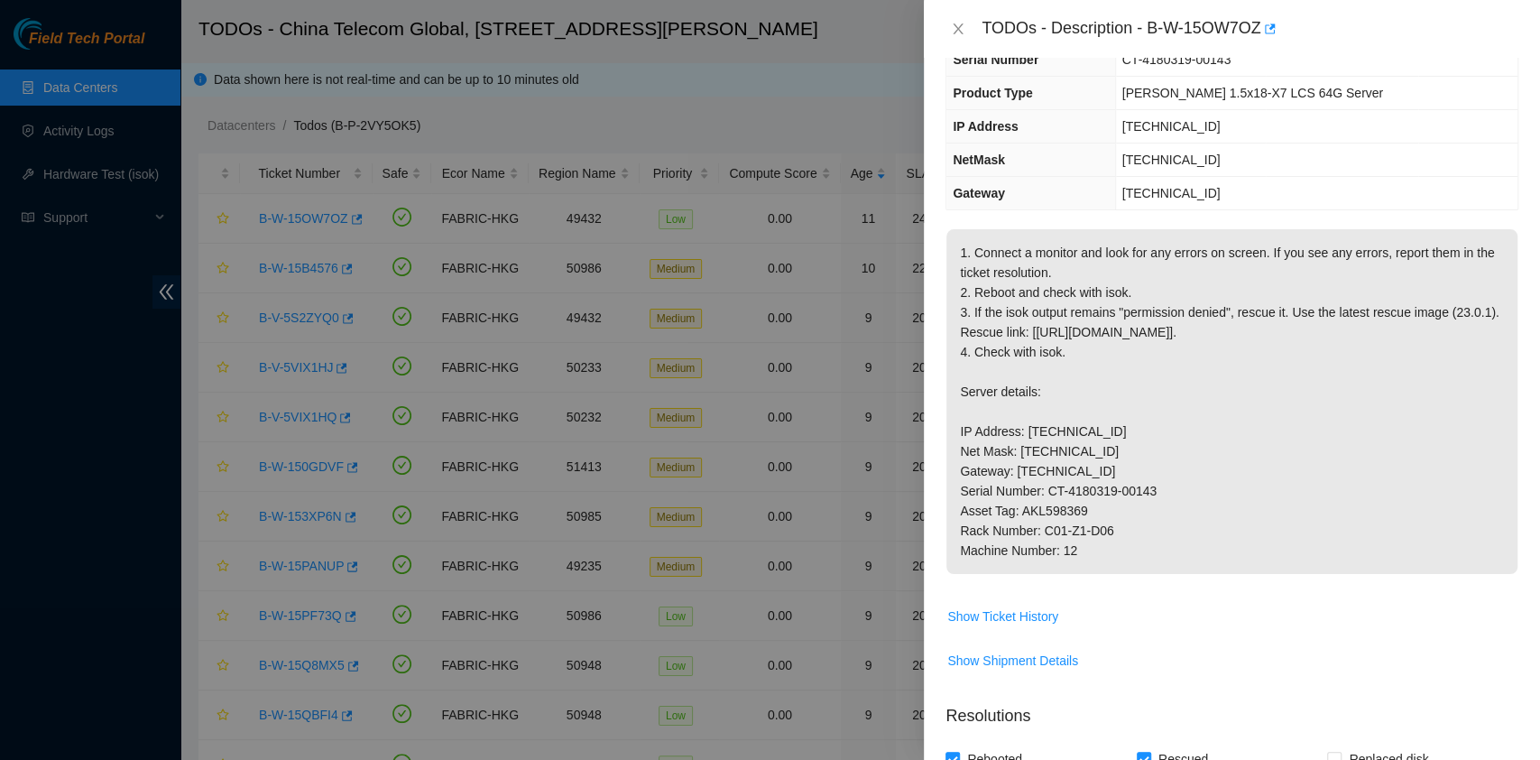
scroll to position [0, 0]
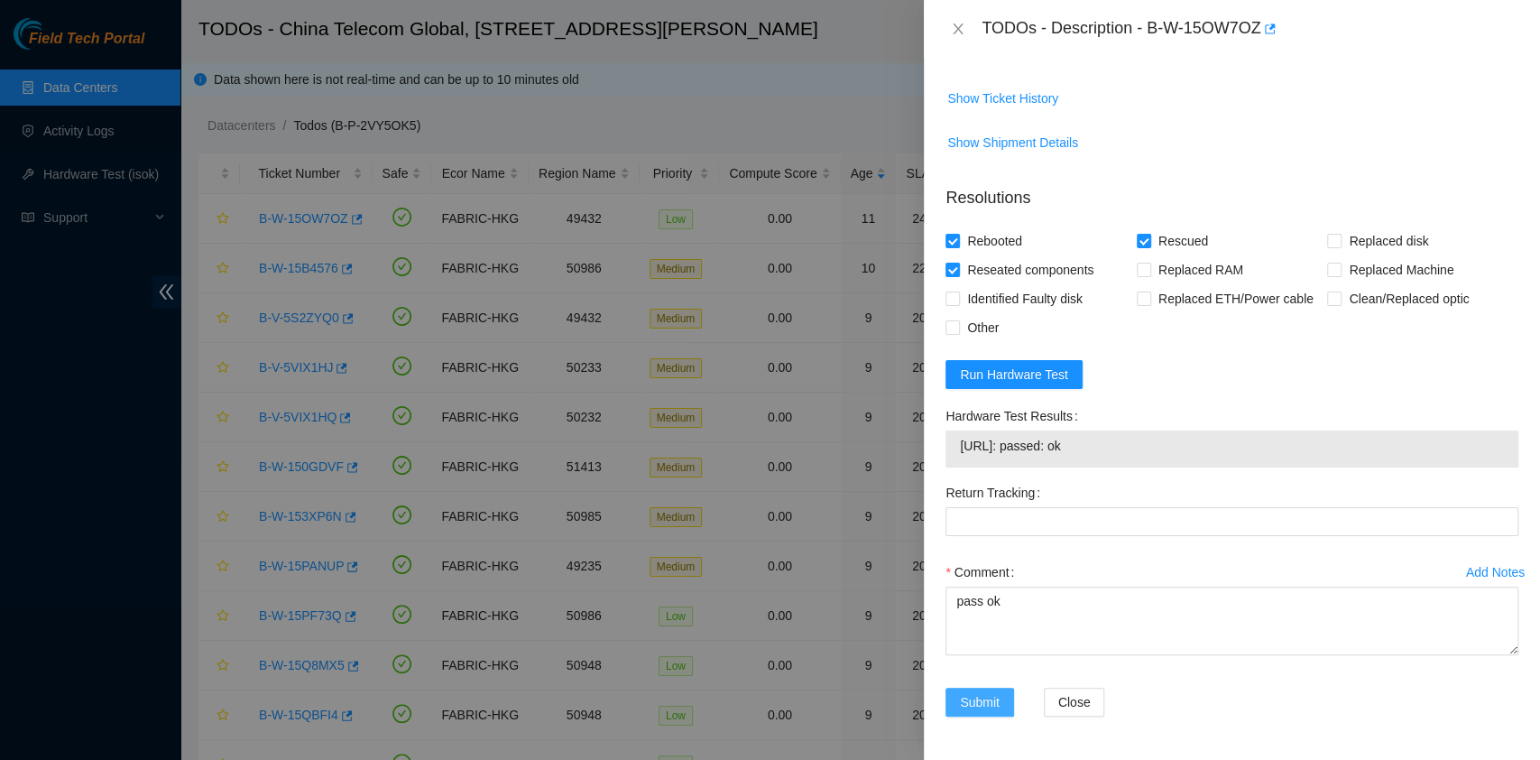
click at [989, 716] on button "Submit" at bounding box center [980, 702] width 69 height 29
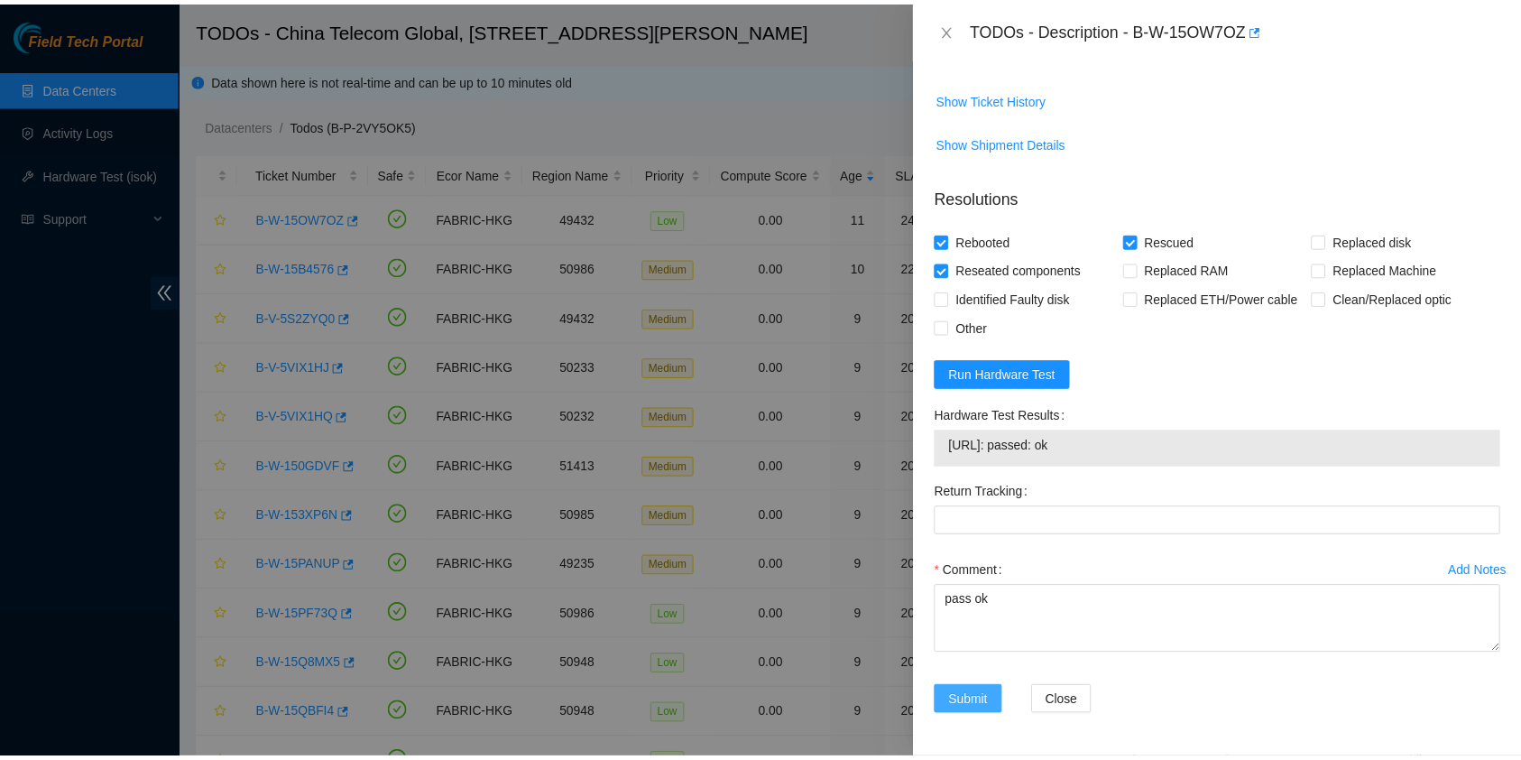
scroll to position [709, 0]
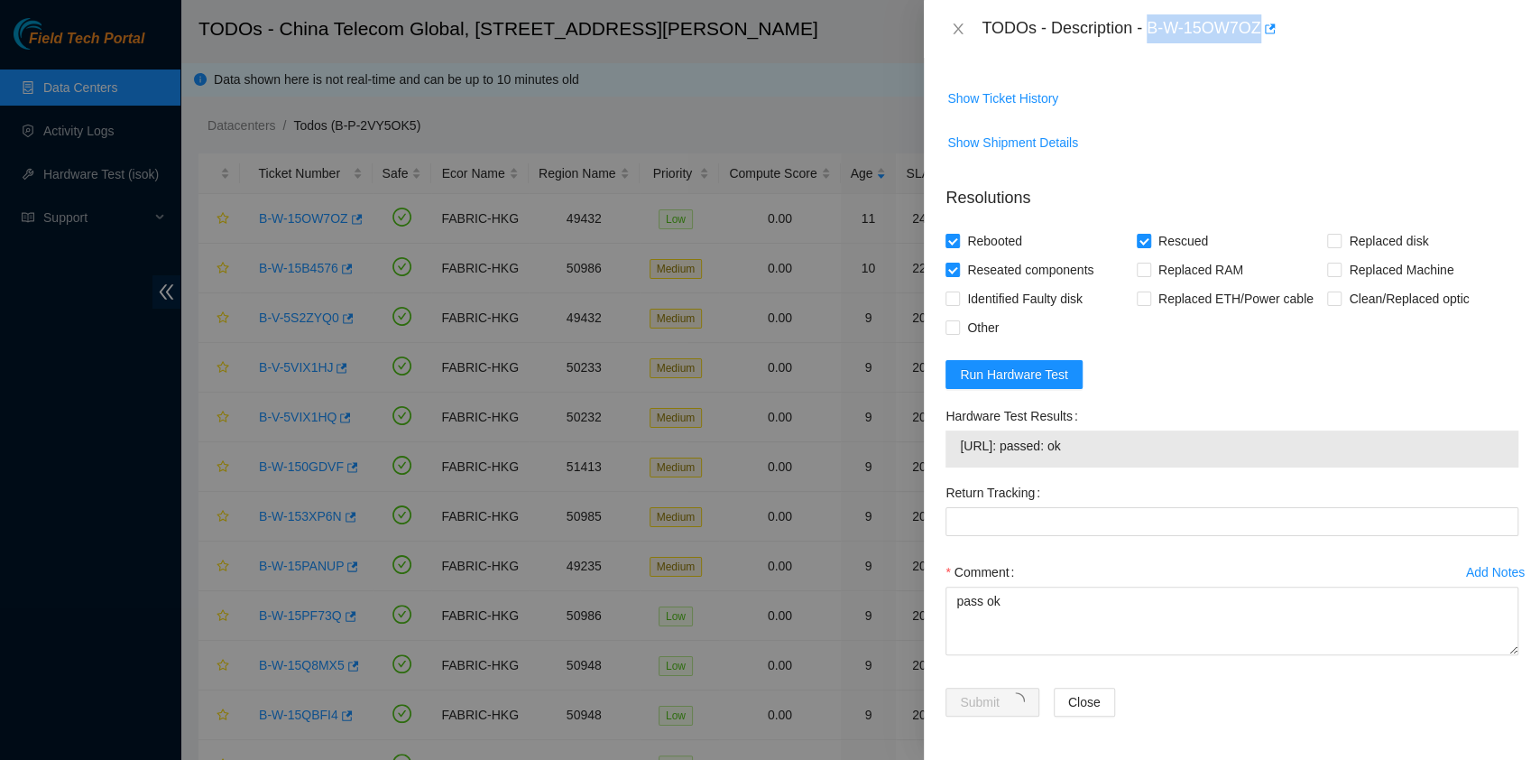
drag, startPoint x: 1152, startPoint y: 27, endPoint x: 1265, endPoint y: 46, distance: 114.4
click at [1262, 49] on div "TODOs - Description - B-W-15OW7OZ" at bounding box center [1232, 29] width 616 height 58
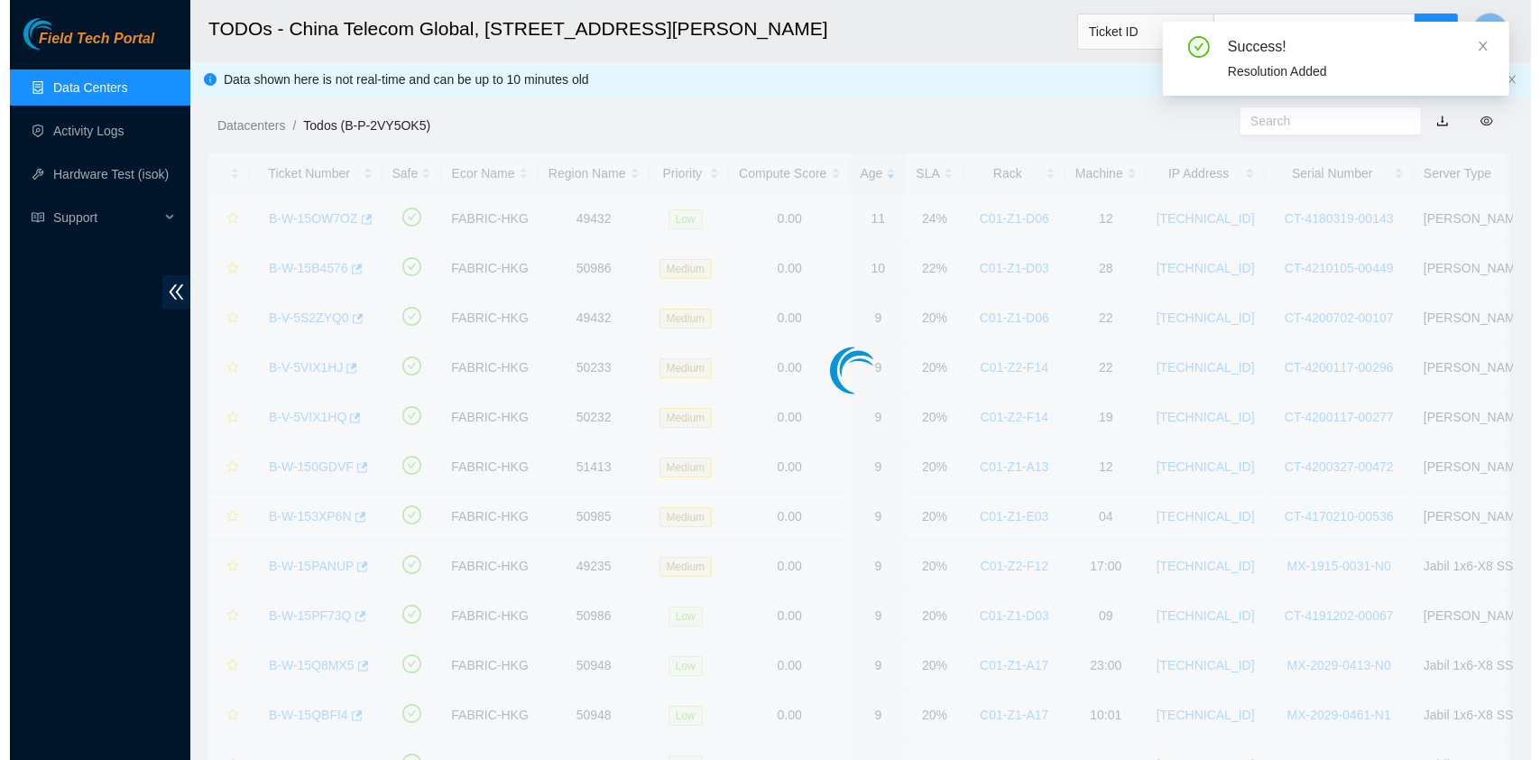
scroll to position [460, 0]
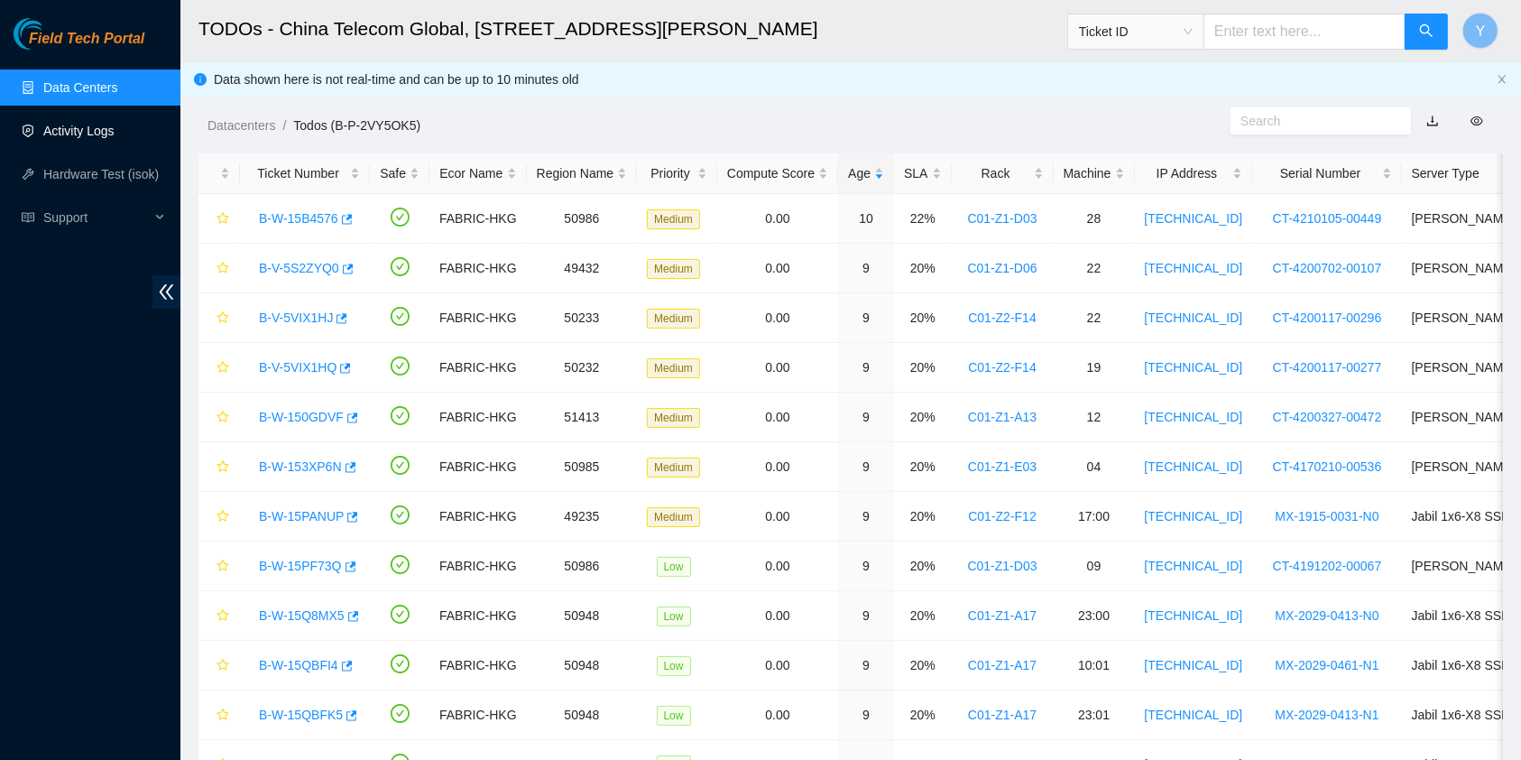
click at [85, 134] on link "Activity Logs" at bounding box center [78, 131] width 71 height 14
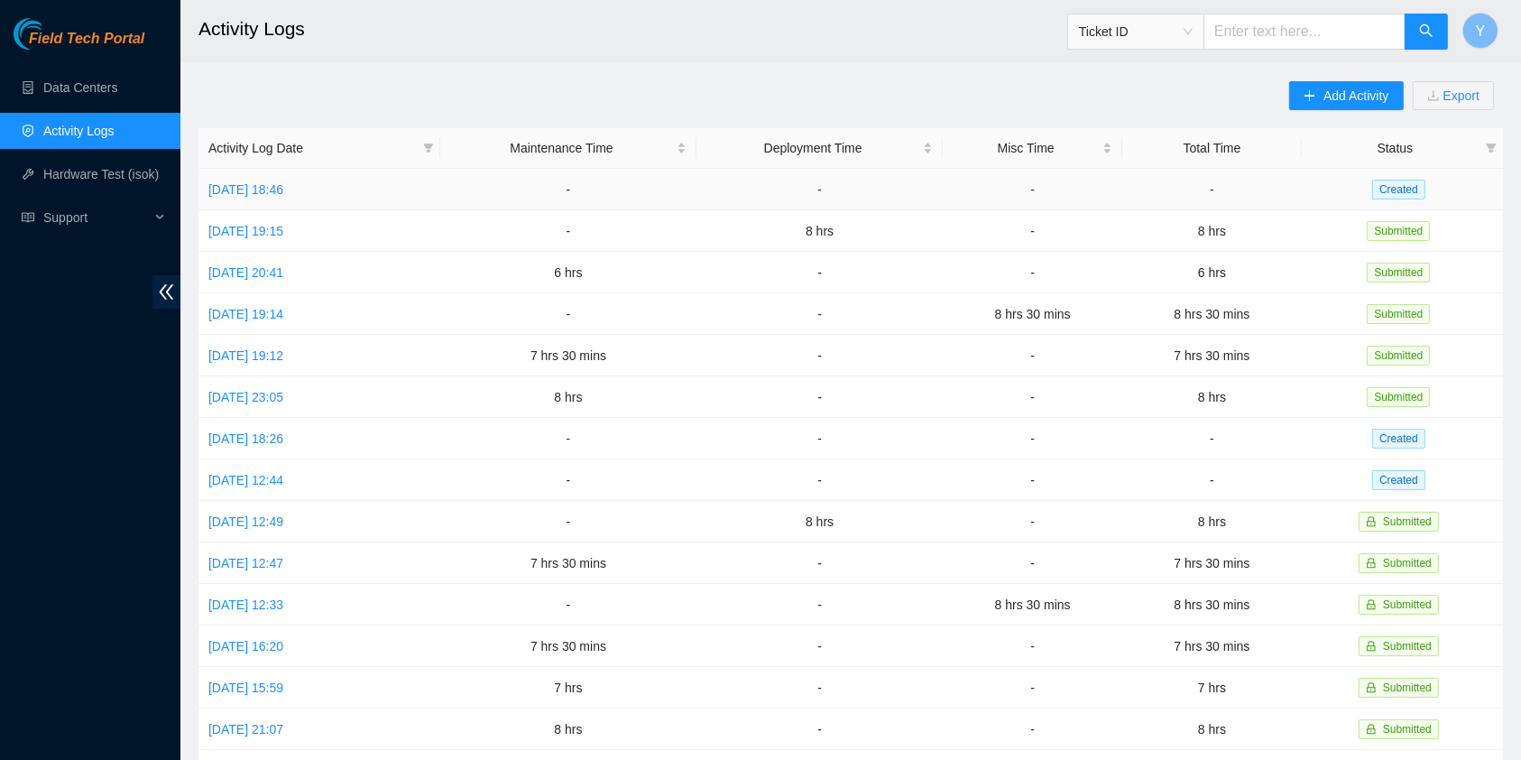
click at [259, 171] on td "[DATE] 18:46" at bounding box center [320, 190] width 242 height 42
click at [262, 186] on link "[DATE] 18:46" at bounding box center [245, 189] width 75 height 14
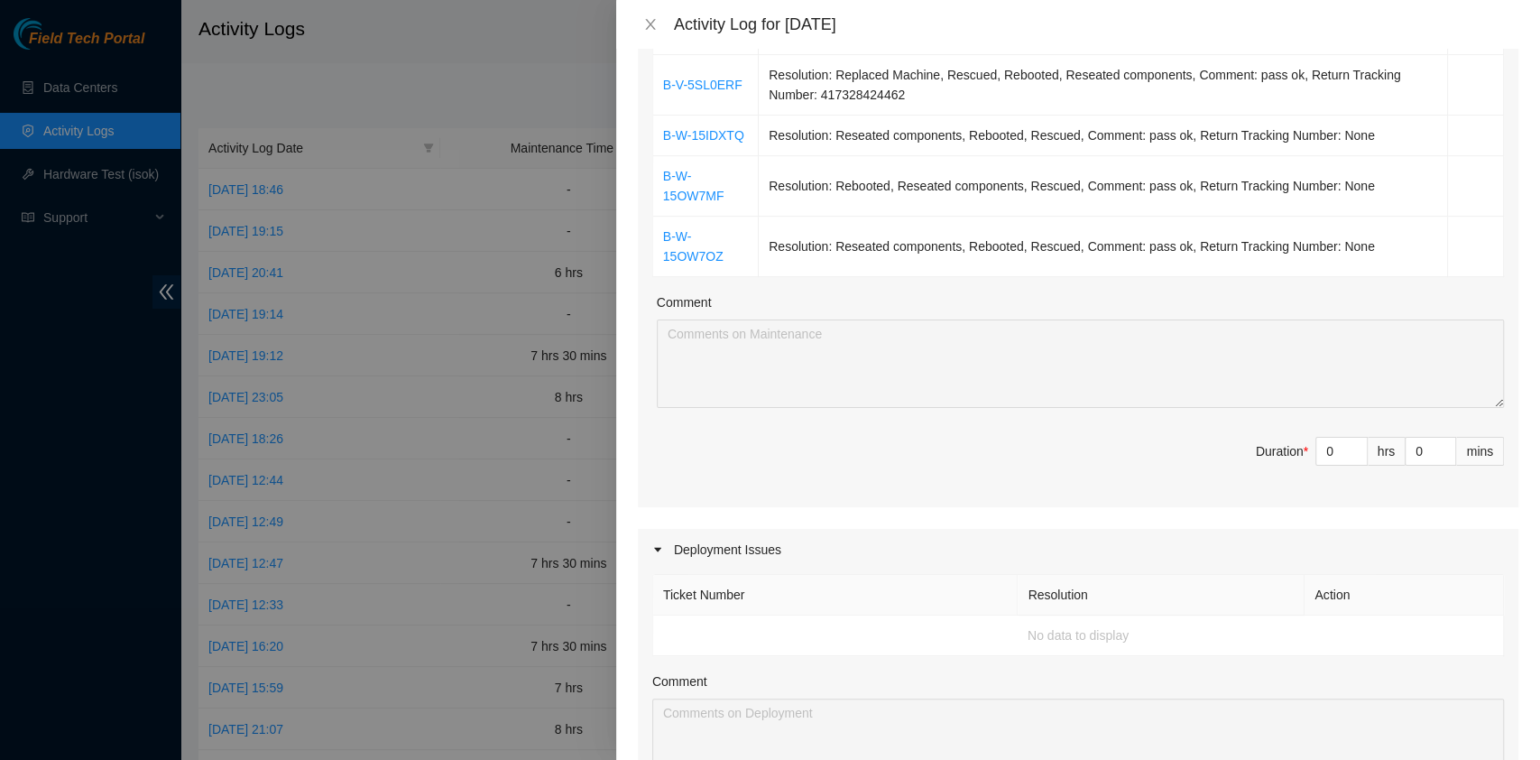
scroll to position [481, 0]
click at [737, 266] on td "B-W-15OW7OZ" at bounding box center [706, 246] width 106 height 60
drag, startPoint x: 737, startPoint y: 272, endPoint x: 653, endPoint y: 255, distance: 85.5
click at [653, 255] on td "B-W-15OW7OZ" at bounding box center [706, 246] width 106 height 60
copy link "B-W-15OW7OZ"
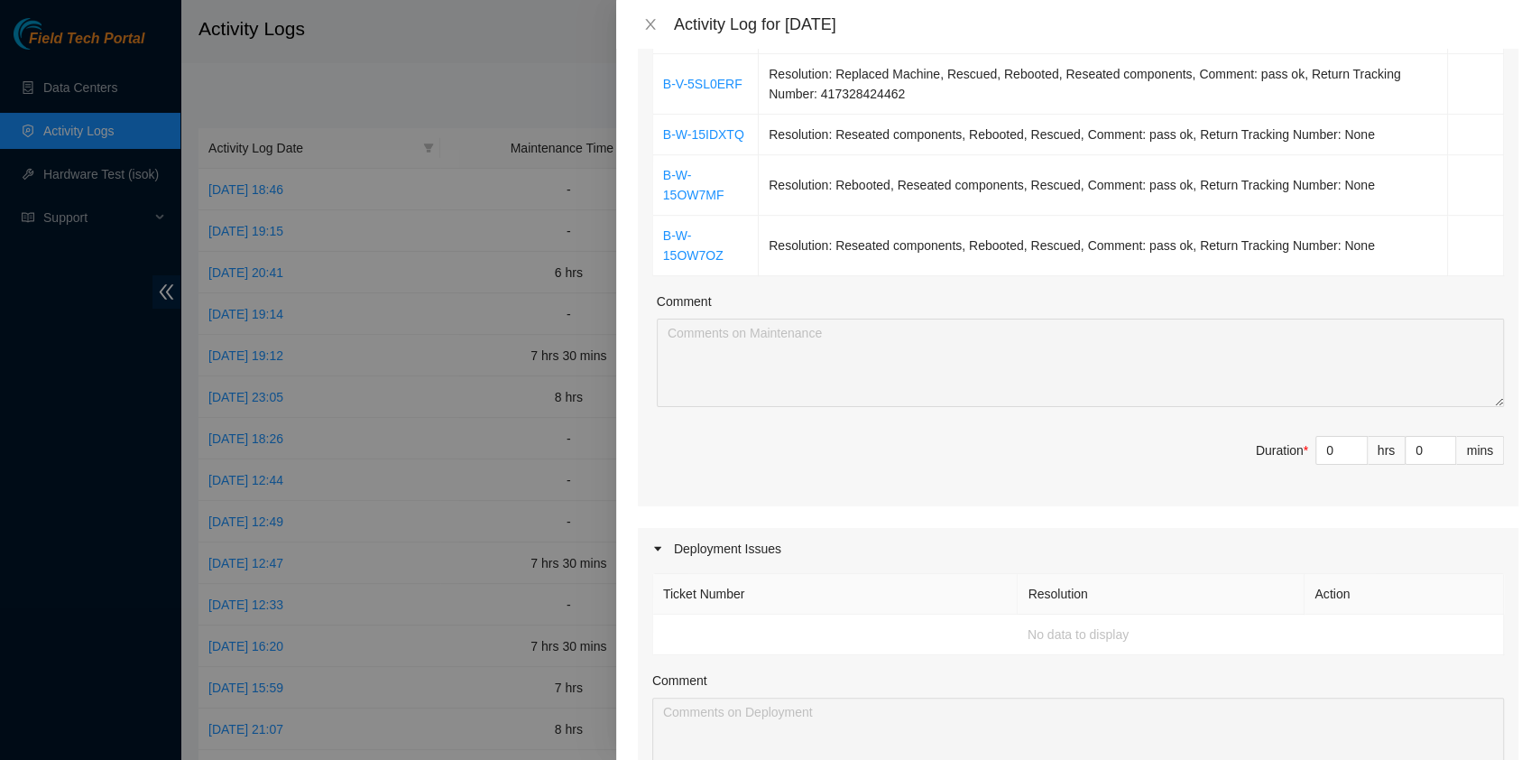
click at [650, 14] on div "Activity Log for [DATE]" at bounding box center [1078, 24] width 881 height 20
click at [650, 16] on button "Close" at bounding box center [650, 24] width 25 height 17
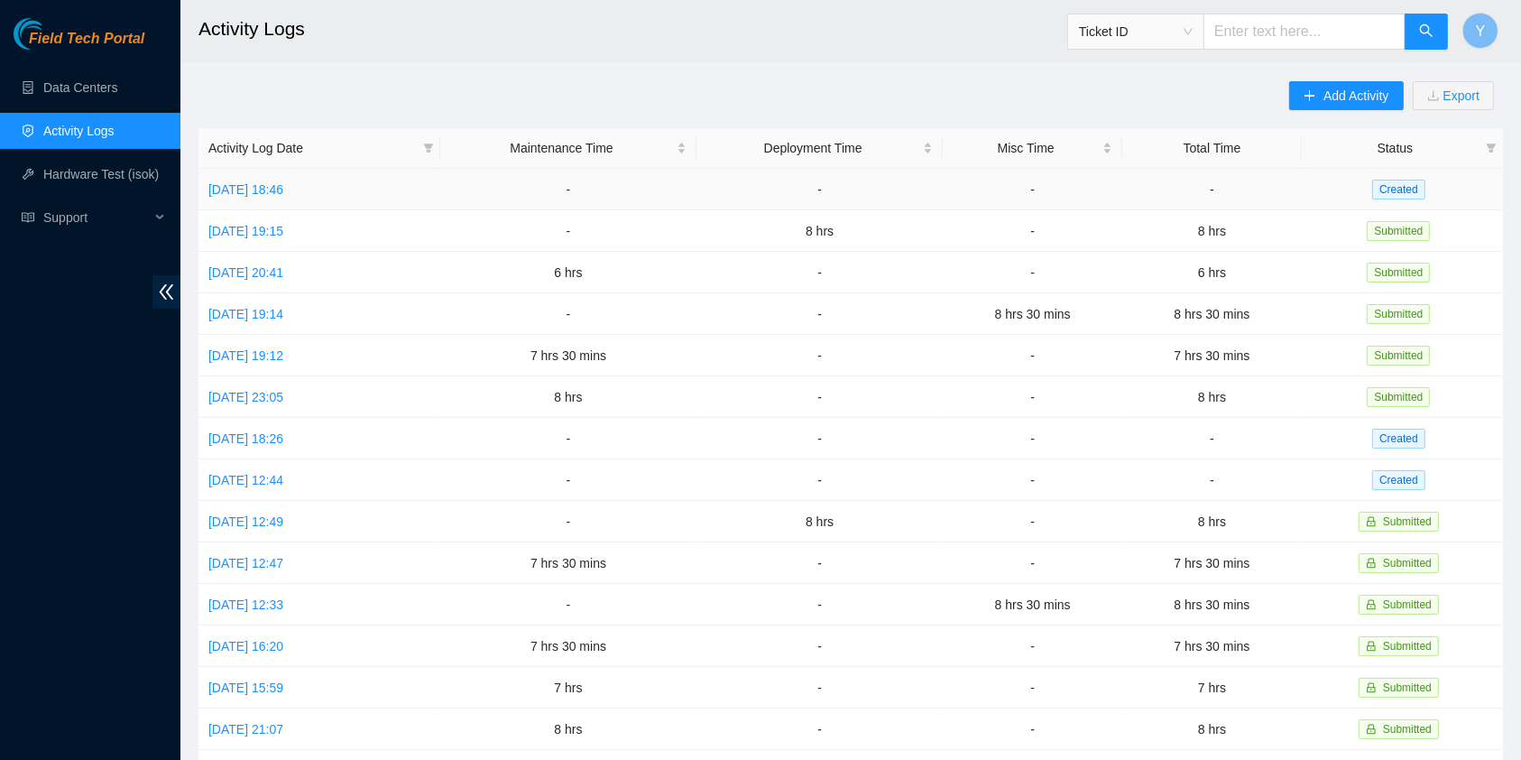
click at [249, 170] on td "[DATE] 18:46" at bounding box center [320, 190] width 242 height 42
click at [252, 175] on td "[DATE] 18:46" at bounding box center [320, 190] width 242 height 42
click at [251, 200] on td "[DATE] 18:46" at bounding box center [320, 190] width 242 height 42
click at [256, 187] on link "[DATE] 18:46" at bounding box center [245, 189] width 75 height 14
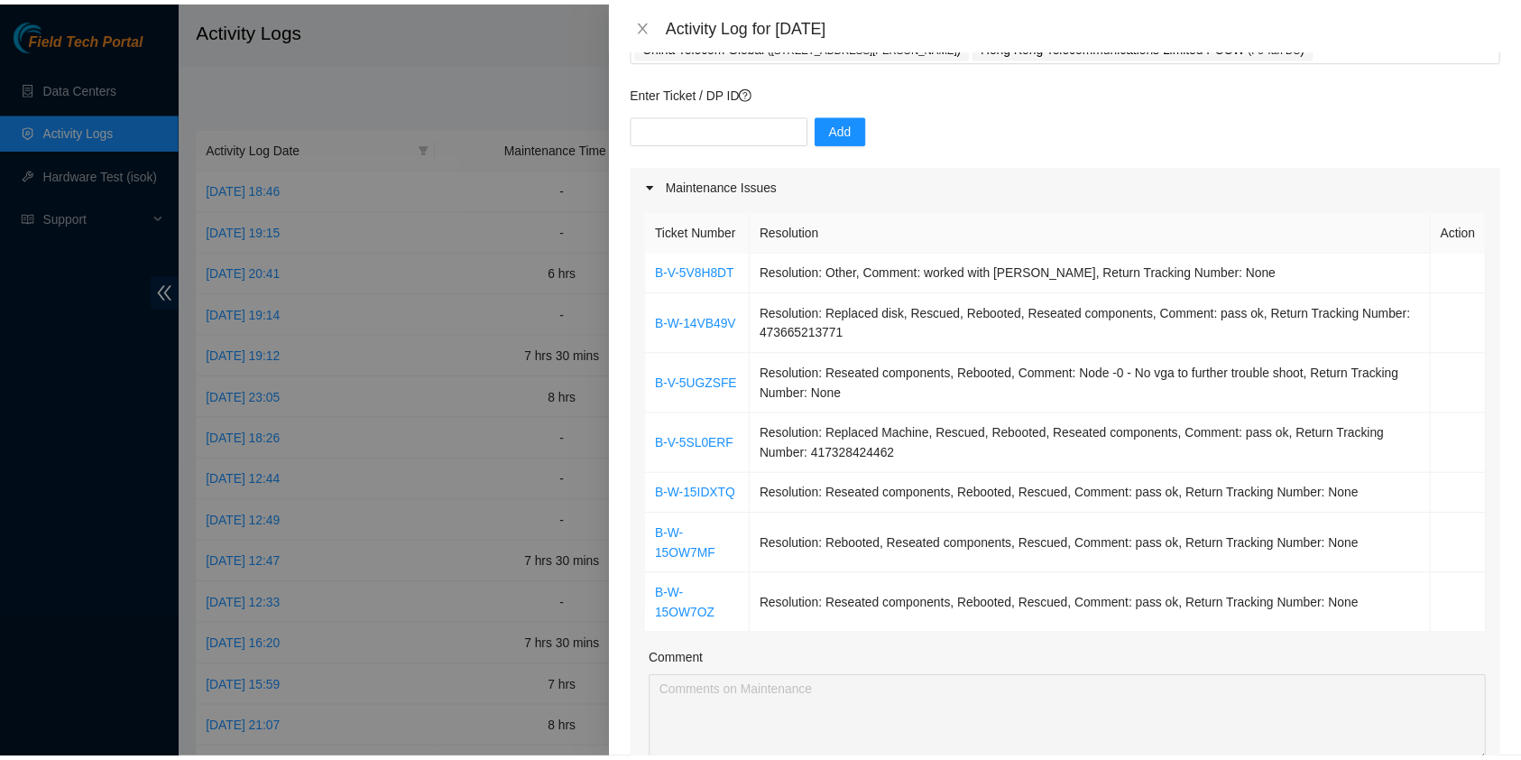
scroll to position [120, 0]
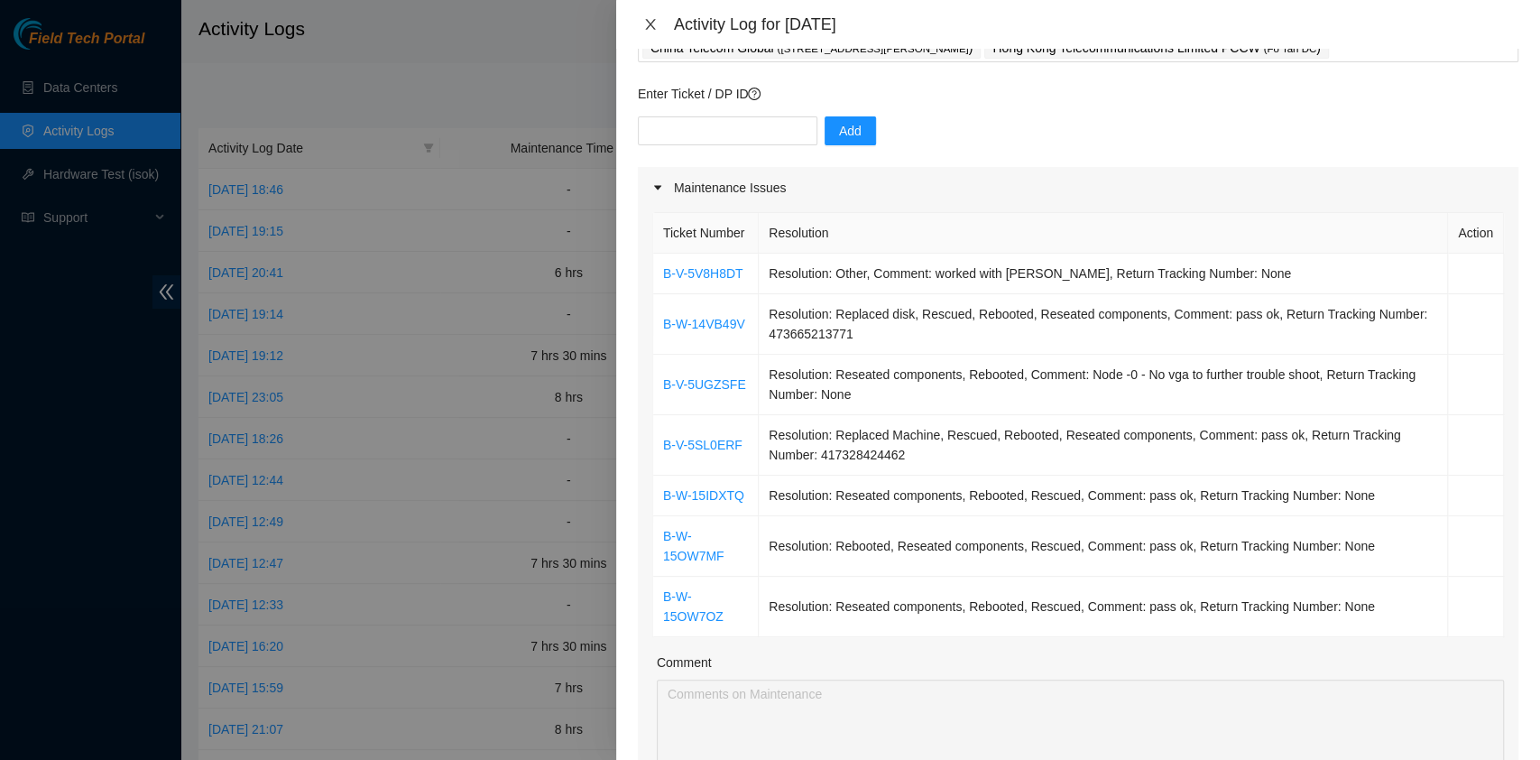
click at [653, 28] on icon "close" at bounding box center [650, 24] width 10 height 11
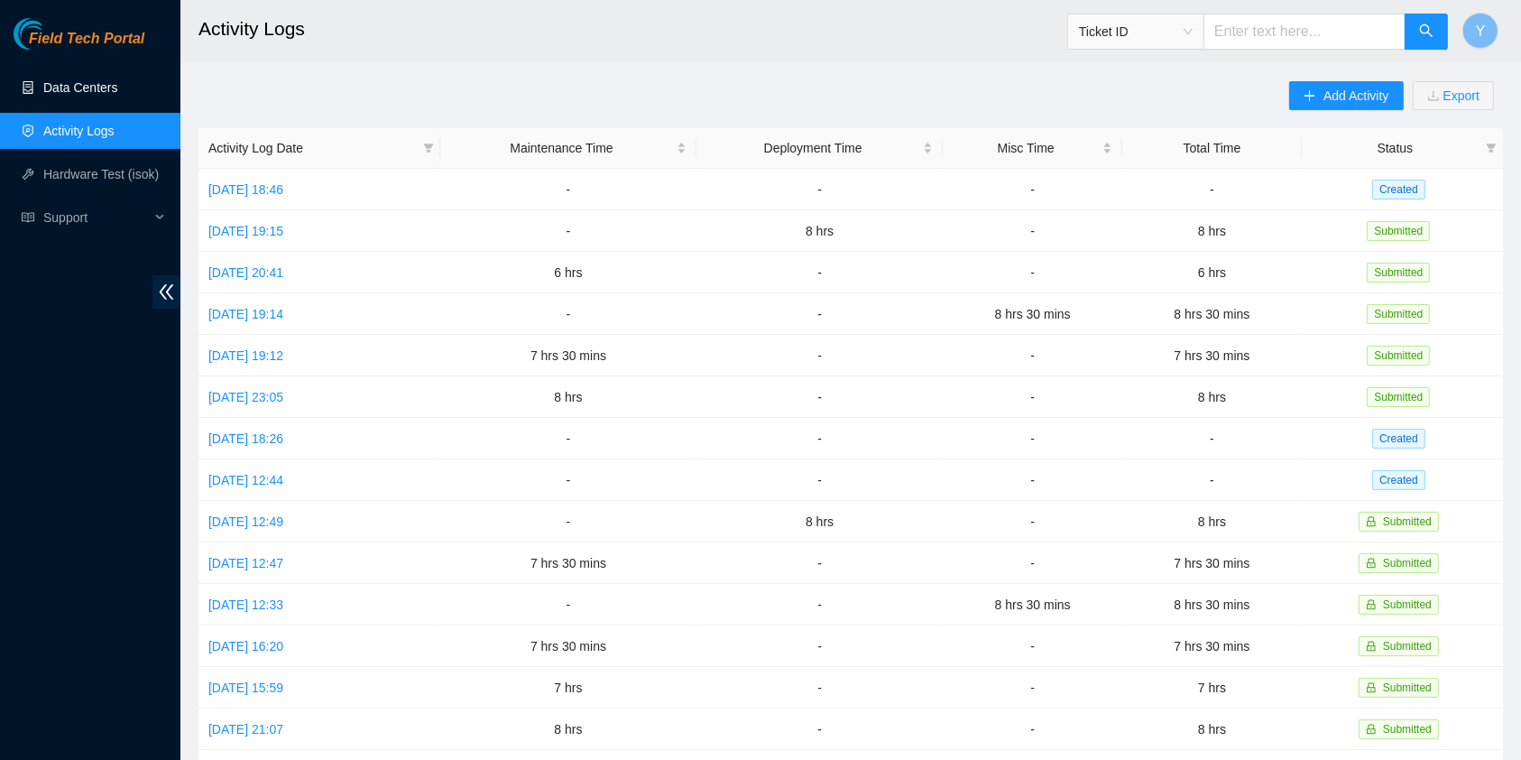
click at [71, 81] on link "Data Centers" at bounding box center [80, 87] width 74 height 14
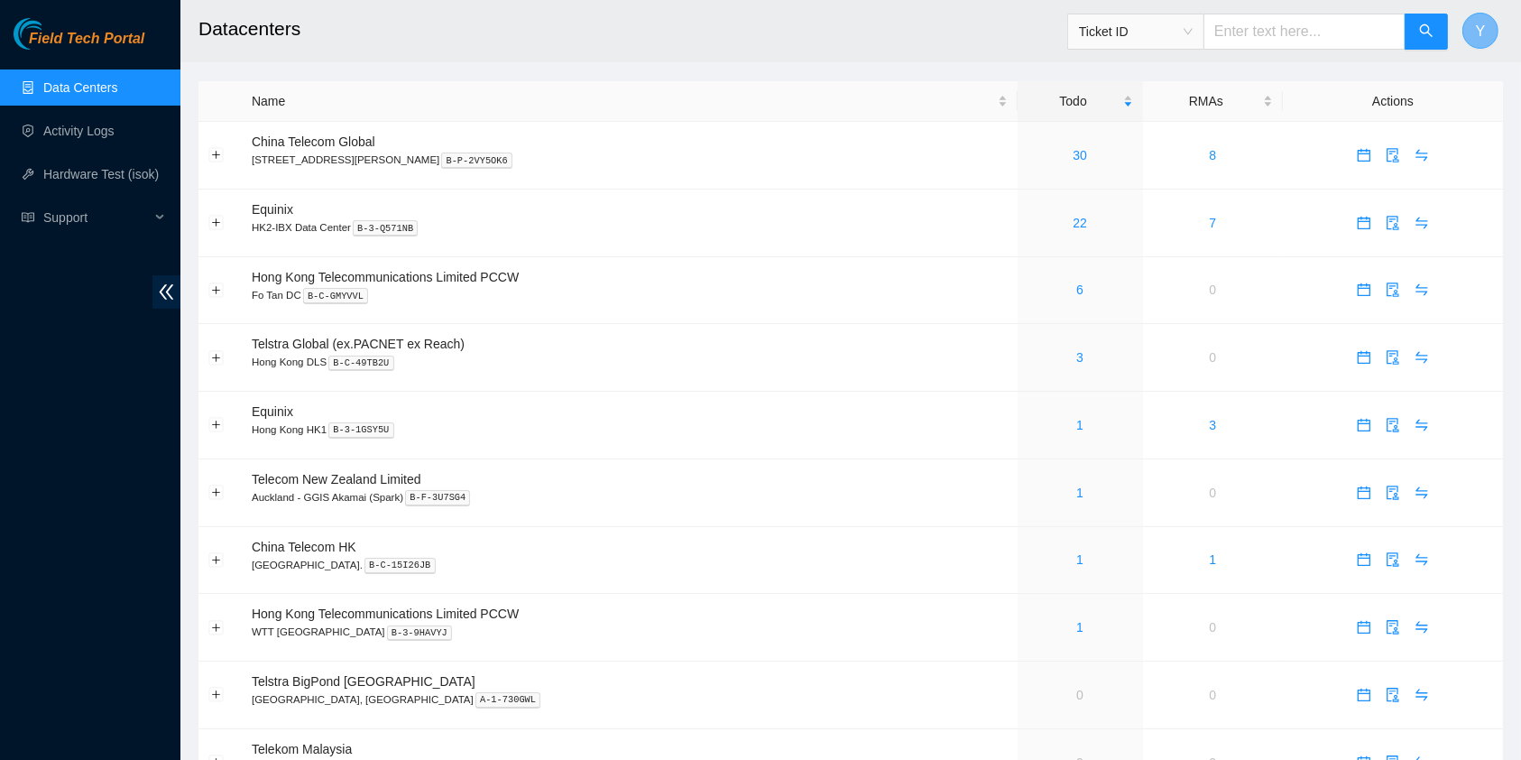
click at [1487, 27] on button "Y" at bounding box center [1481, 31] width 36 height 36
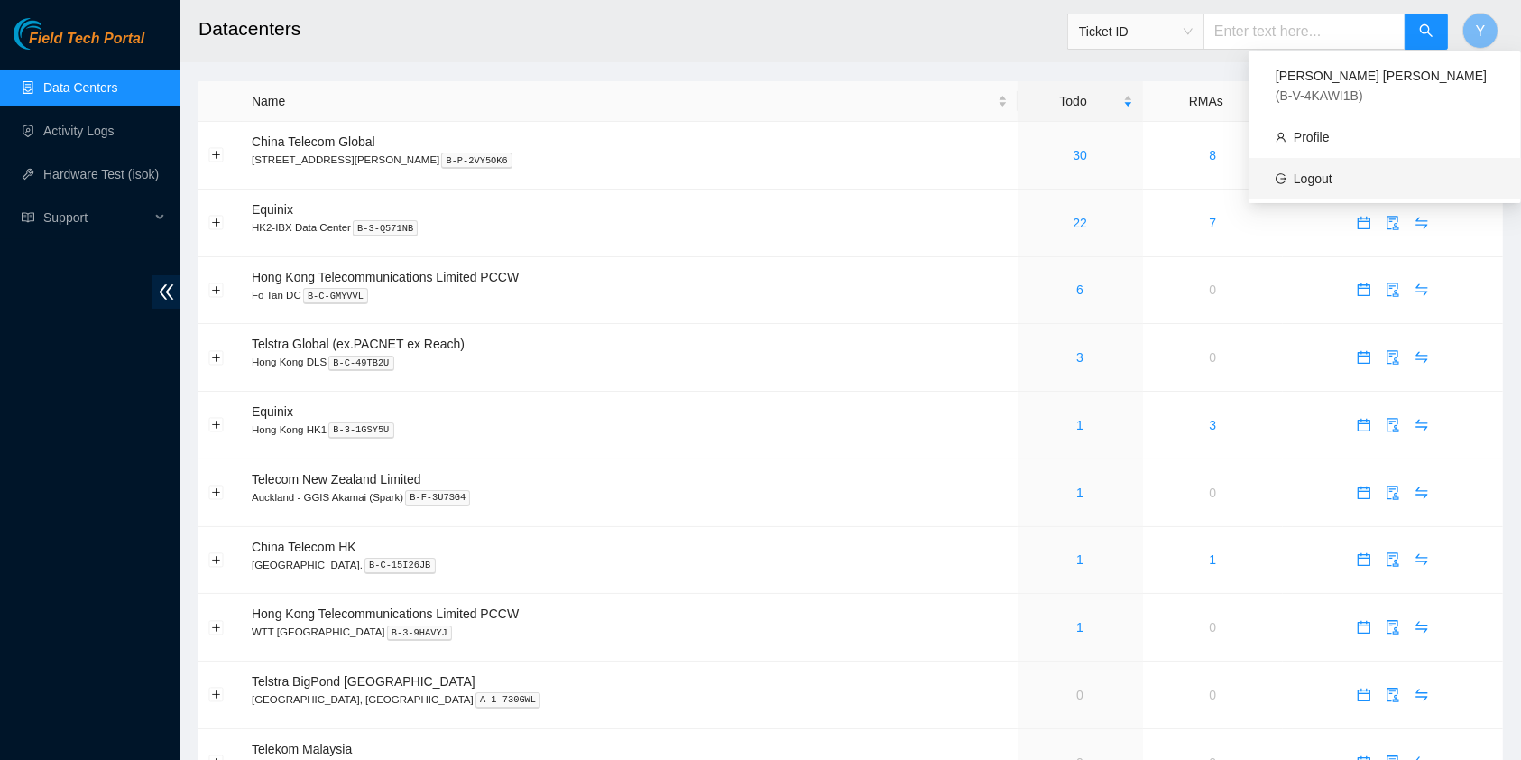
click at [1333, 171] on link "Logout" at bounding box center [1313, 178] width 39 height 14
